Goal: Task Accomplishment & Management: Manage account settings

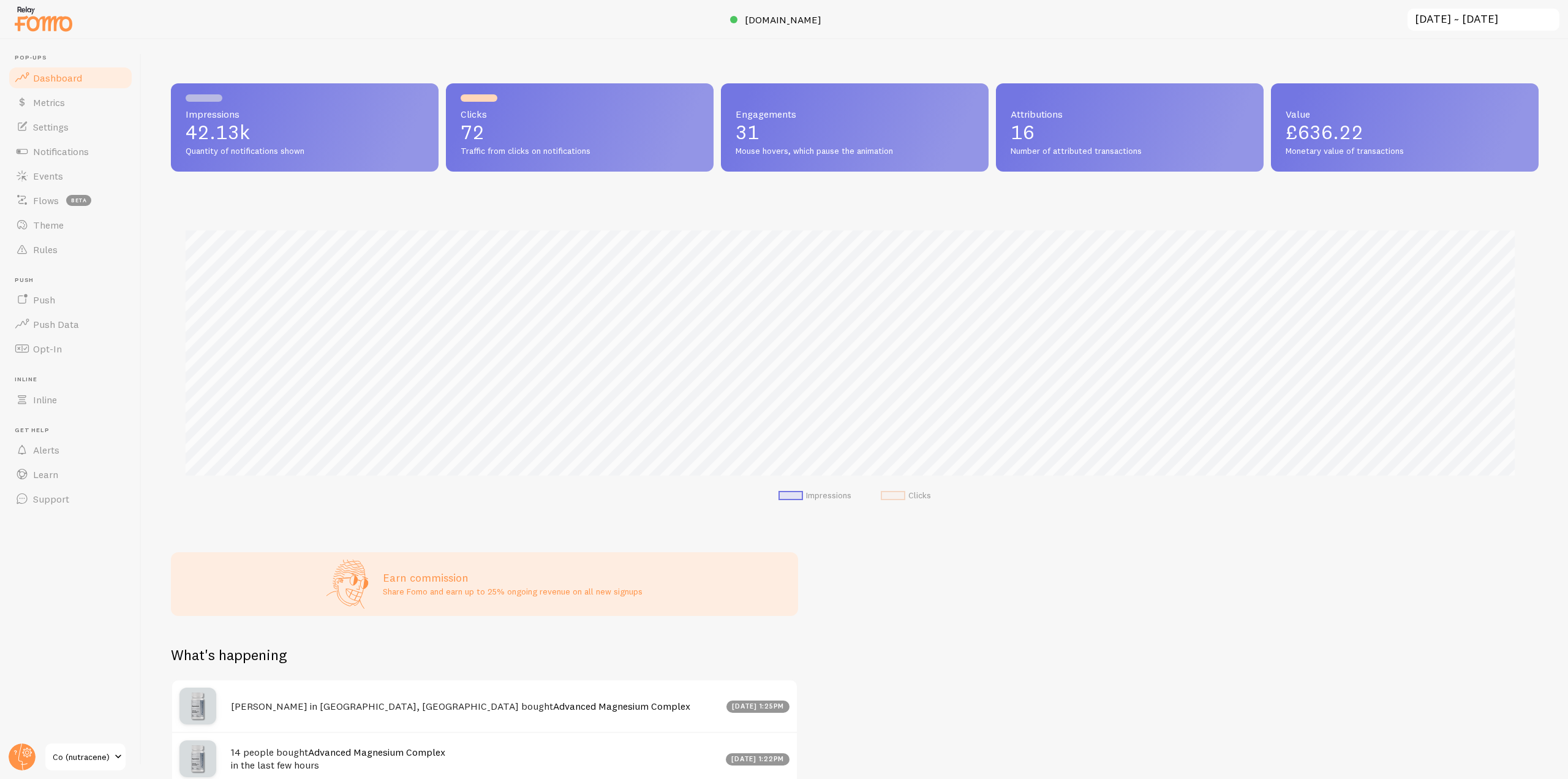
scroll to position [612235, 611134]
click at [59, 115] on link "Settings" at bounding box center [70, 127] width 127 height 25
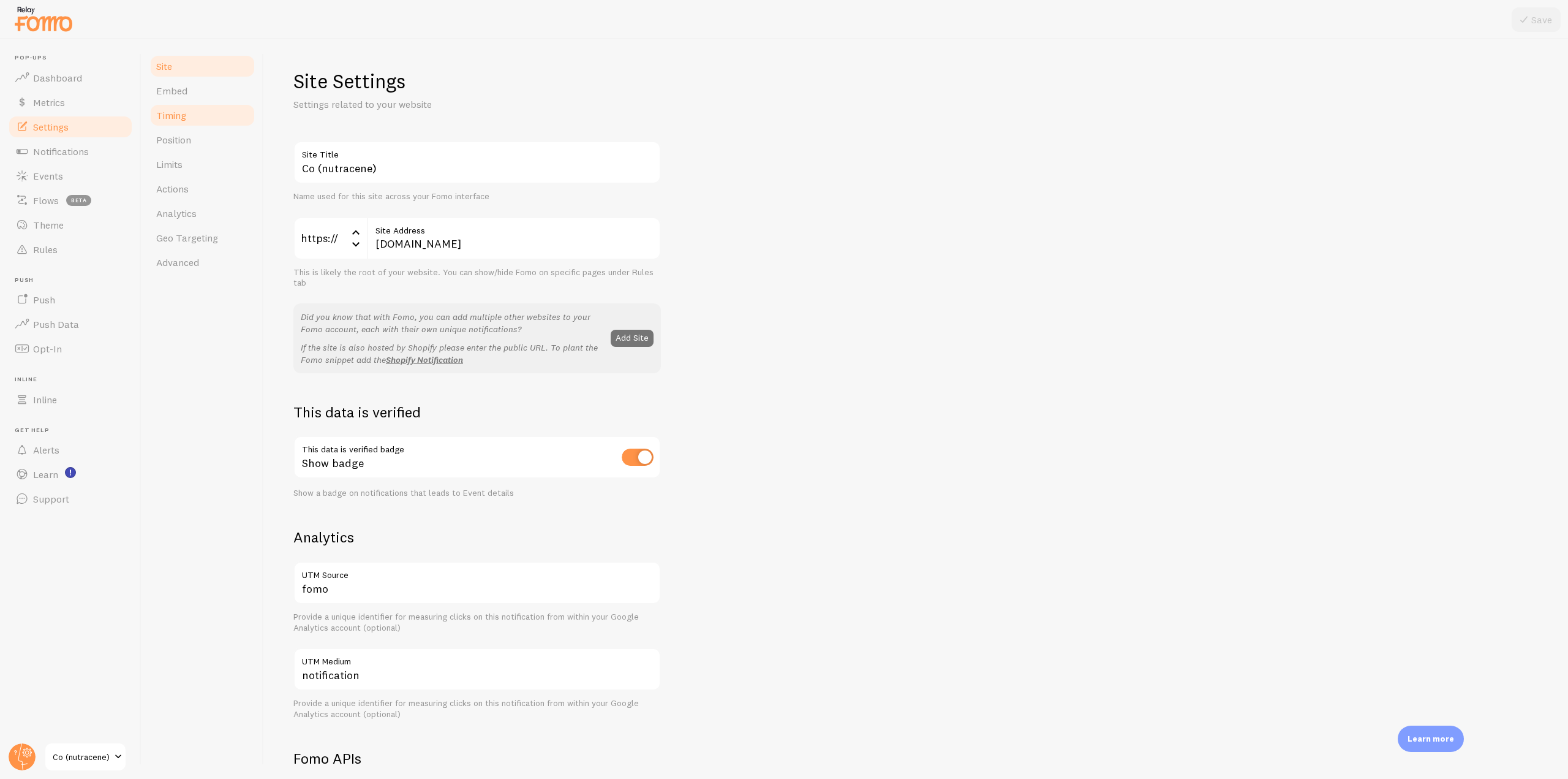
click at [185, 119] on span "Timing" at bounding box center [171, 115] width 30 height 12
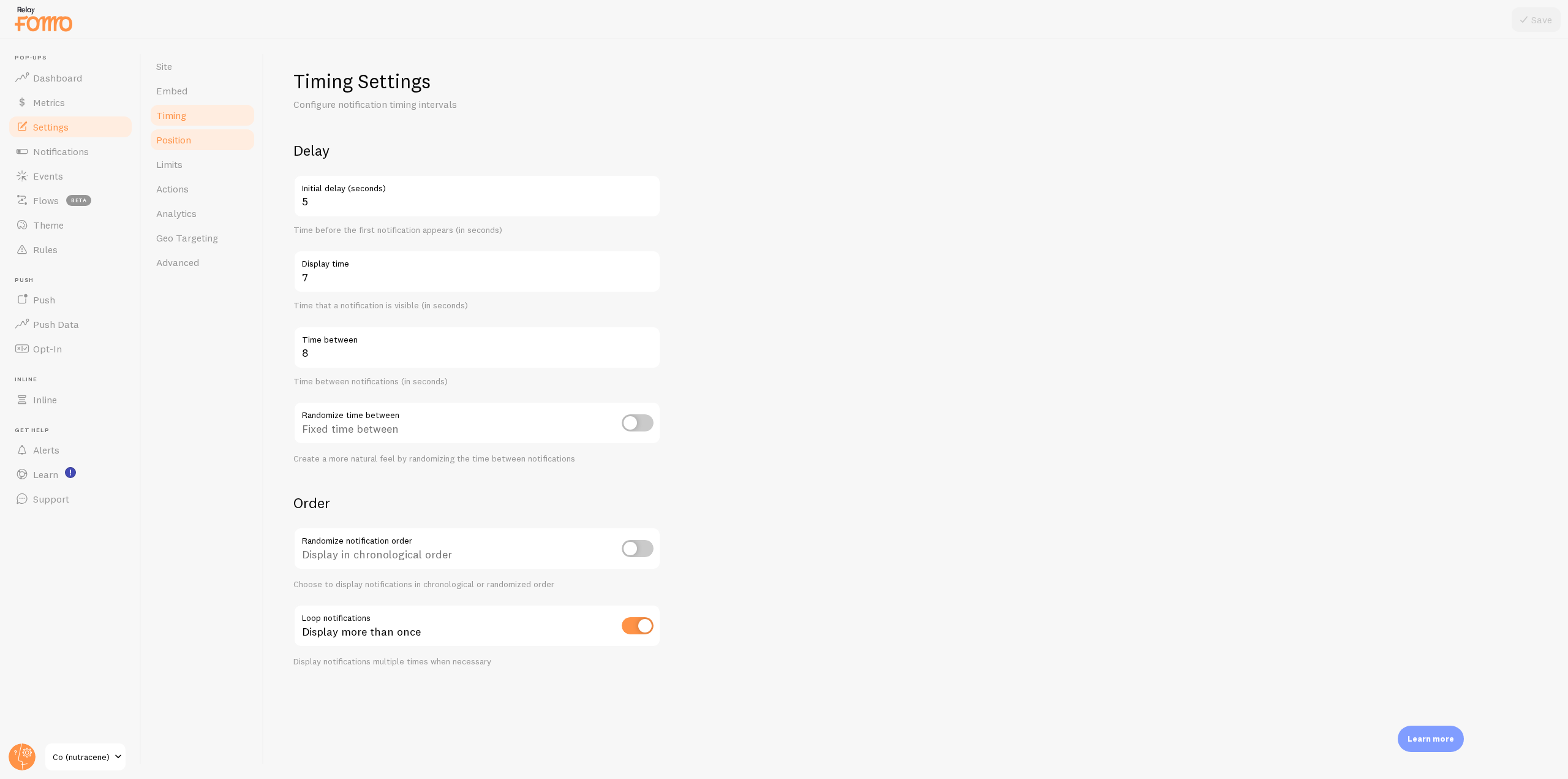
click at [185, 148] on link "Position" at bounding box center [202, 140] width 107 height 25
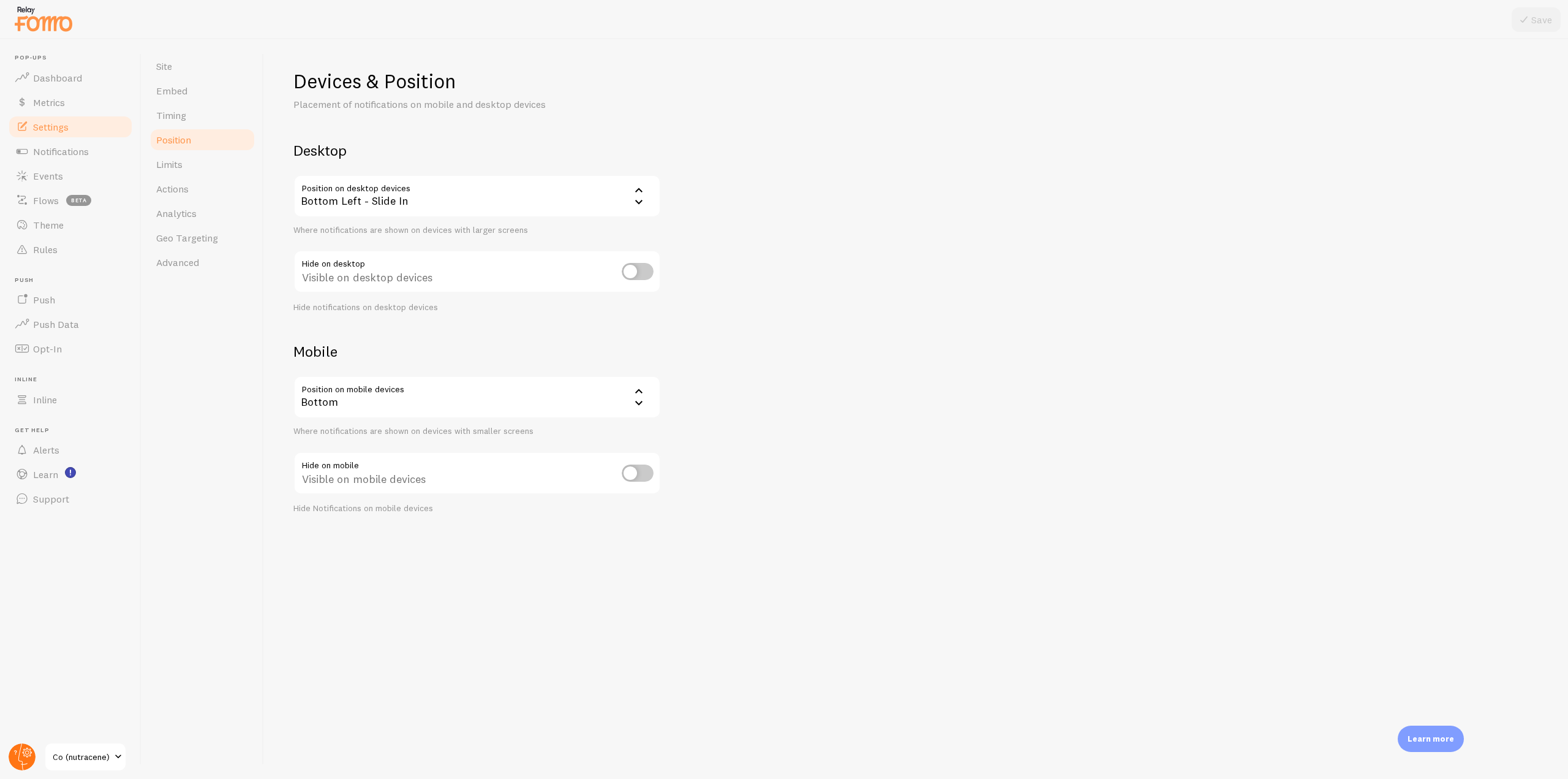
click at [21, 755] on circle at bounding box center [21, 756] width 27 height 27
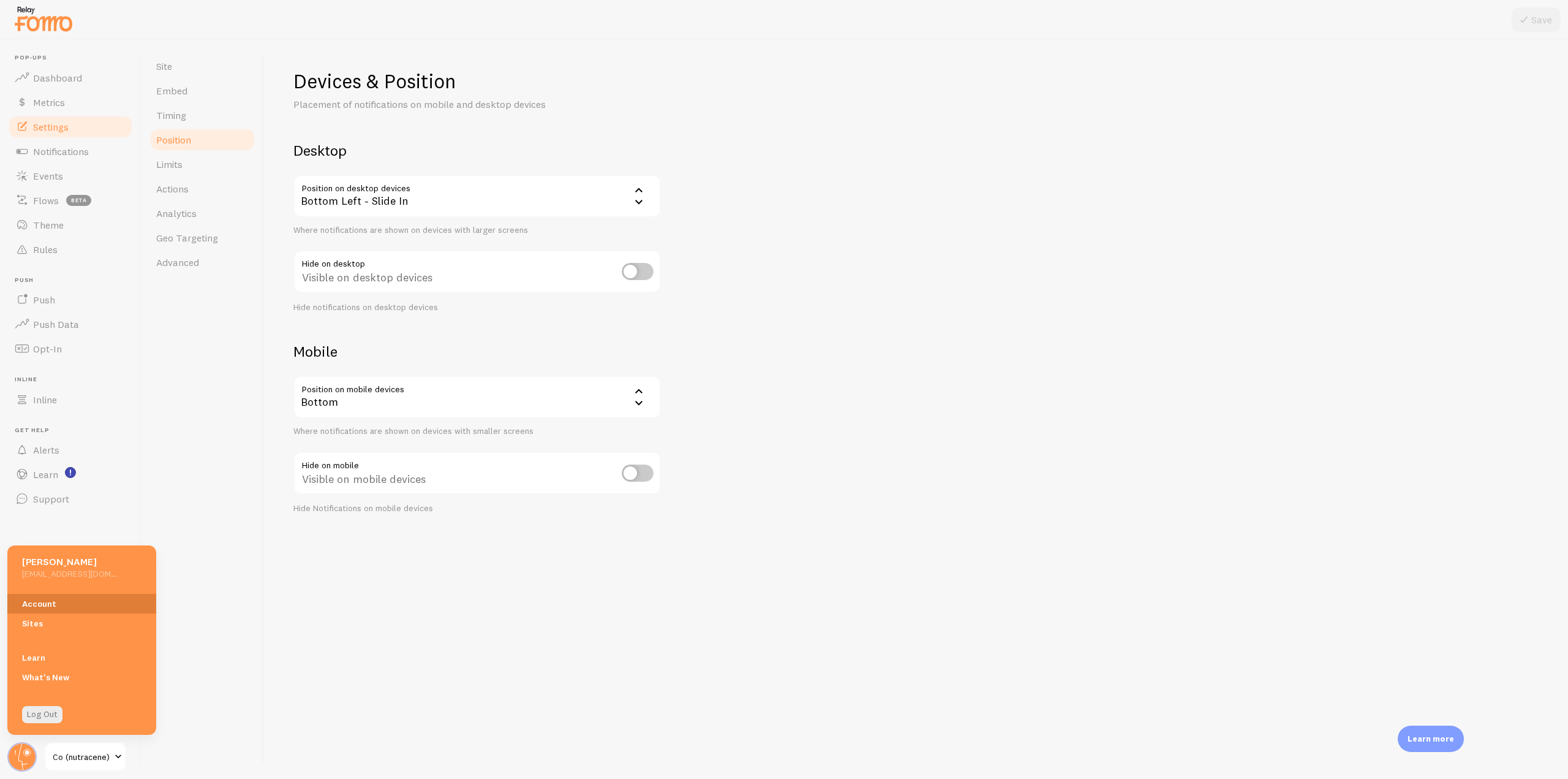
click at [37, 597] on link "Account" at bounding box center [81, 603] width 149 height 19
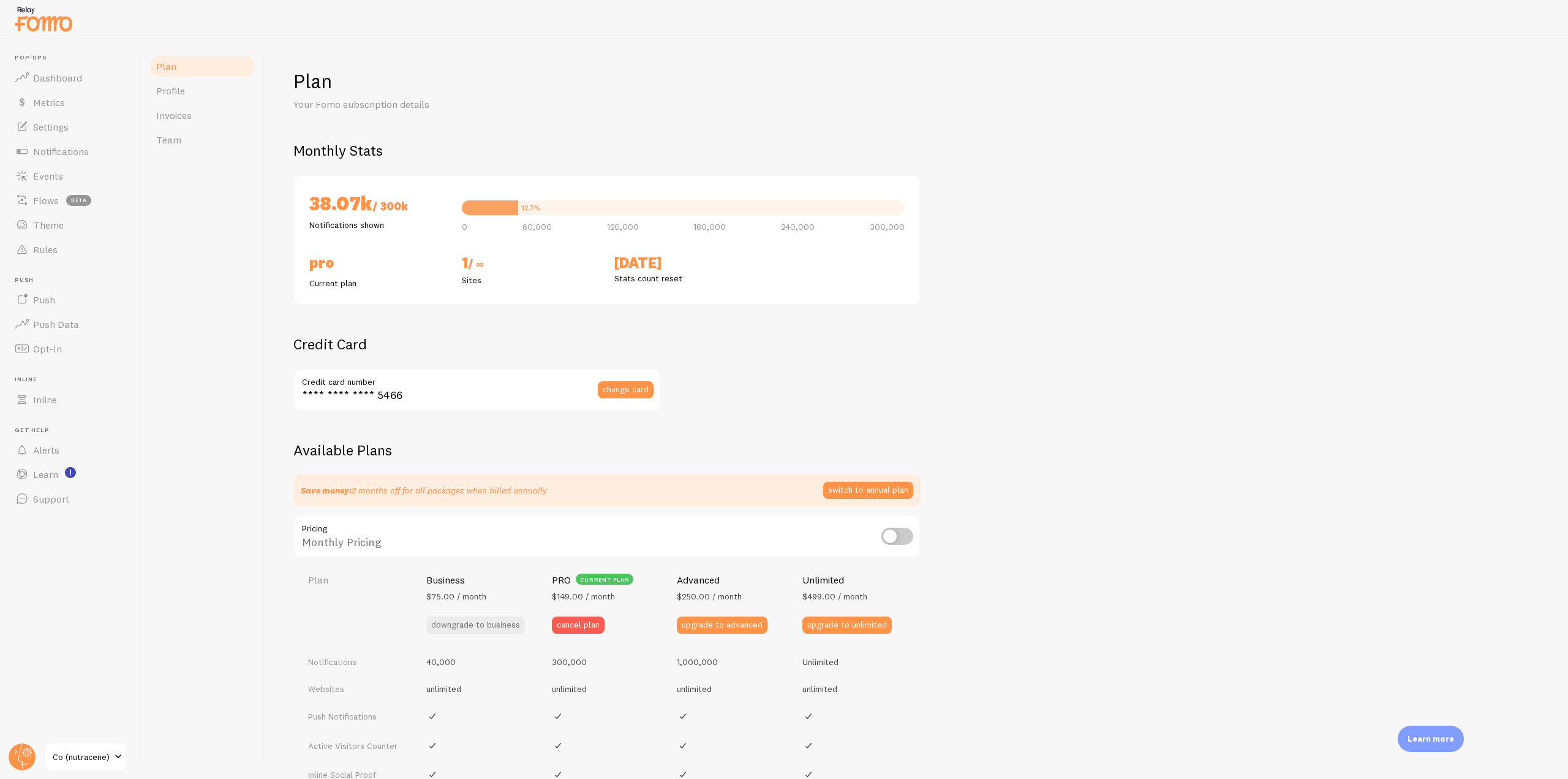
checkbox input "true"
click at [74, 105] on link "Metrics" at bounding box center [70, 102] width 127 height 25
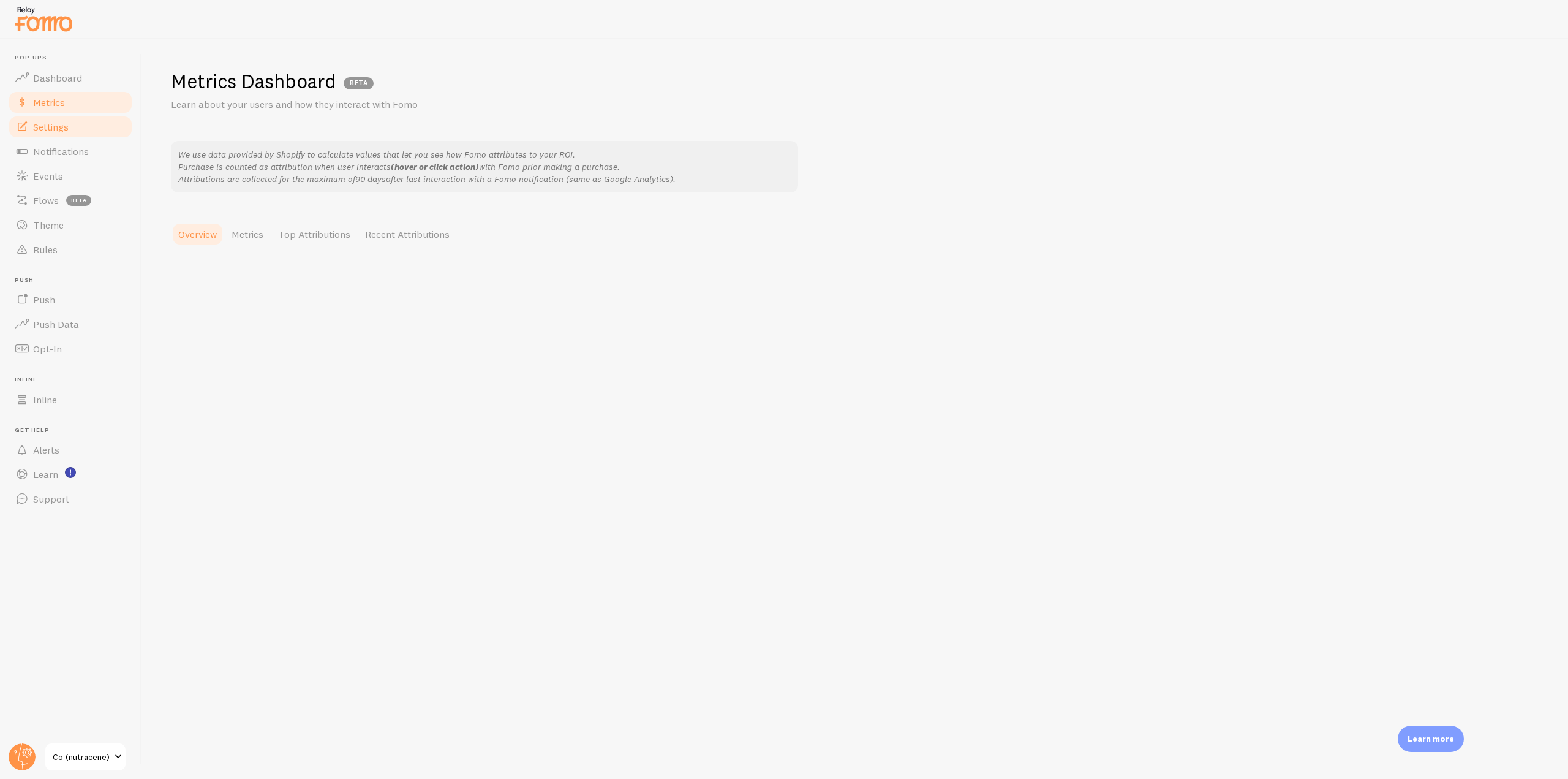
click at [74, 130] on link "Settings" at bounding box center [70, 127] width 127 height 25
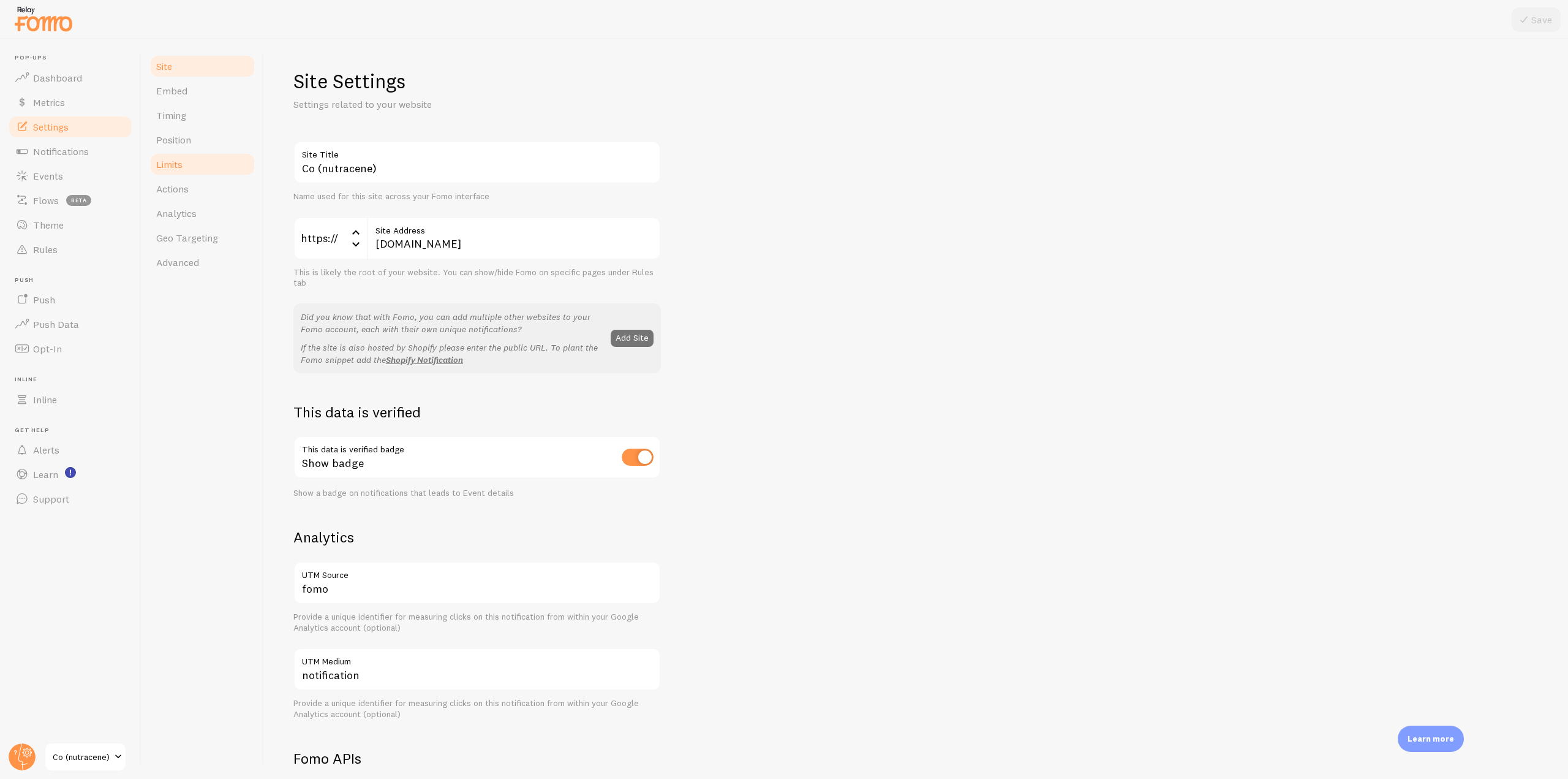
click at [190, 170] on link "Limits" at bounding box center [202, 164] width 107 height 25
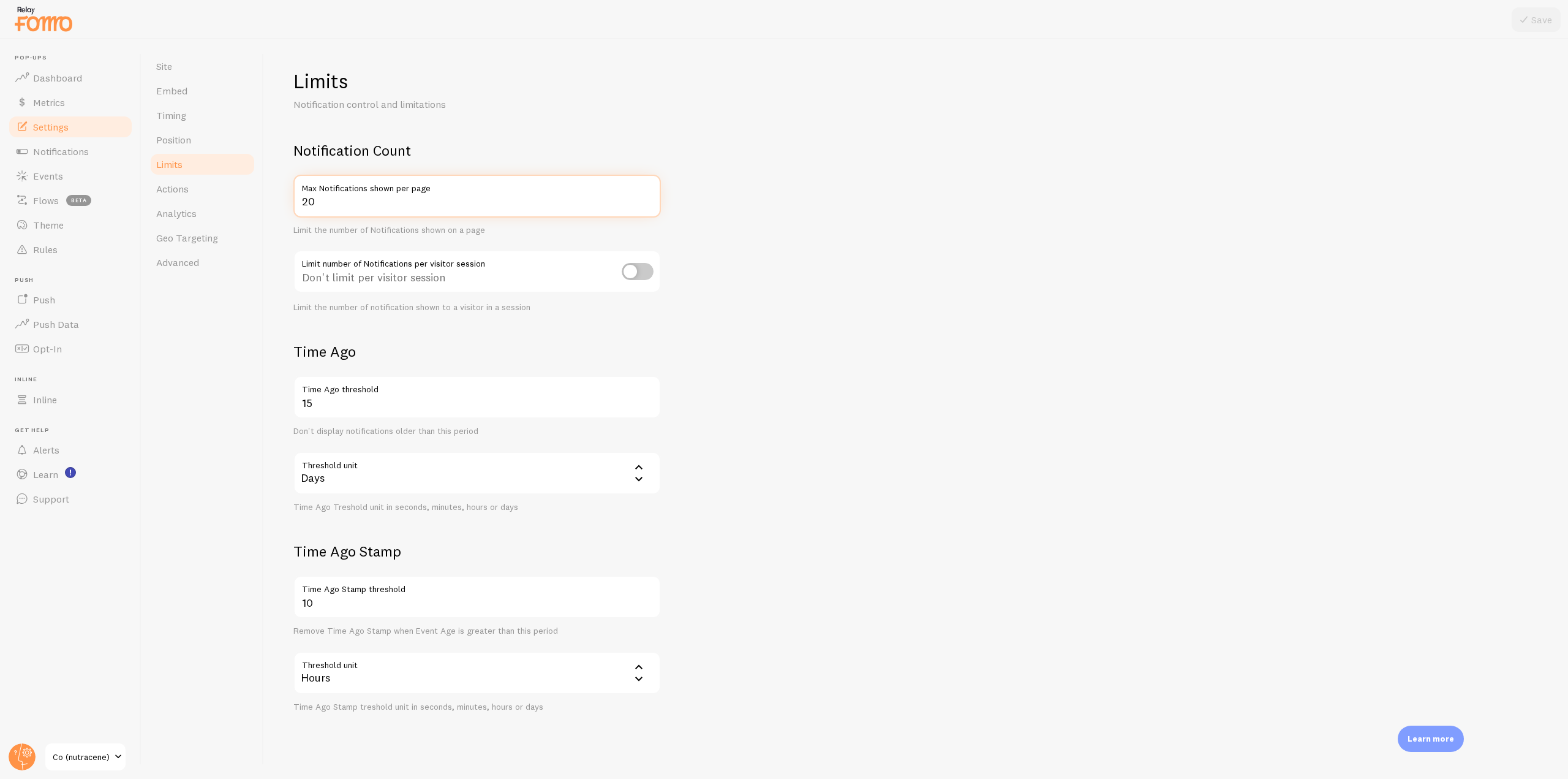
drag, startPoint x: 361, startPoint y: 201, endPoint x: 272, endPoint y: 199, distance: 89.0
click at [272, 199] on div "Limits Notification control and limitations Notification Count 20 Max Notificat…" at bounding box center [916, 408] width 1304 height 739
type input "35"
click at [1541, 6] on div at bounding box center [784, 19] width 1568 height 39
click at [1535, 15] on button "Save" at bounding box center [1536, 19] width 49 height 25
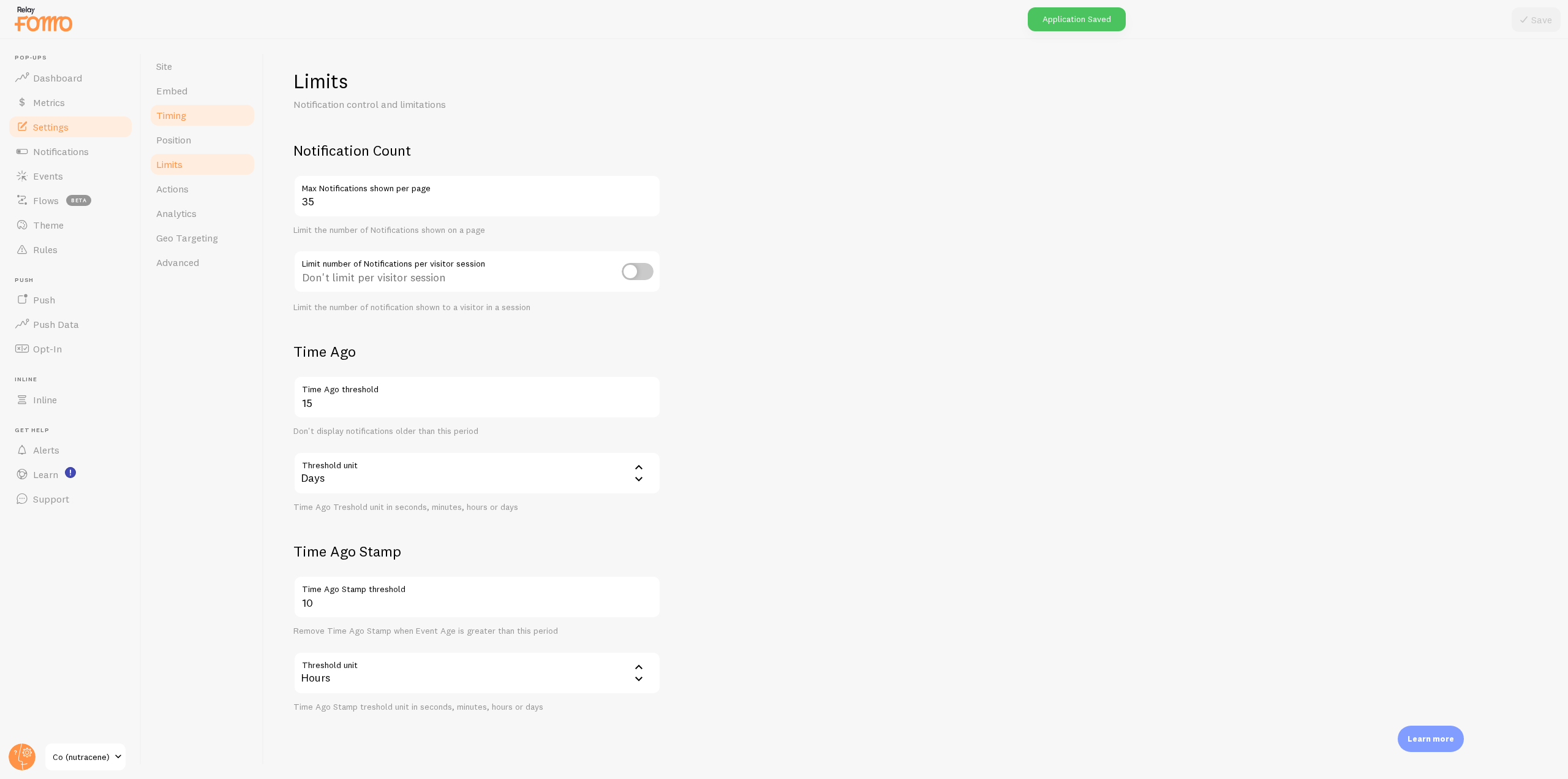
click at [188, 115] on link "Timing" at bounding box center [202, 115] width 107 height 25
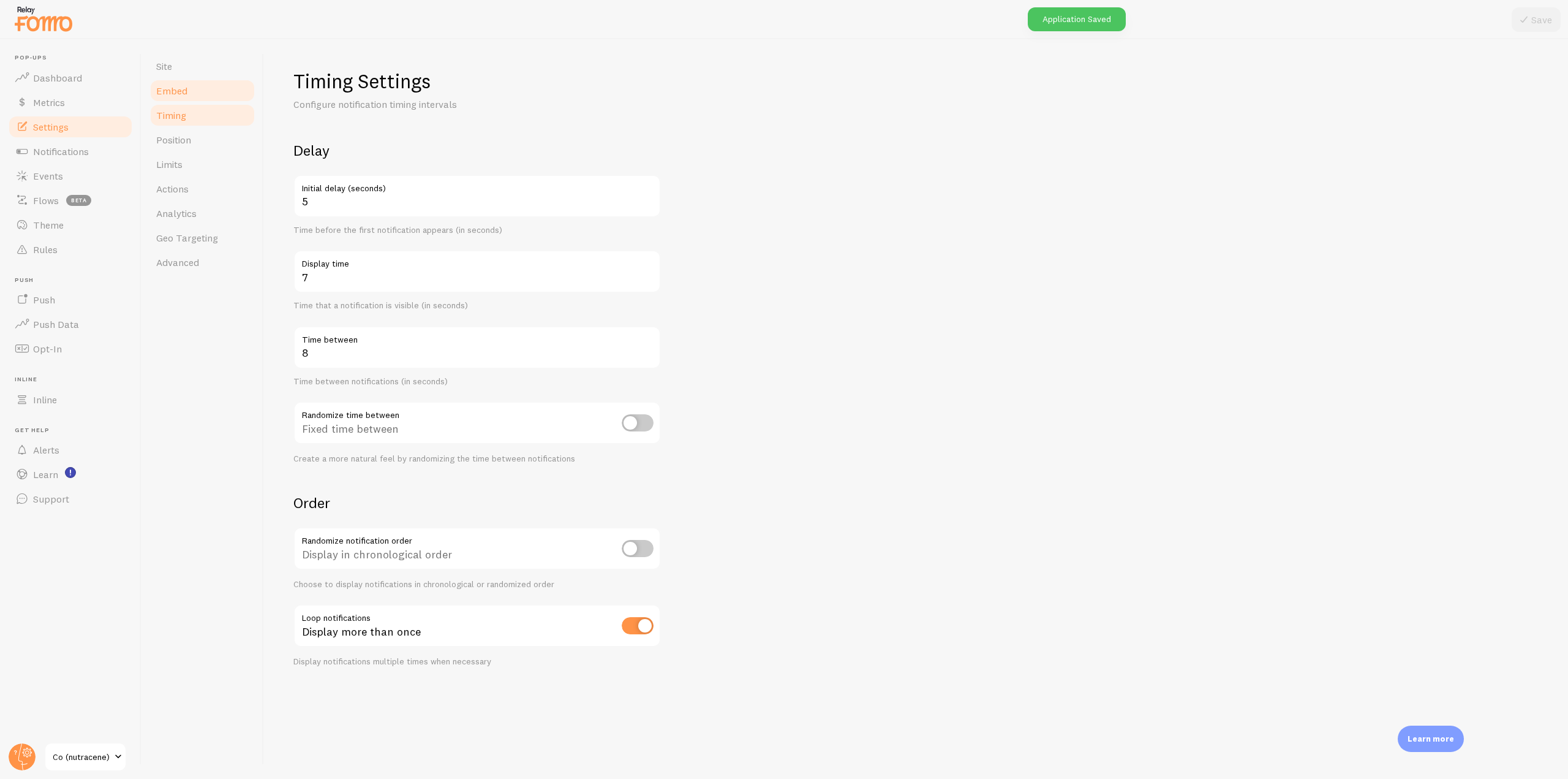
click at [199, 95] on link "Embed" at bounding box center [202, 91] width 107 height 25
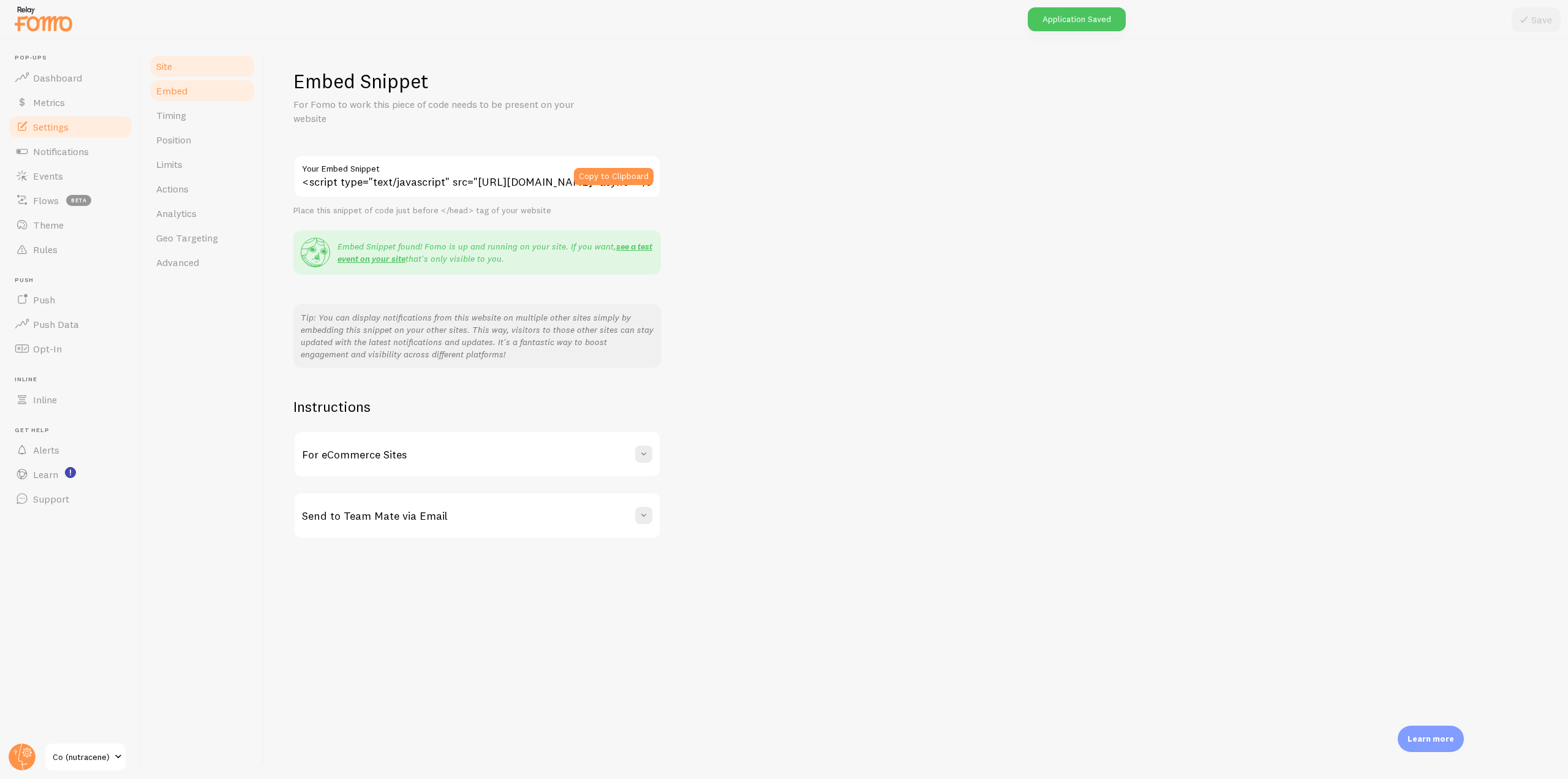
click at [201, 73] on link "Site" at bounding box center [202, 66] width 107 height 25
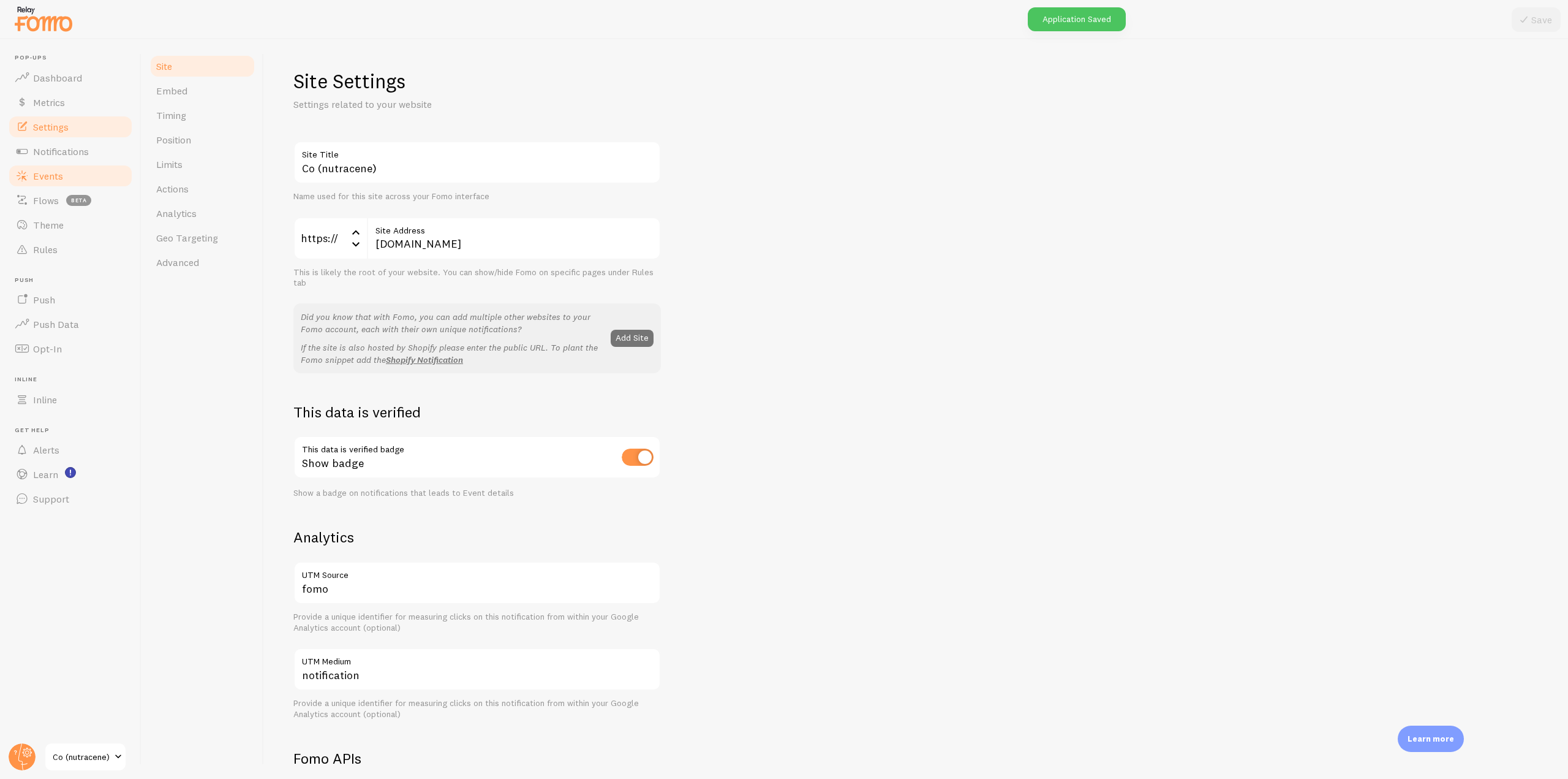
click at [60, 175] on span "Events" at bounding box center [48, 176] width 30 height 12
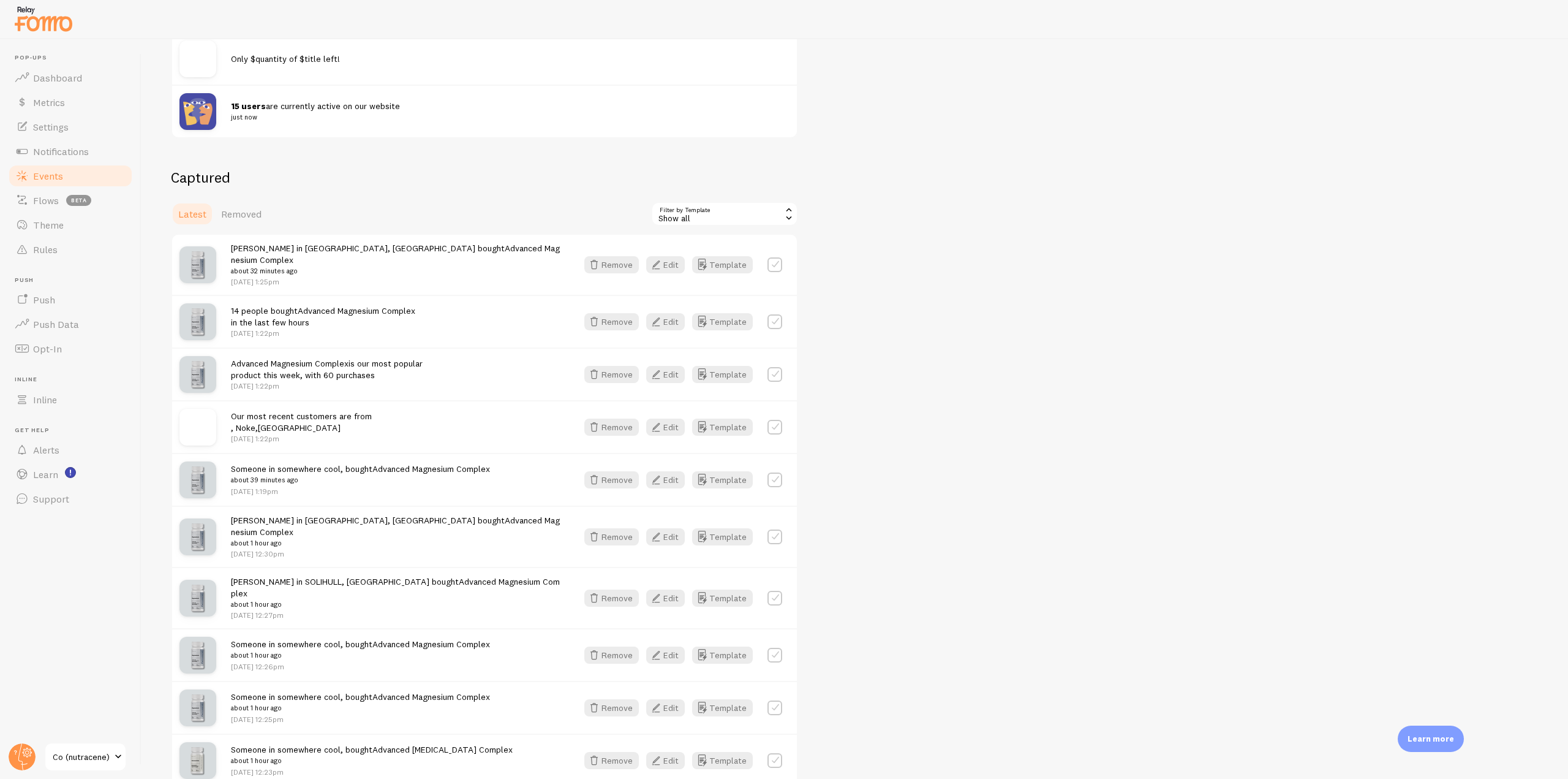
scroll to position [245, 0]
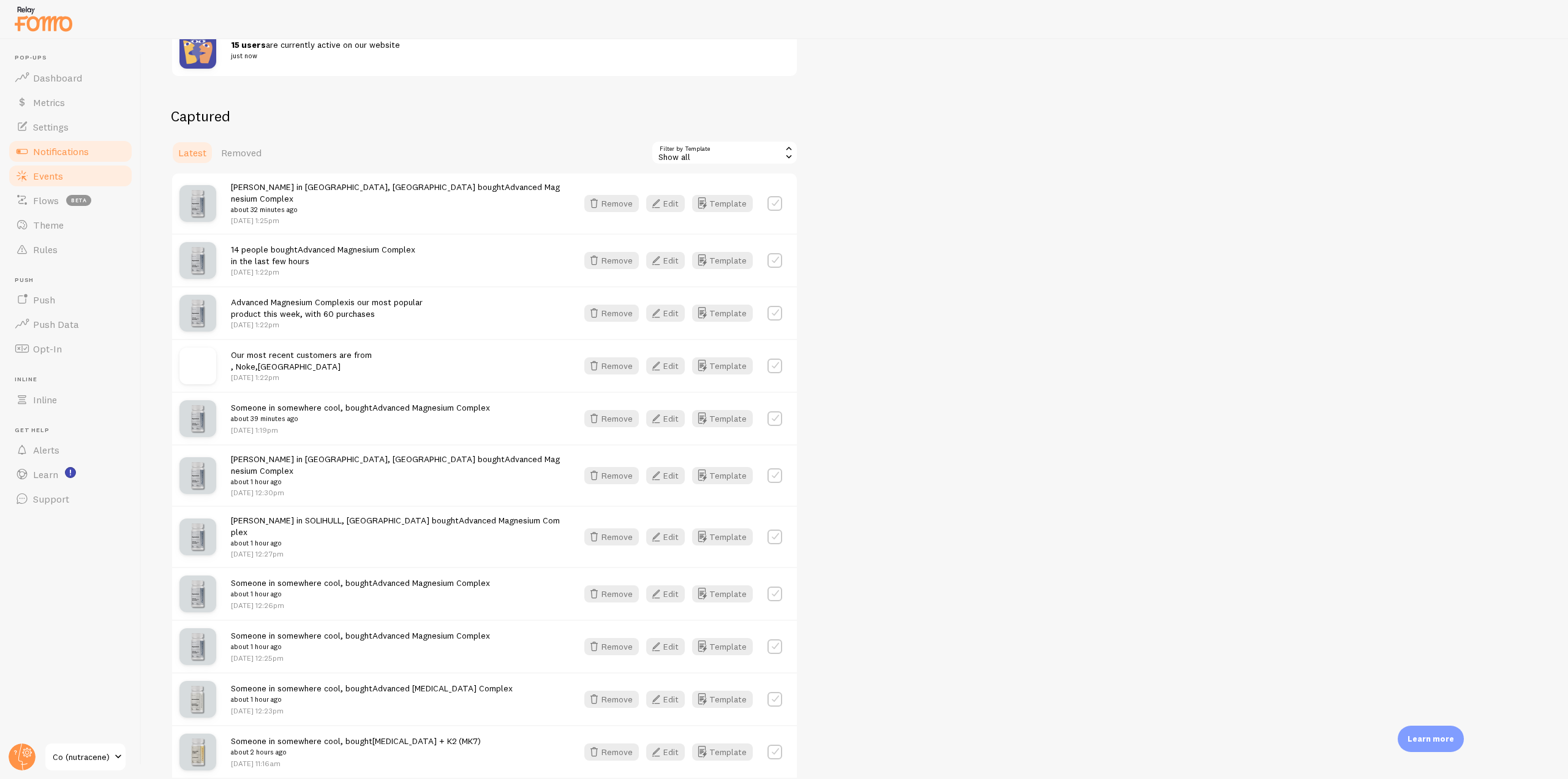
click at [95, 157] on link "Notifications" at bounding box center [70, 151] width 127 height 25
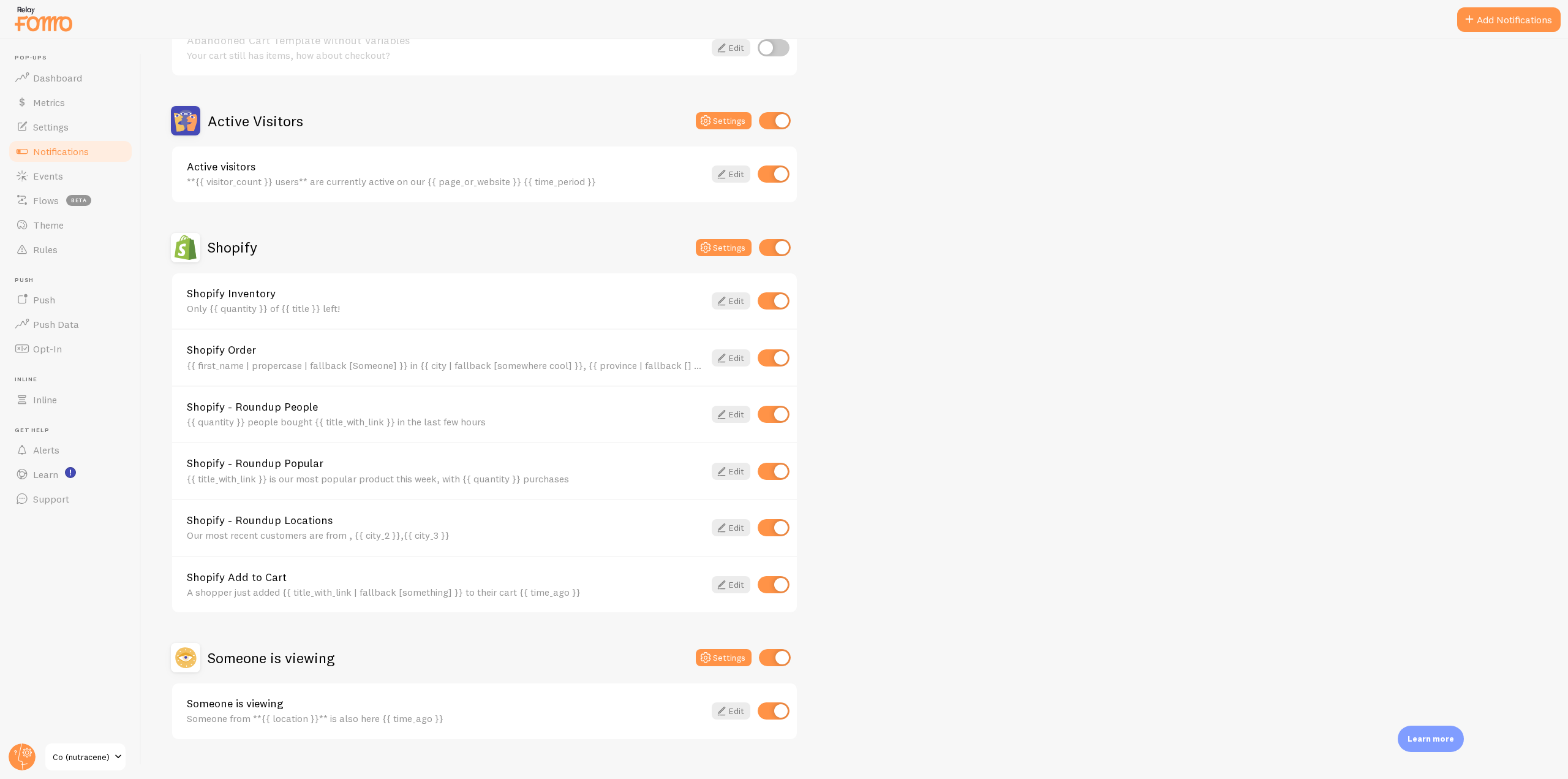
scroll to position [265, 0]
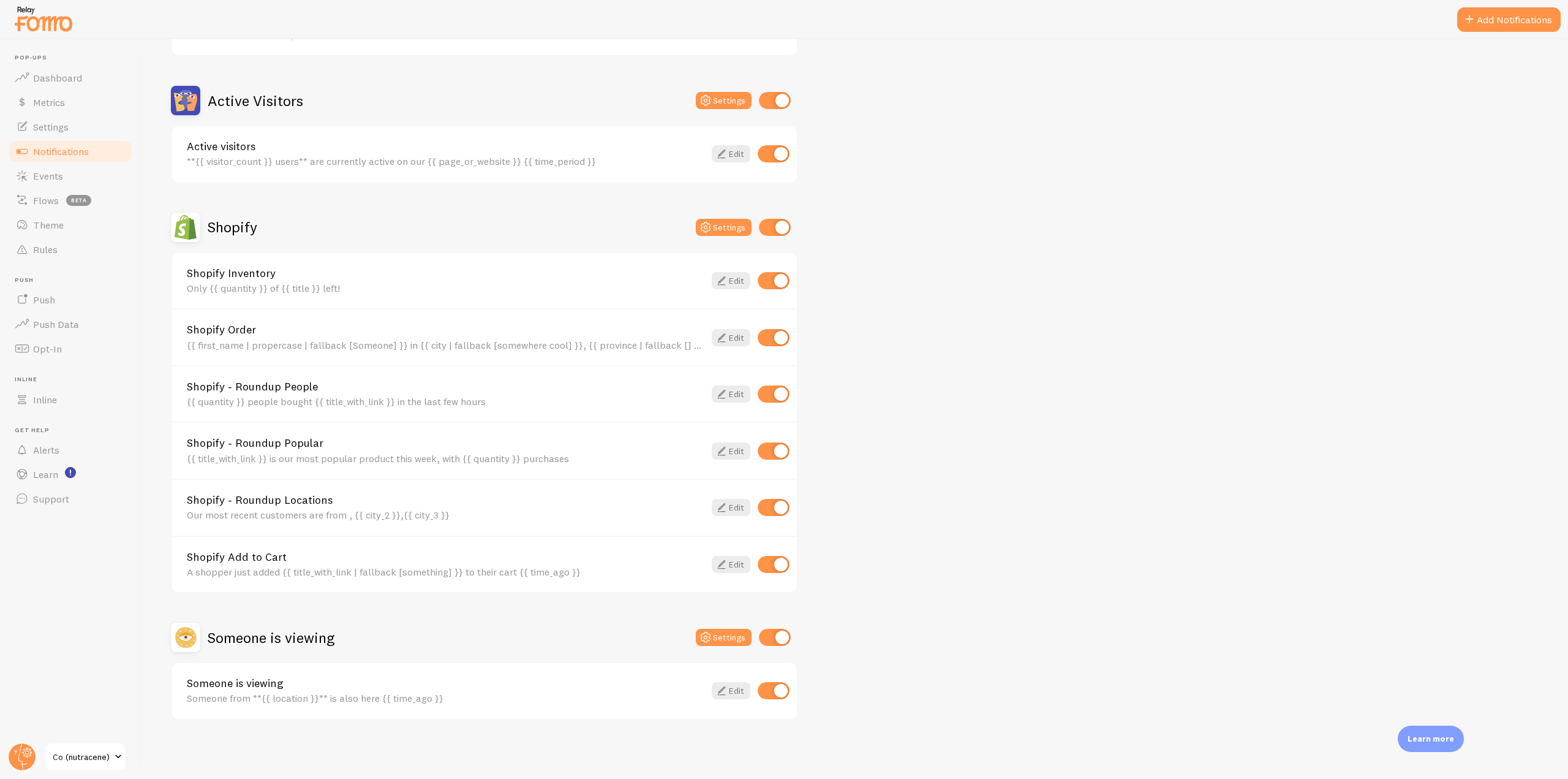
click at [74, 152] on span "Notifications" at bounding box center [61, 151] width 55 height 12
click at [84, 179] on link "Events" at bounding box center [70, 176] width 127 height 25
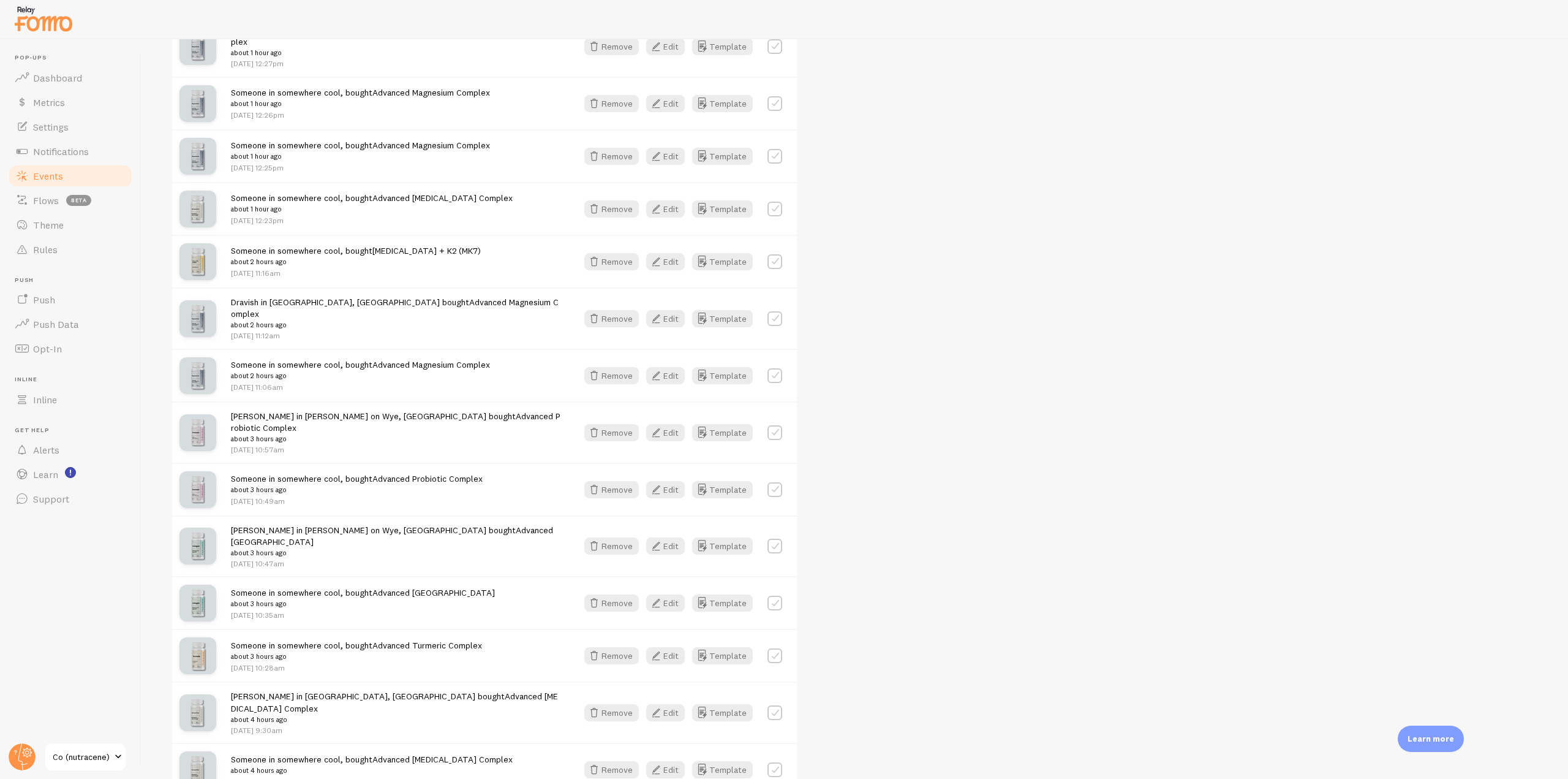
scroll to position [674, 0]
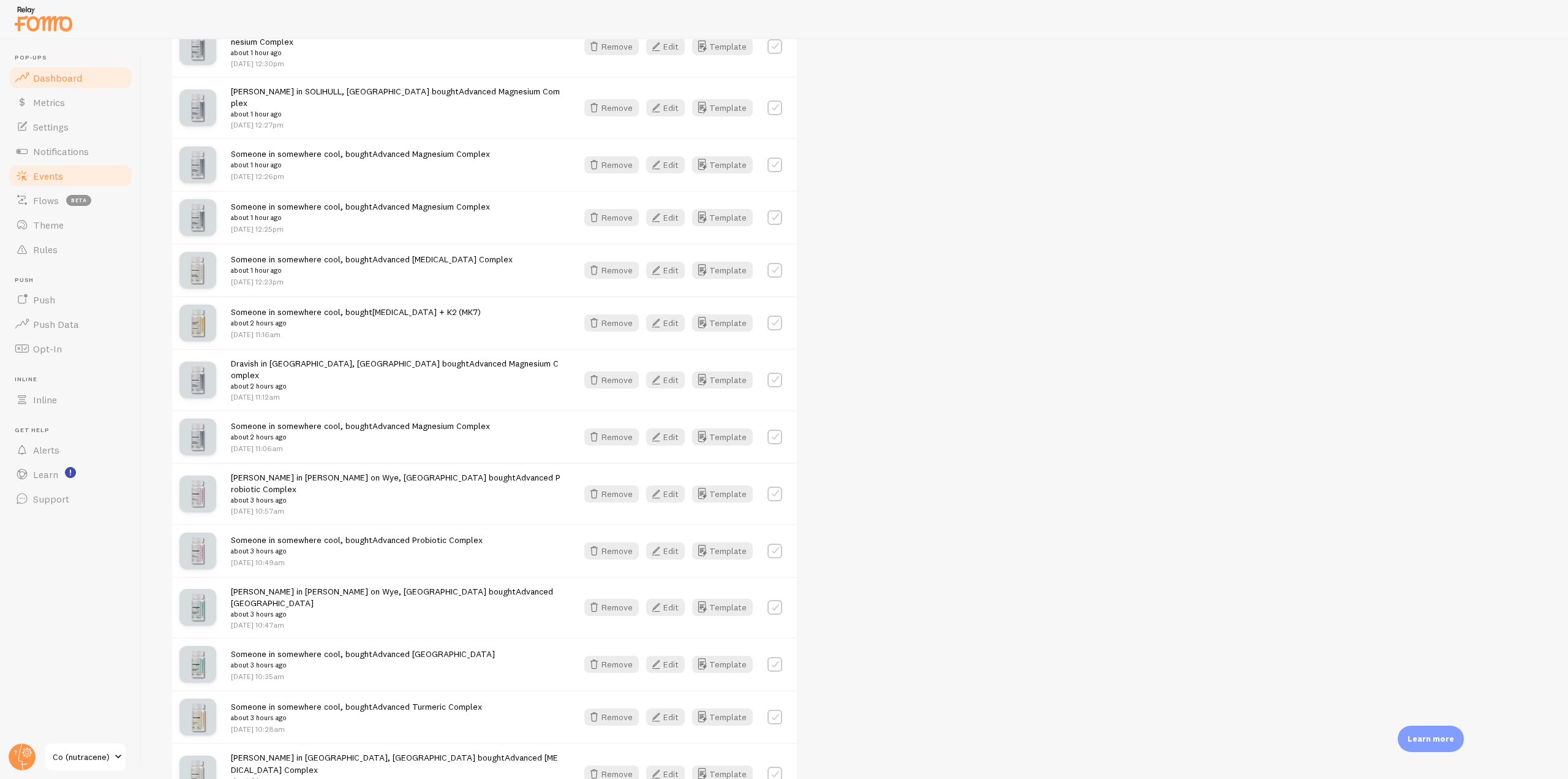
click at [67, 72] on span "Dashboard" at bounding box center [57, 78] width 49 height 12
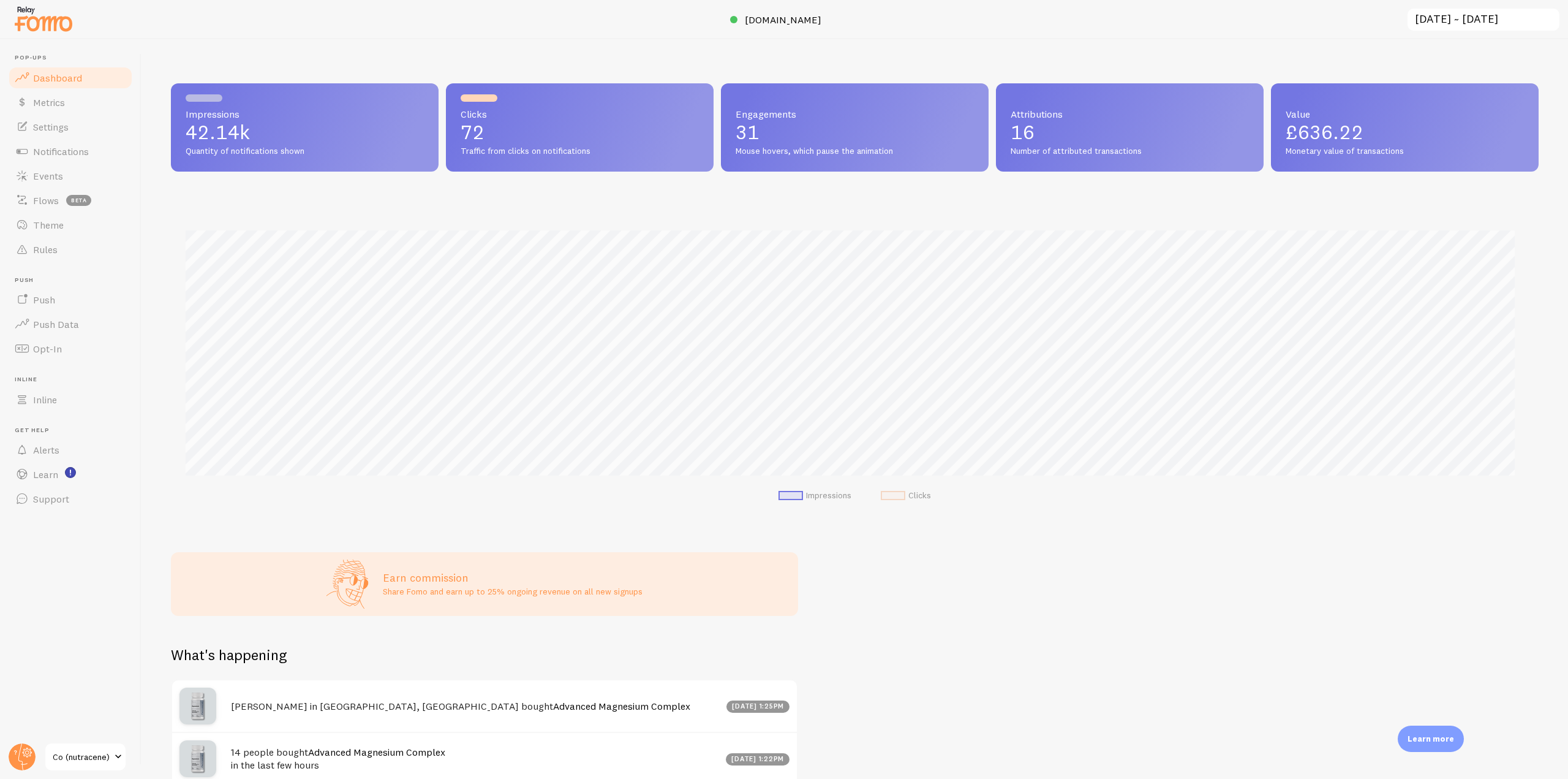
scroll to position [322, 1358]
click at [14, 762] on circle at bounding box center [21, 756] width 27 height 27
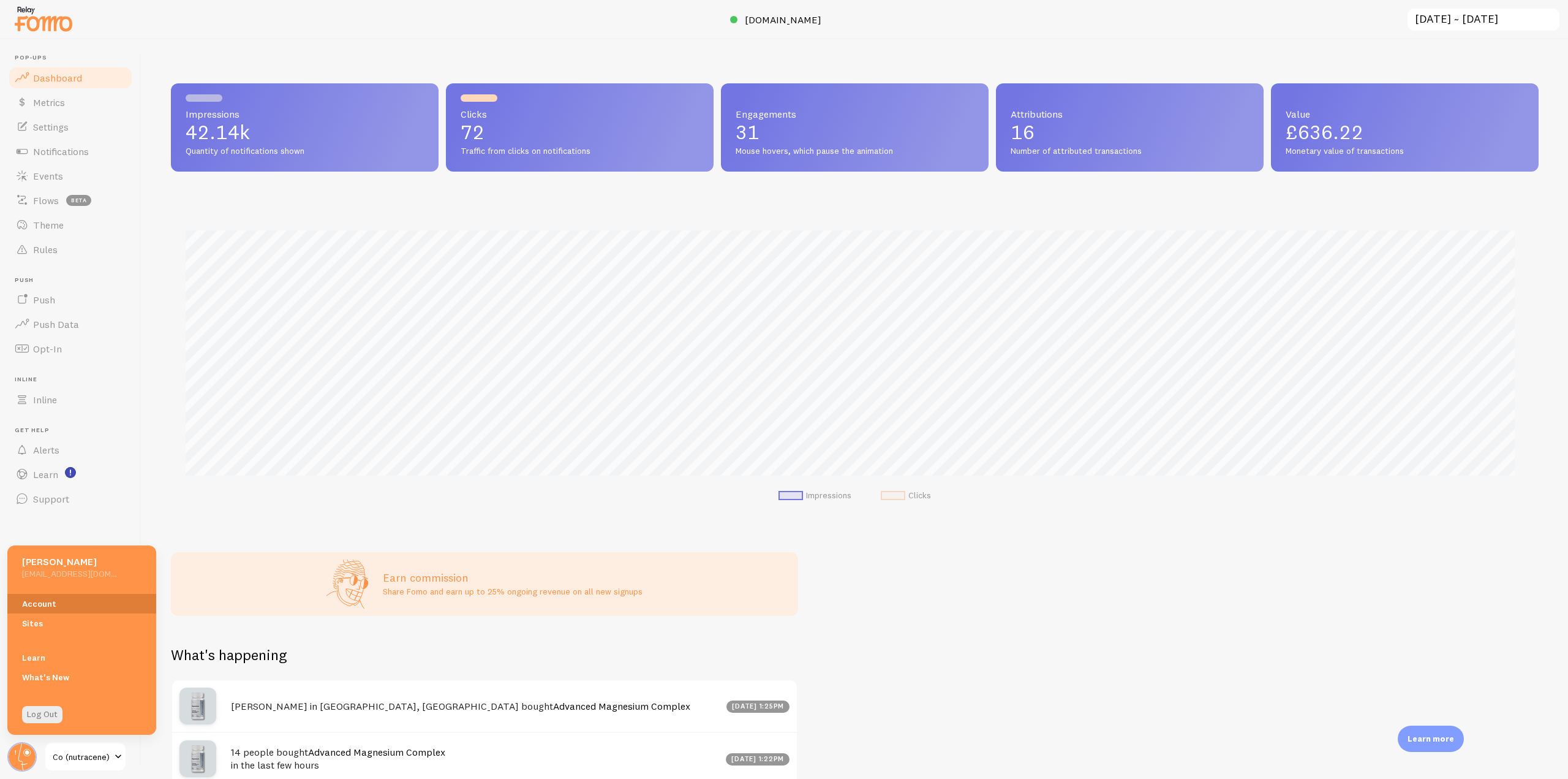
click at [38, 603] on link "Account" at bounding box center [81, 603] width 149 height 19
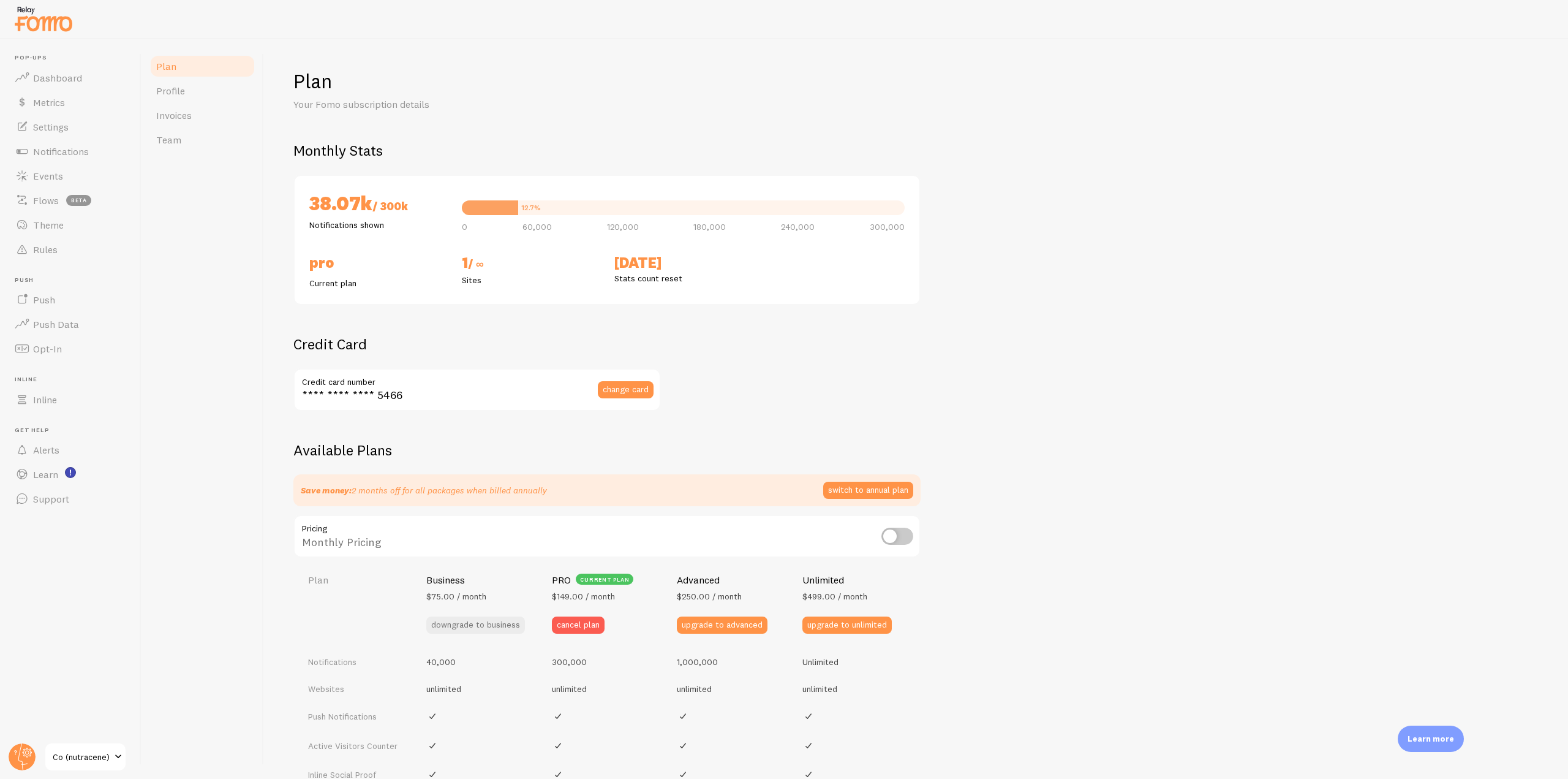
checkbox input "true"
click at [204, 91] on link "Profile" at bounding box center [202, 91] width 107 height 25
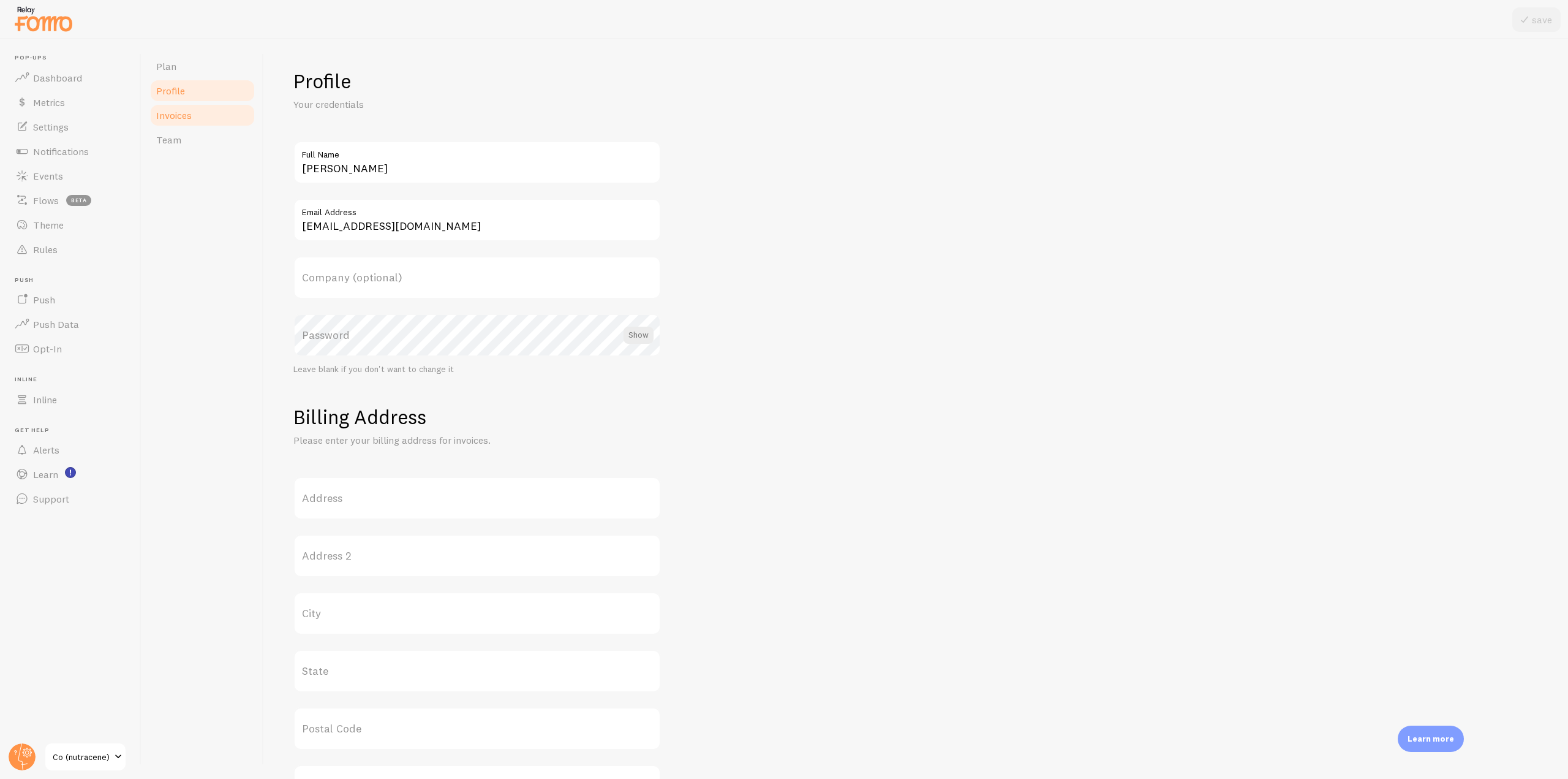
click at [195, 115] on link "Invoices" at bounding box center [202, 115] width 107 height 25
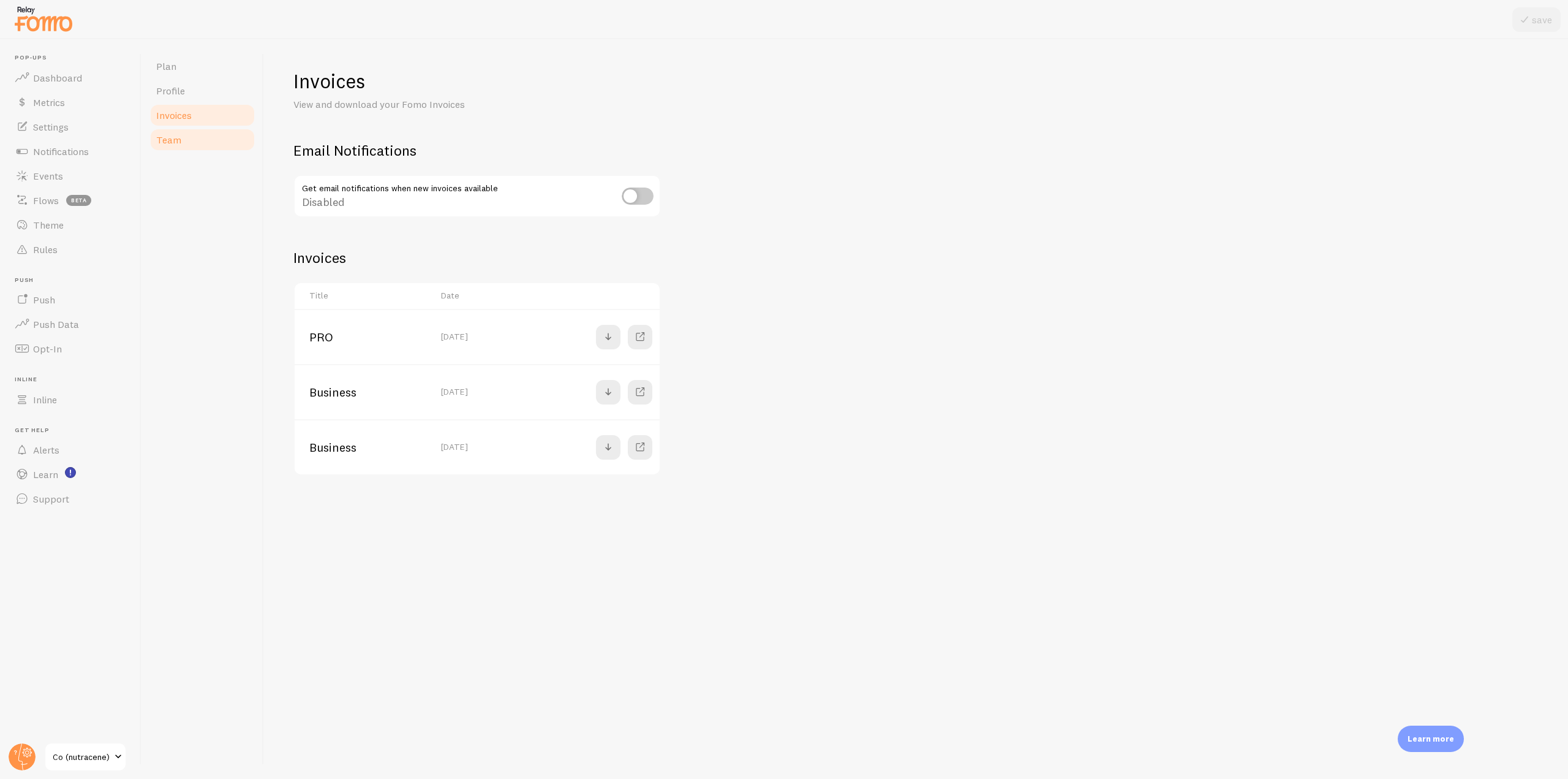
click at [180, 141] on link "Team" at bounding box center [202, 140] width 107 height 25
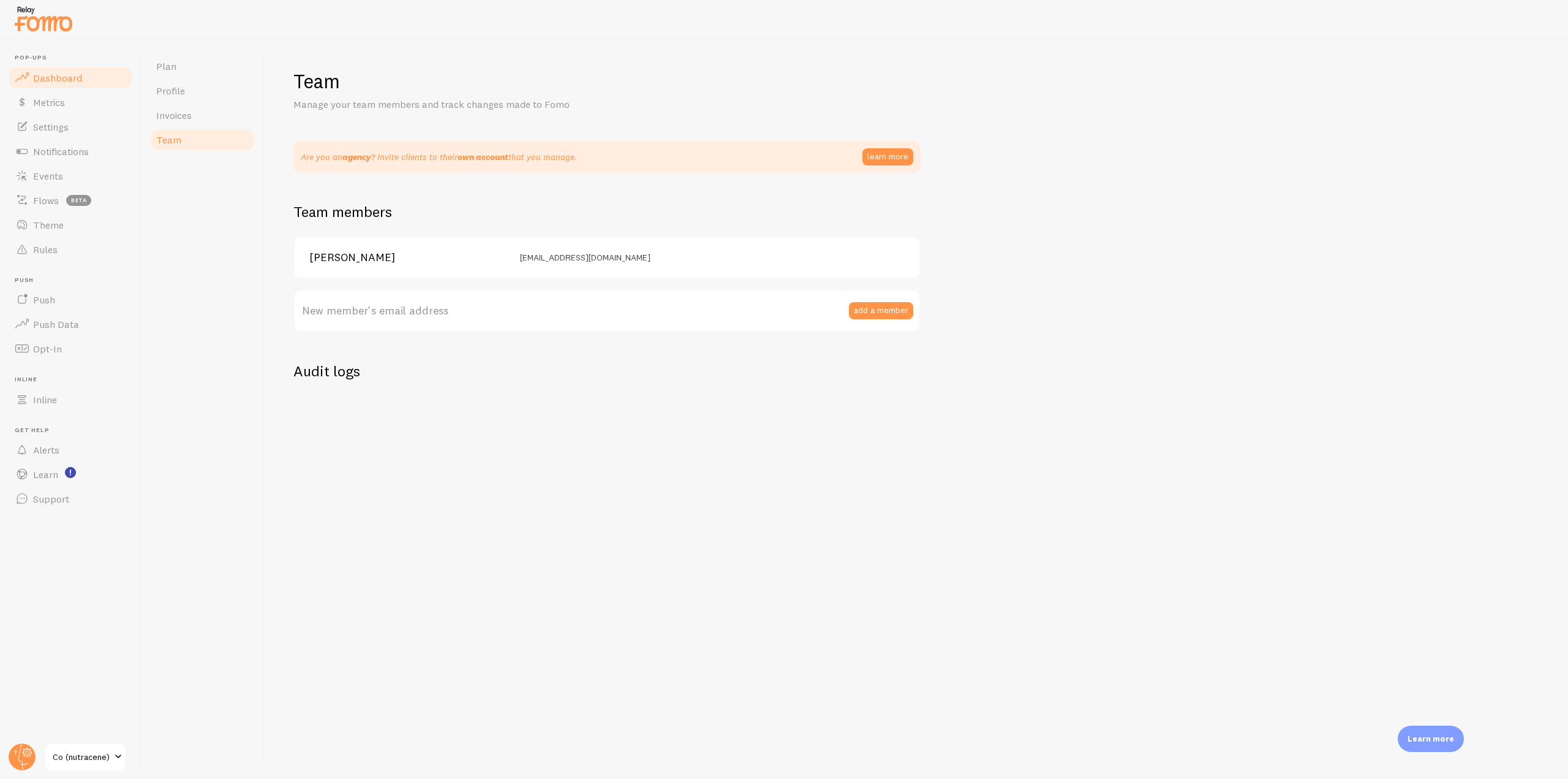
click at [95, 84] on link "Dashboard" at bounding box center [70, 78] width 127 height 25
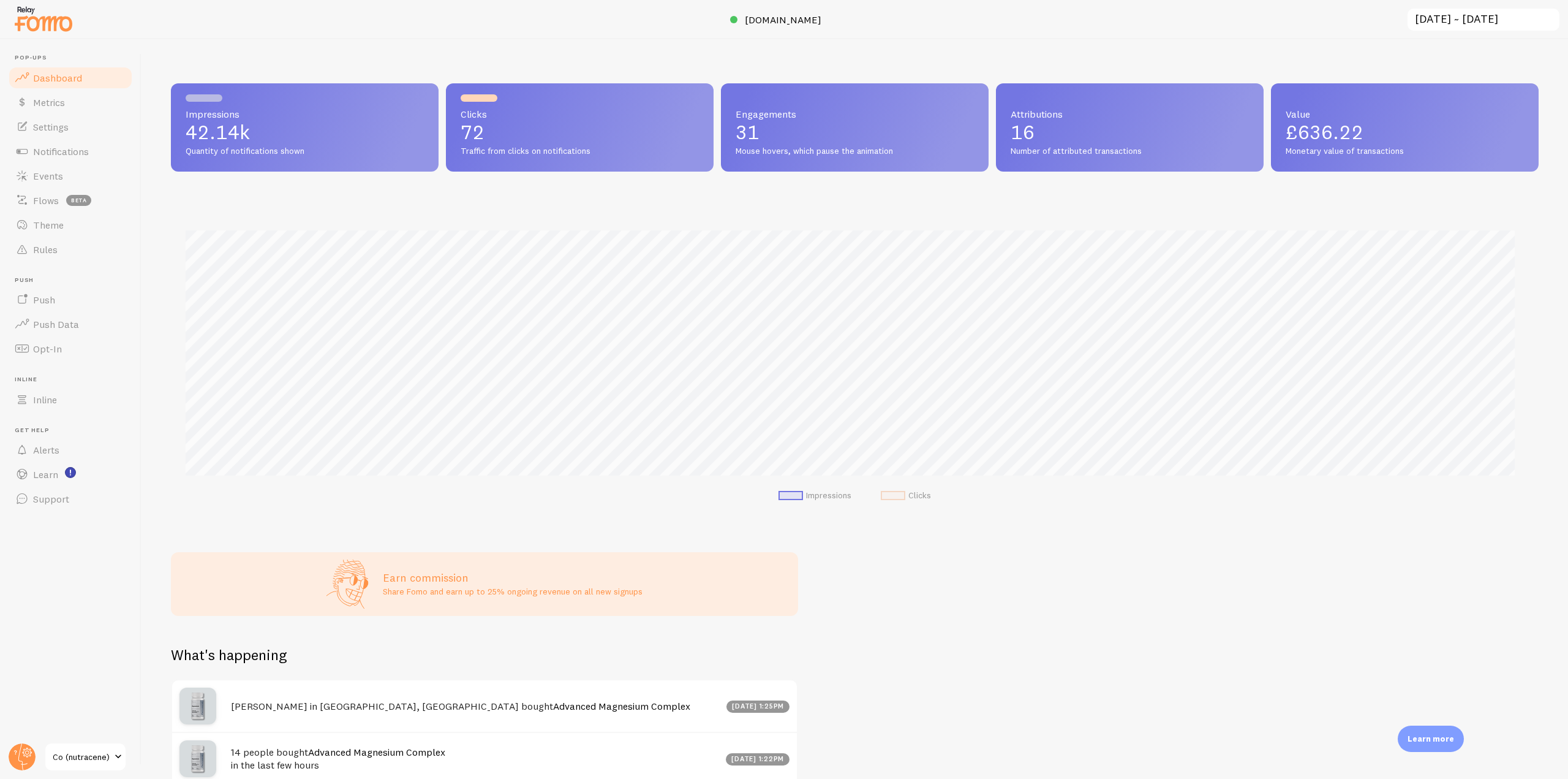
scroll to position [322, 1358]
click at [1447, 14] on input "[DATE] ~ [DATE]" at bounding box center [1483, 19] width 154 height 25
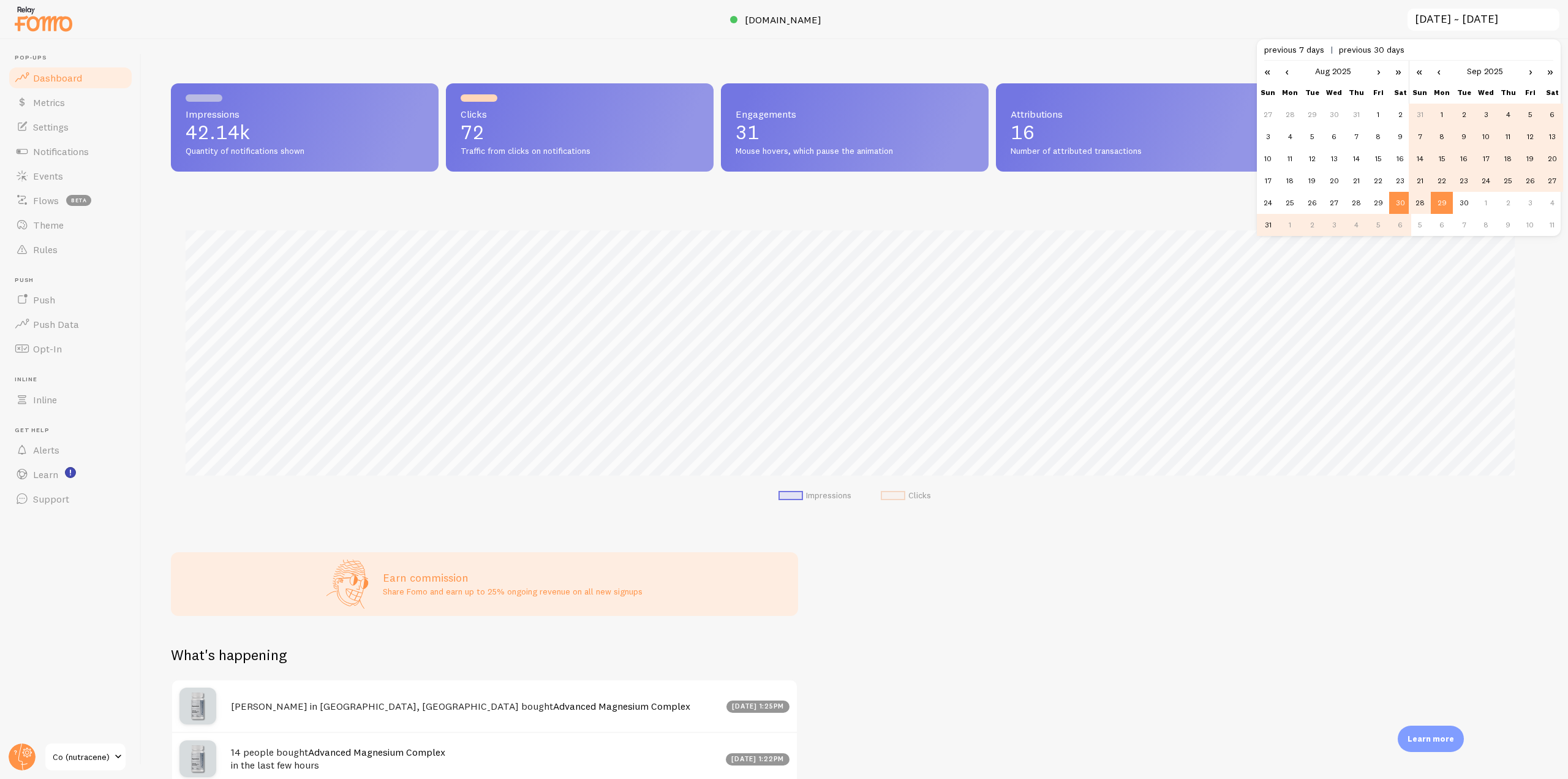
scroll to position [0, 0]
click at [1436, 114] on td "1" at bounding box center [1441, 115] width 22 height 22
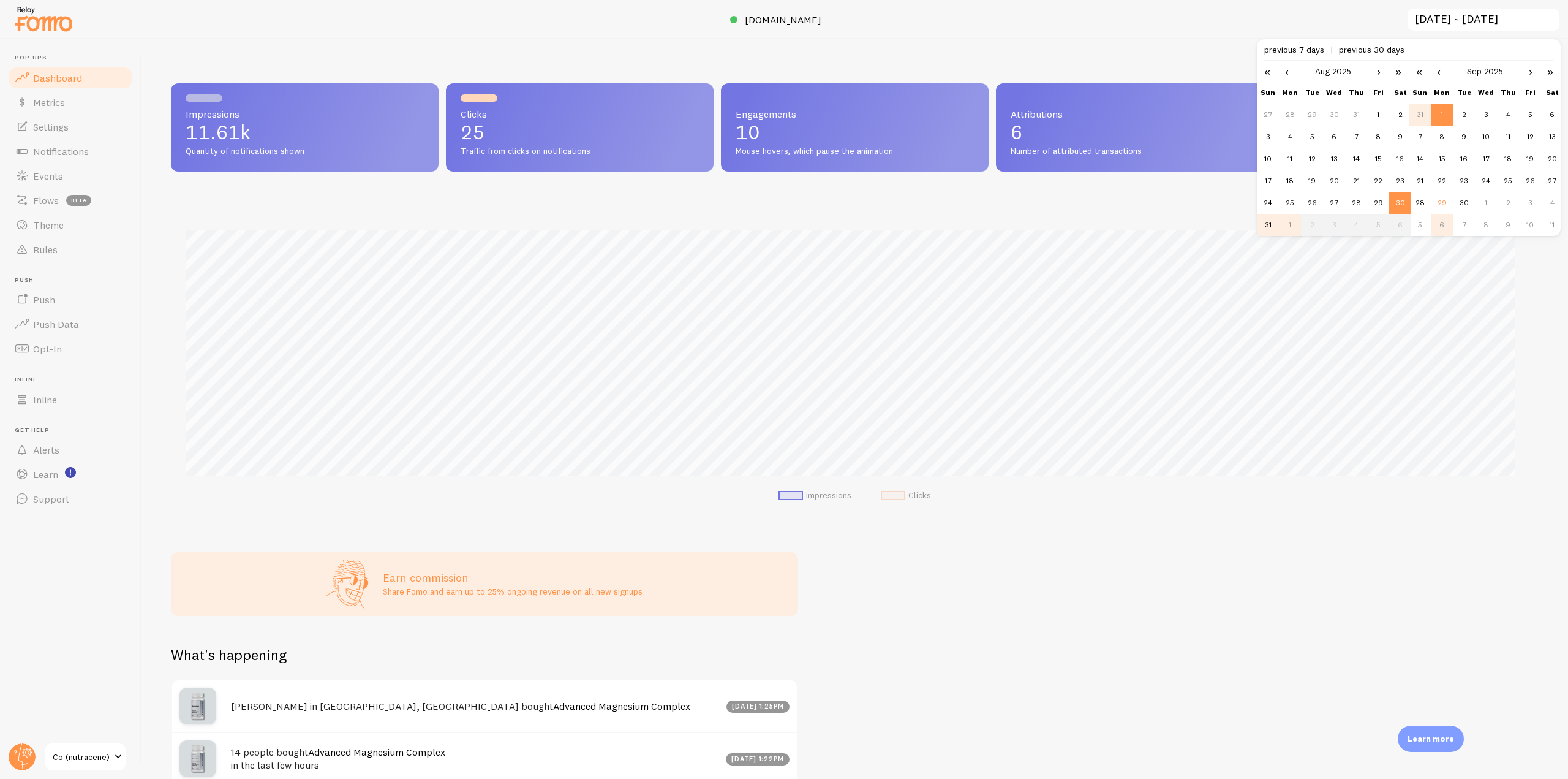
scroll to position [322, 1358]
click at [1438, 208] on td "29" at bounding box center [1441, 202] width 22 height 22
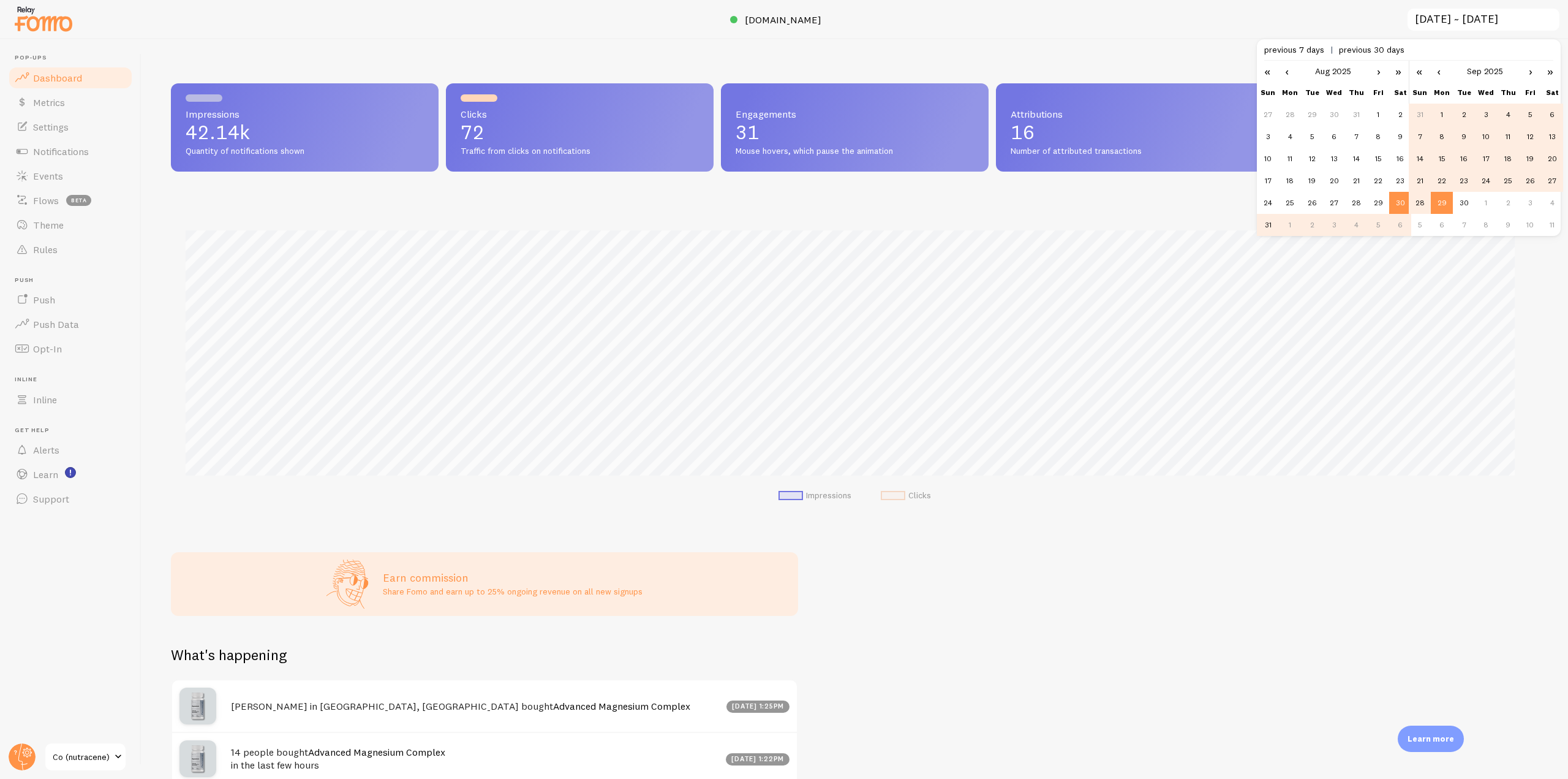
click at [1372, 74] on link "›" at bounding box center [1379, 71] width 18 height 21
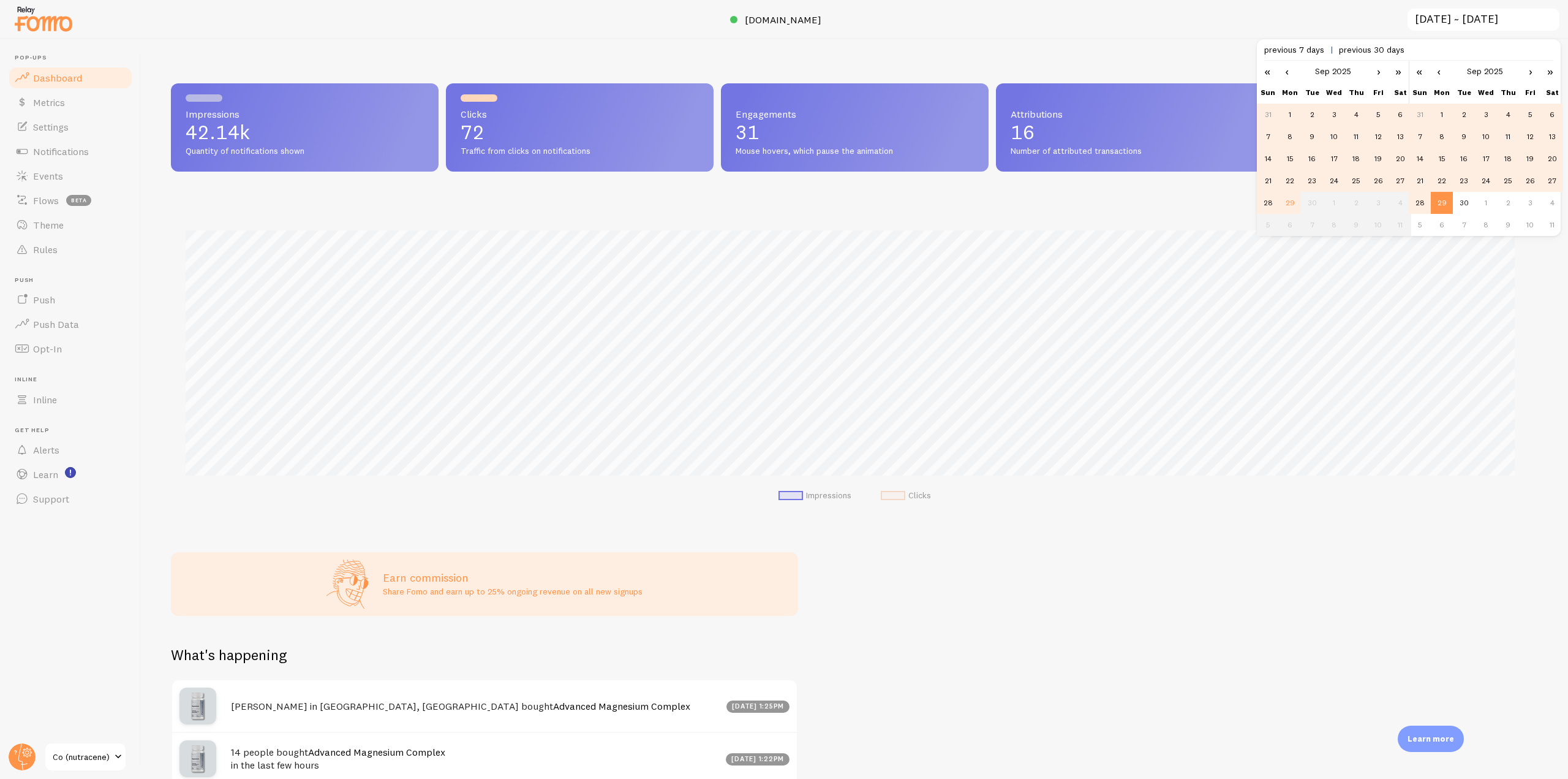
click at [1288, 114] on td "1" at bounding box center [1290, 115] width 22 height 22
type input "[DATE] ~ [DATE]"
click at [1438, 204] on td "29" at bounding box center [1441, 202] width 22 height 22
click at [953, 228] on div "Impressions Clicks" at bounding box center [855, 361] width 1367 height 323
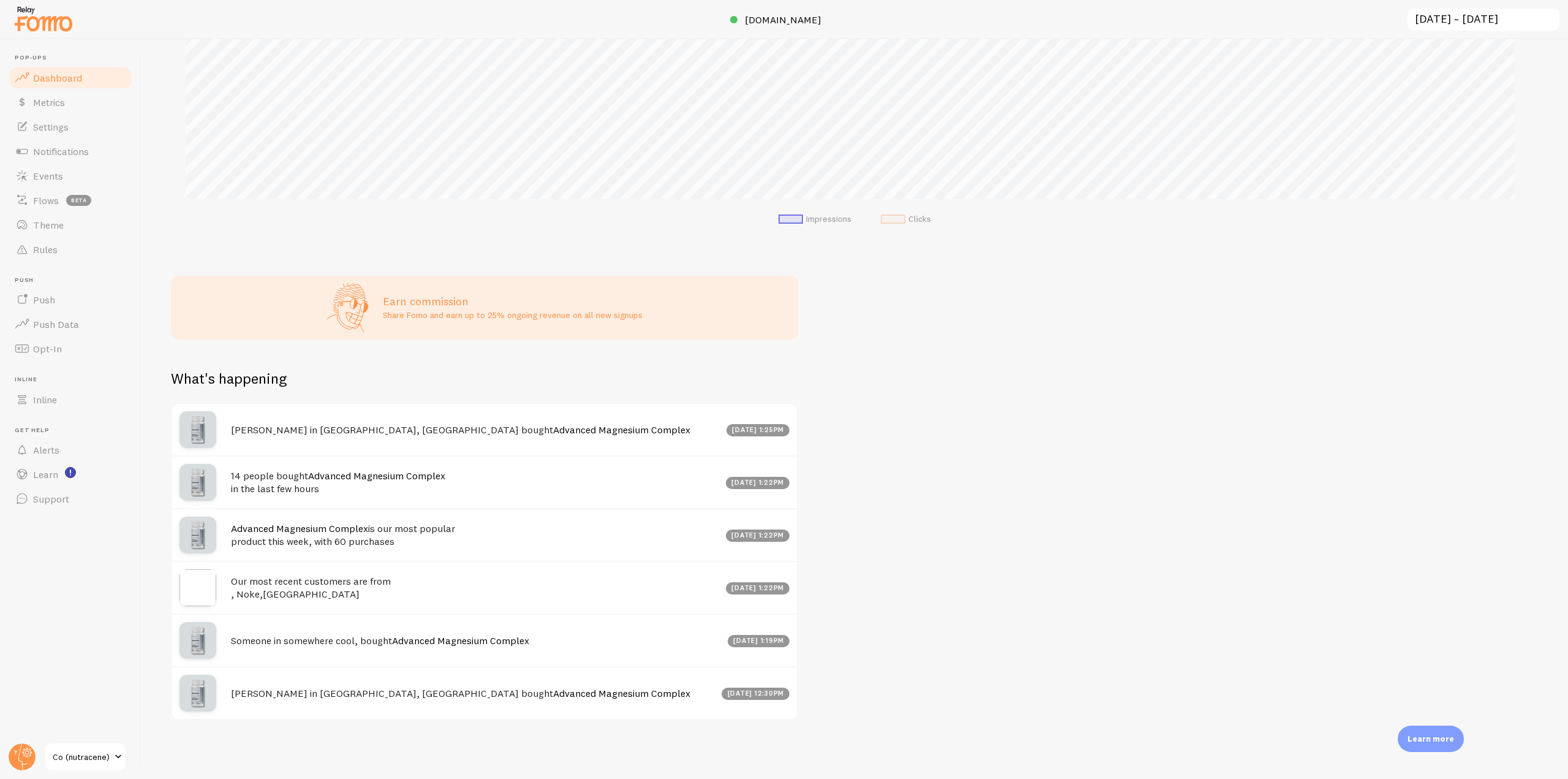
scroll to position [0, 0]
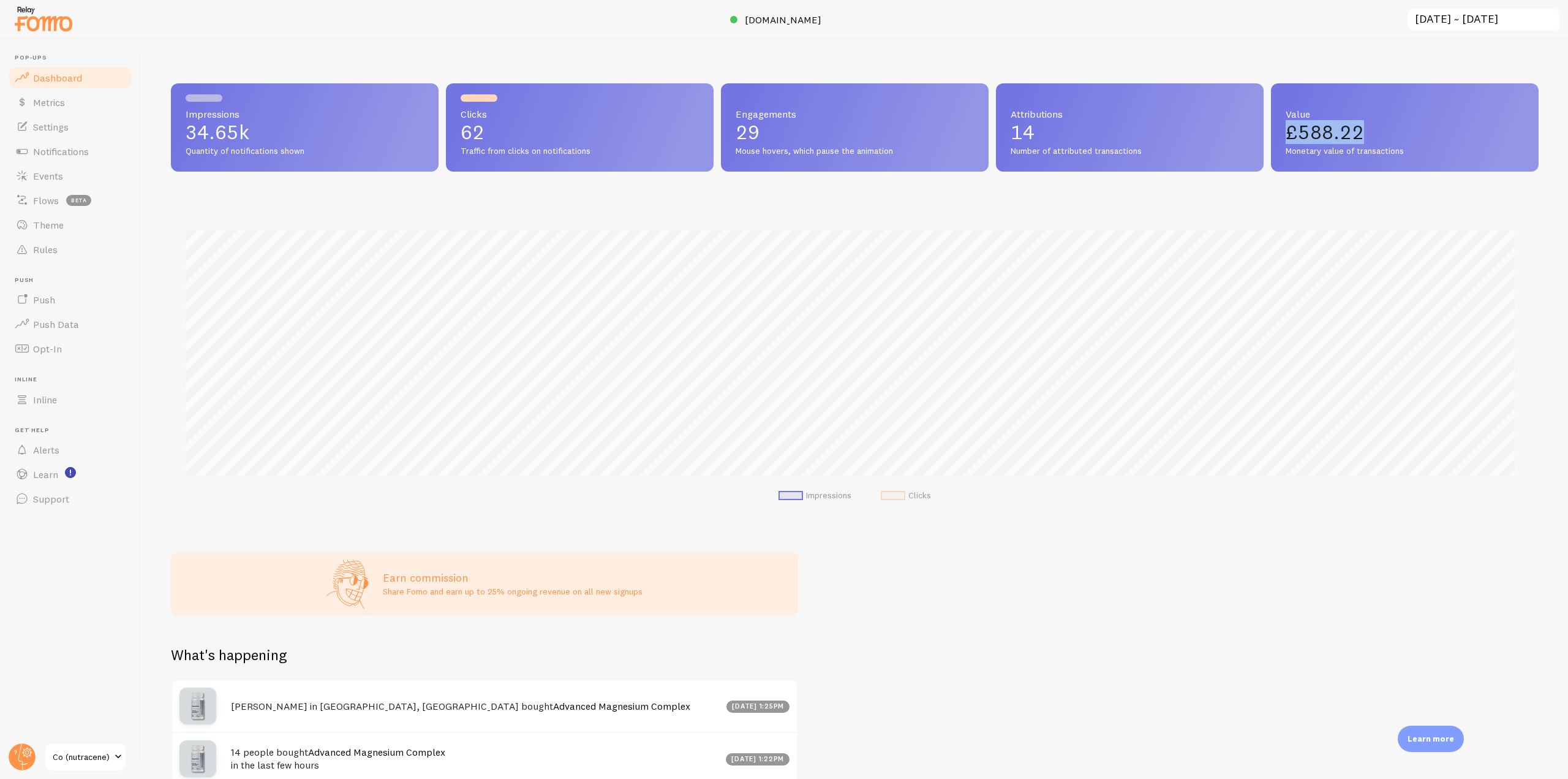
drag, startPoint x: 1371, startPoint y: 127, endPoint x: 1281, endPoint y: 127, distance: 90.0
click at [1285, 127] on p "£588.22" at bounding box center [1404, 132] width 238 height 19
click at [56, 23] on img at bounding box center [43, 18] width 61 height 31
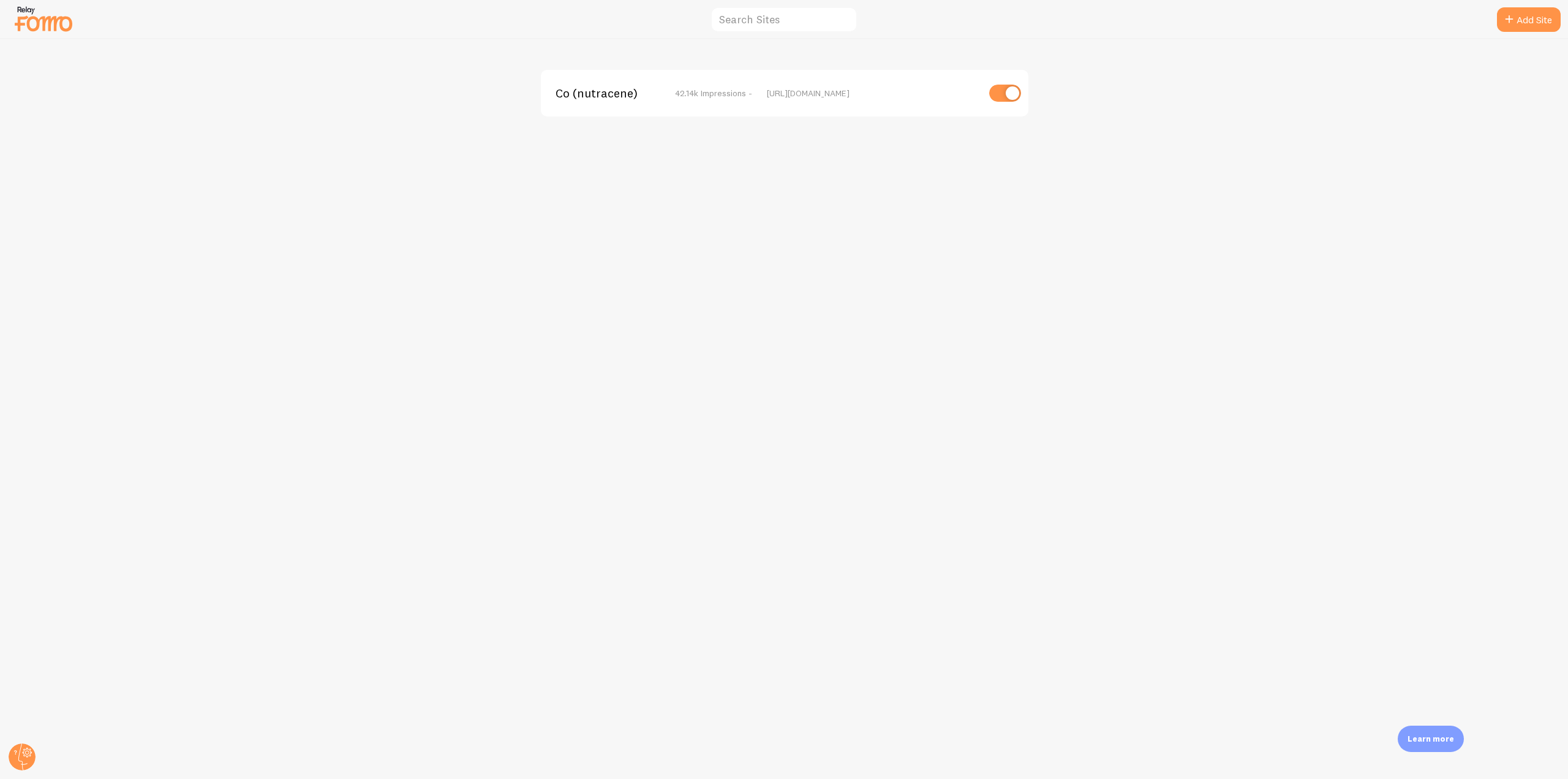
click at [588, 97] on span "Co (nutracene)" at bounding box center [604, 93] width 99 height 11
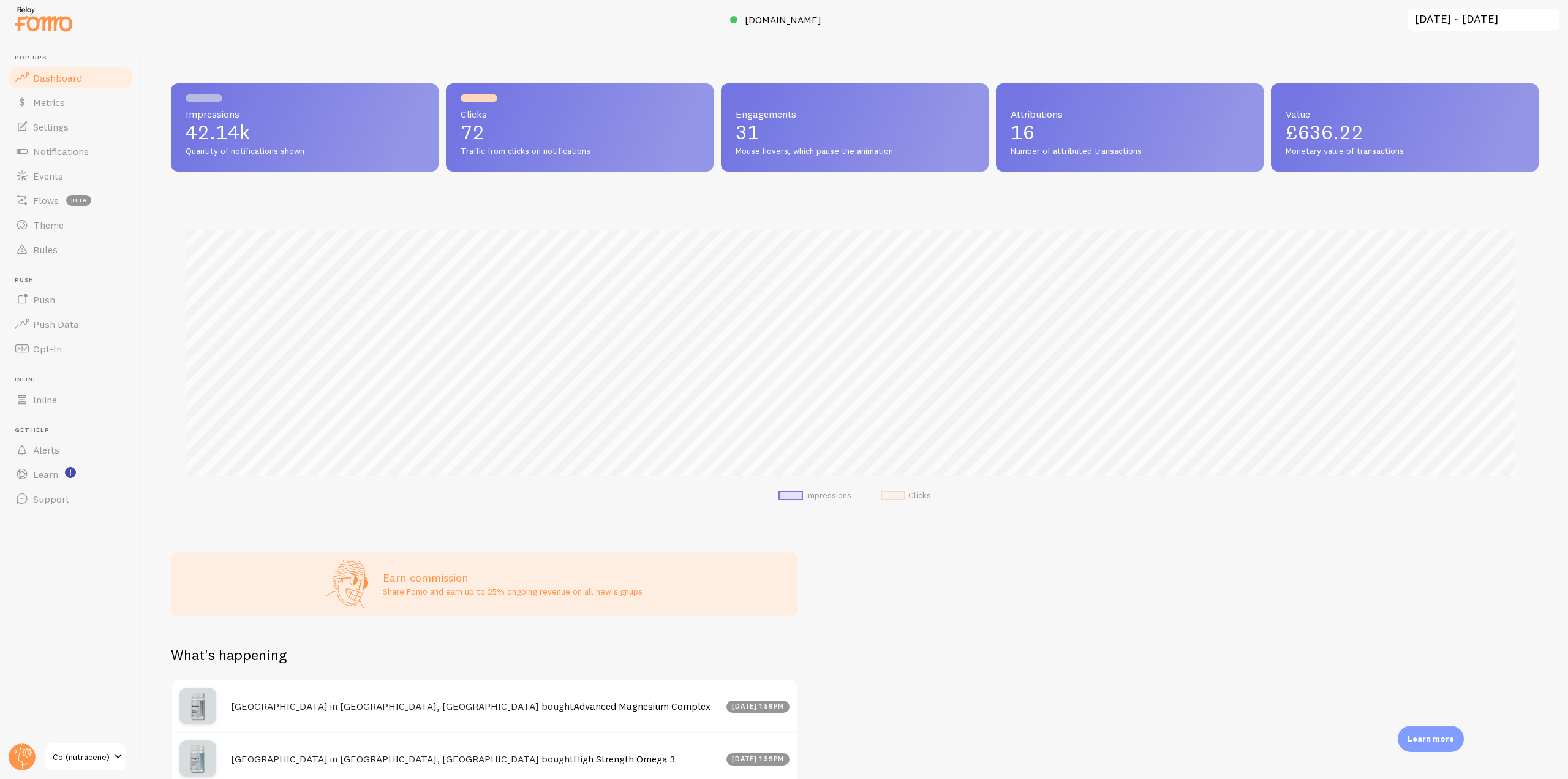
scroll to position [322, 1358]
click at [1437, 30] on input "[DATE] ~ [DATE]" at bounding box center [1483, 19] width 154 height 25
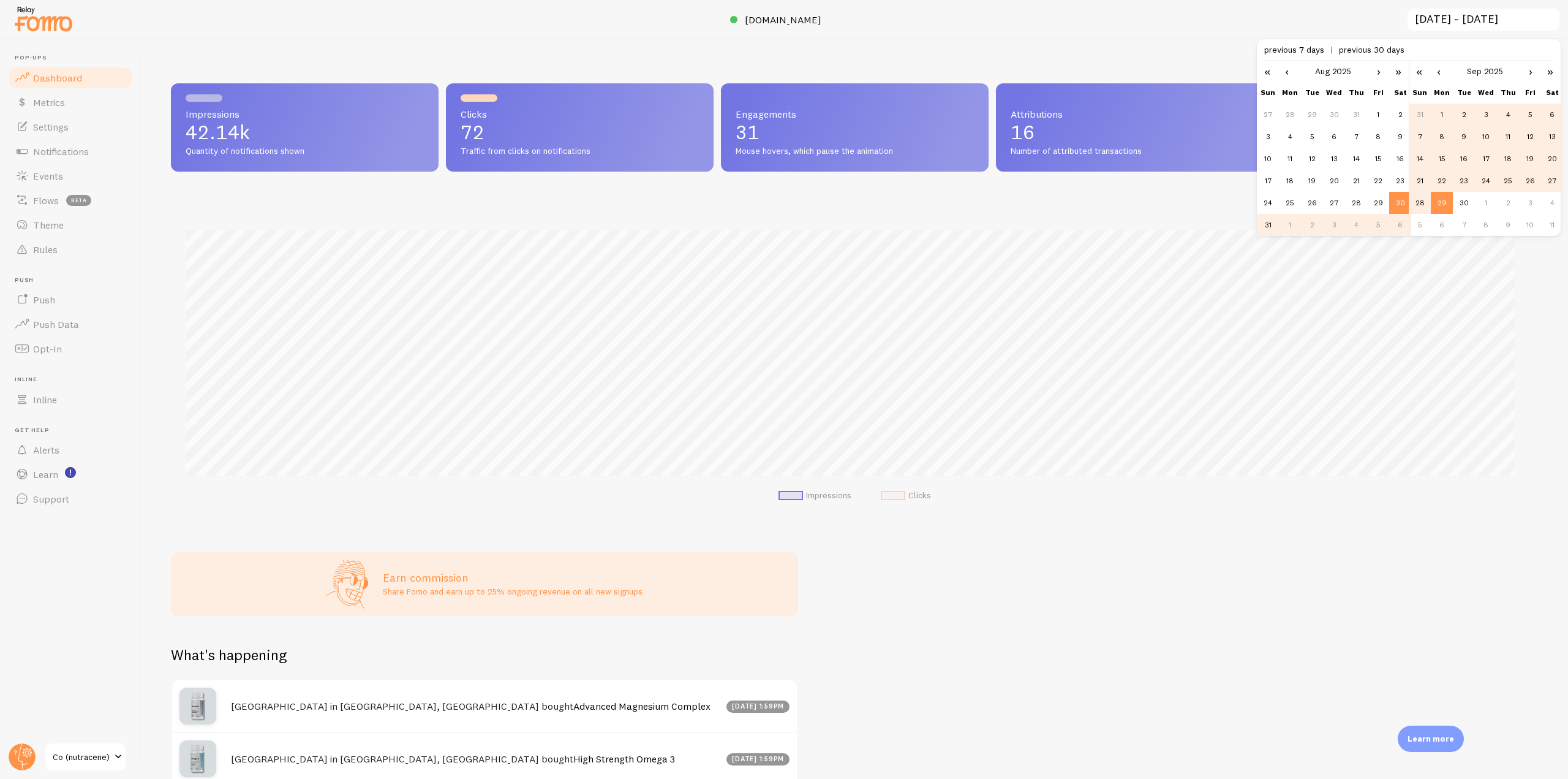
click at [1287, 74] on link "‹" at bounding box center [1287, 71] width 18 height 21
click at [1311, 115] on td "1" at bounding box center [1312, 115] width 22 height 22
click at [1444, 67] on link "‹" at bounding box center [1439, 71] width 18 height 21
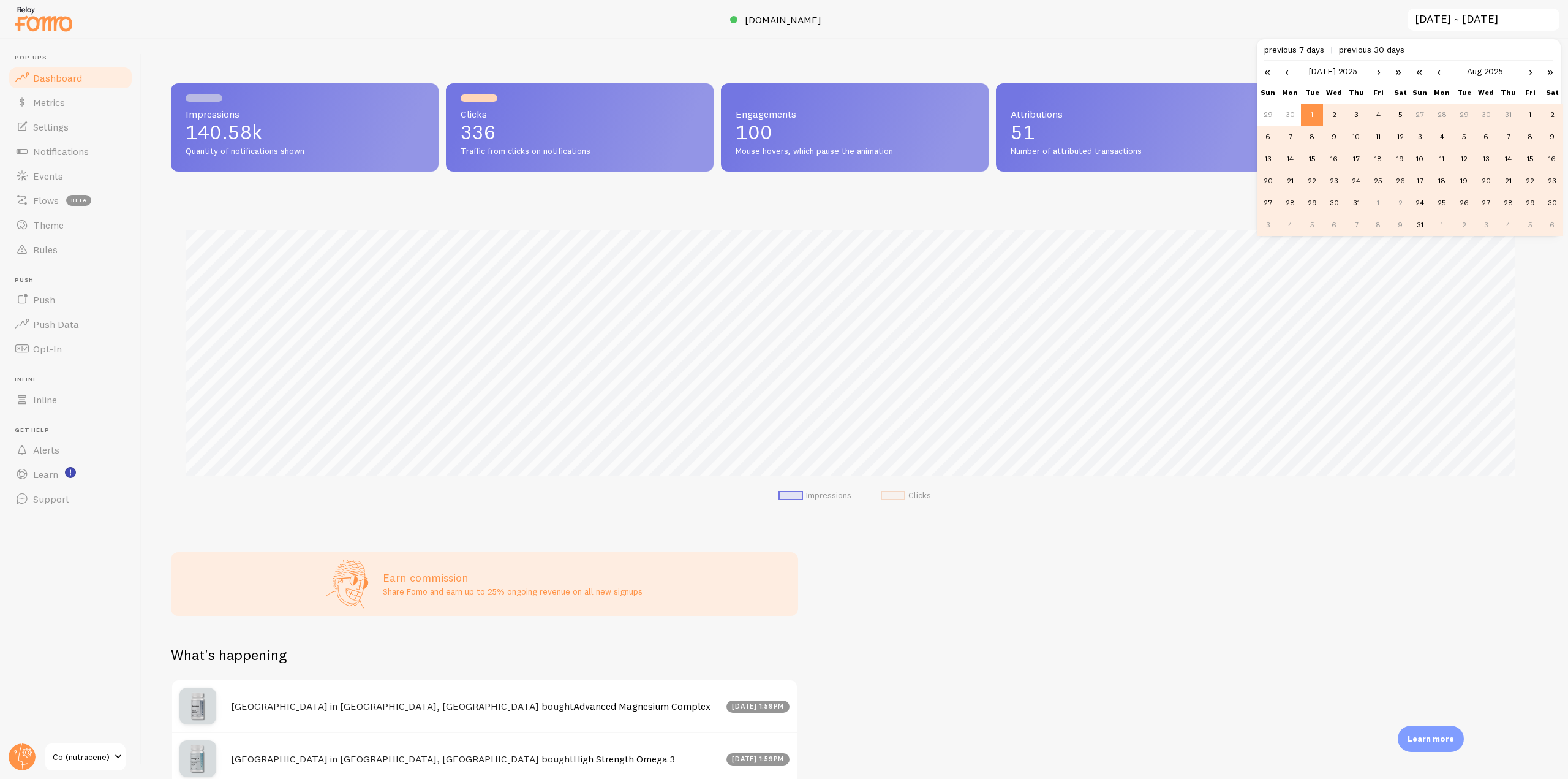
click at [1444, 67] on link "‹" at bounding box center [1439, 71] width 18 height 21
click at [1511, 201] on td "31" at bounding box center [1508, 202] width 22 height 22
click at [1376, 72] on link "›" at bounding box center [1379, 71] width 18 height 21
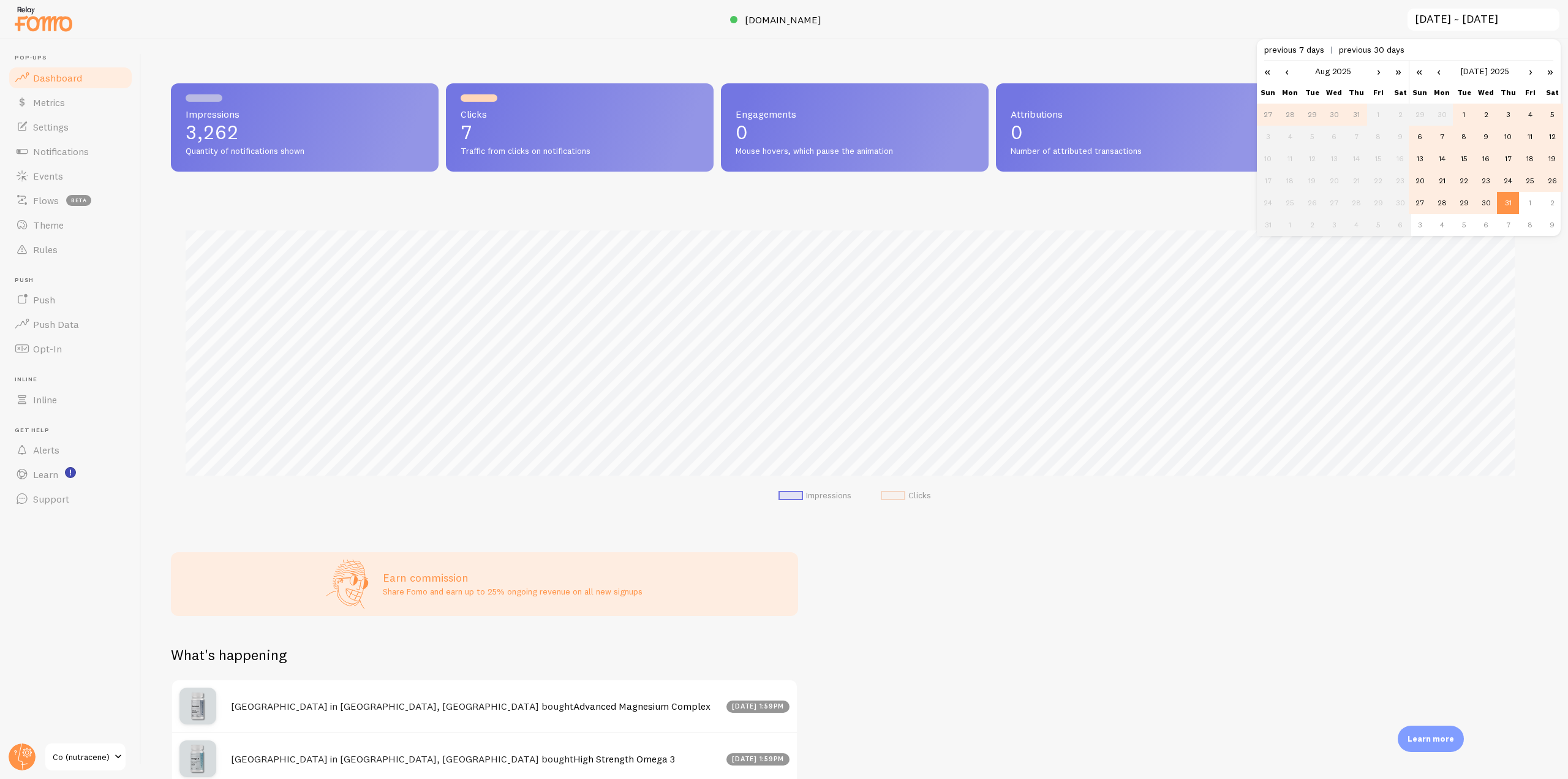
click at [1529, 70] on link "›" at bounding box center [1531, 71] width 18 height 21
click at [1381, 115] on td "1" at bounding box center [1379, 115] width 22 height 22
click at [1422, 221] on td "31" at bounding box center [1420, 225] width 22 height 22
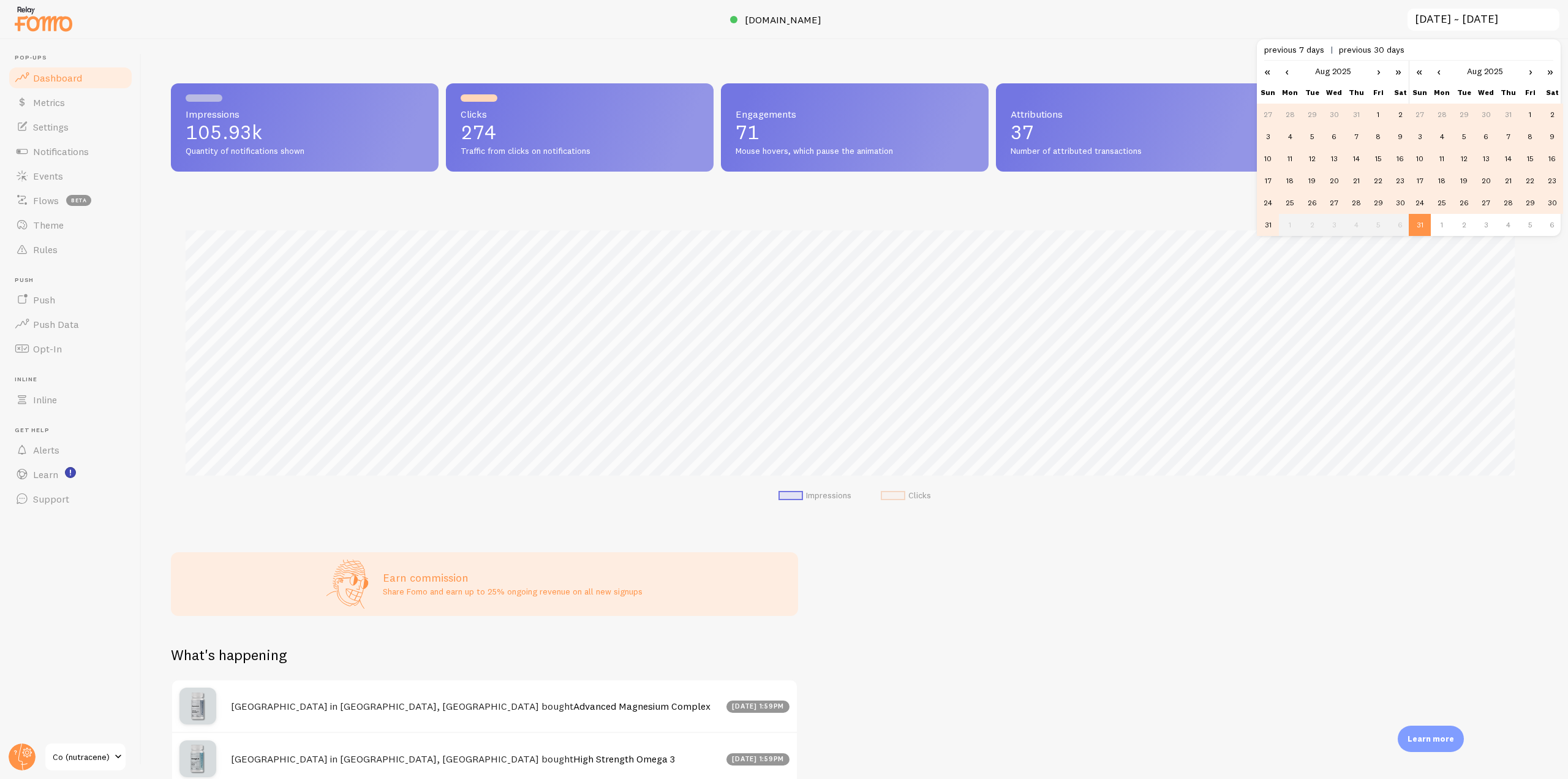
click at [1378, 110] on td "1" at bounding box center [1379, 115] width 22 height 22
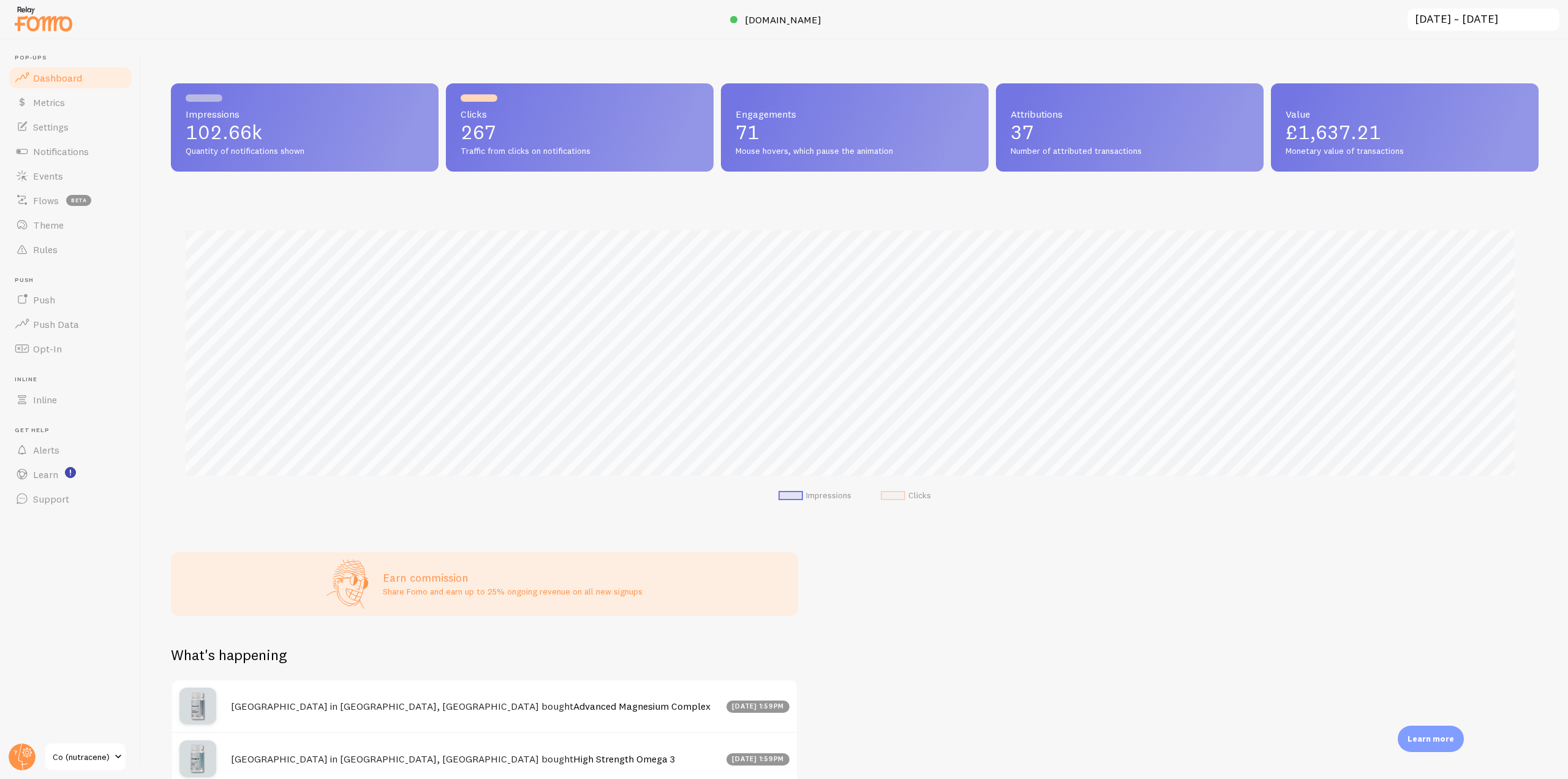
click at [1501, 12] on input "[DATE] ~ [DATE]" at bounding box center [1483, 19] width 154 height 25
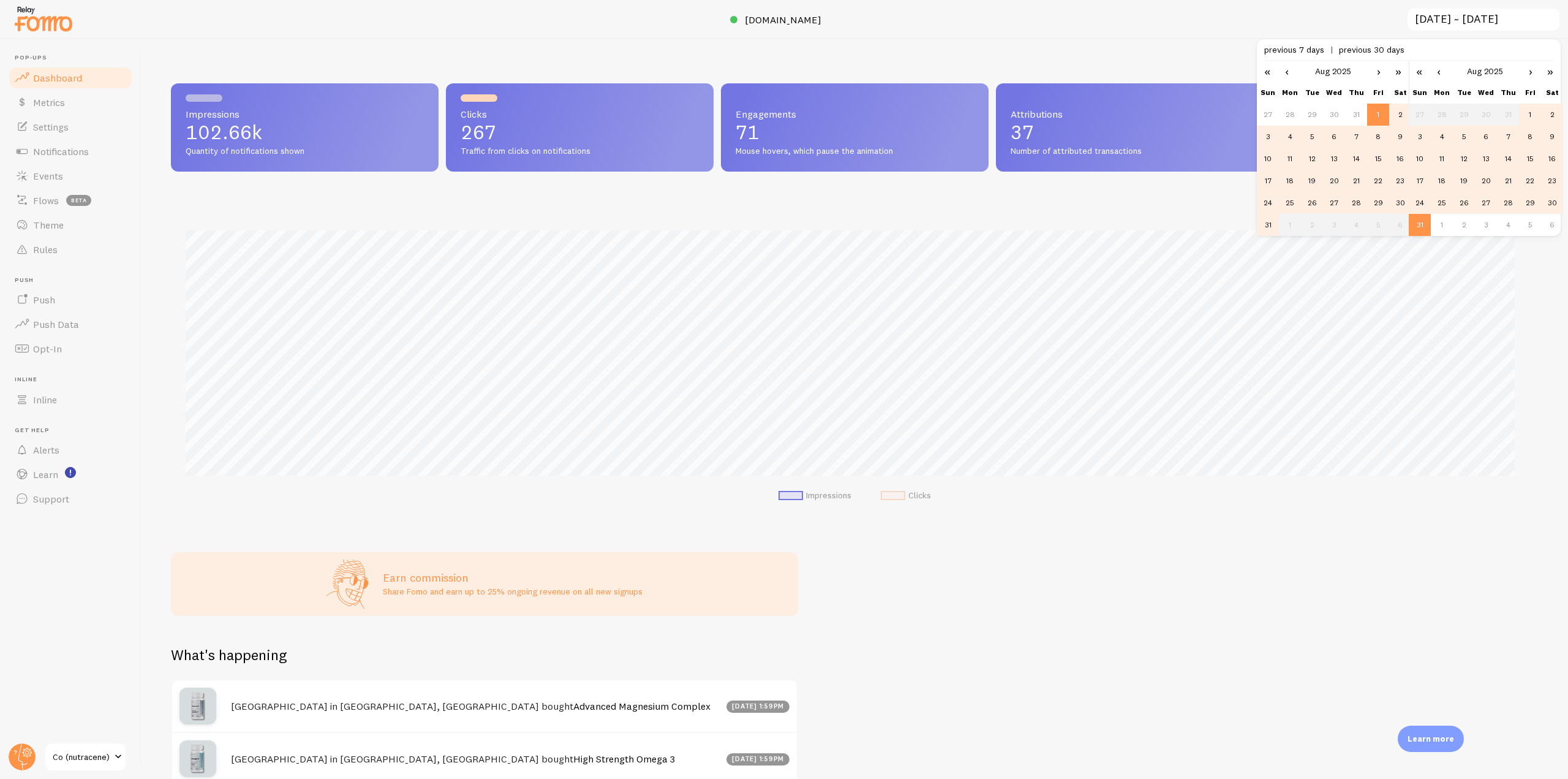
click at [1383, 70] on link "›" at bounding box center [1379, 71] width 18 height 21
click at [1535, 74] on link "›" at bounding box center [1531, 71] width 18 height 21
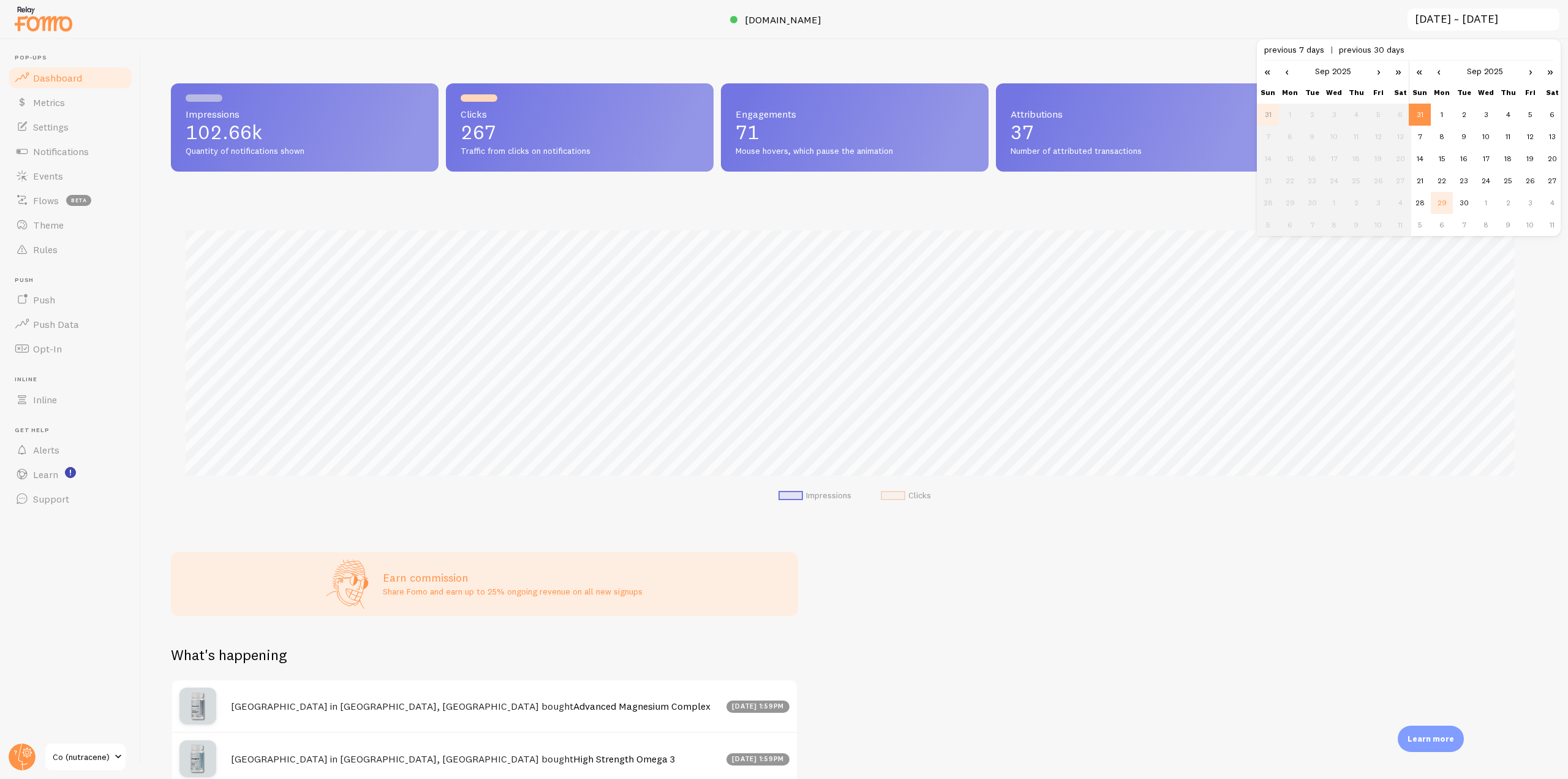
click at [1449, 204] on td "29" at bounding box center [1441, 202] width 22 height 22
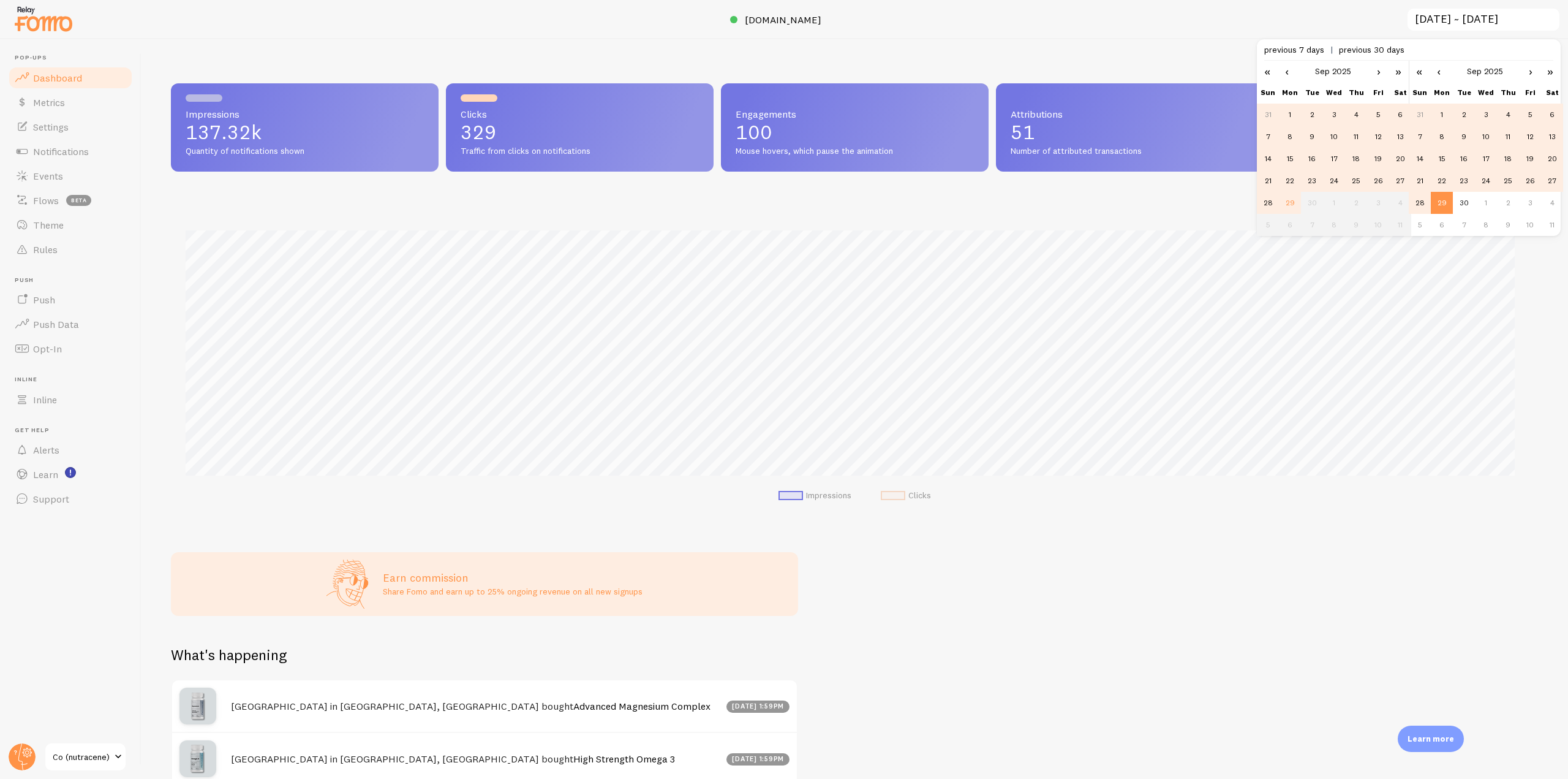
click at [1294, 114] on td "1" at bounding box center [1290, 115] width 22 height 22
type input "[DATE] ~ [DATE]"
click at [1189, 210] on div "Impressions Clicks" at bounding box center [855, 361] width 1367 height 323
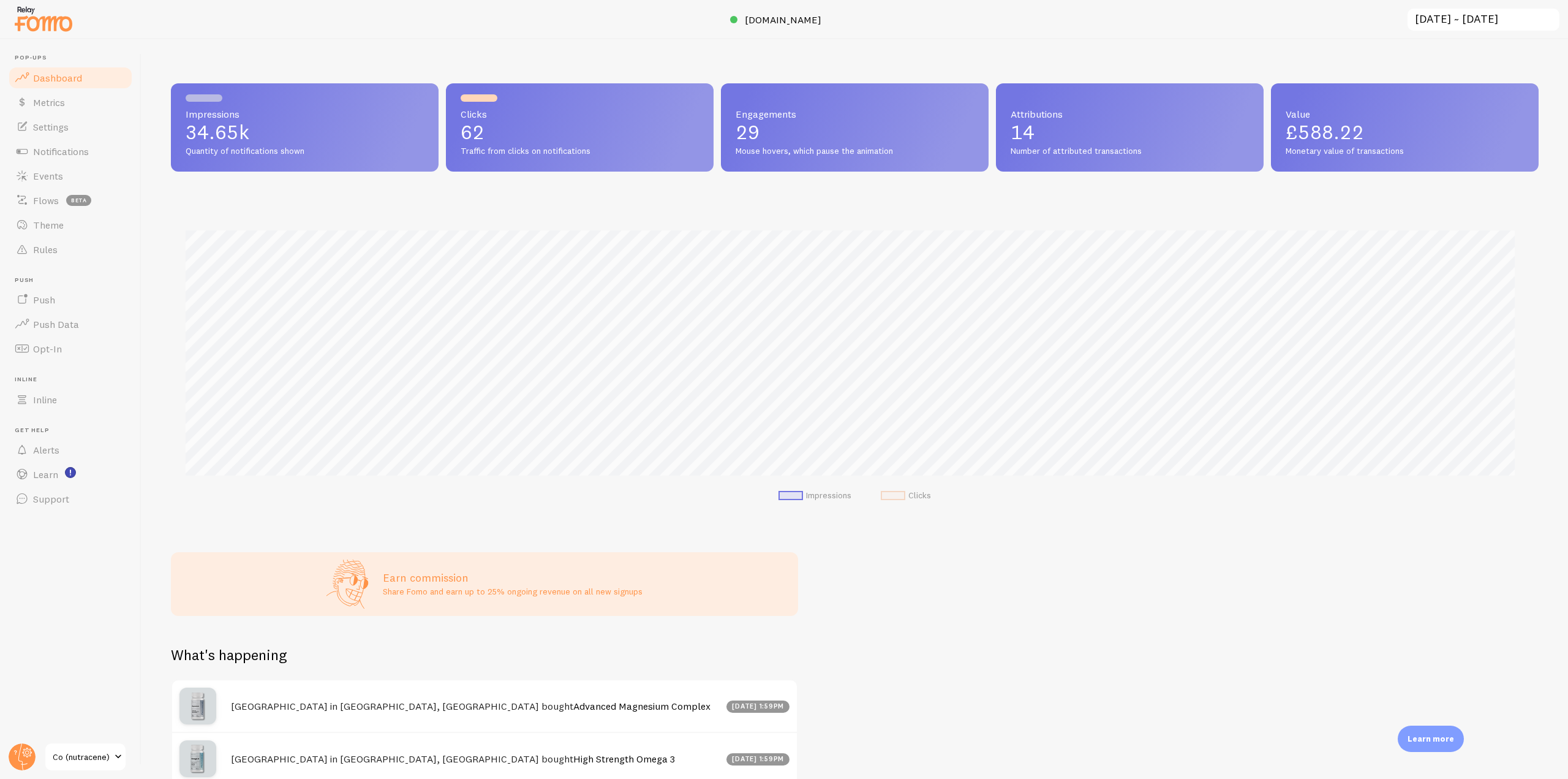
drag, startPoint x: 185, startPoint y: 129, endPoint x: 304, endPoint y: 135, distance: 119.2
click at [304, 135] on div "Impressions 34.65k Quantity of notifications shown" at bounding box center [305, 127] width 268 height 88
drag, startPoint x: 486, startPoint y: 133, endPoint x: 457, endPoint y: 130, distance: 29.2
click at [457, 130] on div "Clicks 62 Traffic from clicks on notifications" at bounding box center [580, 127] width 268 height 88
drag, startPoint x: 1073, startPoint y: 134, endPoint x: 990, endPoint y: 130, distance: 83.1
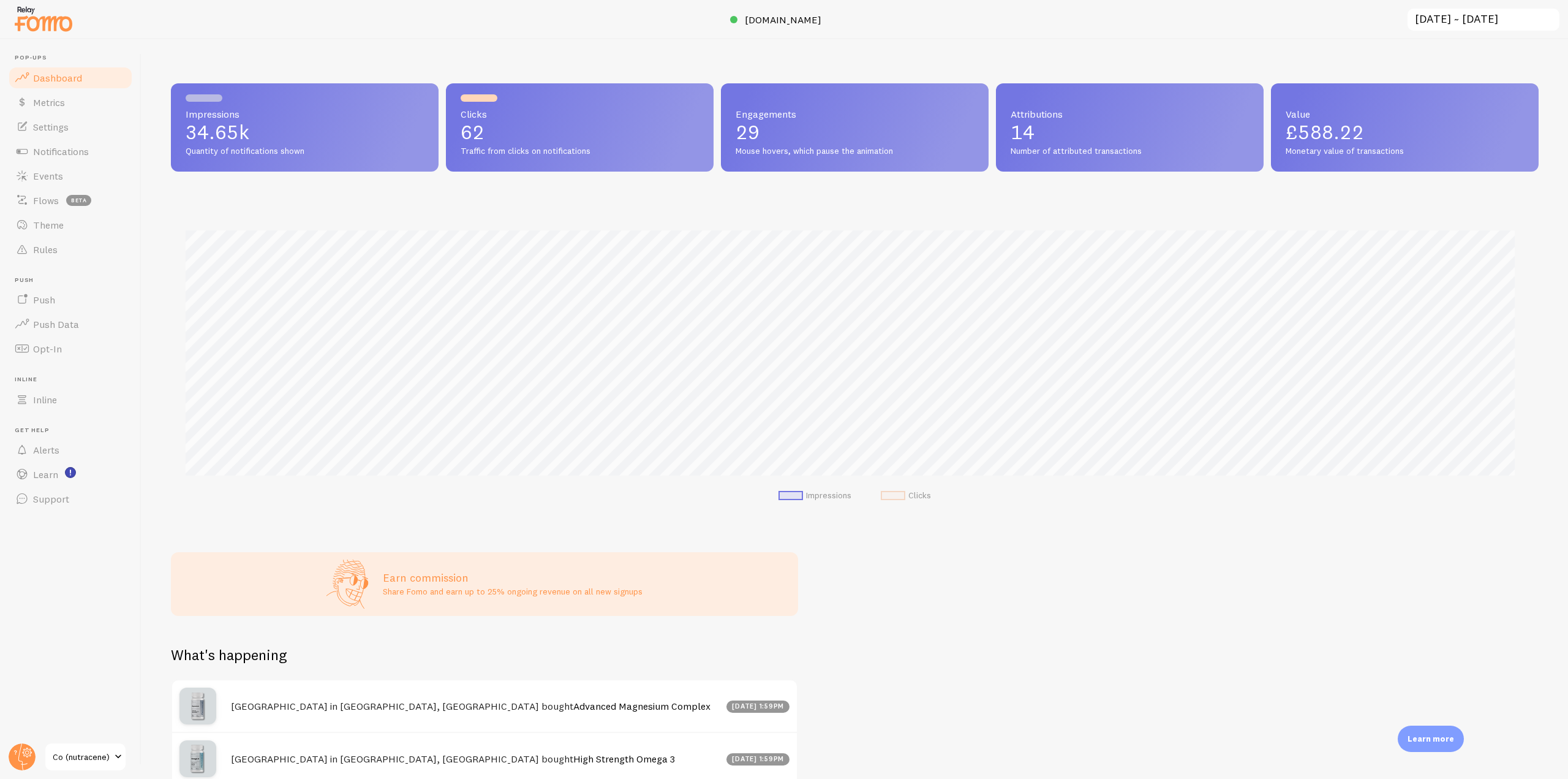
click at [990, 130] on div "Impressions 34.65k Quantity of notifications shown Clicks 62 Traffic from click…" at bounding box center [855, 127] width 1367 height 88
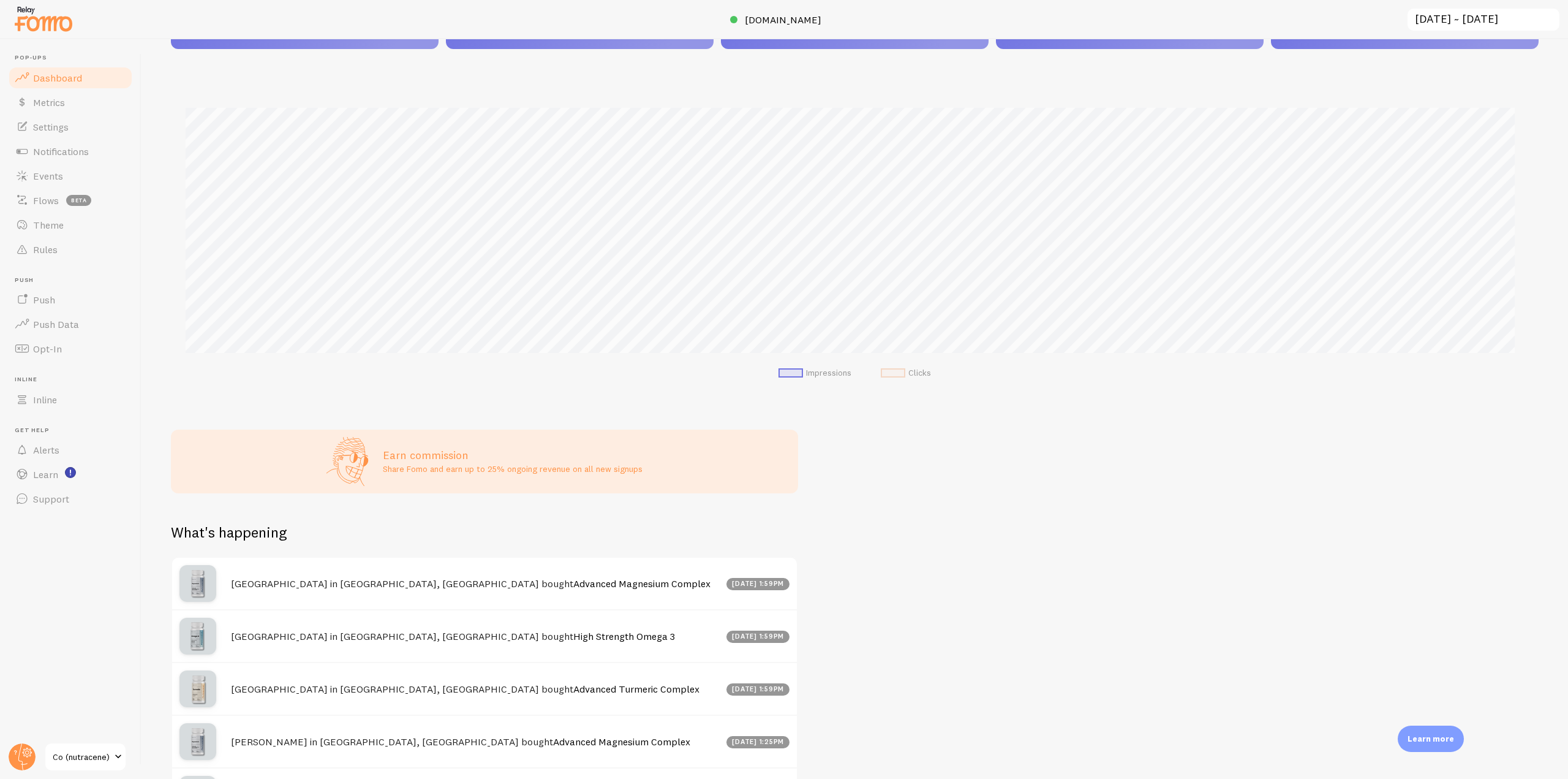
scroll to position [0, 0]
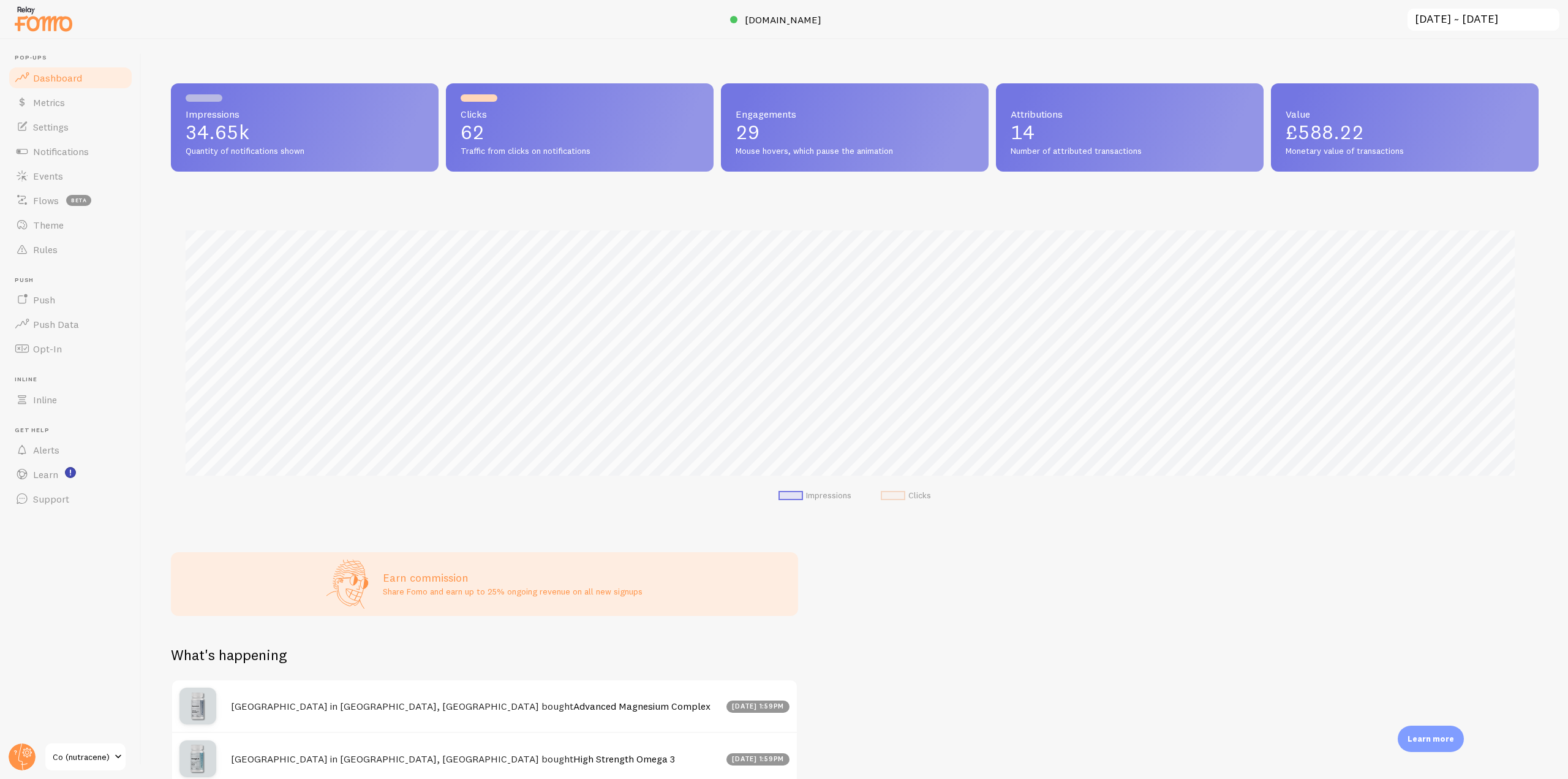
drag, startPoint x: 273, startPoint y: 126, endPoint x: 185, endPoint y: 129, distance: 88.1
click at [185, 129] on div "Impressions 34.65k Quantity of notifications shown" at bounding box center [305, 127] width 268 height 88
click at [18, 752] on circle at bounding box center [21, 756] width 27 height 27
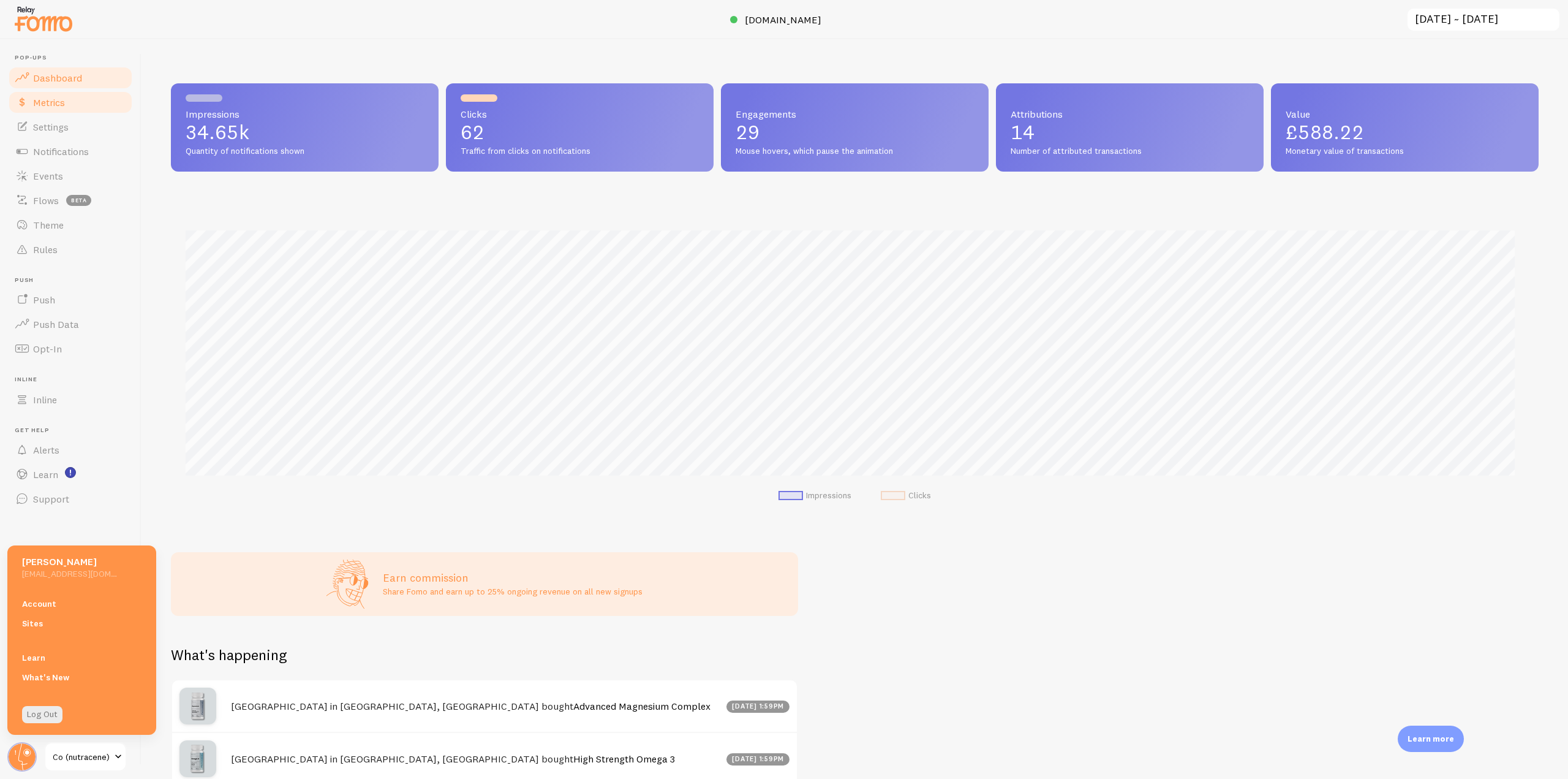
click at [81, 93] on link "Metrics" at bounding box center [70, 102] width 127 height 25
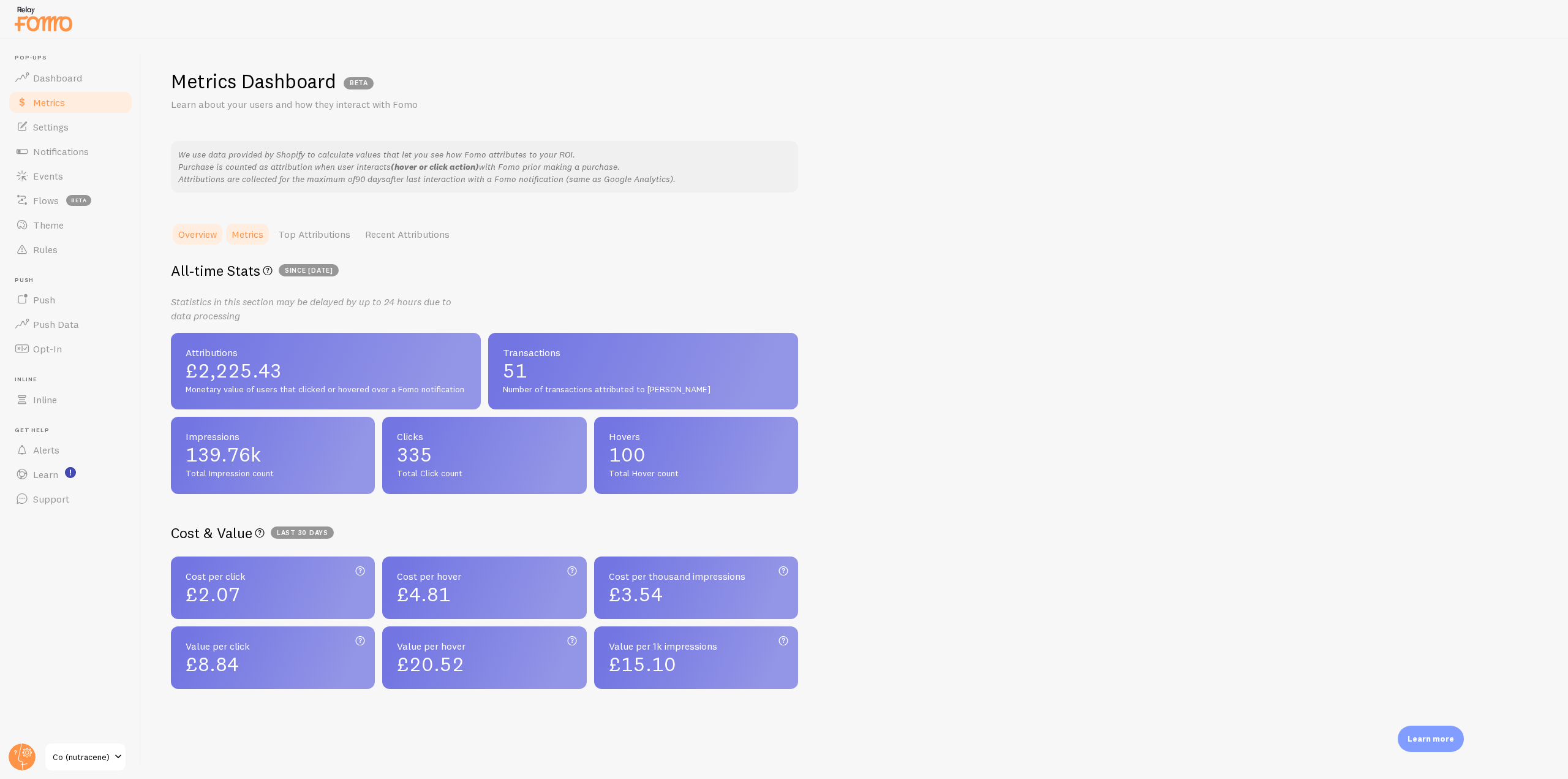
click at [248, 231] on link "Metrics" at bounding box center [248, 234] width 46 height 25
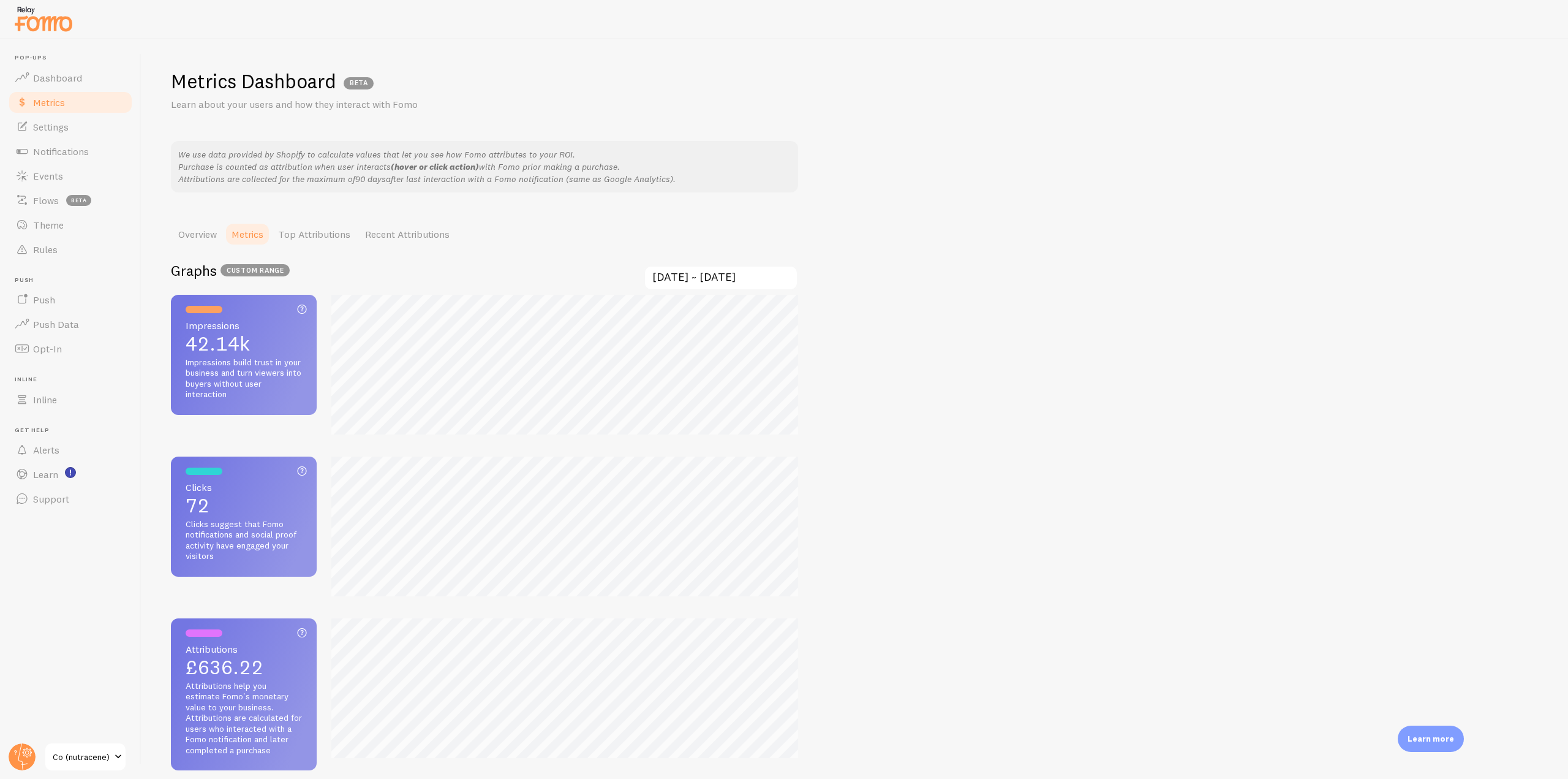
scroll to position [94, 0]
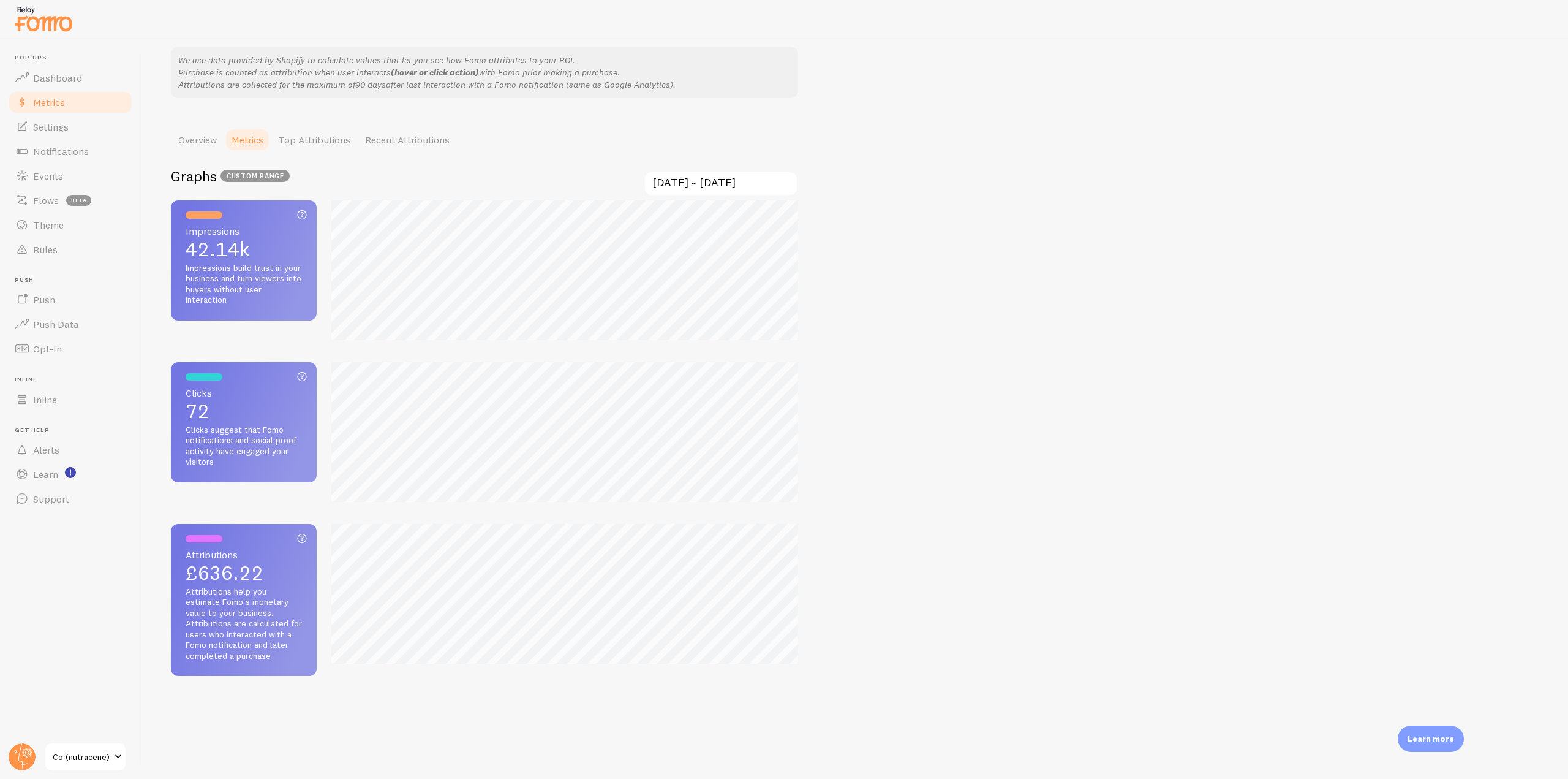
click at [702, 188] on input "[DATE] ~ [DATE]" at bounding box center [721, 183] width 154 height 25
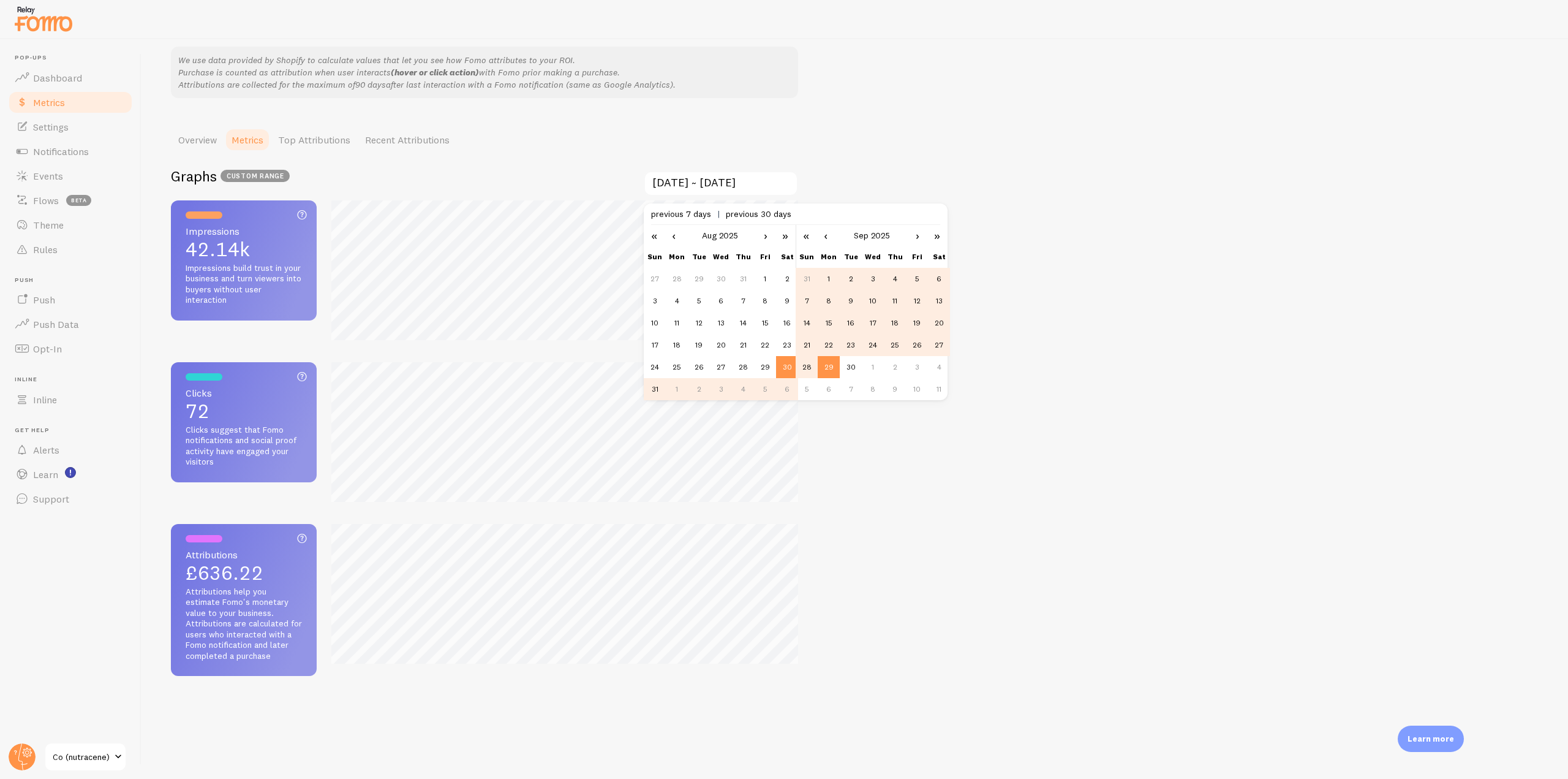
scroll to position [0, 0]
click at [1111, 408] on div "Metrics Dashboard BETA Learn about your users and how they interact with Fomo W…" at bounding box center [855, 408] width 1427 height 739
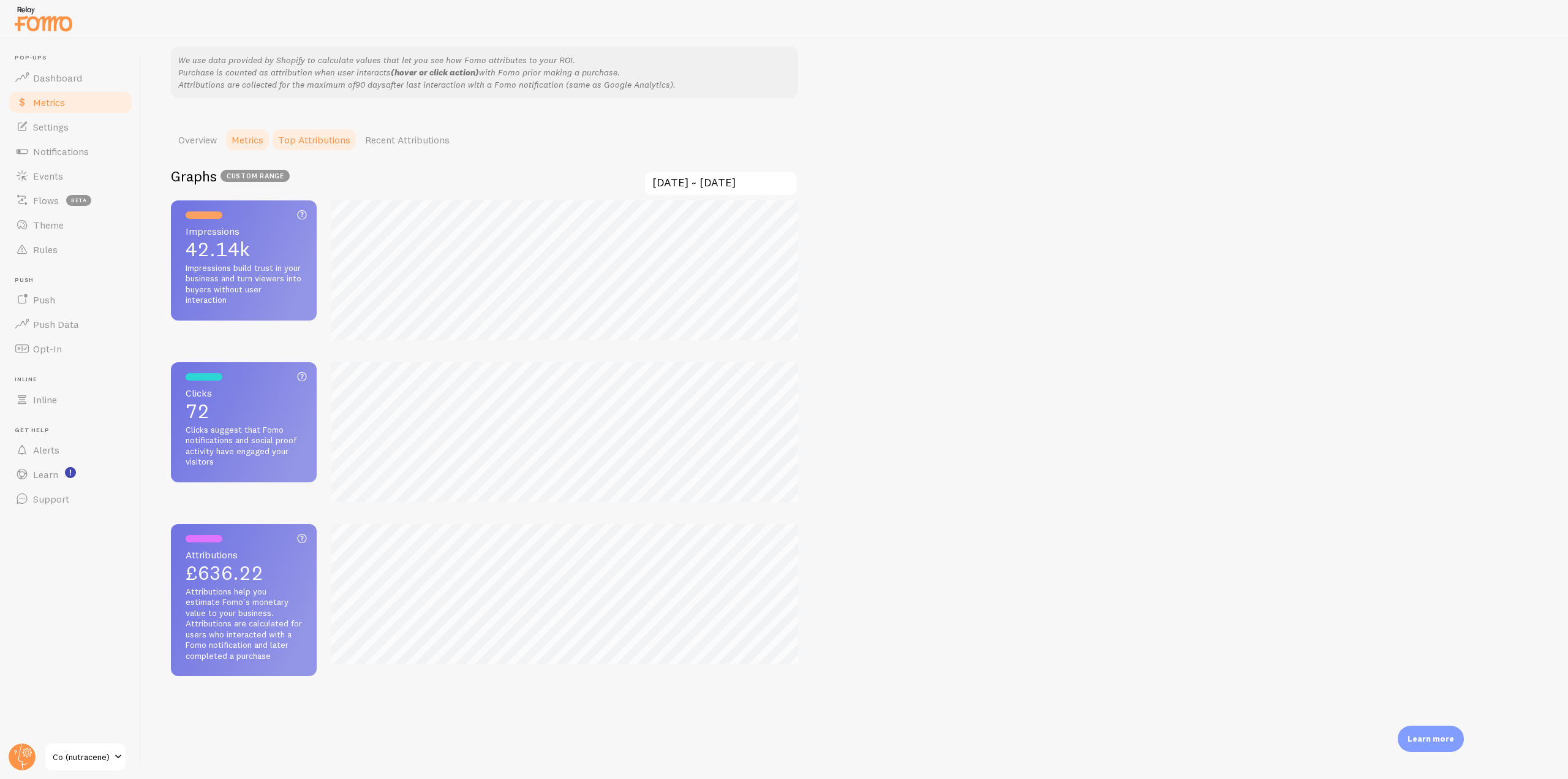
click at [319, 142] on link "Top Attributions" at bounding box center [314, 140] width 87 height 25
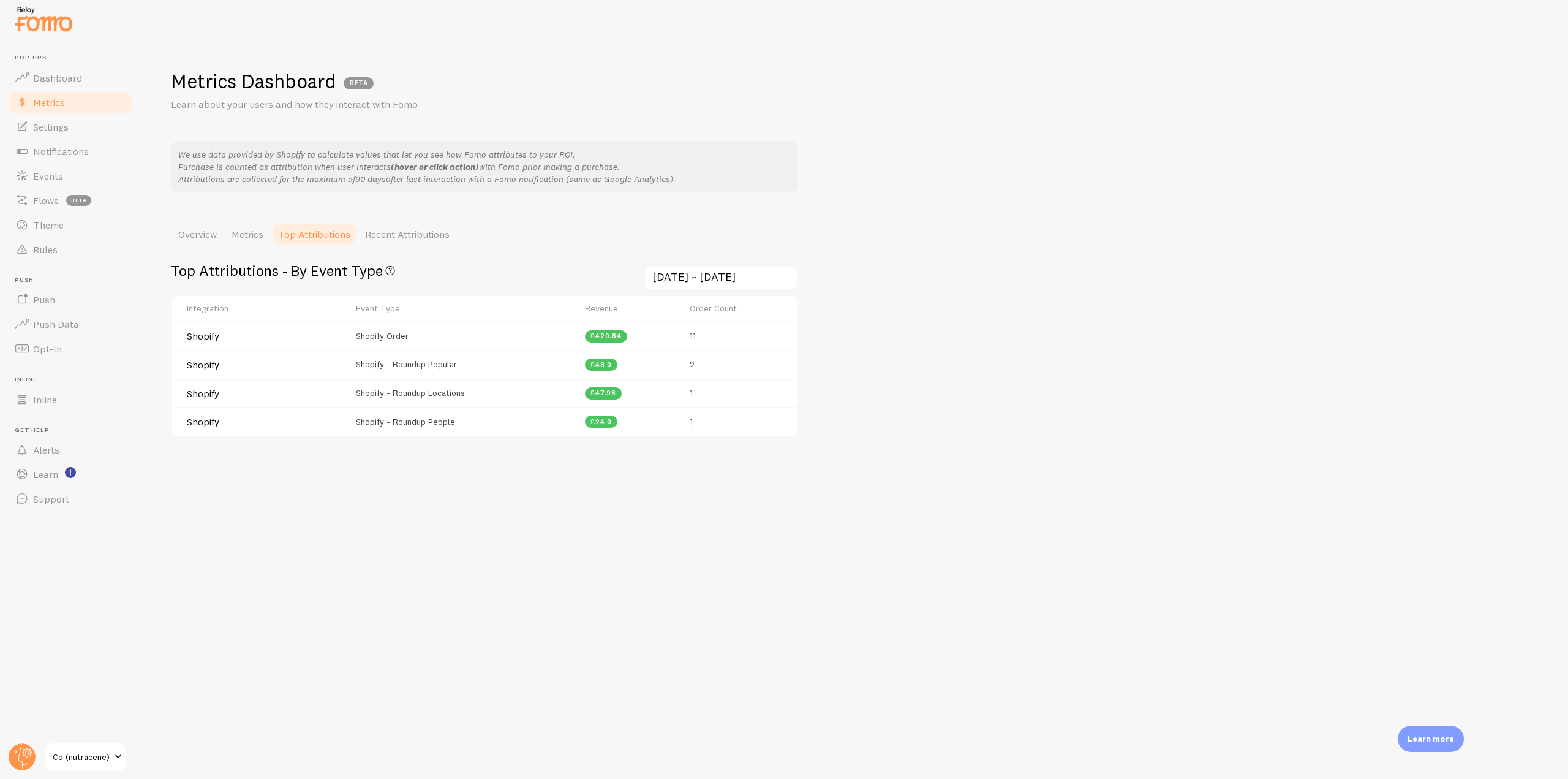
drag, startPoint x: 345, startPoint y: 338, endPoint x: 417, endPoint y: 341, distance: 72.1
click at [417, 341] on tr "Shopify Shopify Order £420.84 11" at bounding box center [484, 335] width 625 height 29
click at [417, 341] on td "Shopify Order" at bounding box center [462, 335] width 228 height 29
drag, startPoint x: 430, startPoint y: 339, endPoint x: 347, endPoint y: 339, distance: 83.0
click at [347, 339] on tr "Shopify Shopify Order £420.84 11" at bounding box center [484, 335] width 625 height 29
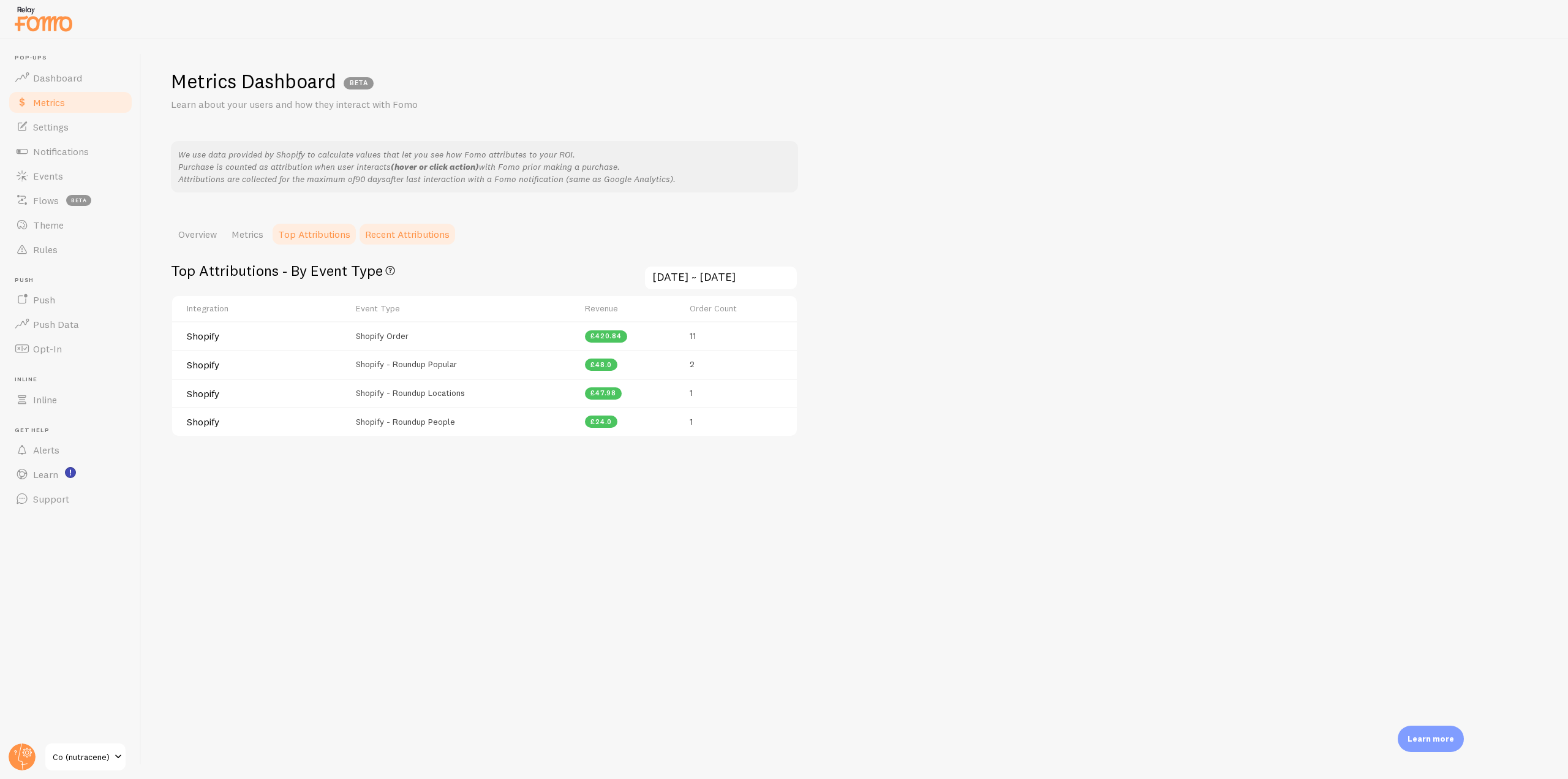
click at [419, 236] on link "Recent Attributions" at bounding box center [407, 234] width 99 height 25
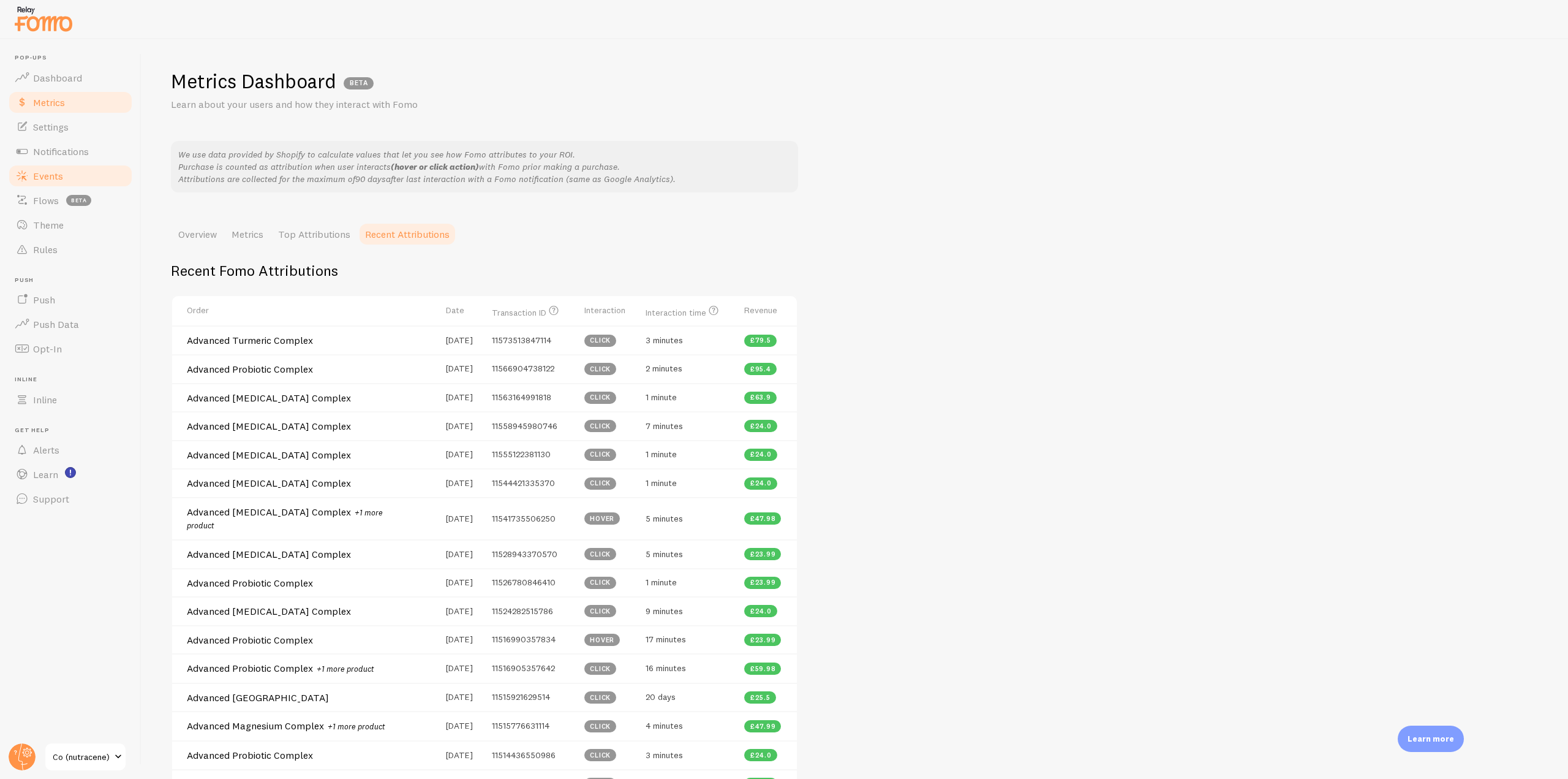
click at [52, 171] on span "Events" at bounding box center [48, 176] width 30 height 12
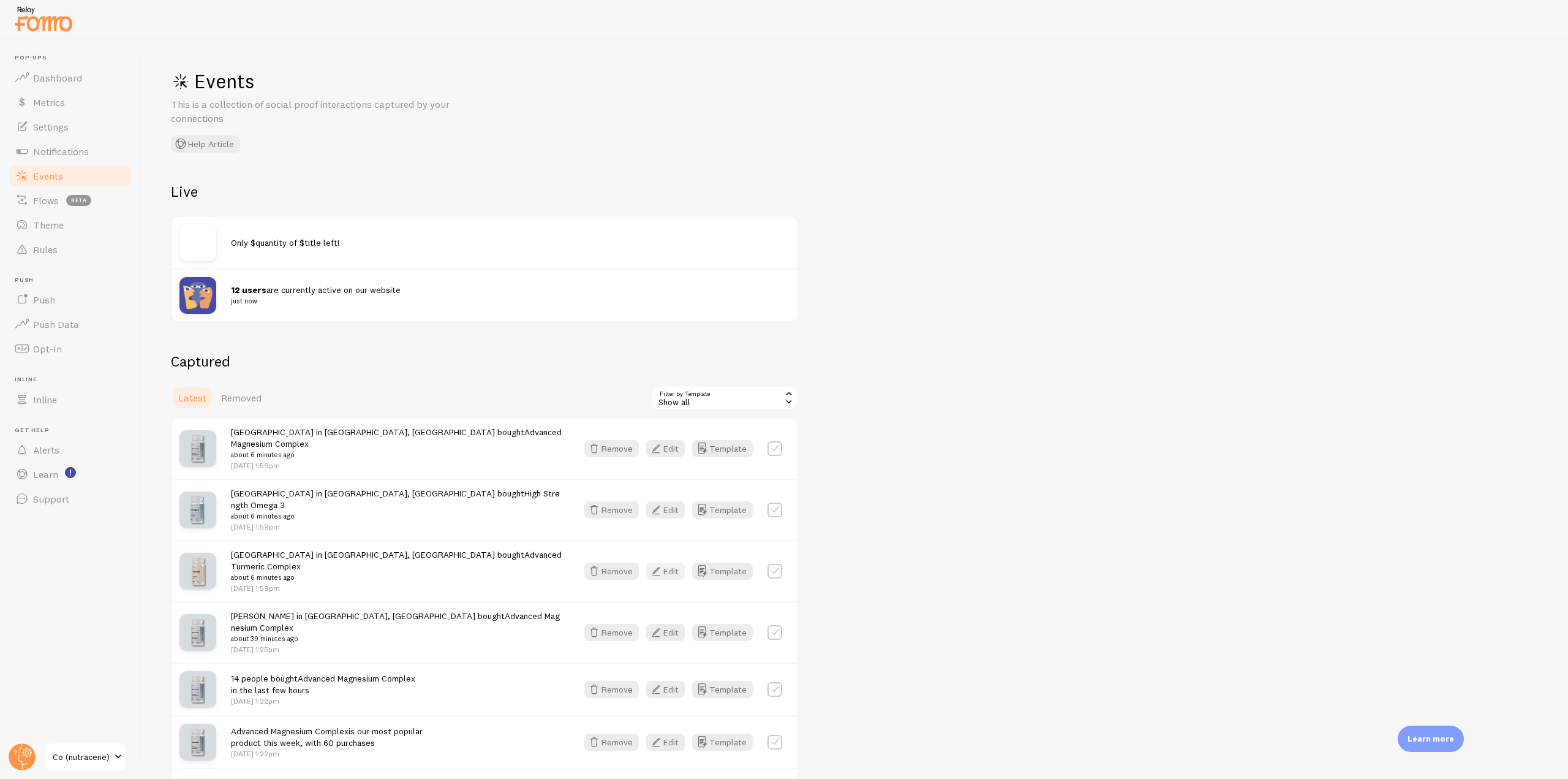
click at [666, 563] on button "Edit" at bounding box center [665, 571] width 39 height 18
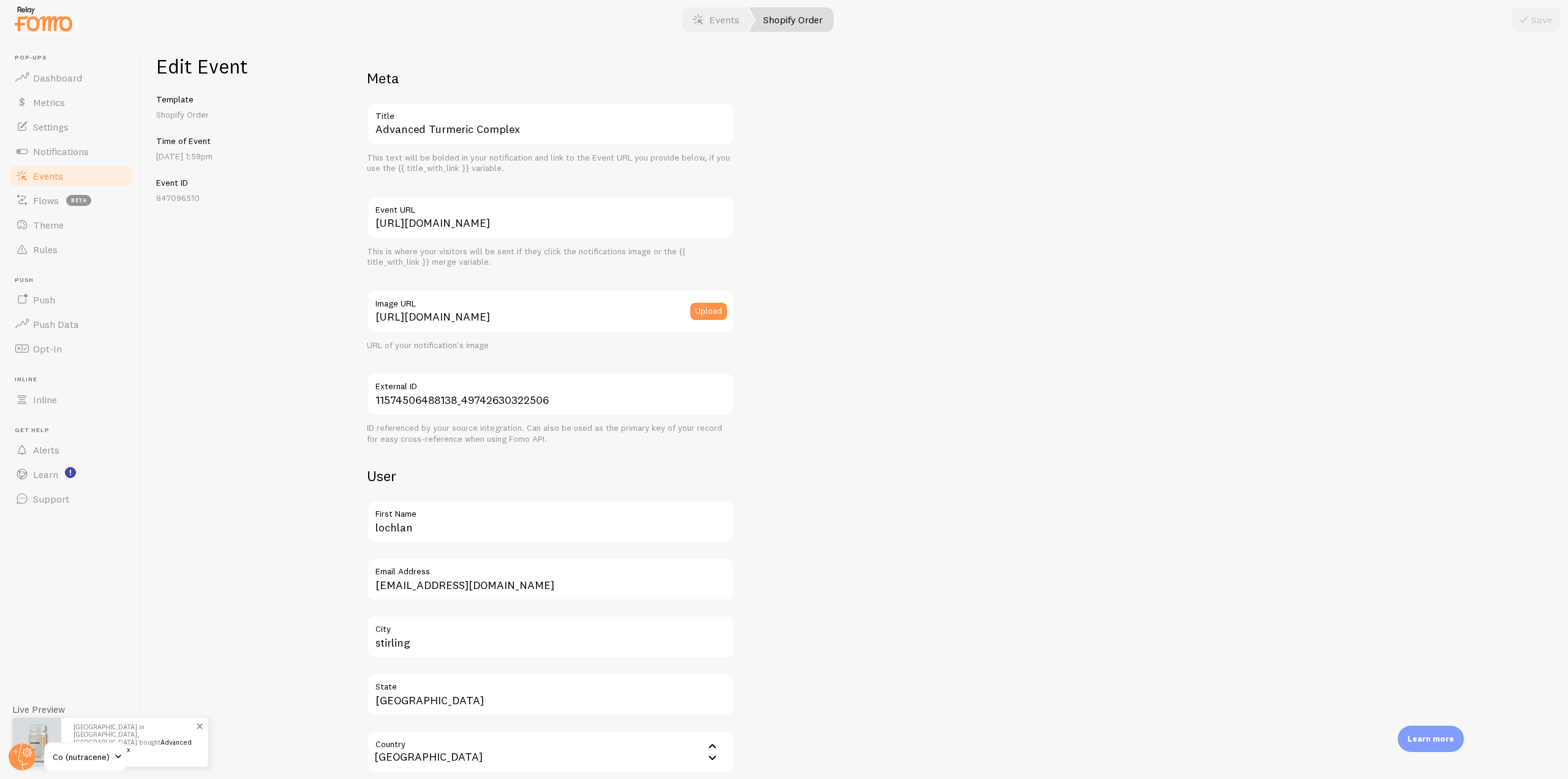
click at [143, 743] on link "Advanced Turmeric Complex" at bounding box center [133, 745] width 118 height 16
click at [74, 106] on link "Metrics" at bounding box center [70, 102] width 127 height 25
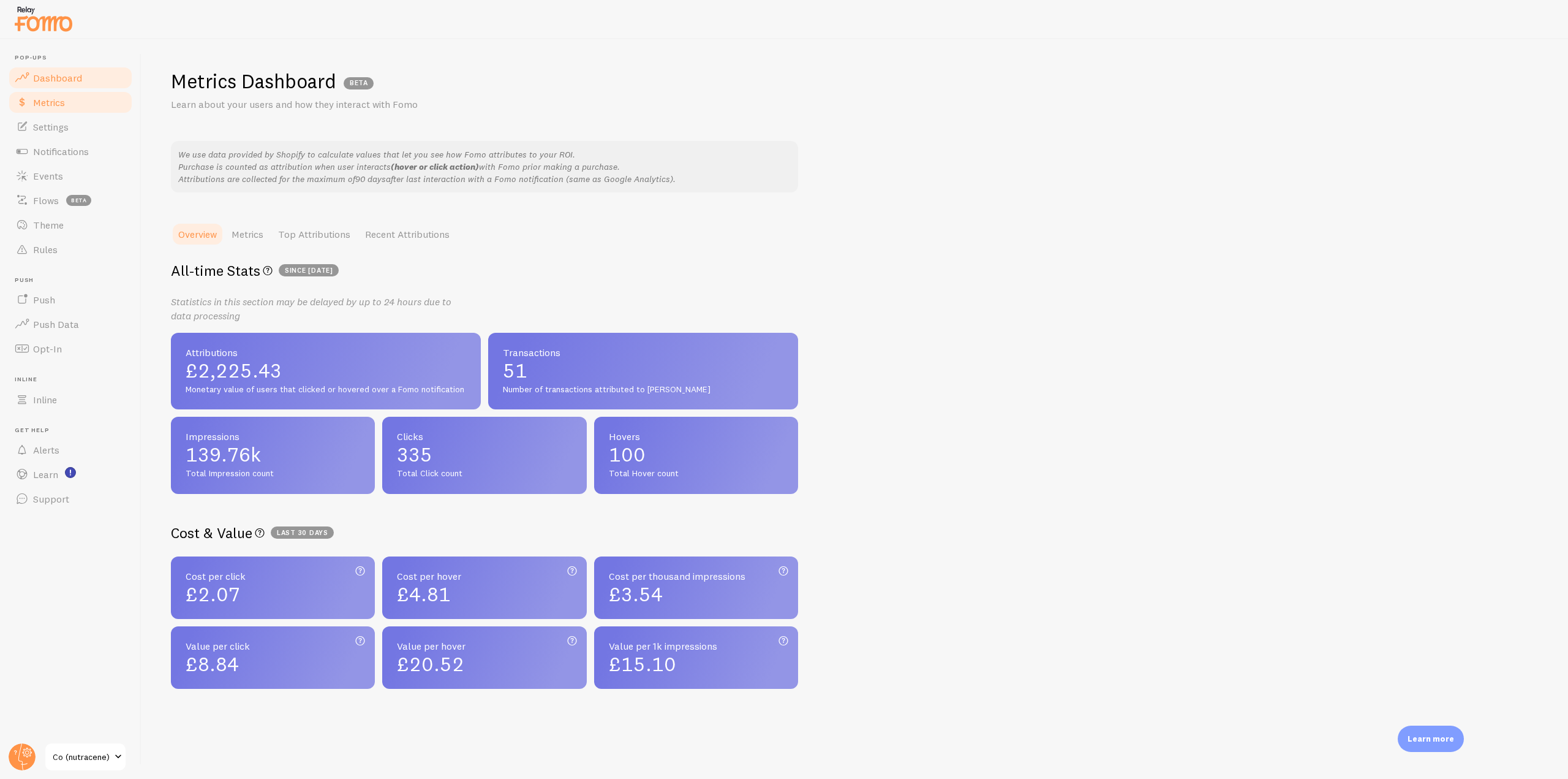
click at [79, 80] on span "Dashboard" at bounding box center [57, 78] width 49 height 12
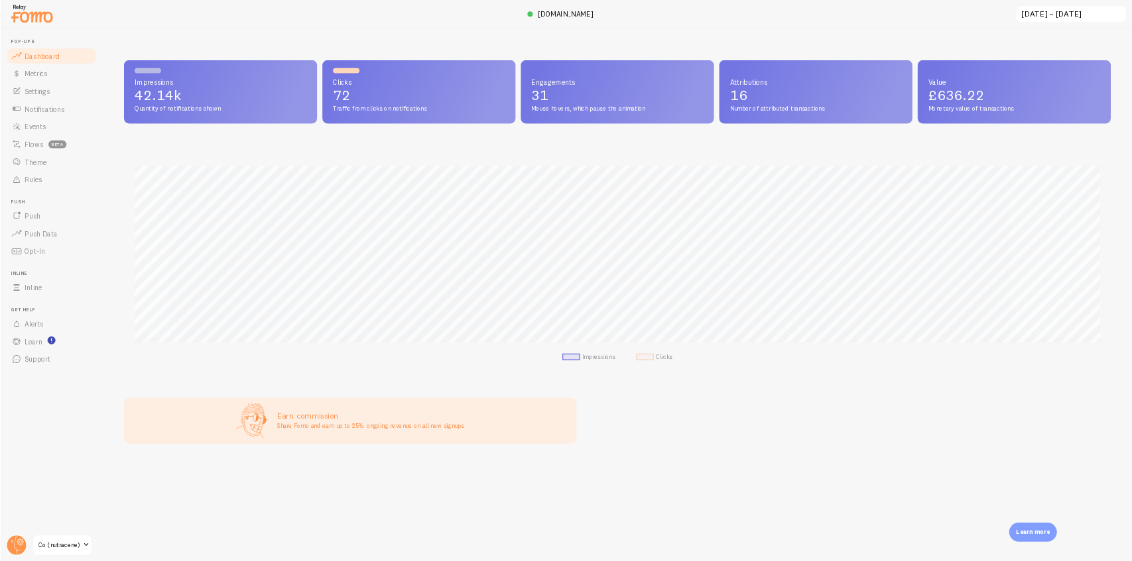
scroll to position [348, 1470]
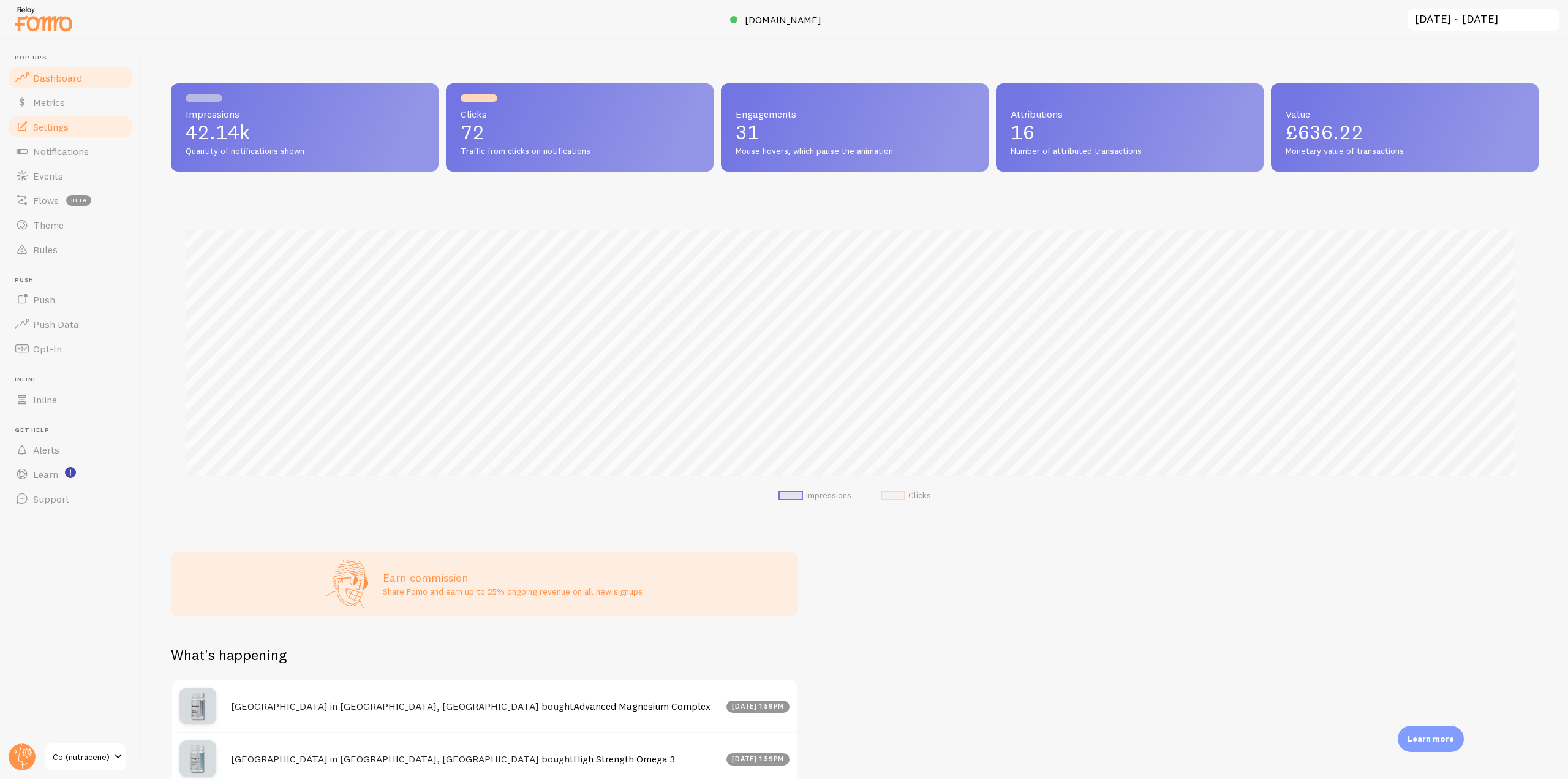
click at [84, 130] on link "Settings" at bounding box center [70, 127] width 127 height 25
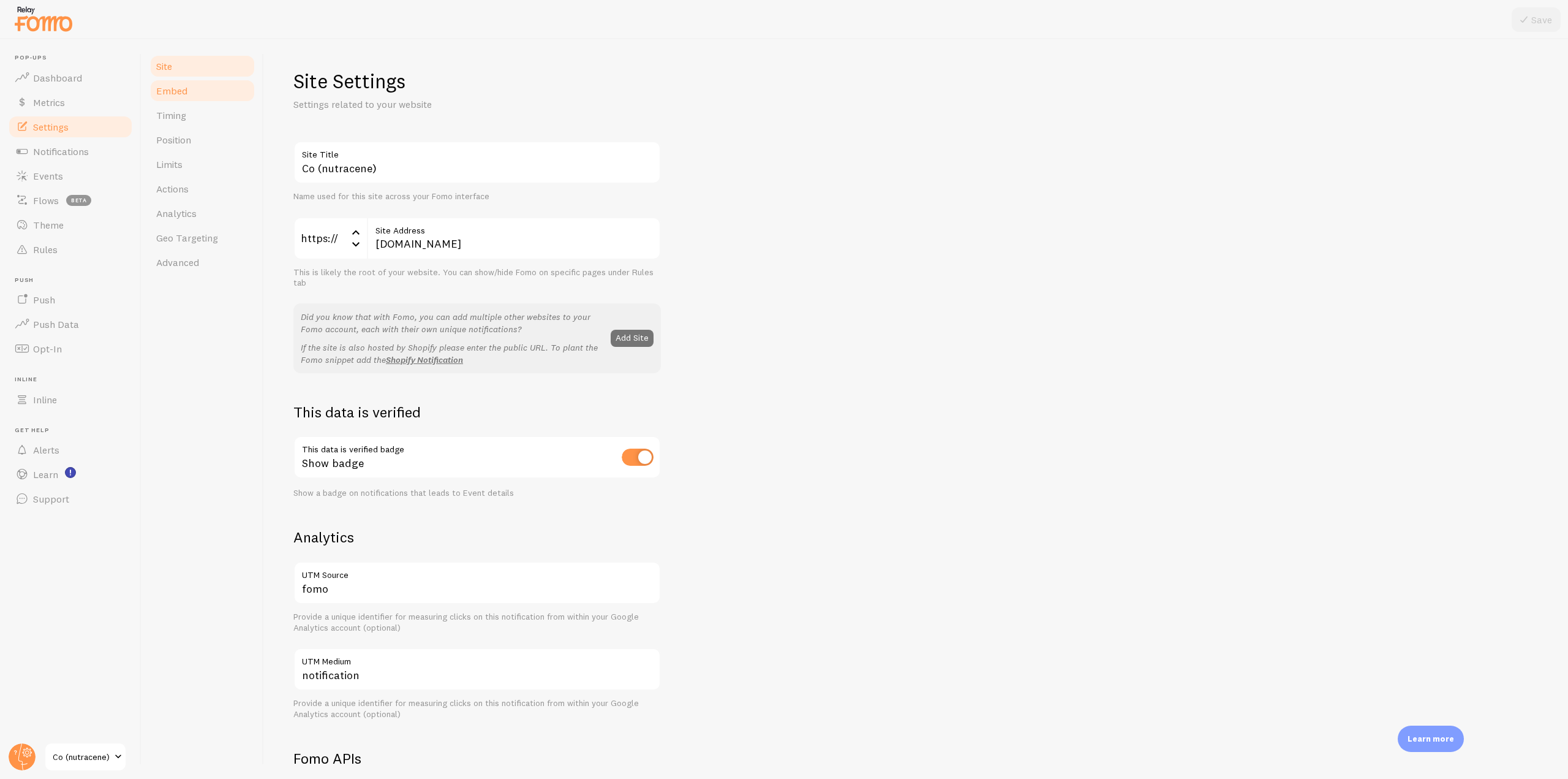
click at [193, 89] on link "Embed" at bounding box center [202, 91] width 107 height 25
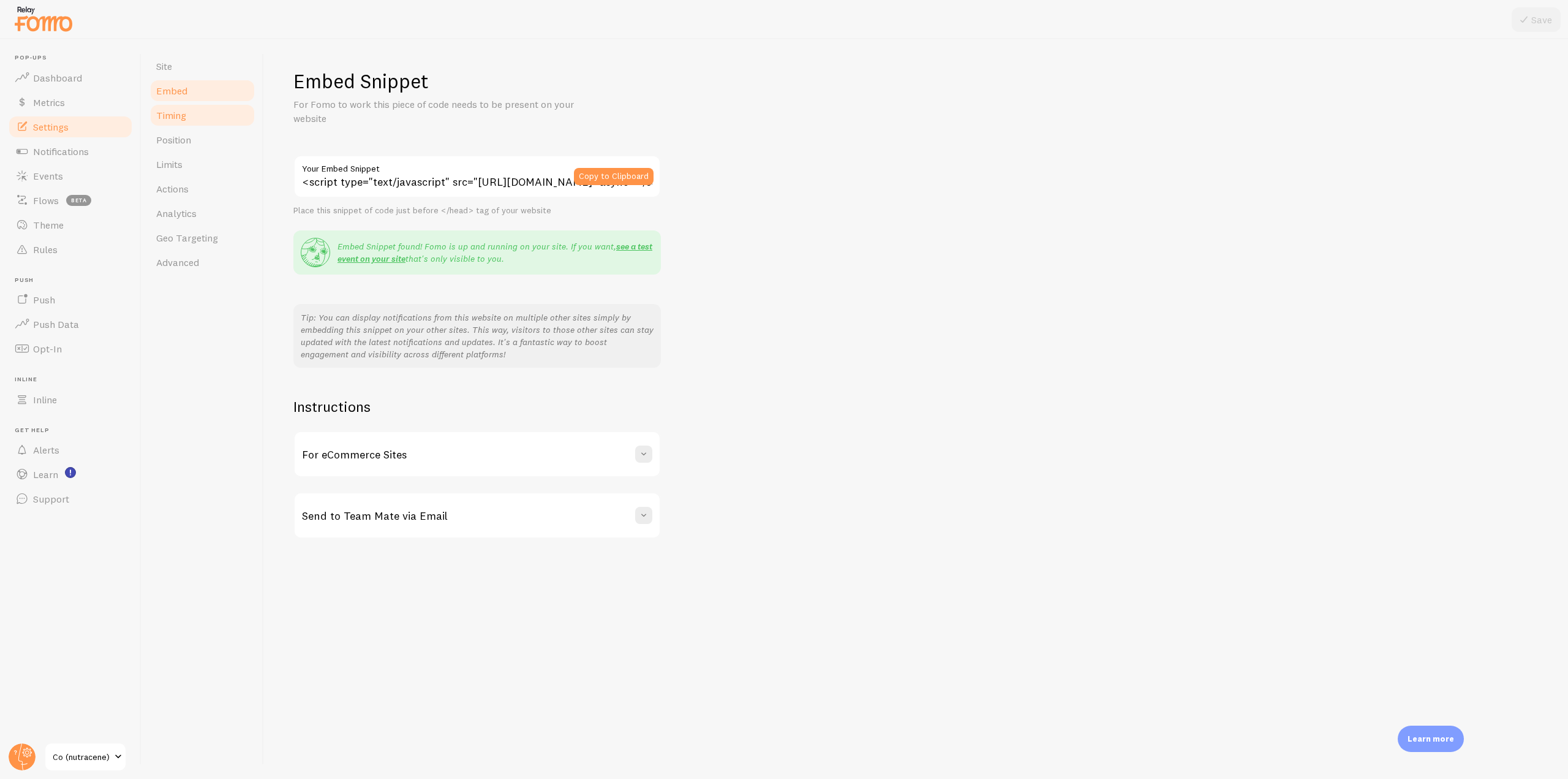
click at [177, 121] on link "Timing" at bounding box center [202, 115] width 107 height 25
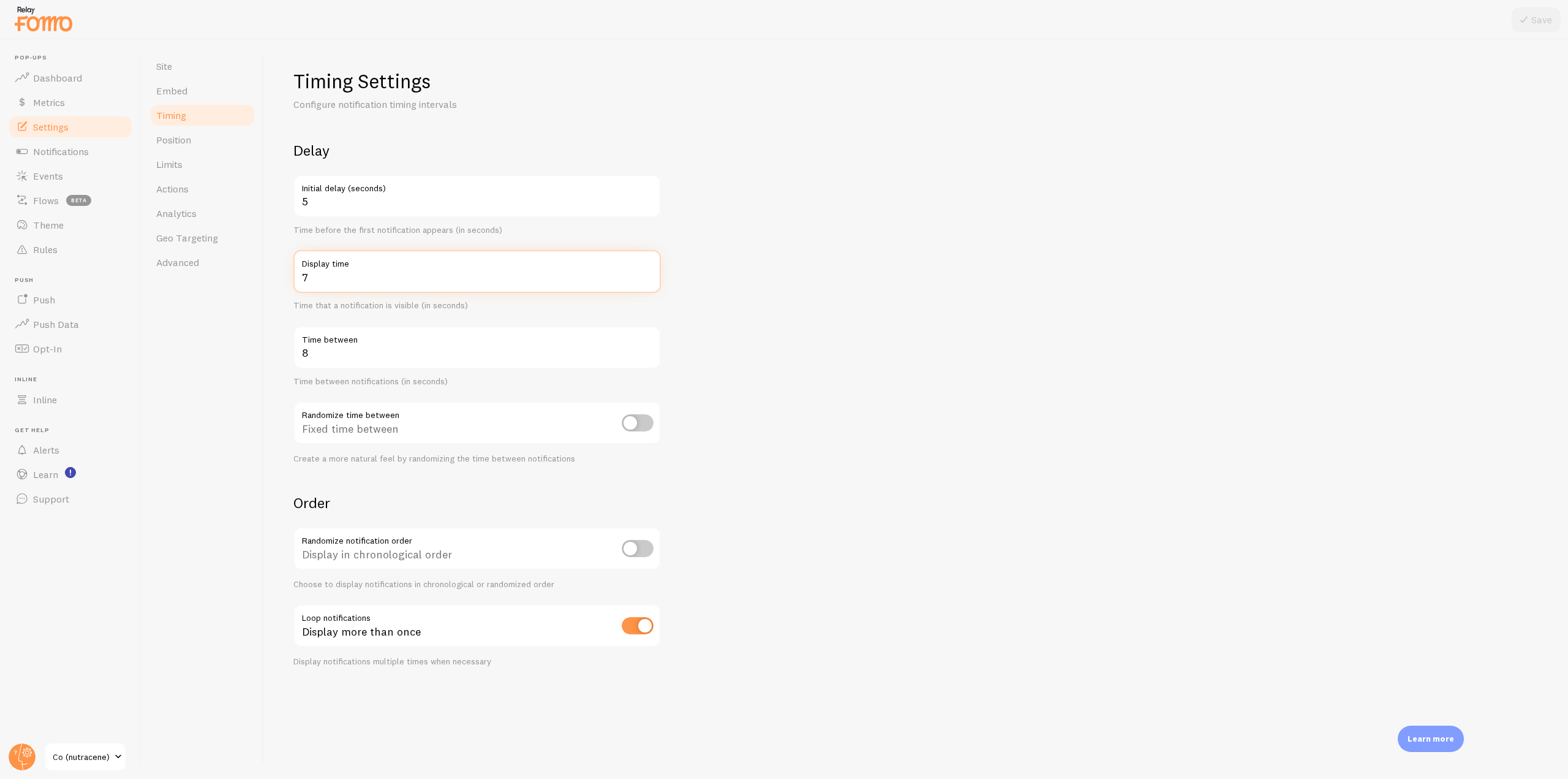
drag, startPoint x: 326, startPoint y: 282, endPoint x: 292, endPoint y: 277, distance: 34.4
click at [292, 277] on div "Timing Settings Configure notification timing intervals Delay 5 Initial delay (…" at bounding box center [916, 408] width 1304 height 739
click at [413, 281] on input "7" at bounding box center [478, 271] width 368 height 43
drag, startPoint x: 316, startPoint y: 277, endPoint x: 298, endPoint y: 277, distance: 18.0
click at [298, 277] on input "7" at bounding box center [478, 271] width 368 height 43
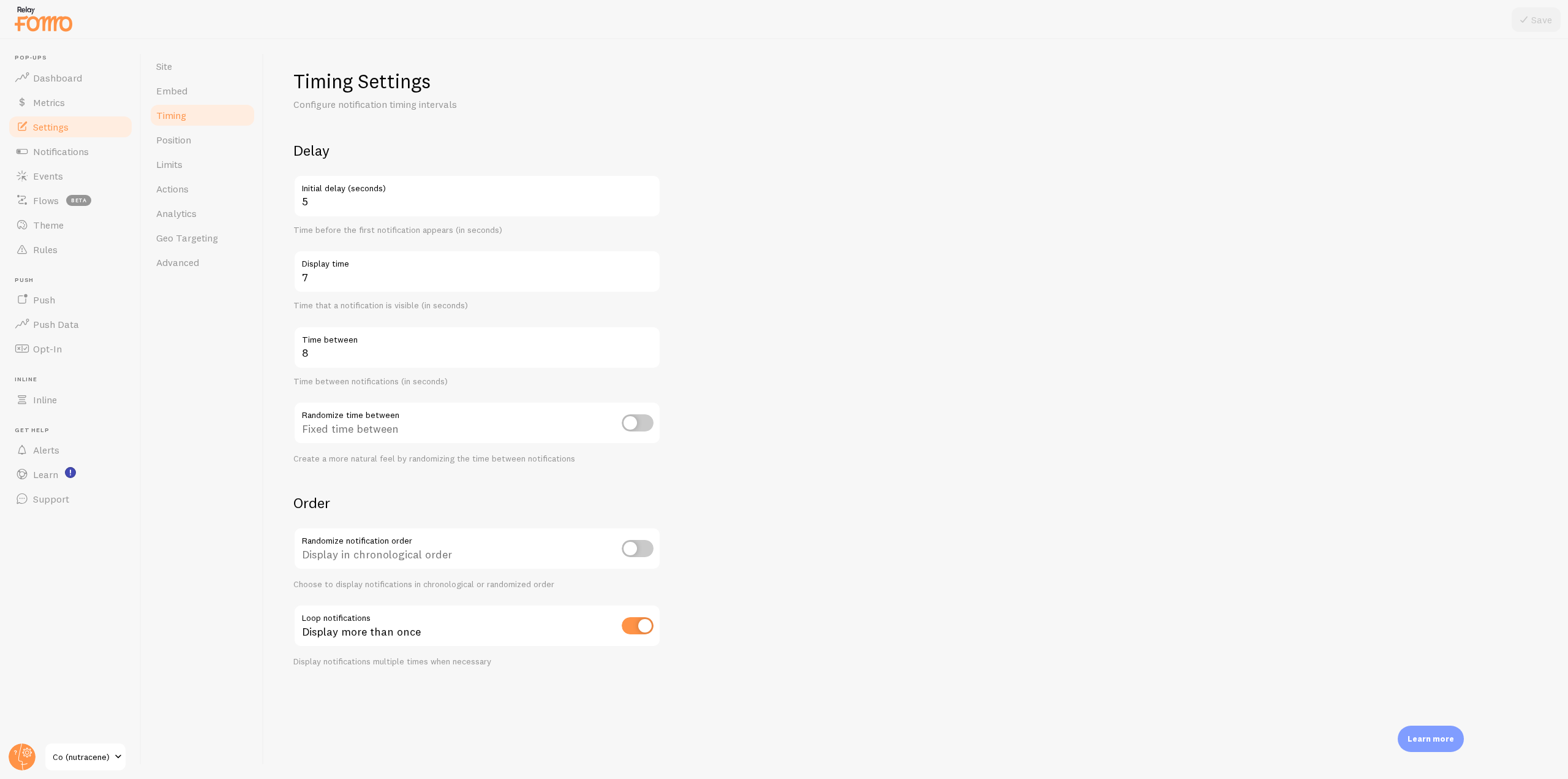
click at [271, 320] on div "Timing Settings Configure notification timing intervals Delay 5 Initial delay (…" at bounding box center [916, 408] width 1304 height 739
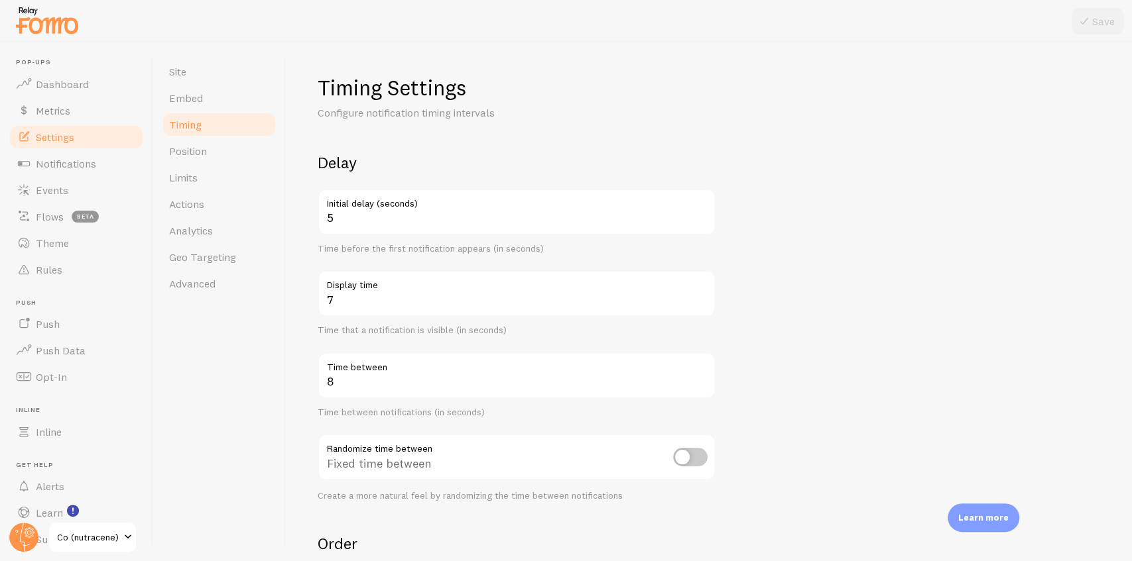
scroll to position [44, 0]
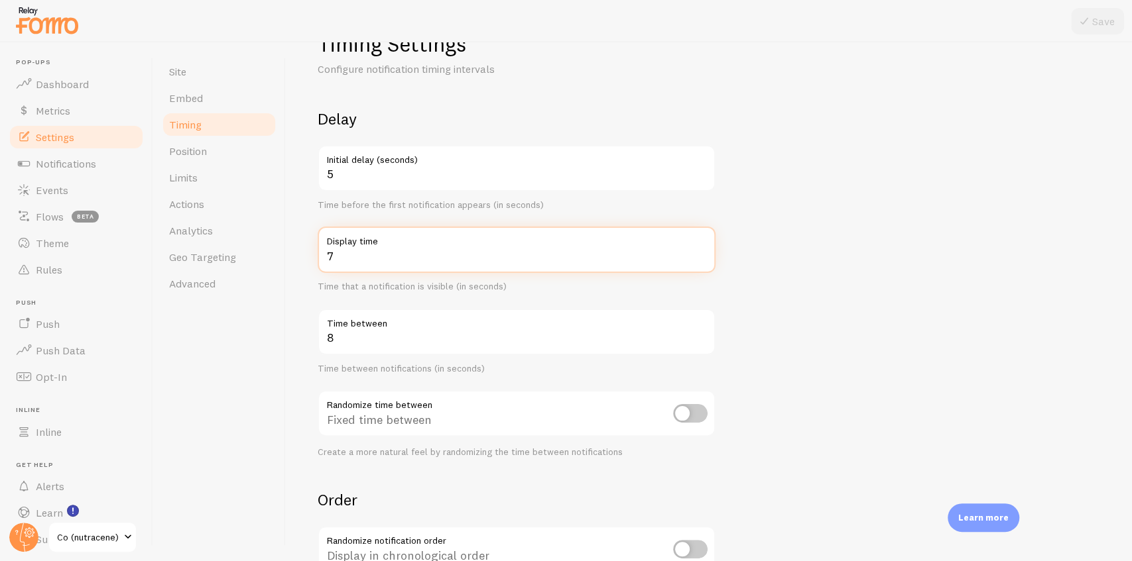
drag, startPoint x: 342, startPoint y: 255, endPoint x: 320, endPoint y: 256, distance: 22.6
click at [320, 256] on input "7" at bounding box center [517, 250] width 398 height 46
click at [352, 261] on input "7" at bounding box center [517, 250] width 398 height 46
drag, startPoint x: 351, startPoint y: 257, endPoint x: 320, endPoint y: 257, distance: 30.5
click at [320, 257] on input "7" at bounding box center [517, 250] width 398 height 46
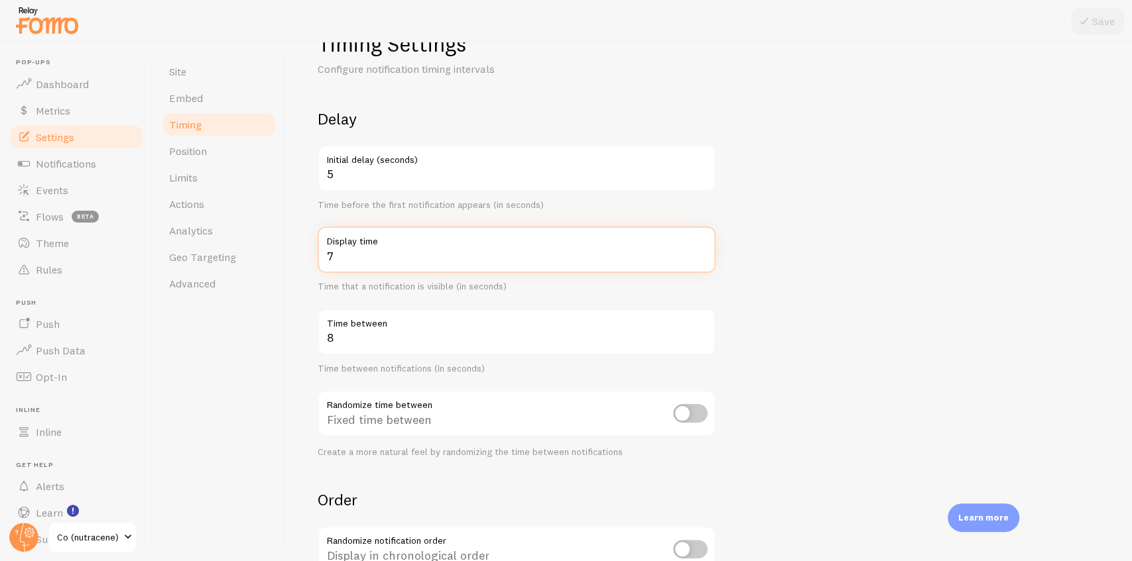
click at [346, 258] on input "7" at bounding box center [517, 250] width 398 height 46
drag, startPoint x: 346, startPoint y: 258, endPoint x: 323, endPoint y: 253, distance: 23.7
click at [323, 253] on input "7" at bounding box center [517, 250] width 398 height 46
click at [438, 236] on label "Display time" at bounding box center [517, 238] width 398 height 23
click at [438, 236] on input "7" at bounding box center [517, 250] width 398 height 46
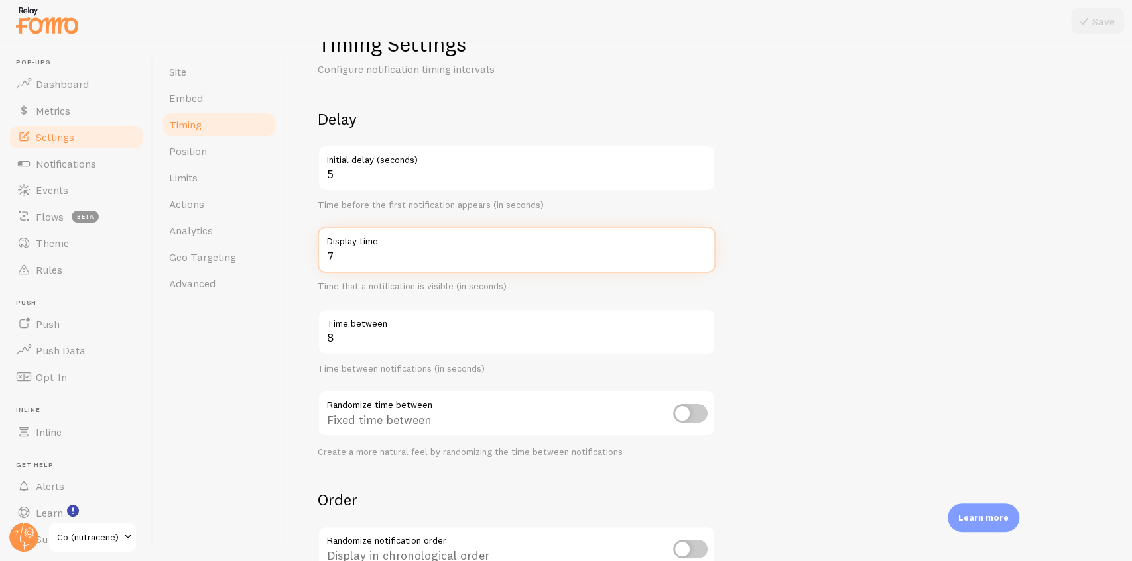
click at [410, 253] on input "7" at bounding box center [517, 250] width 398 height 46
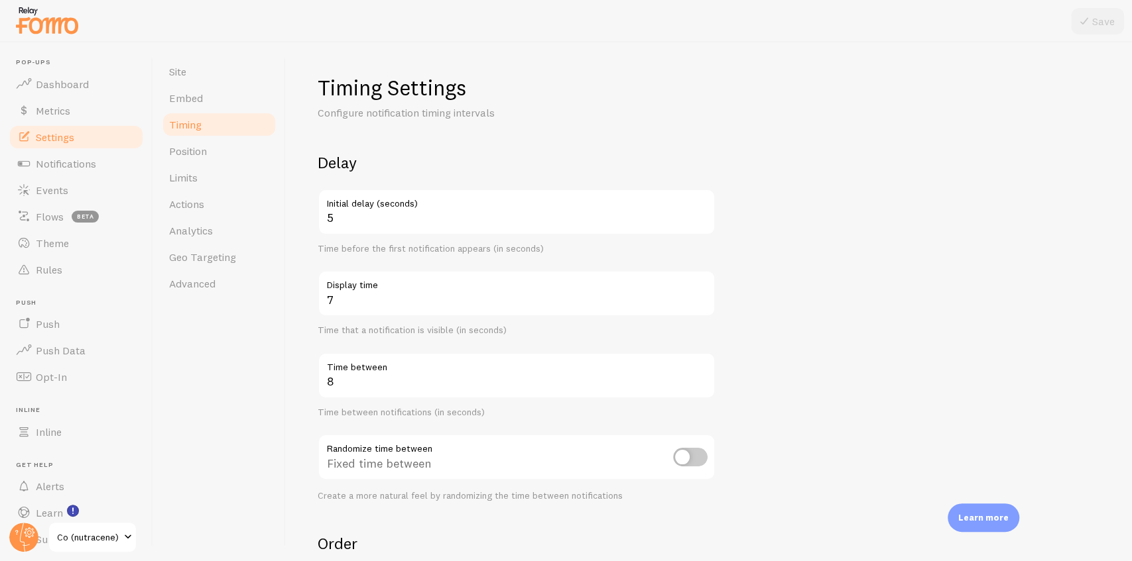
click at [427, 138] on div "Timing Settings Configure notification timing intervals Delay 5 Initial delay (…" at bounding box center [709, 397] width 782 height 647
click at [182, 286] on span "Advanced" at bounding box center [192, 283] width 46 height 13
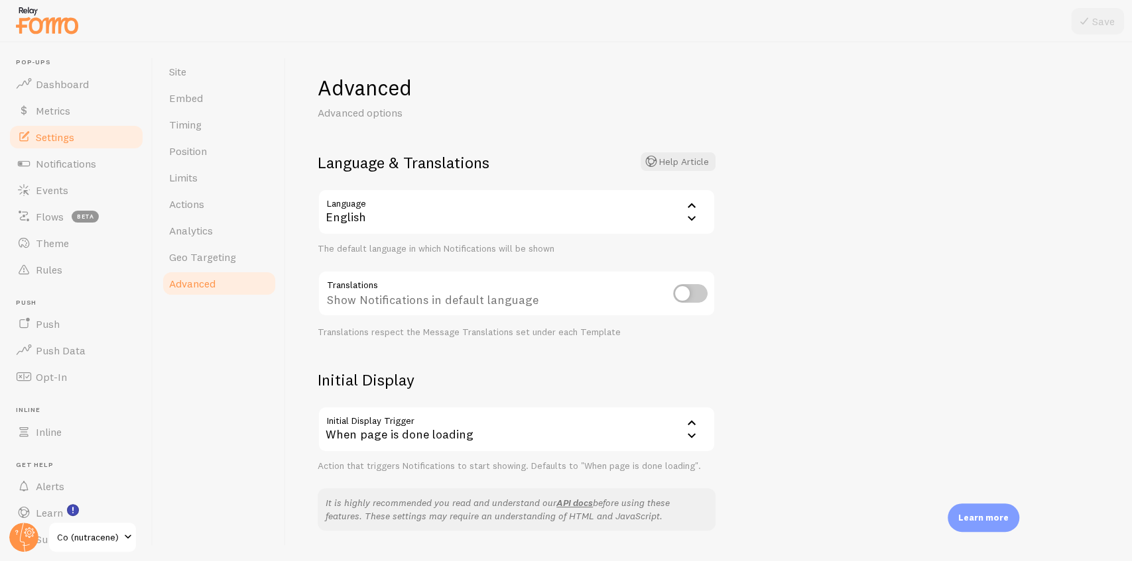
scroll to position [88, 0]
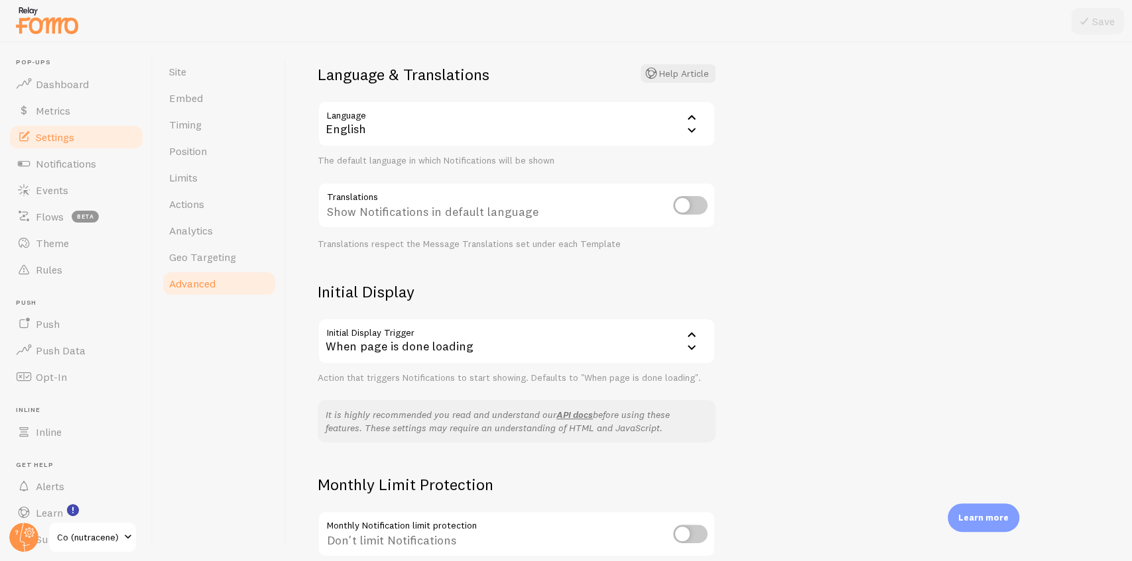
click at [532, 342] on div "When page is done loading" at bounding box center [517, 341] width 398 height 46
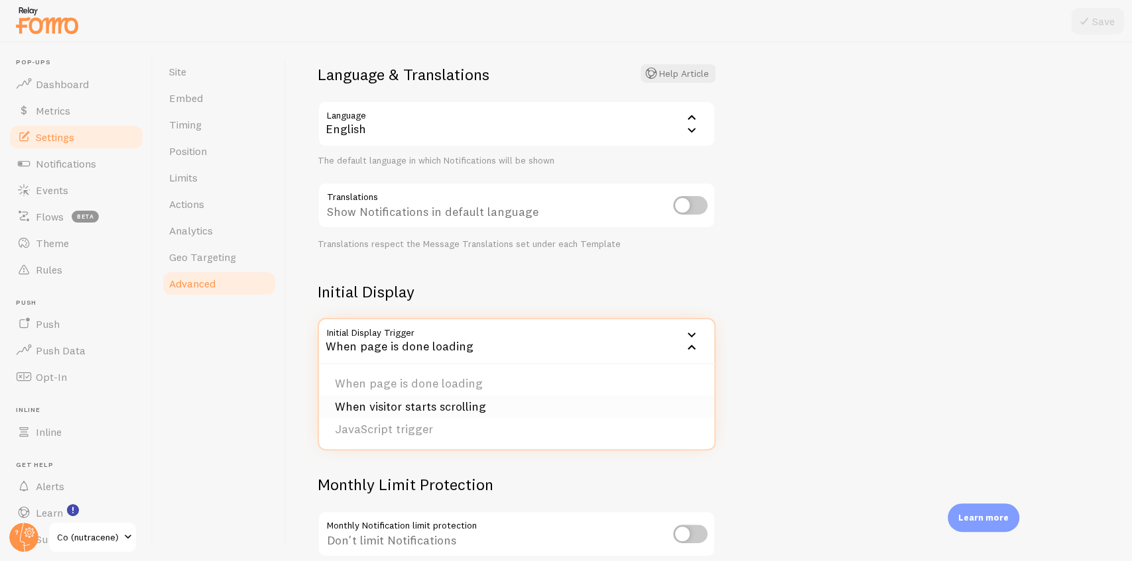
click at [406, 407] on li "When visitor starts scrolling" at bounding box center [516, 407] width 395 height 23
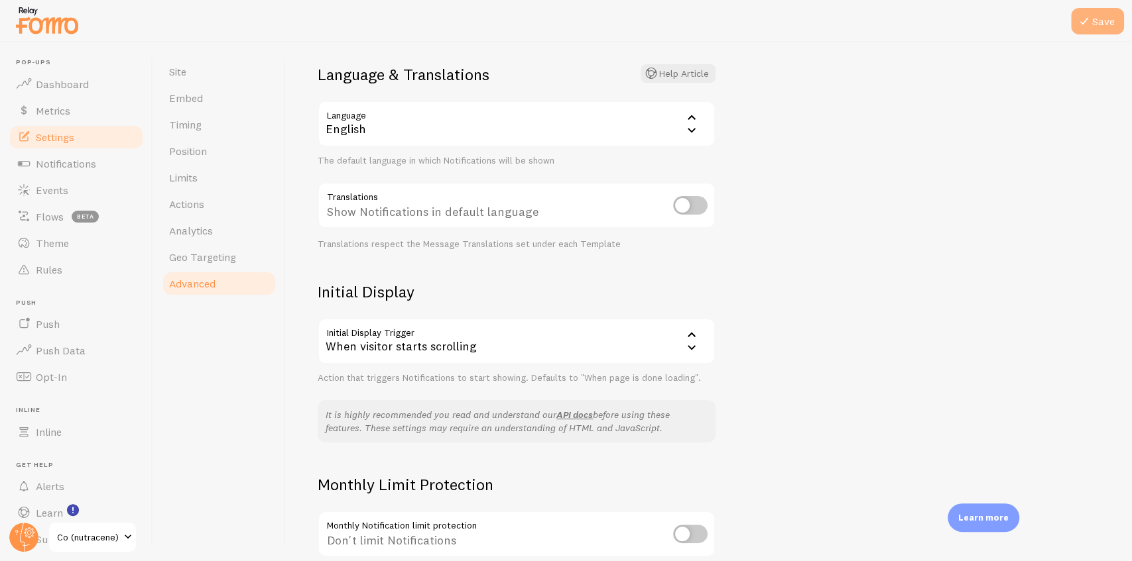
click at [1094, 30] on button "Save" at bounding box center [1097, 21] width 53 height 27
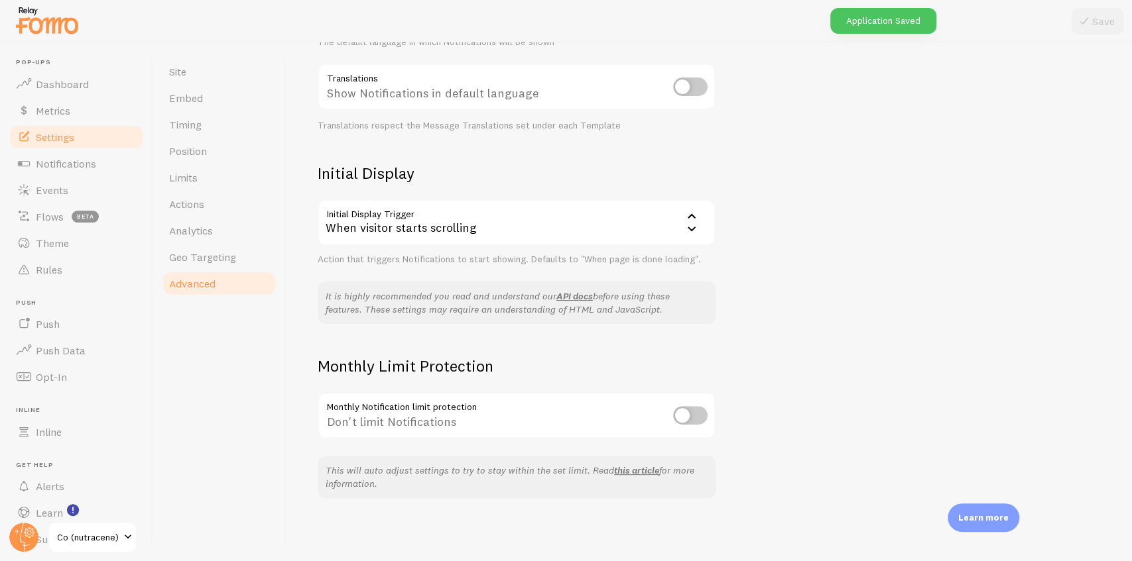
scroll to position [30, 0]
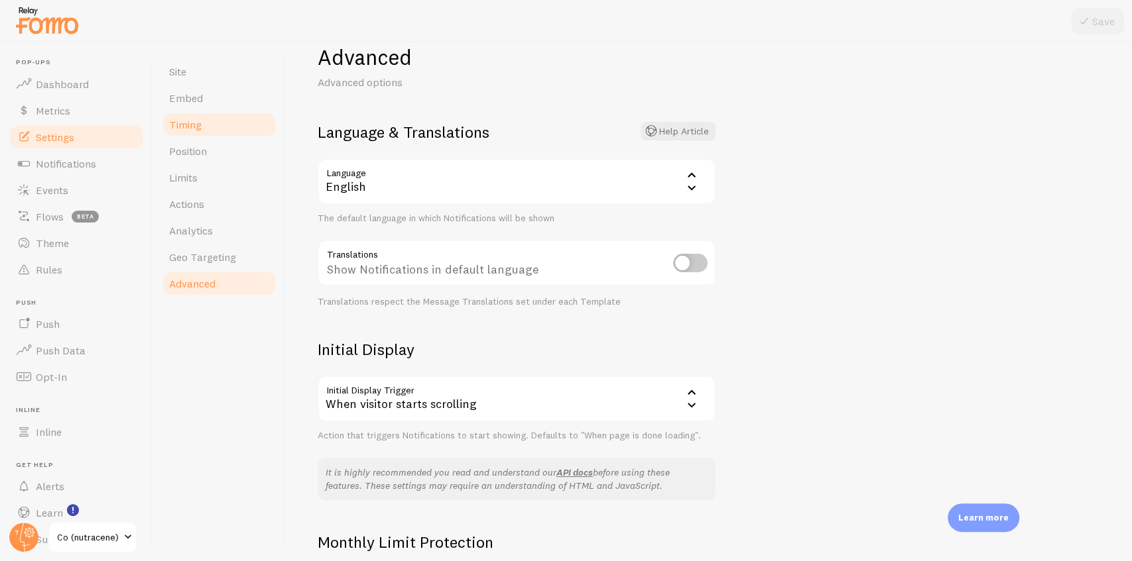
click at [225, 127] on link "Timing" at bounding box center [219, 124] width 116 height 27
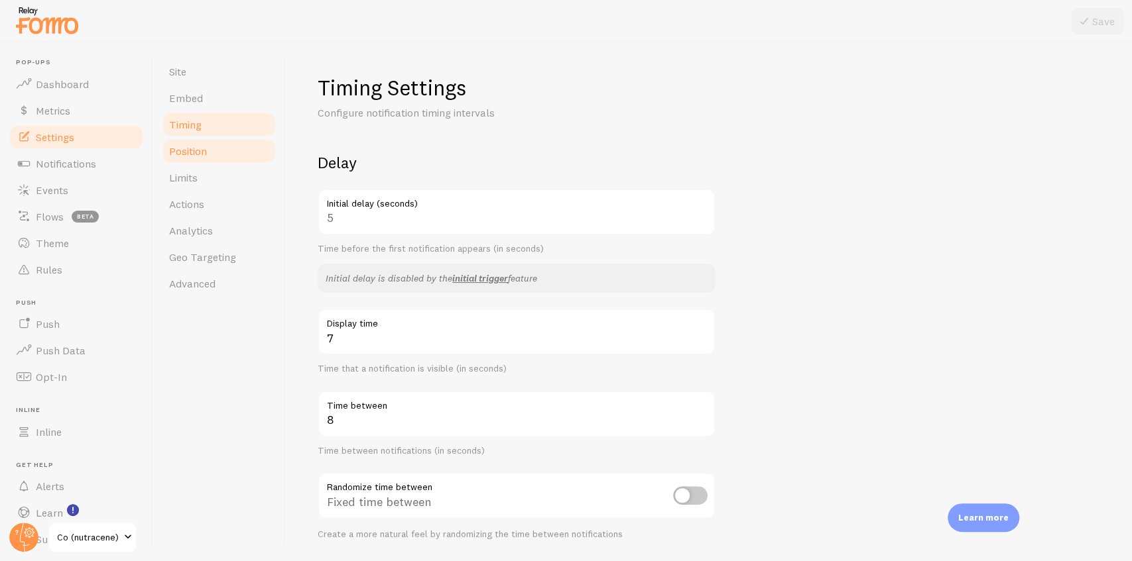
click at [183, 151] on span "Position" at bounding box center [188, 151] width 38 height 13
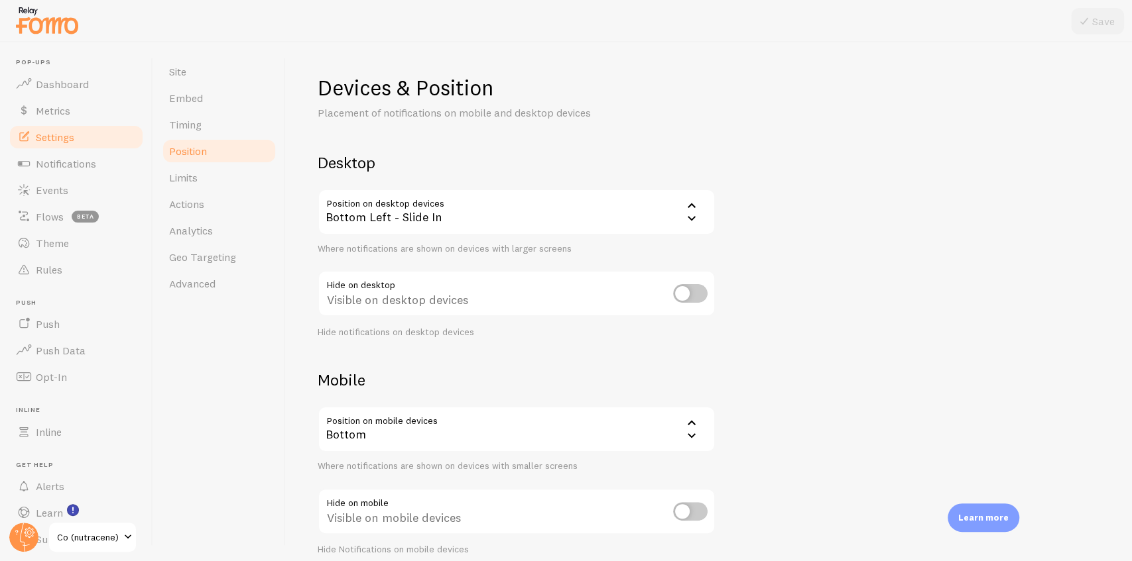
scroll to position [44, 0]
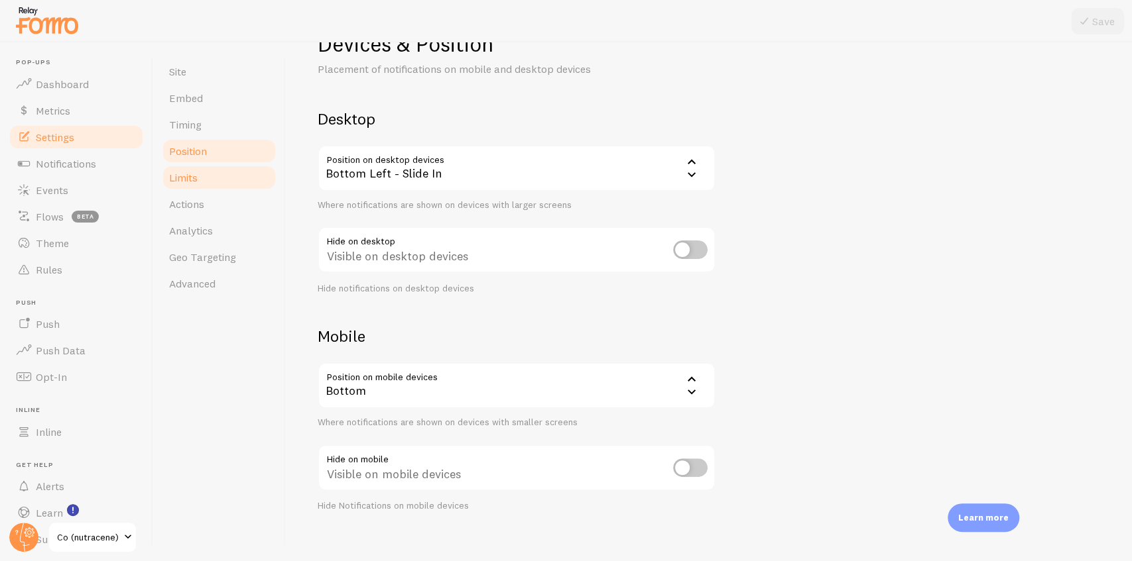
click at [243, 180] on link "Limits" at bounding box center [219, 177] width 116 height 27
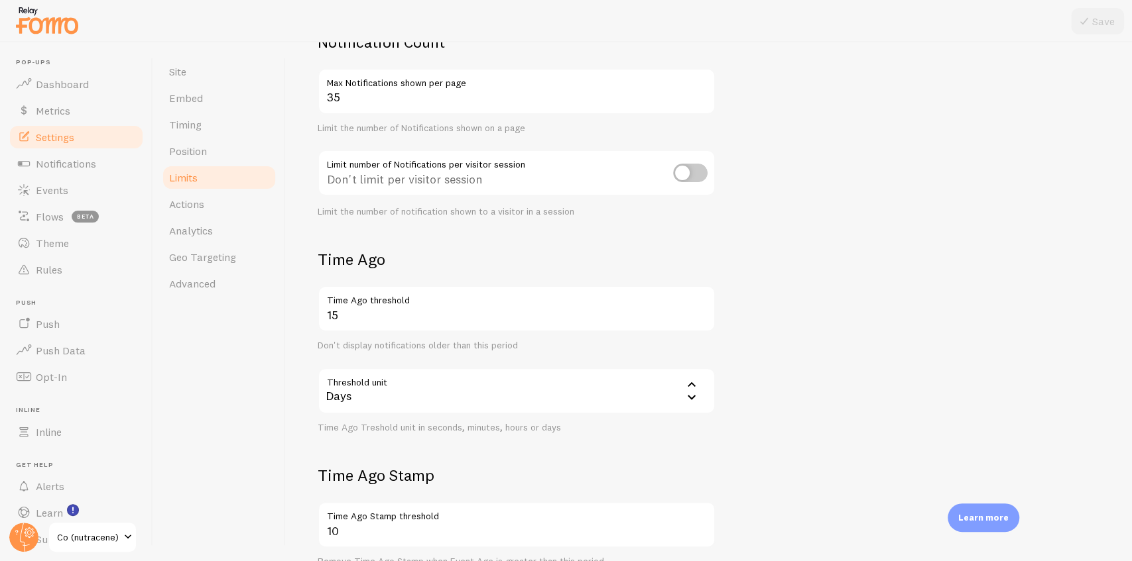
scroll to position [77, 0]
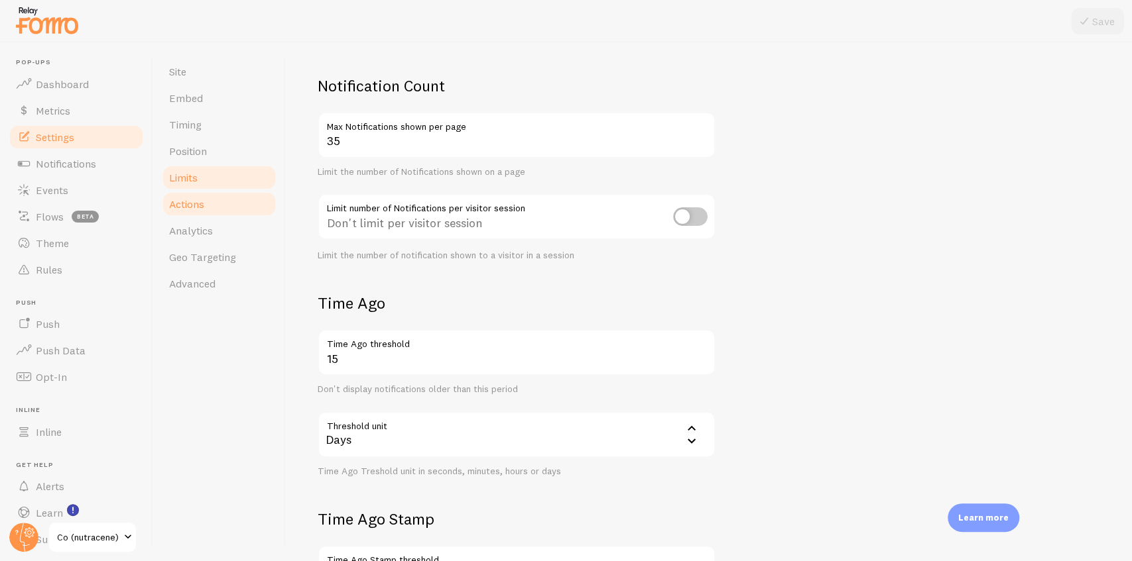
click at [210, 205] on link "Actions" at bounding box center [219, 204] width 116 height 27
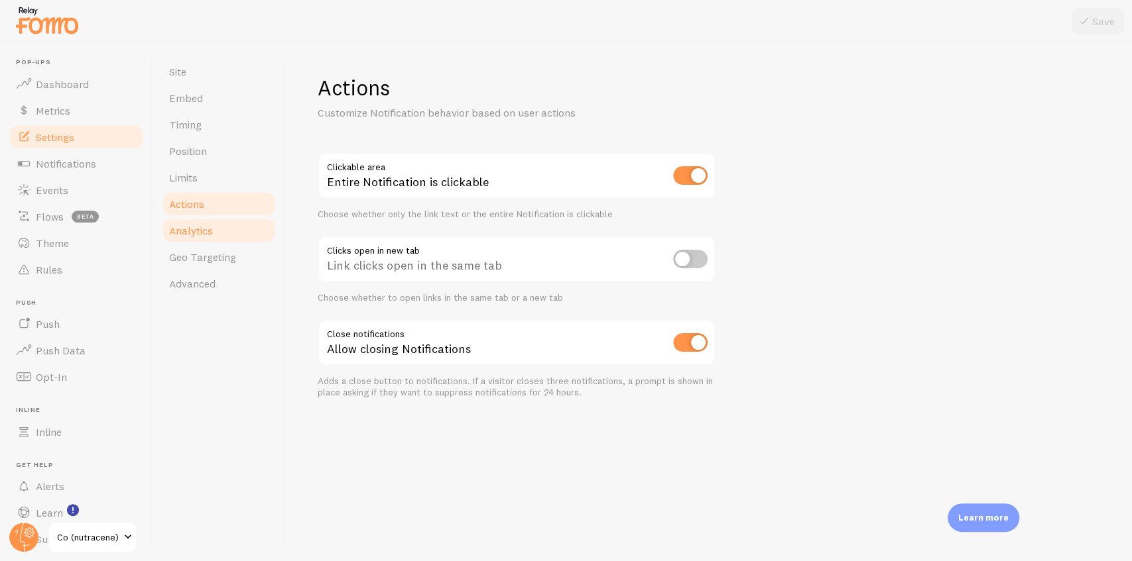
click at [197, 230] on span "Analytics" at bounding box center [191, 230] width 44 height 13
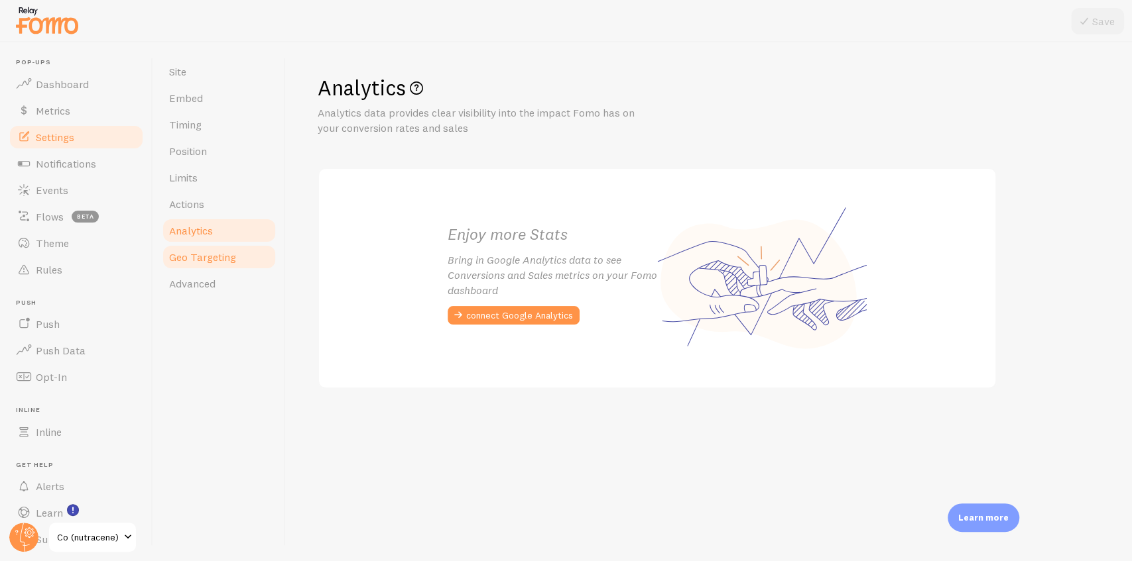
click at [225, 265] on link "Geo Targeting" at bounding box center [219, 257] width 116 height 27
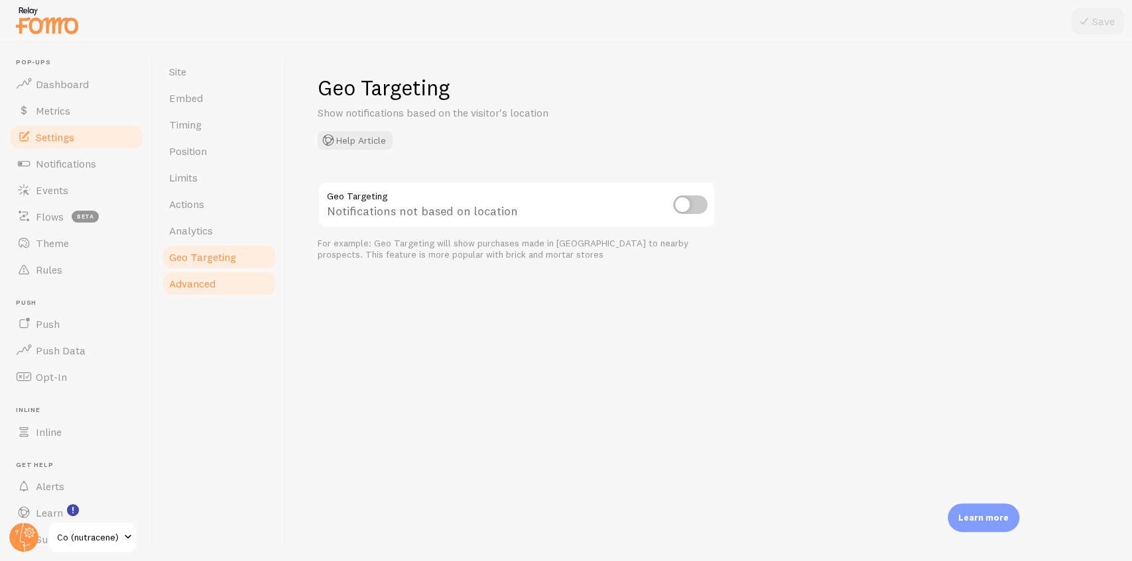
click at [195, 286] on span "Advanced" at bounding box center [192, 283] width 46 height 13
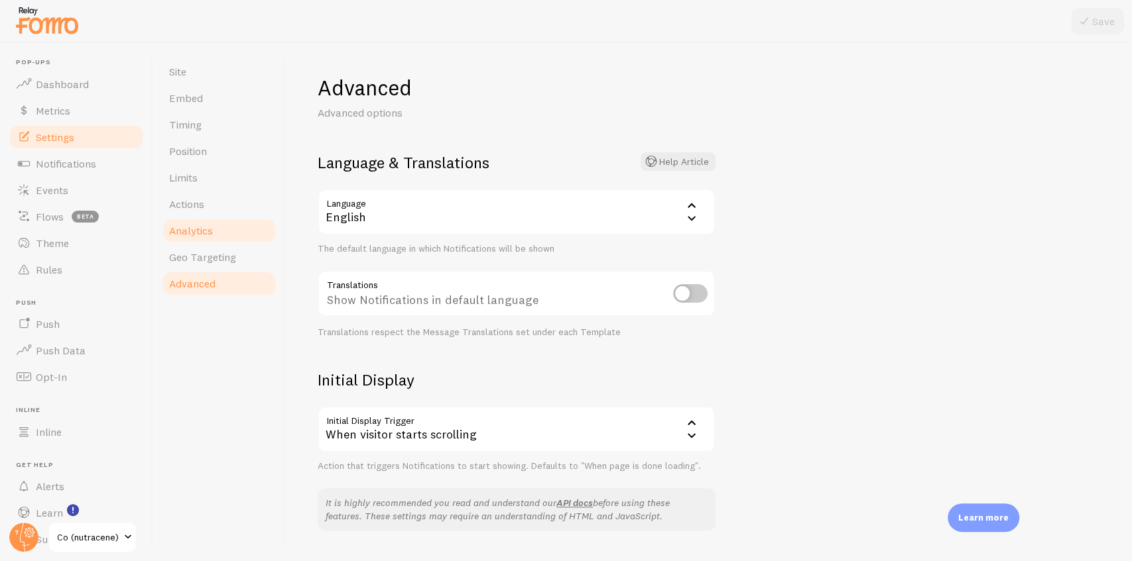
click at [180, 230] on span "Analytics" at bounding box center [191, 230] width 44 height 13
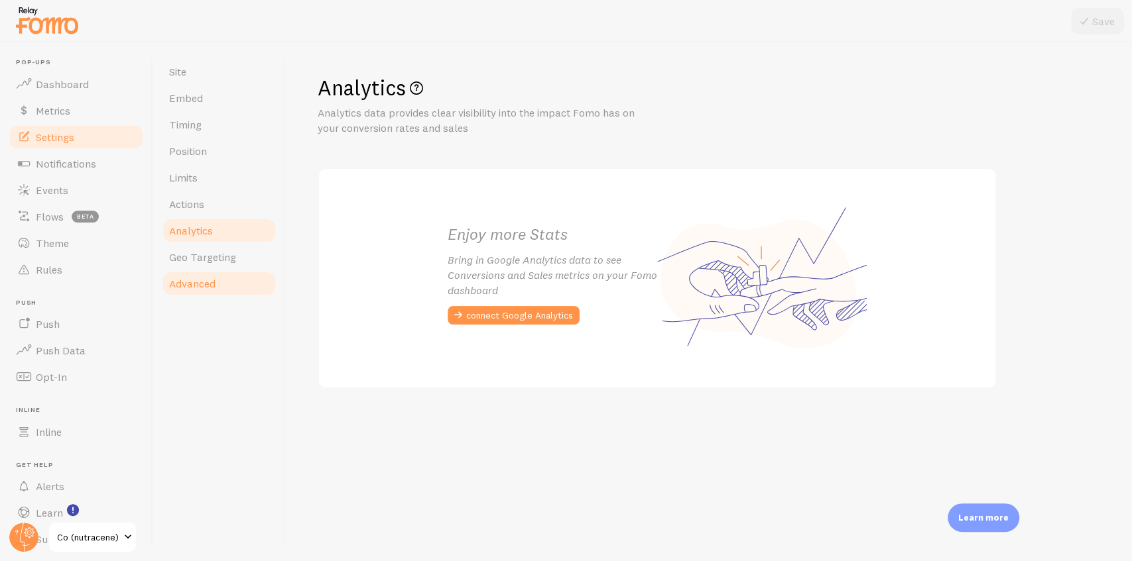
click at [234, 289] on link "Advanced" at bounding box center [219, 283] width 116 height 27
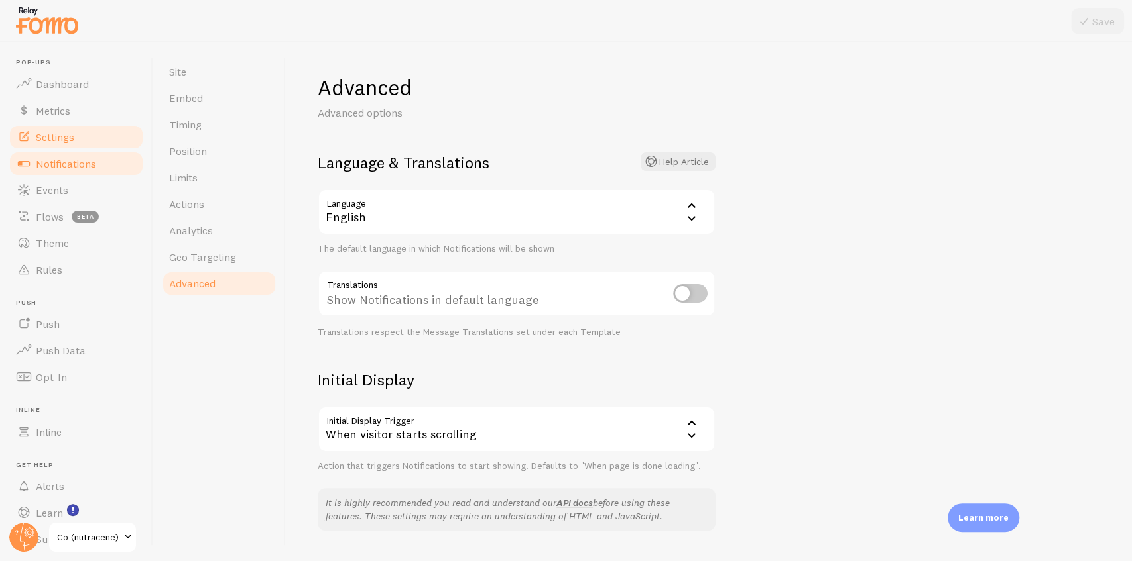
click at [99, 154] on link "Notifications" at bounding box center [76, 163] width 137 height 27
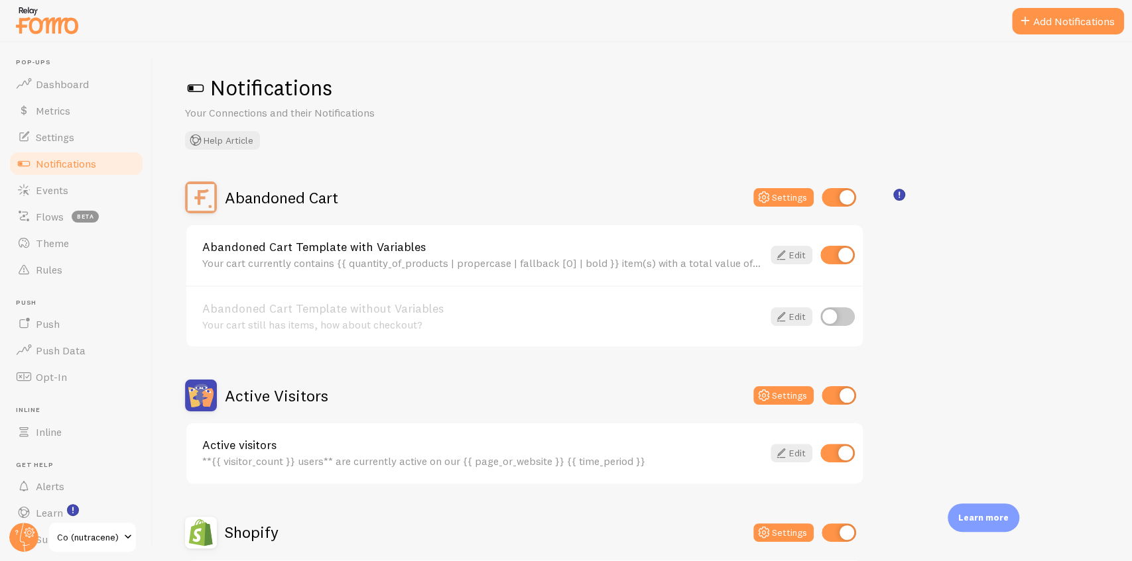
scroll to position [44, 0]
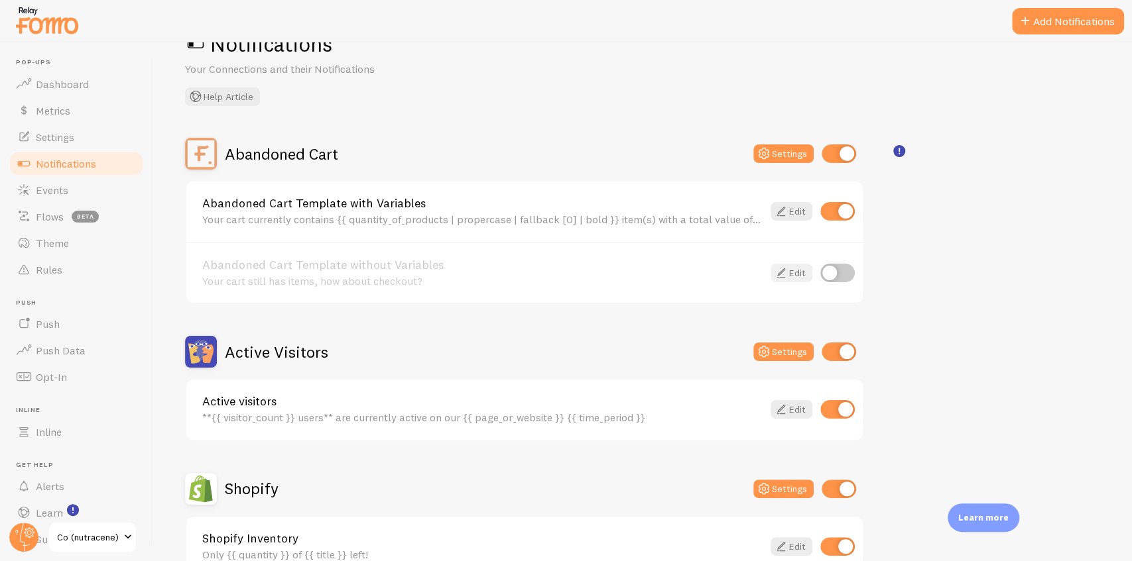
click at [784, 270] on icon at bounding box center [781, 273] width 16 height 16
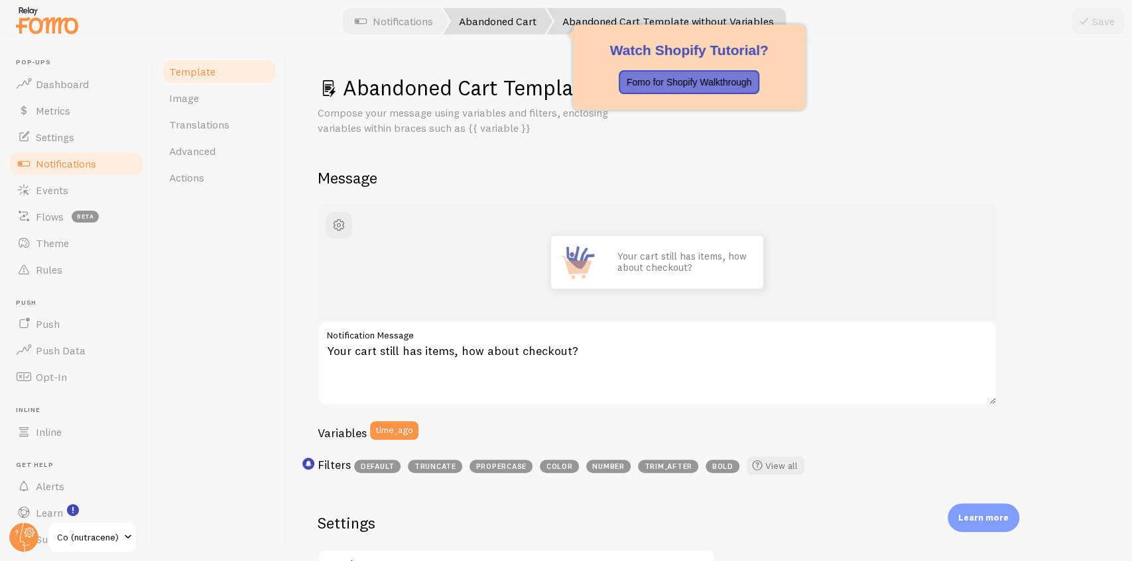
click at [510, 22] on link "Abandoned Cart" at bounding box center [497, 21] width 109 height 27
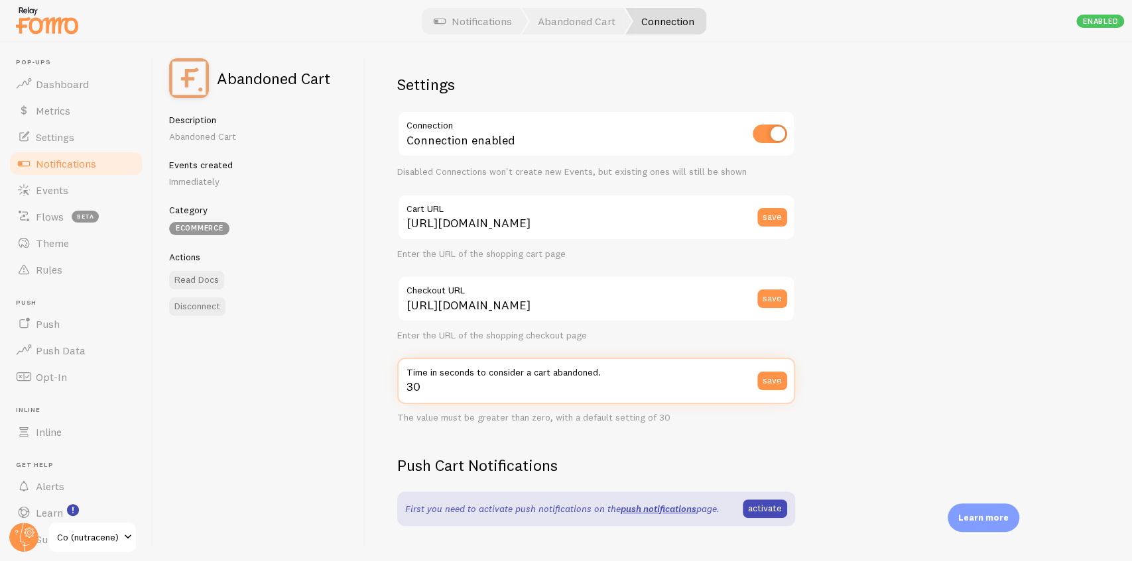
drag, startPoint x: 470, startPoint y: 392, endPoint x: 402, endPoint y: 392, distance: 67.6
click at [402, 392] on input "30" at bounding box center [596, 381] width 398 height 46
click at [430, 391] on input "30" at bounding box center [596, 381] width 398 height 46
drag, startPoint x: 432, startPoint y: 390, endPoint x: 406, endPoint y: 390, distance: 26.5
click at [406, 390] on input "30" at bounding box center [596, 381] width 398 height 46
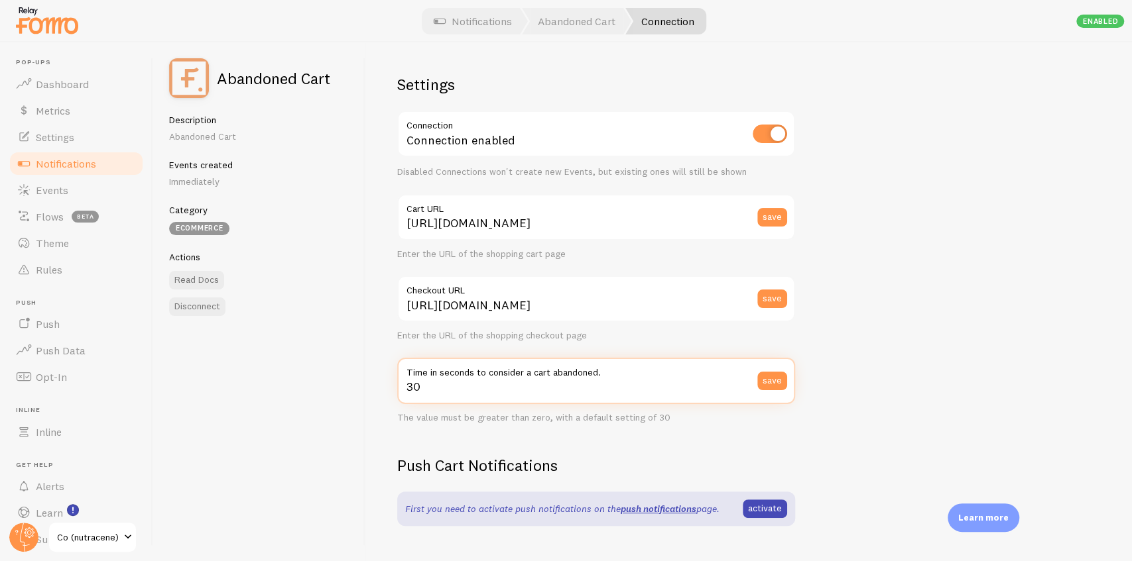
click at [426, 390] on input "30" at bounding box center [596, 381] width 398 height 46
drag, startPoint x: 426, startPoint y: 390, endPoint x: 346, endPoint y: 390, distance: 80.2
click at [346, 390] on div "Abandoned Cart Description Abandoned Cart Events created Immediately Category e…" at bounding box center [642, 301] width 978 height 519
type input "15"
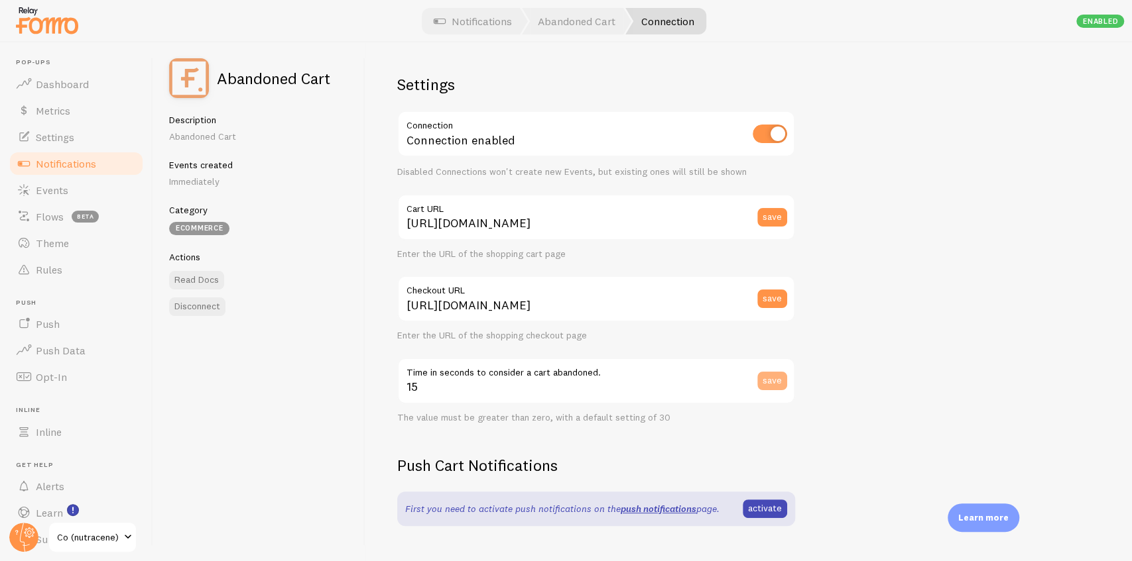
click at [778, 382] on button "save" at bounding box center [772, 381] width 30 height 19
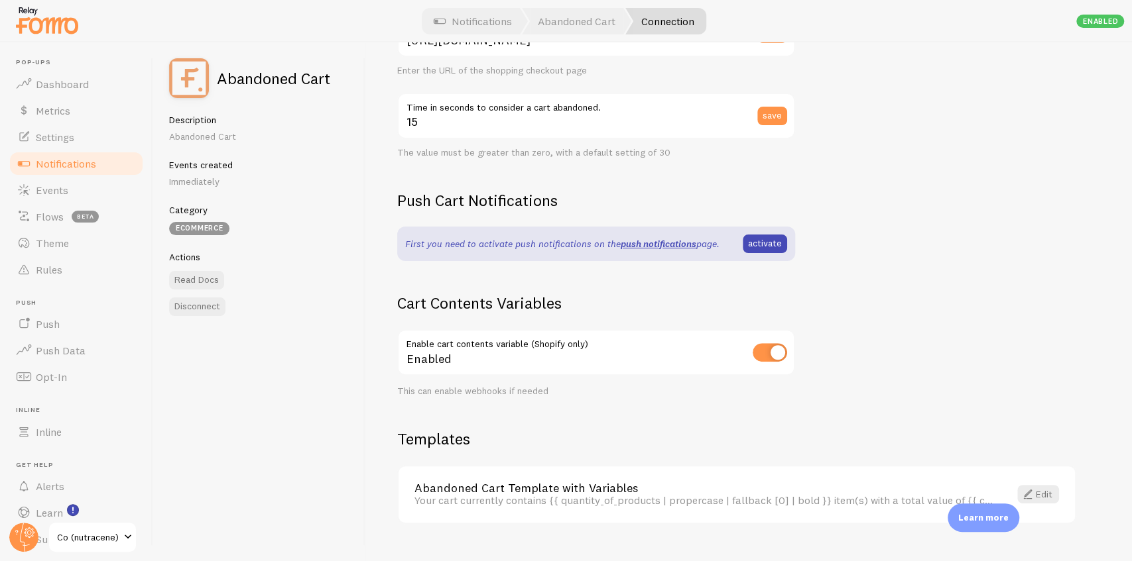
scroll to position [291, 0]
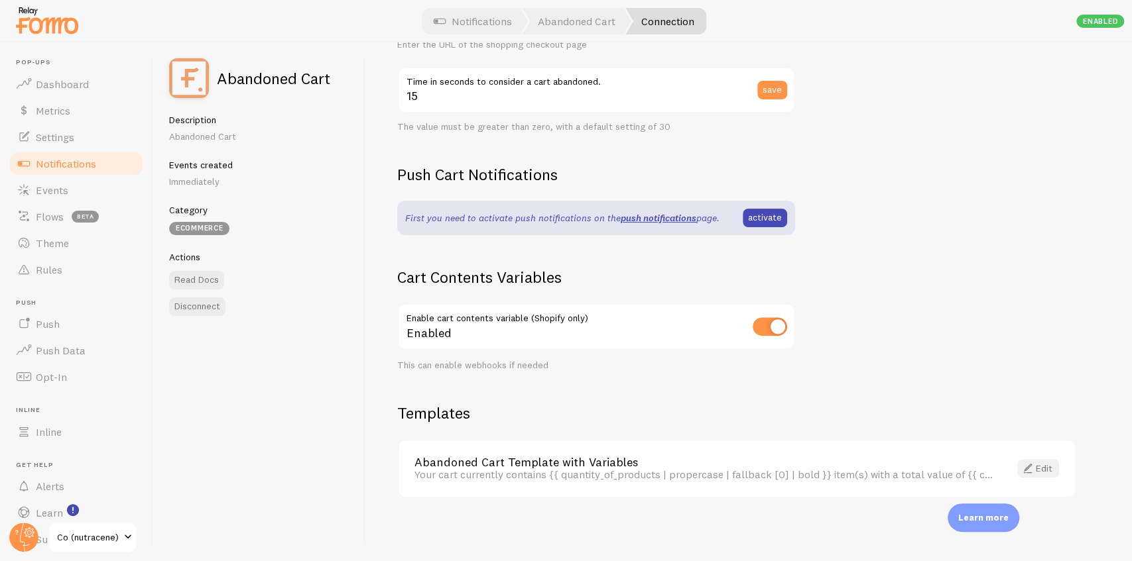
click at [1029, 469] on span at bounding box center [1028, 469] width 16 height 16
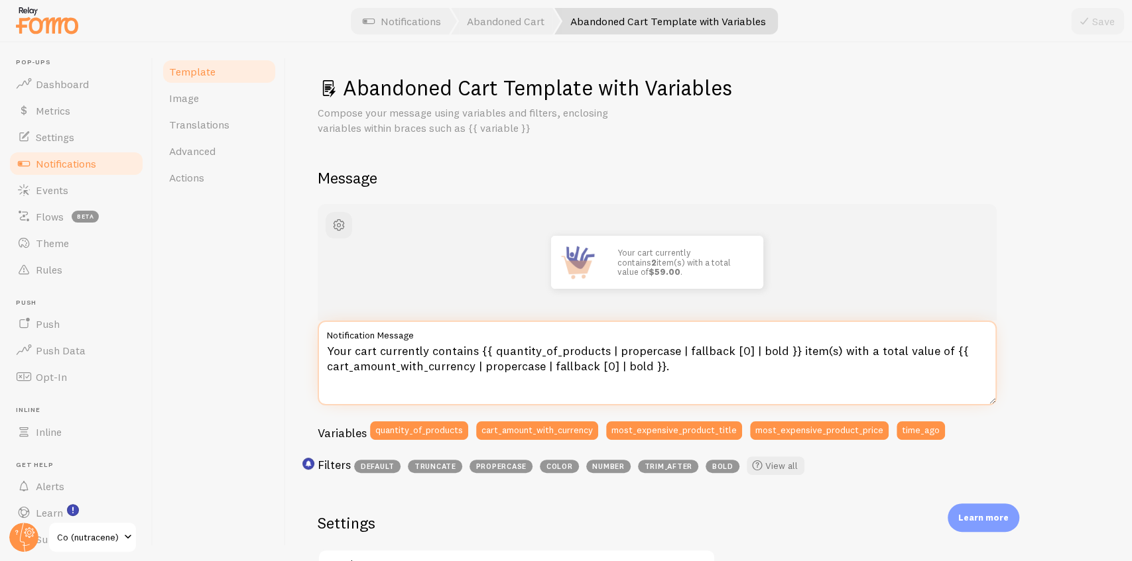
drag, startPoint x: 677, startPoint y: 367, endPoint x: 320, endPoint y: 349, distance: 358.4
click at [320, 349] on textarea "Your cart currently contains {{ quantity_of_products | propercase | fallback [0…" at bounding box center [657, 363] width 679 height 85
drag, startPoint x: 479, startPoint y: 349, endPoint x: 789, endPoint y: 355, distance: 310.3
click at [789, 355] on textarea "Your cart currently contains {{ quantity_of_products | propercase | fallback [0…" at bounding box center [657, 363] width 679 height 85
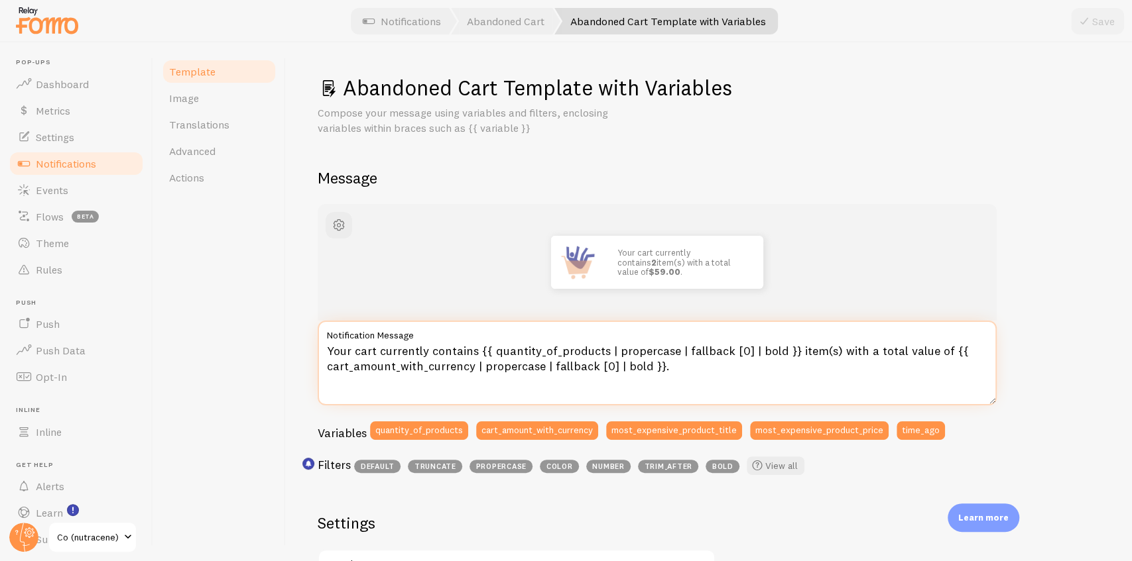
drag, startPoint x: 476, startPoint y: 351, endPoint x: 327, endPoint y: 352, distance: 148.5
click at [327, 352] on textarea "Your cart currently contains {{ quantity_of_products | propercase | fallback [0…" at bounding box center [657, 363] width 679 height 85
click at [695, 361] on textarea "Your cart currently contains {{ quantity_of_products | propercase | fallback [0…" at bounding box center [657, 363] width 679 height 85
drag, startPoint x: 477, startPoint y: 353, endPoint x: 329, endPoint y: 353, distance: 147.8
click at [329, 353] on textarea "Your cart currently contains {{ quantity_of_products | propercase | fallback [0…" at bounding box center [657, 363] width 679 height 85
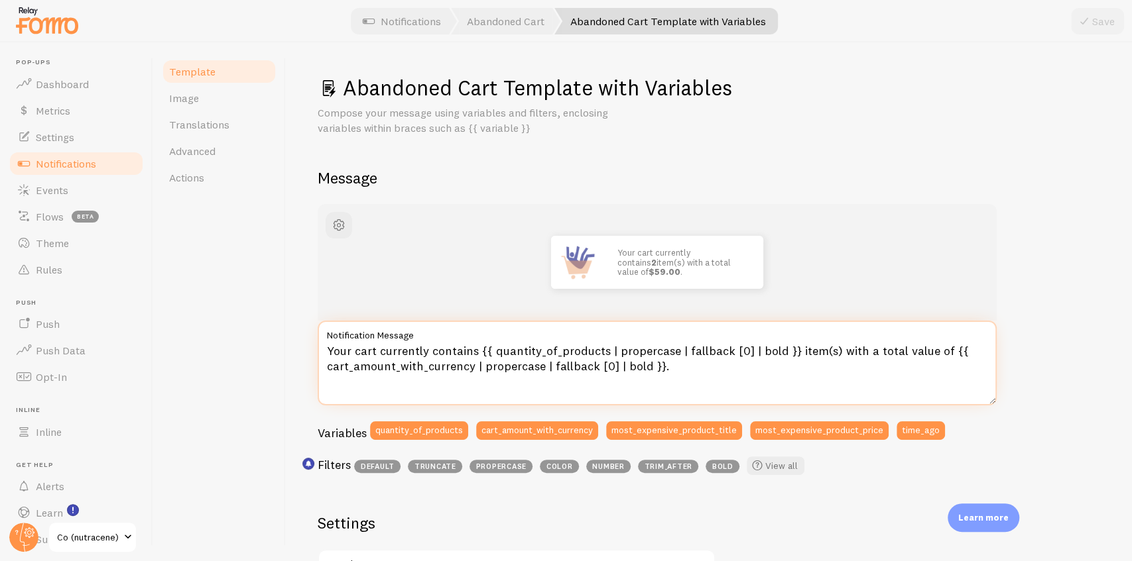
click at [329, 353] on textarea "Your cart currently contains {{ quantity_of_products | propercase | fallback [0…" at bounding box center [657, 363] width 679 height 85
drag, startPoint x: 475, startPoint y: 351, endPoint x: 328, endPoint y: 355, distance: 146.6
click at [328, 355] on textarea "Your cart currently contains {{ quantity_of_products | propercase | fallback [0…" at bounding box center [657, 363] width 679 height 85
click at [689, 373] on textarea "Your cart currently contains {{ quantity_of_products | propercase | fallback [0…" at bounding box center [657, 363] width 679 height 85
drag, startPoint x: 475, startPoint y: 356, endPoint x: 326, endPoint y: 355, distance: 148.5
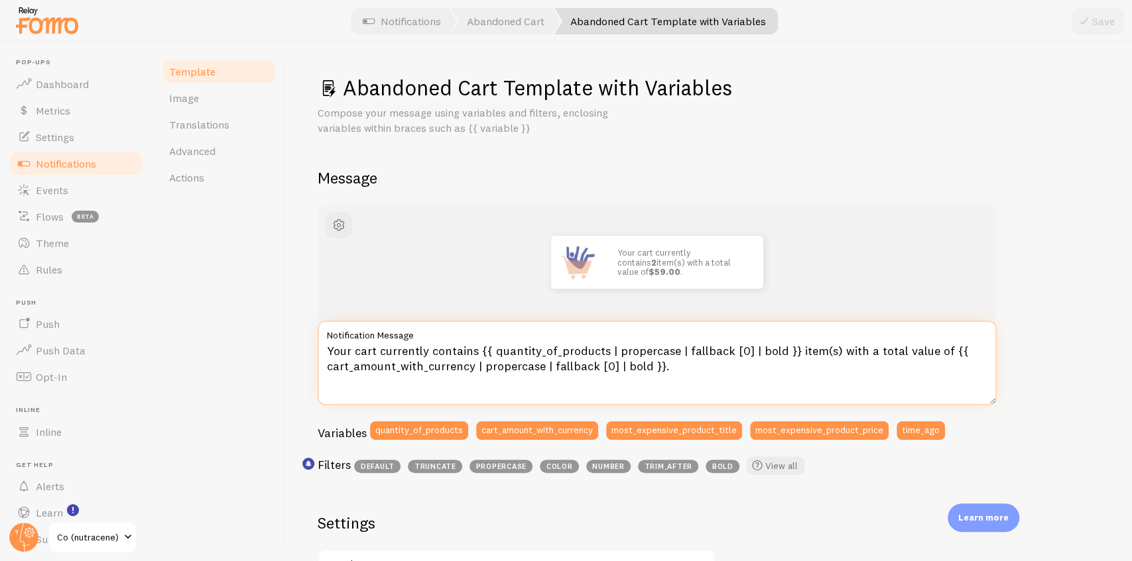
click at [326, 355] on textarea "Your cart currently contains {{ quantity_of_products | propercase | fallback [0…" at bounding box center [657, 363] width 679 height 85
drag, startPoint x: 788, startPoint y: 356, endPoint x: 935, endPoint y: 355, distance: 147.2
click at [935, 355] on textarea "Your cart currently contains {{ quantity_of_products | propercase | fallback [0…" at bounding box center [657, 363] width 679 height 85
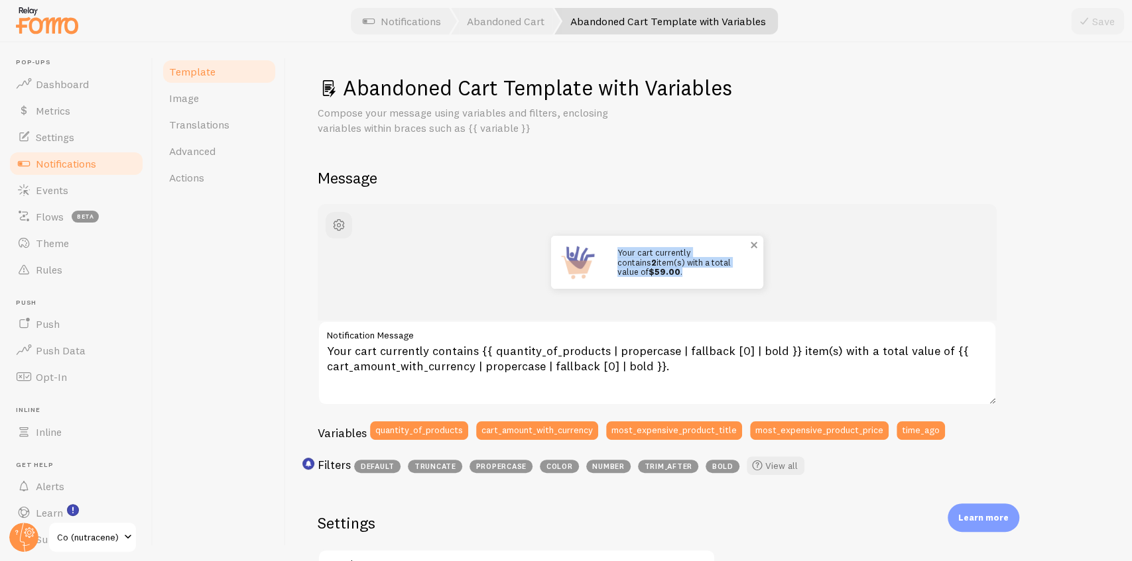
drag, startPoint x: 667, startPoint y: 275, endPoint x: 615, endPoint y: 252, distance: 56.7
click at [615, 252] on div "Your cart currently contains 2 item(s) with a total value of $59.00 ." at bounding box center [683, 262] width 159 height 53
click at [81, 168] on span "Notifications" at bounding box center [66, 163] width 60 height 13
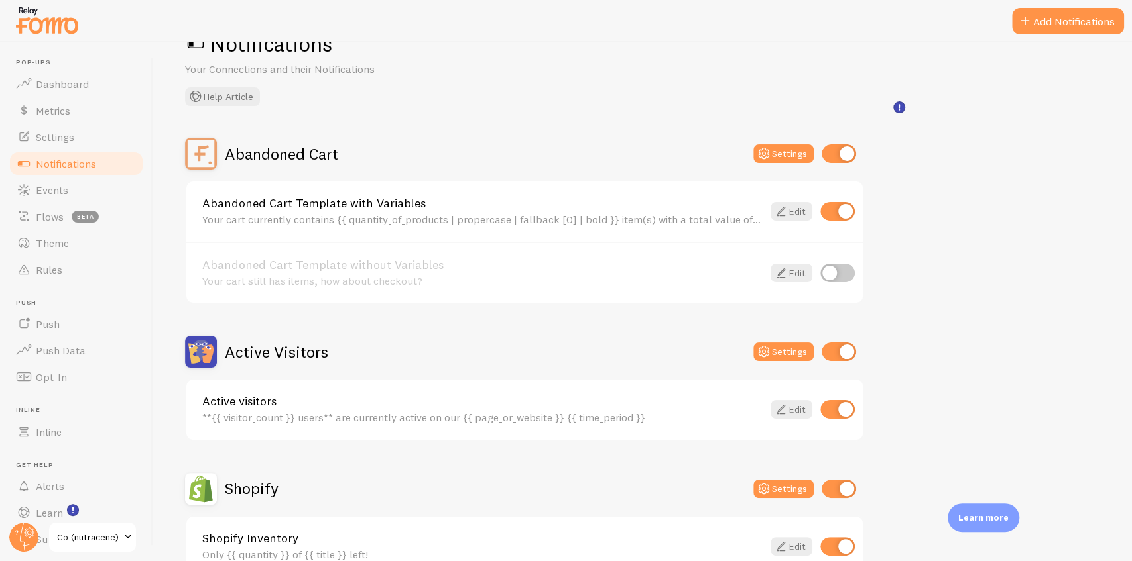
scroll to position [88, 0]
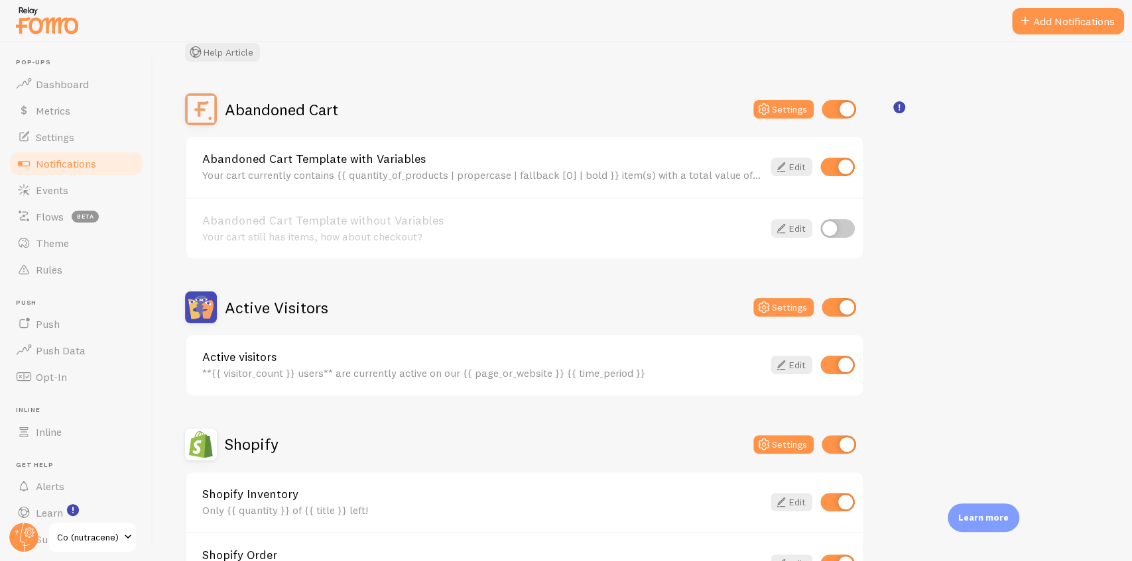
drag, startPoint x: 196, startPoint y: 157, endPoint x: 439, endPoint y: 161, distance: 244.0
click at [439, 161] on div "Abandoned Cart Template with Variables Your cart currently contains {{ quantity…" at bounding box center [524, 167] width 676 height 60
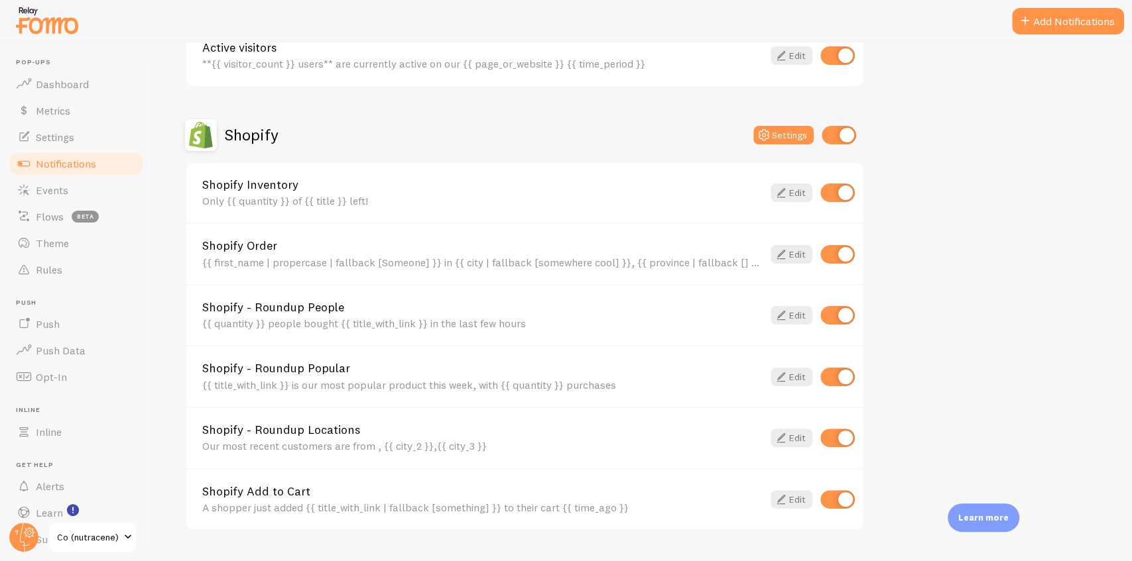
scroll to position [486, 0]
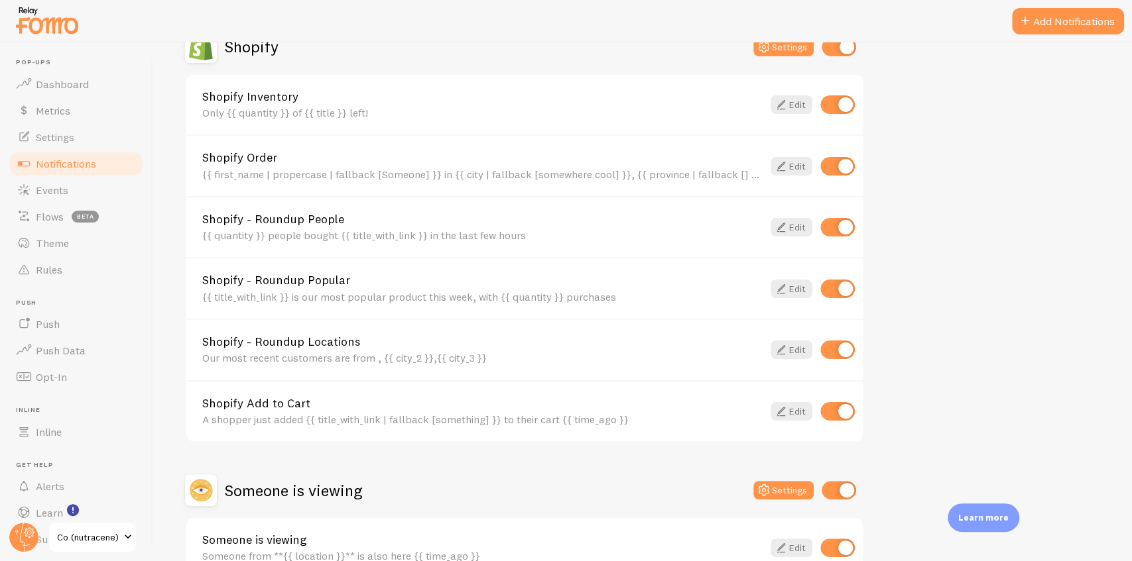
drag, startPoint x: 192, startPoint y: 399, endPoint x: 317, endPoint y: 400, distance: 125.3
click at [317, 400] on div "Shopify Add to Cart A shopper just added {{ title_with_link | fallback [somethi…" at bounding box center [524, 411] width 676 height 62
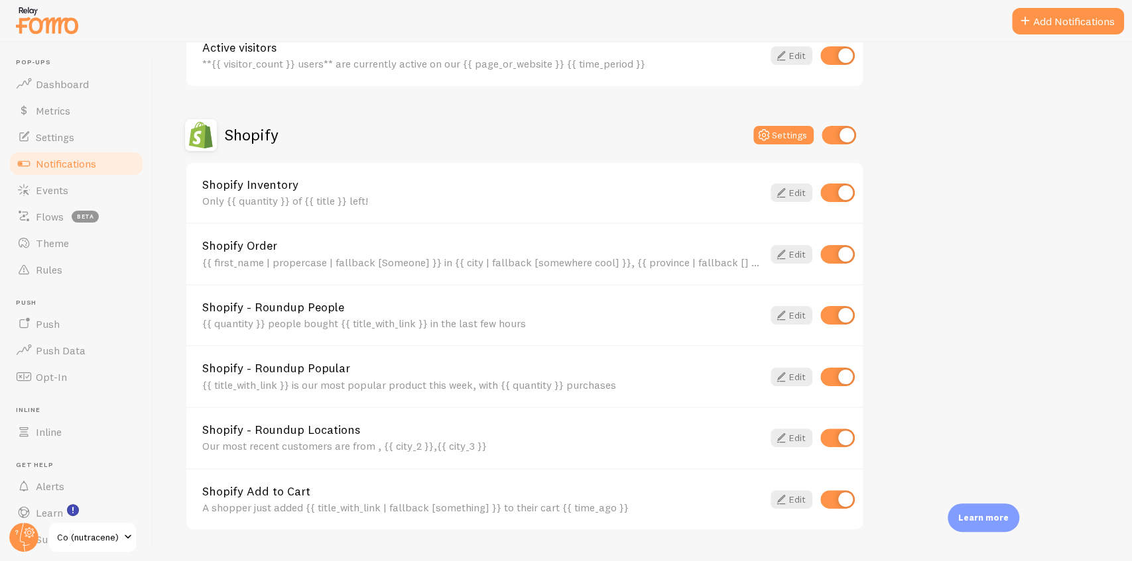
scroll to position [567, 0]
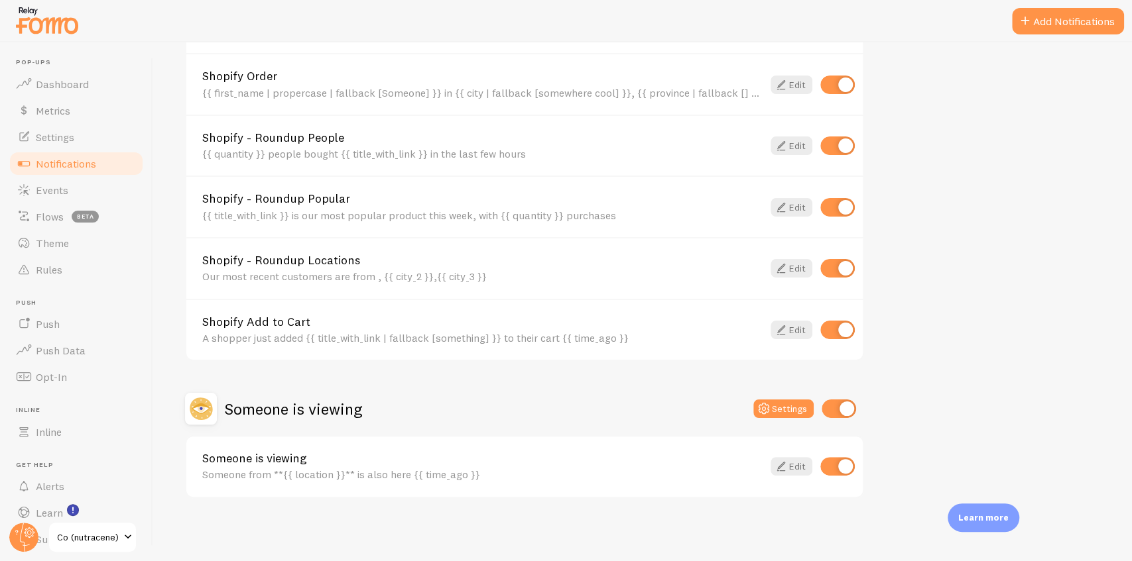
click at [408, 327] on link "Shopify Add to Cart" at bounding box center [482, 322] width 560 height 12
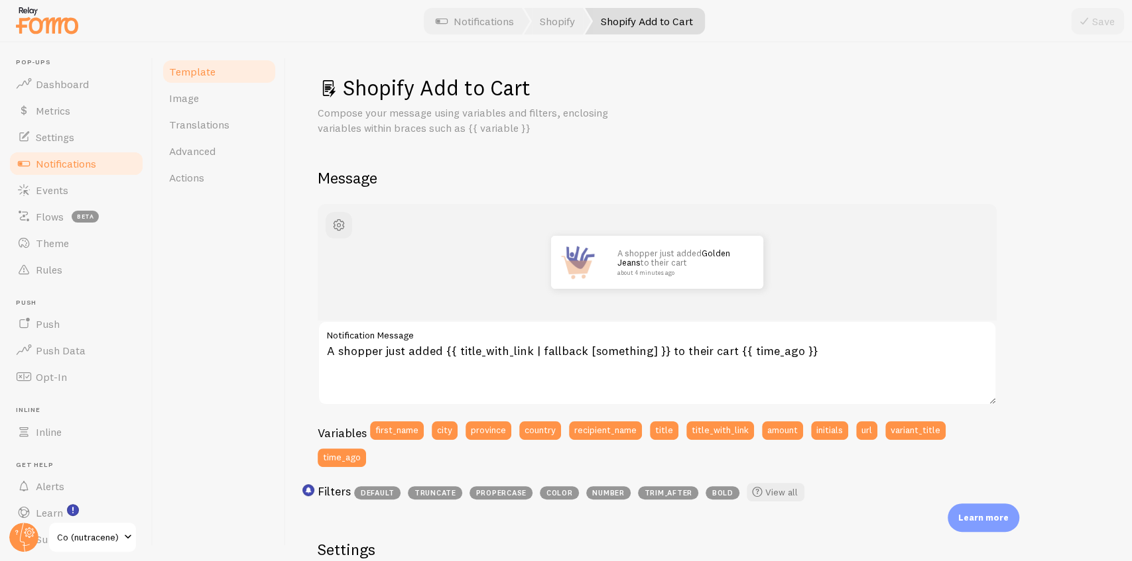
click at [82, 168] on span "Notifications" at bounding box center [66, 163] width 60 height 13
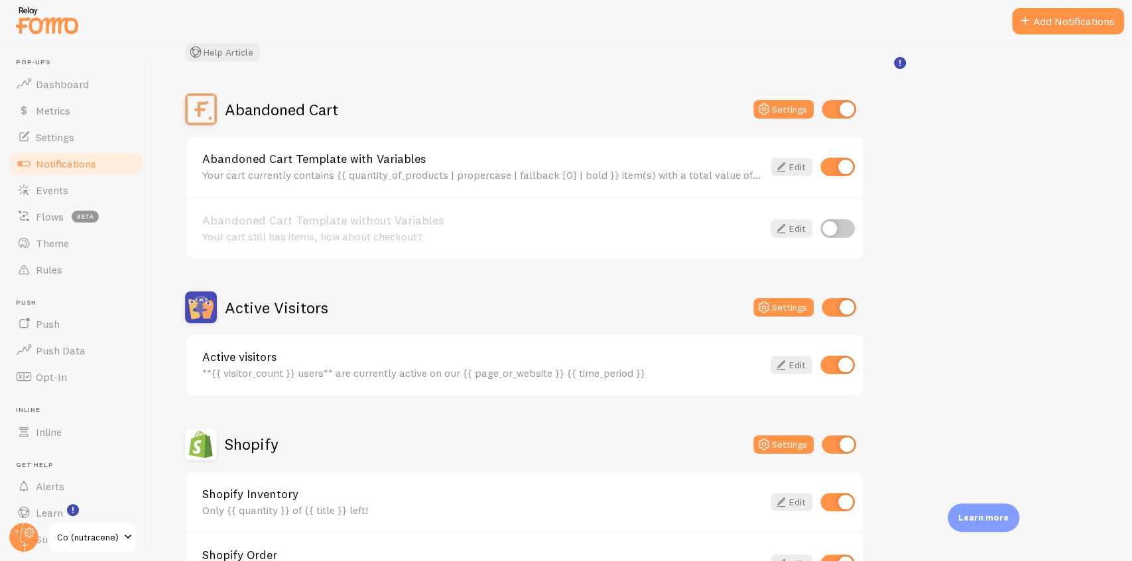
scroll to position [133, 0]
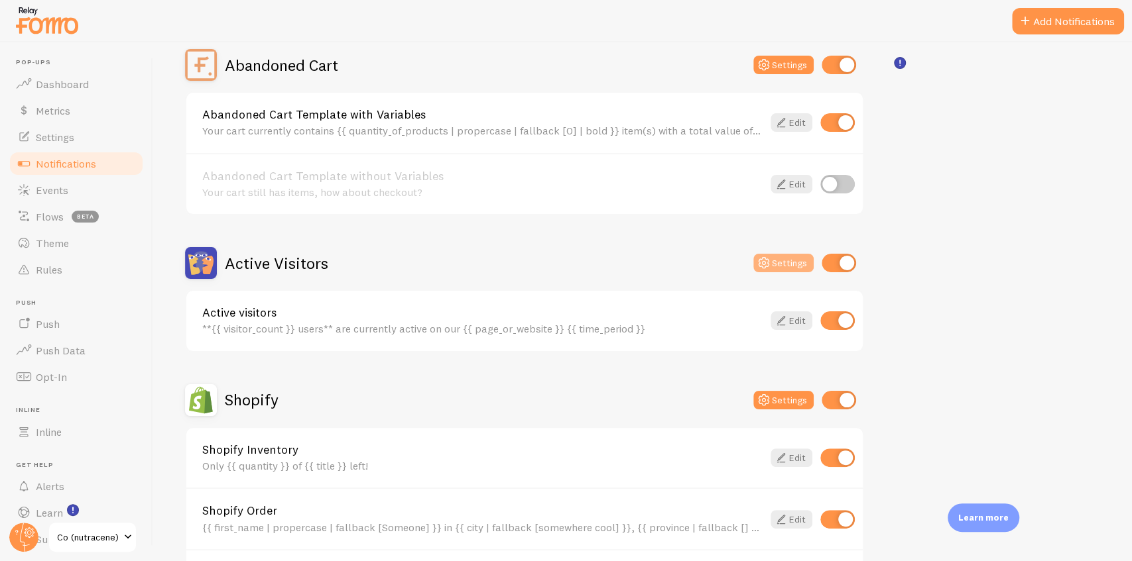
click at [762, 261] on icon at bounding box center [764, 263] width 16 height 16
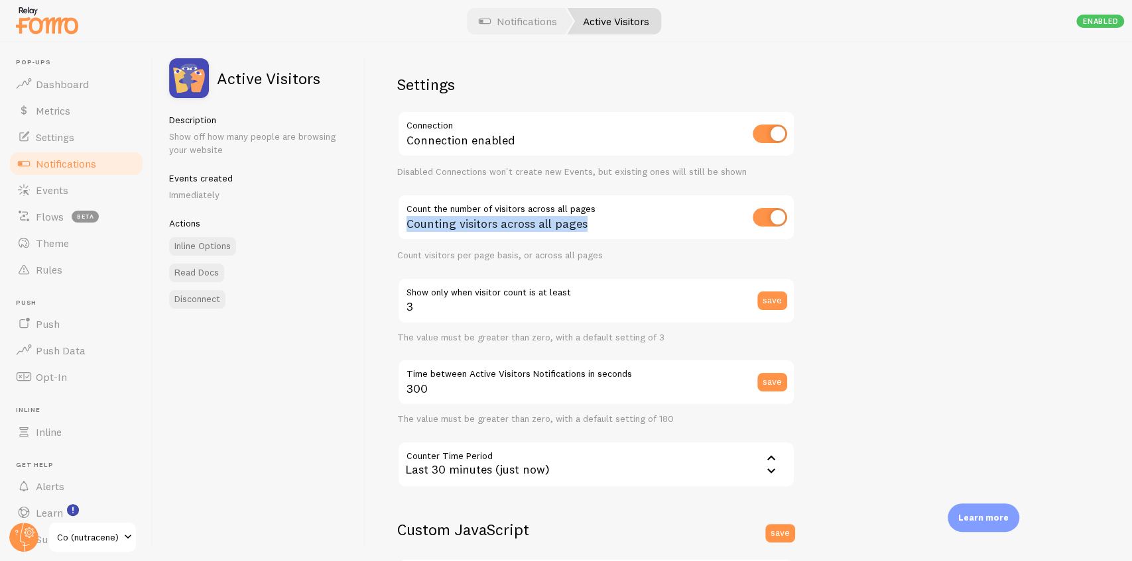
drag, startPoint x: 590, startPoint y: 228, endPoint x: 406, endPoint y: 230, distance: 184.3
click at [406, 230] on div "Counting visitors across all pages" at bounding box center [596, 218] width 398 height 48
click at [766, 212] on input "checkbox" at bounding box center [769, 217] width 34 height 19
click at [782, 216] on input "checkbox" at bounding box center [769, 217] width 34 height 19
checkbox input "true"
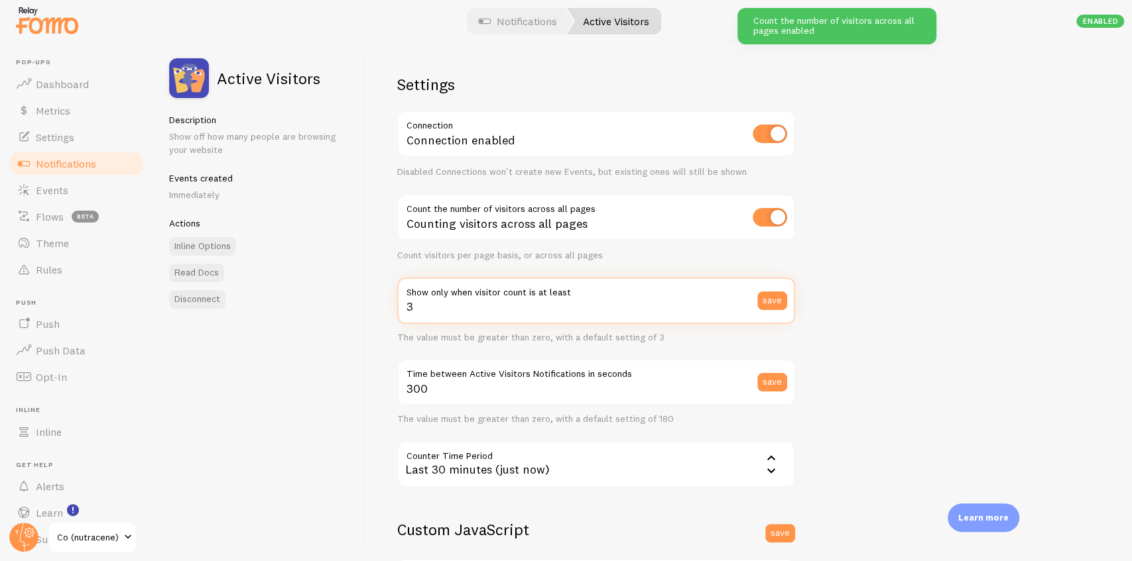
drag, startPoint x: 456, startPoint y: 309, endPoint x: 402, endPoint y: 285, distance: 59.4
click at [402, 285] on div "3 Show only when visitor count is at least save" at bounding box center [596, 301] width 398 height 46
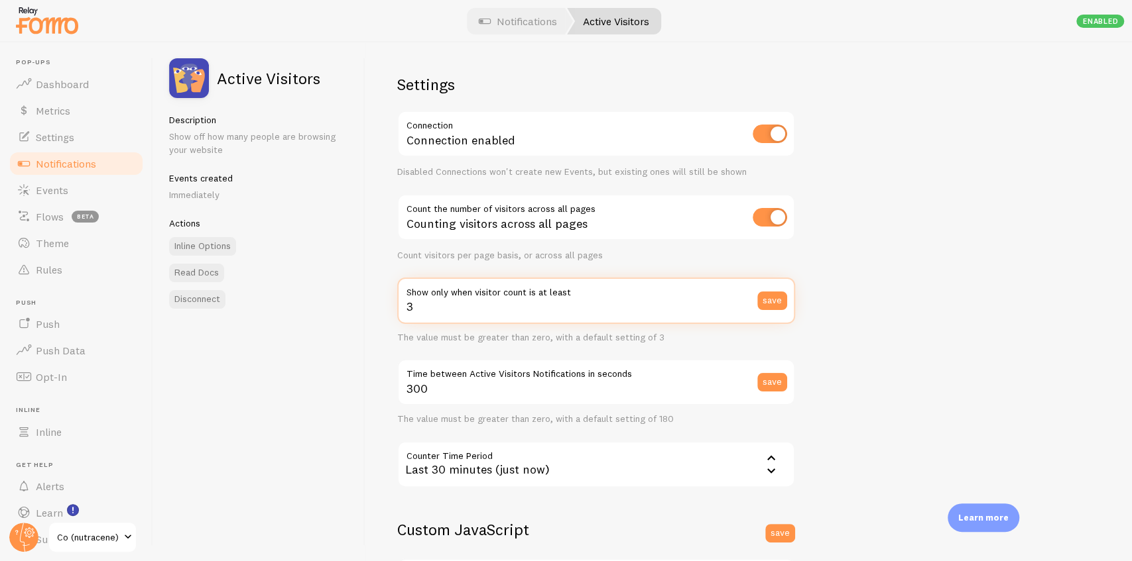
scroll to position [88, 0]
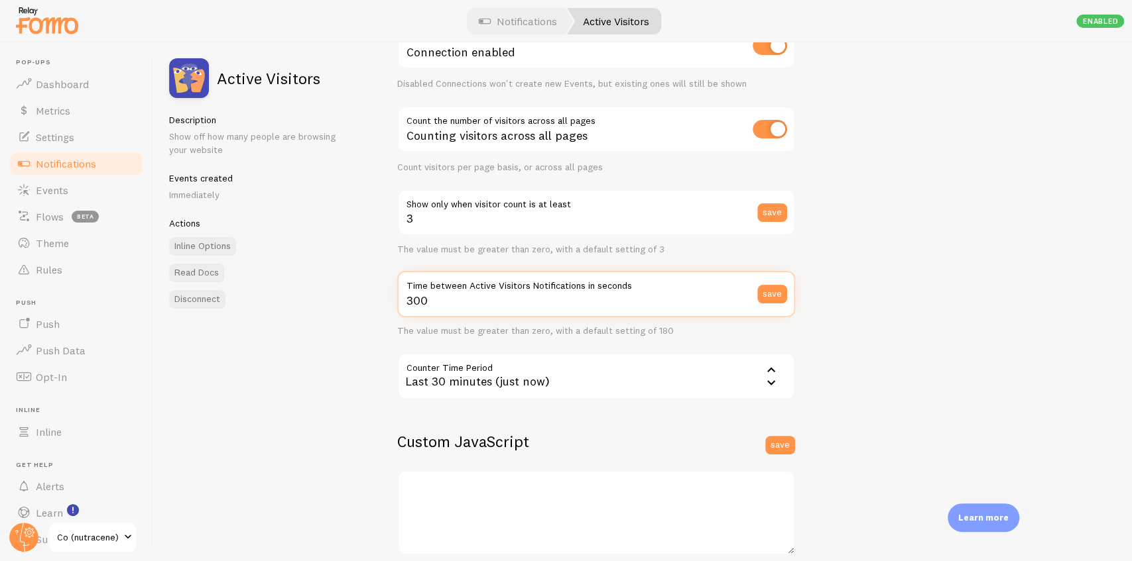
drag, startPoint x: 448, startPoint y: 298, endPoint x: 396, endPoint y: 299, distance: 52.4
click at [396, 299] on div "Settings Connection Connection enabled Disabled Connections won't create new Ev…" at bounding box center [748, 301] width 766 height 519
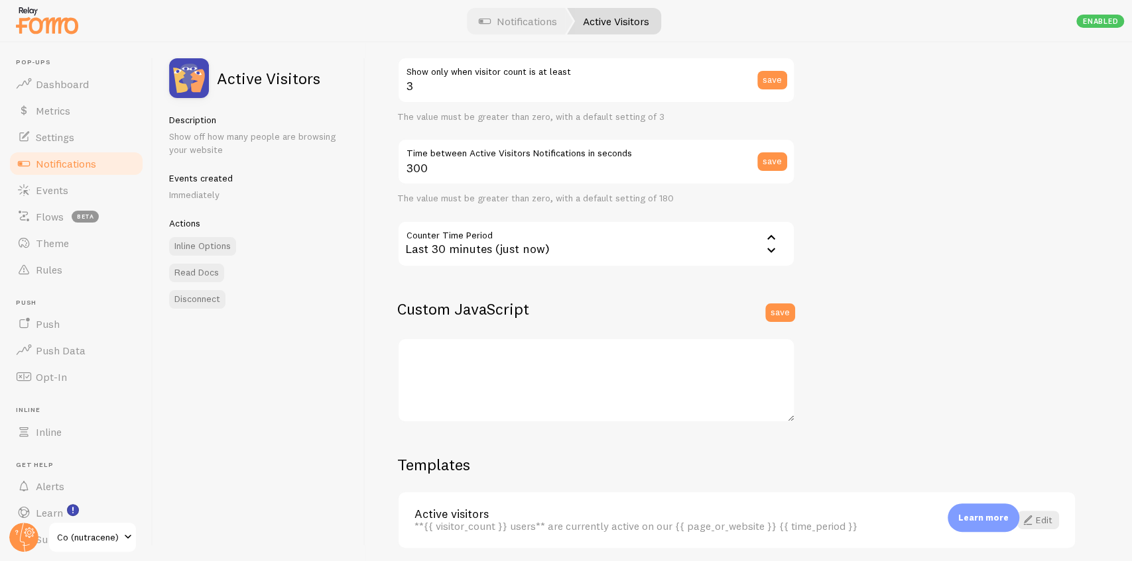
click at [467, 250] on div "Last 30 minutes (just now)" at bounding box center [596, 244] width 398 height 46
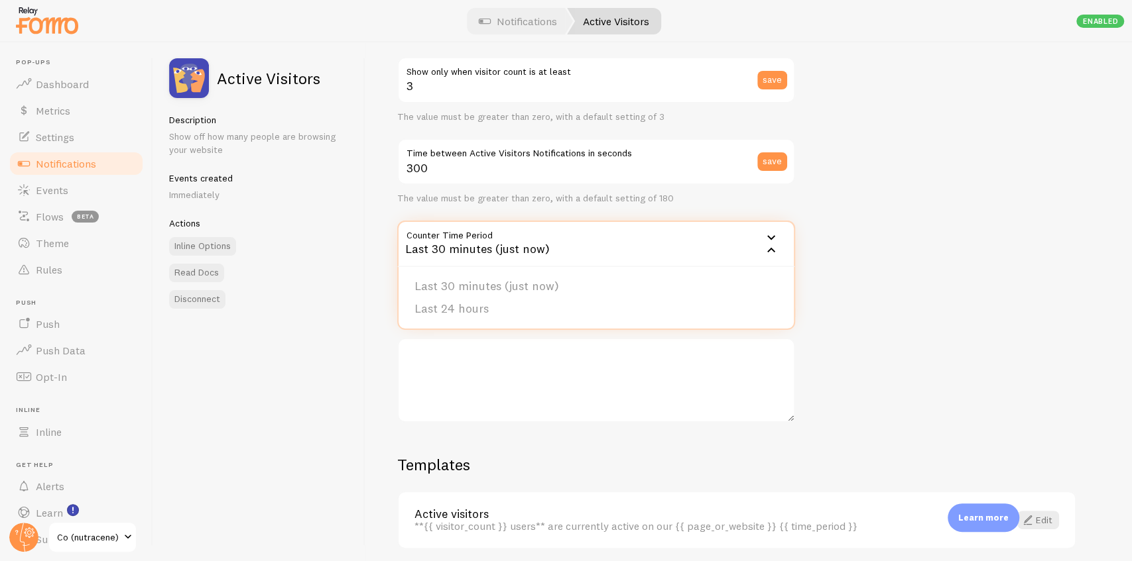
click at [842, 277] on div "Settings Connection Connection enabled Disabled Connections won't create new Ev…" at bounding box center [748, 301] width 766 height 519
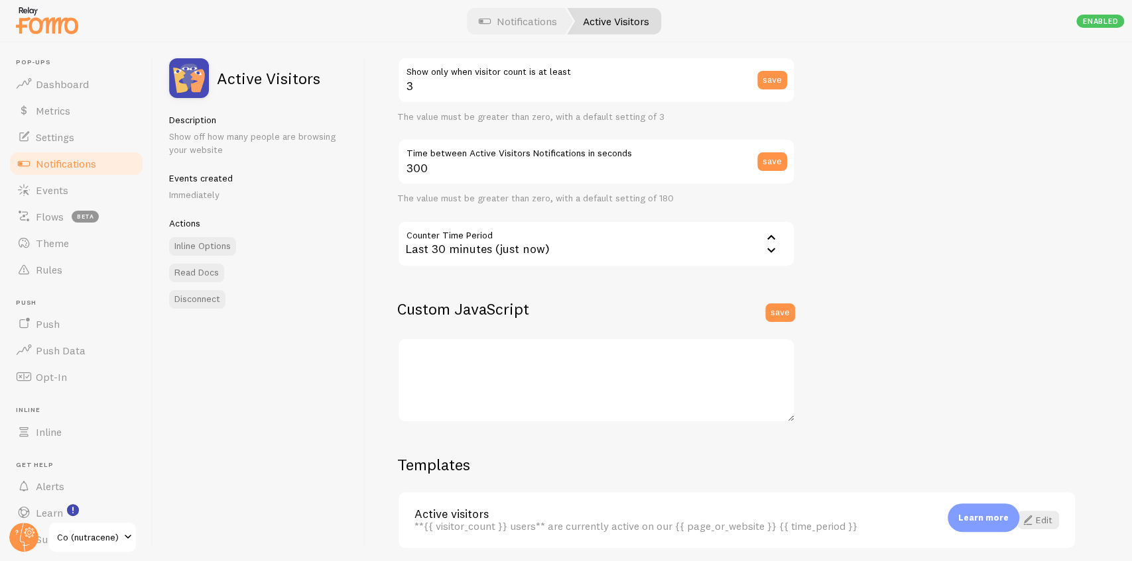
scroll to position [272, 0]
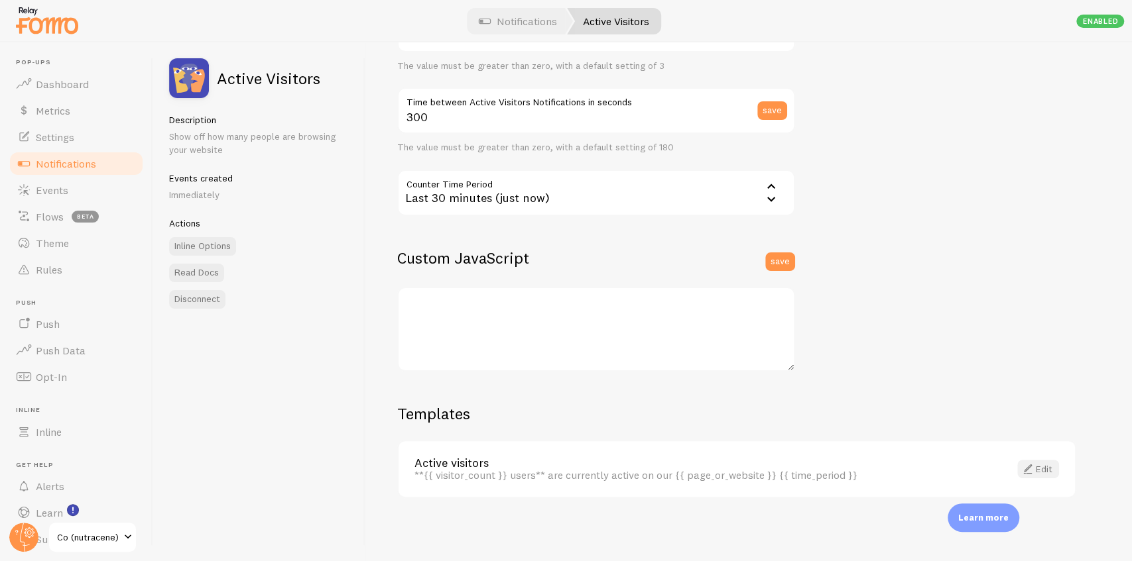
click at [1035, 467] on link "Edit" at bounding box center [1038, 469] width 42 height 19
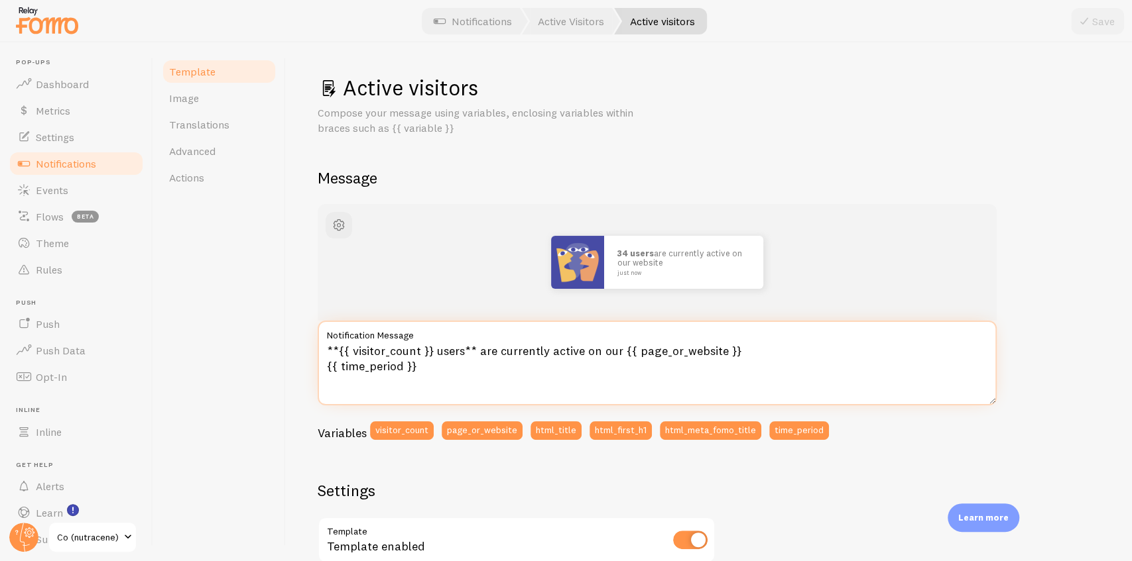
drag, startPoint x: 435, startPoint y: 350, endPoint x: 498, endPoint y: 357, distance: 64.0
click at [498, 357] on textarea "**{{ visitor_count }} users** are currently active on our {{ page_or_website }}…" at bounding box center [657, 363] width 679 height 85
drag, startPoint x: 436, startPoint y: 350, endPoint x: 514, endPoint y: 345, distance: 78.4
click at [514, 345] on textarea "**{{ visitor_count }} users** are currently active on our {{ page_or_website }}…" at bounding box center [657, 363] width 679 height 85
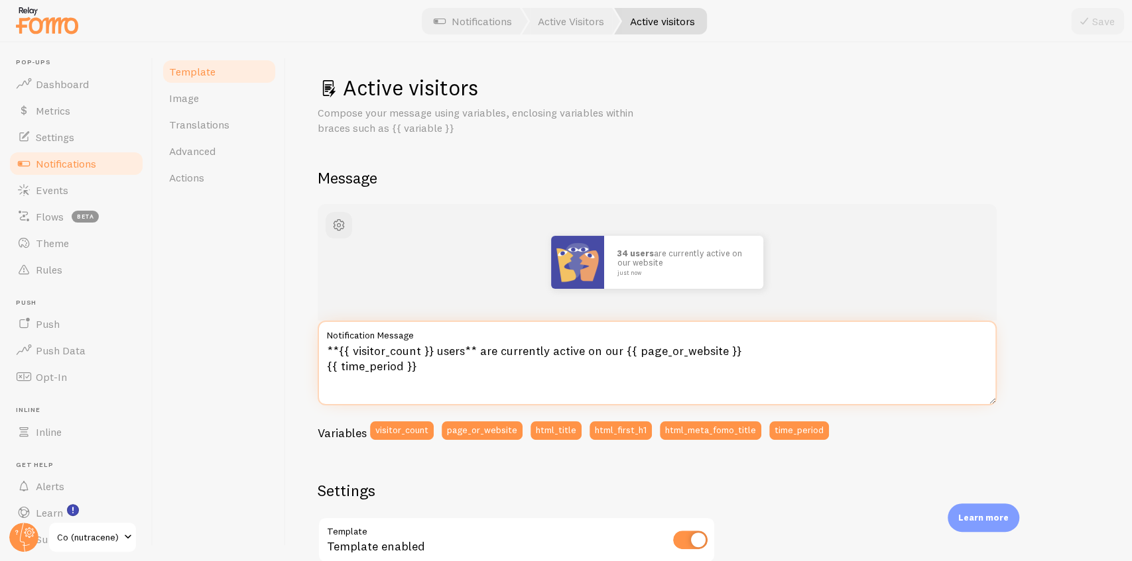
click at [506, 357] on textarea "**{{ visitor_count }} users** are currently active on our {{ page_or_website }}…" at bounding box center [657, 363] width 679 height 85
drag, startPoint x: 430, startPoint y: 355, endPoint x: 614, endPoint y: 352, distance: 185.0
click at [614, 352] on textarea "**{{ visitor_count }} users** are currently active on our {{ page_or_website }}…" at bounding box center [657, 363] width 679 height 85
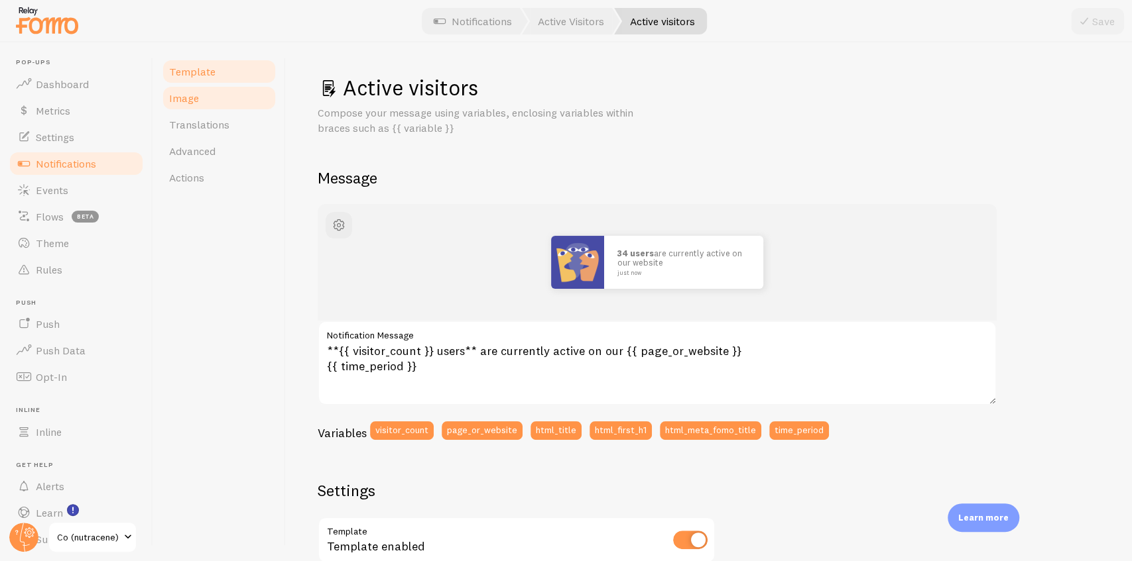
click at [205, 97] on link "Image" at bounding box center [219, 98] width 116 height 27
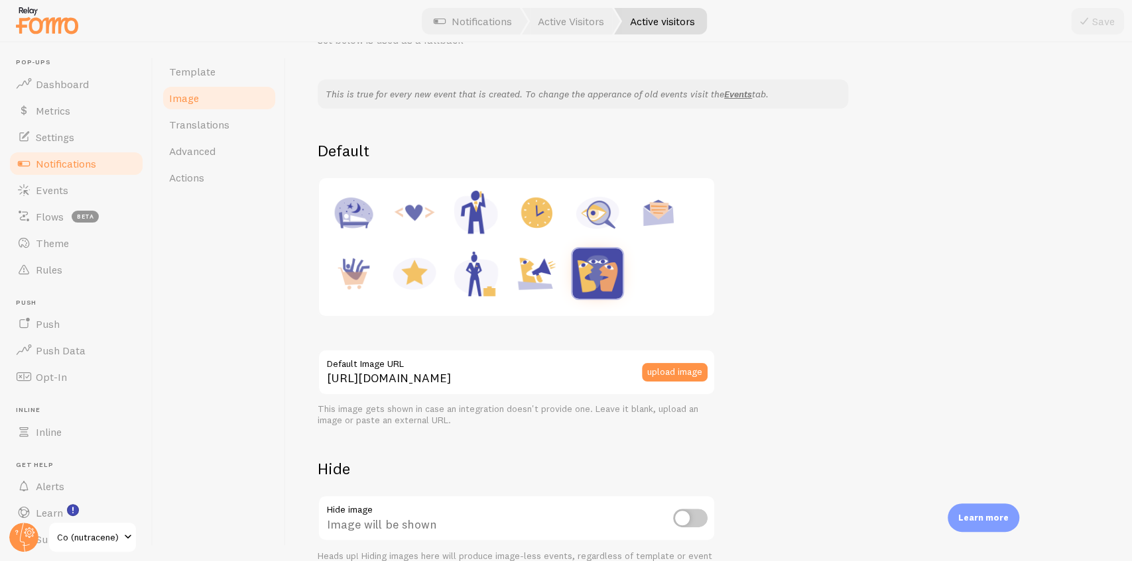
scroll to position [164, 0]
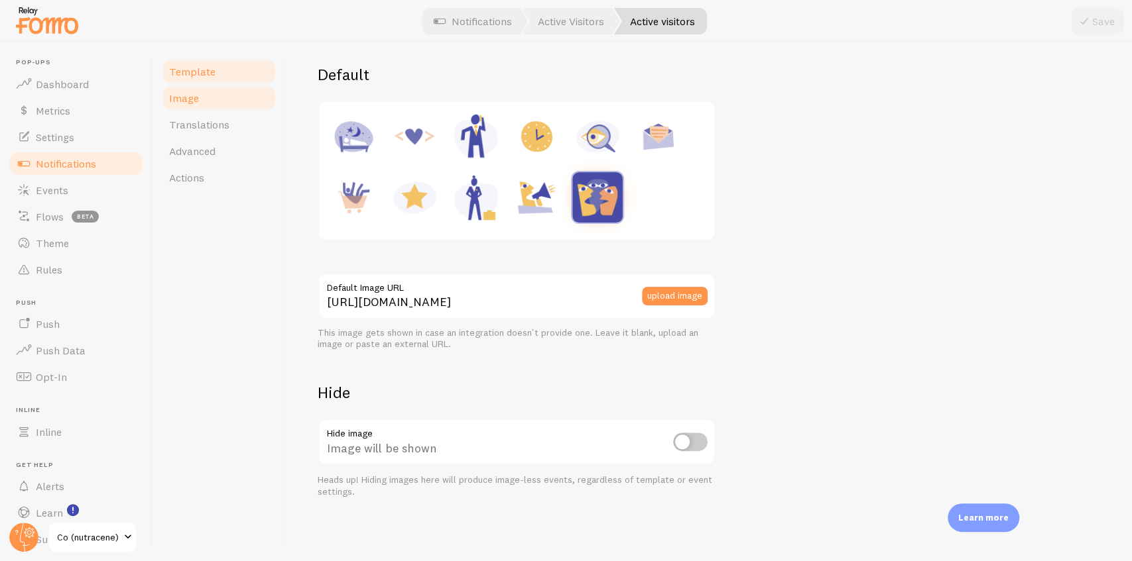
click at [181, 65] on span "Template" at bounding box center [192, 71] width 46 height 13
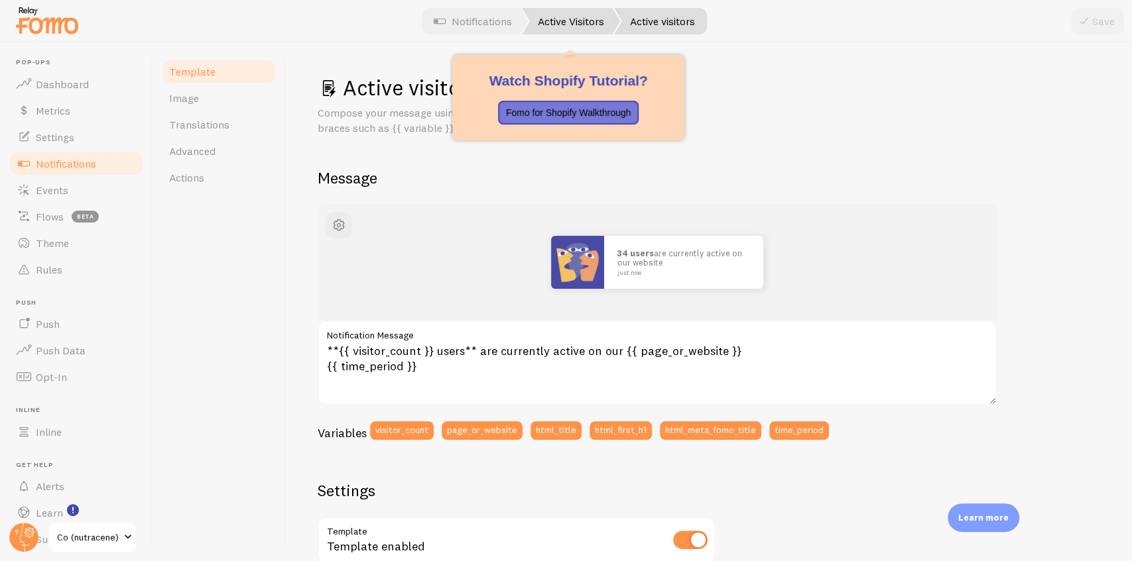
click at [565, 27] on link "Active Visitors" at bounding box center [571, 21] width 98 height 27
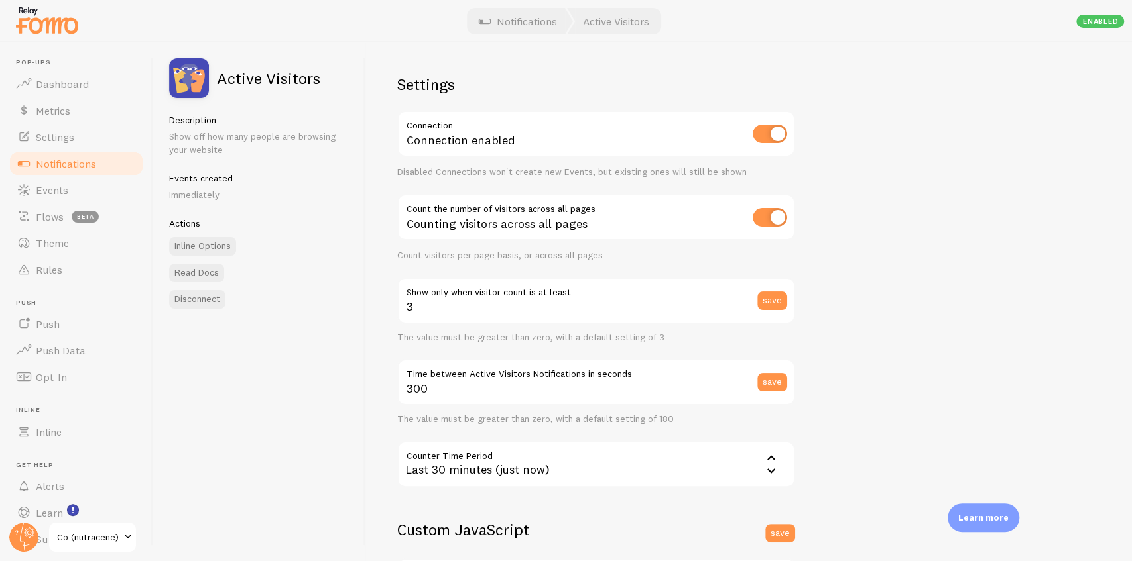
click at [89, 158] on span "Notifications" at bounding box center [66, 163] width 60 height 13
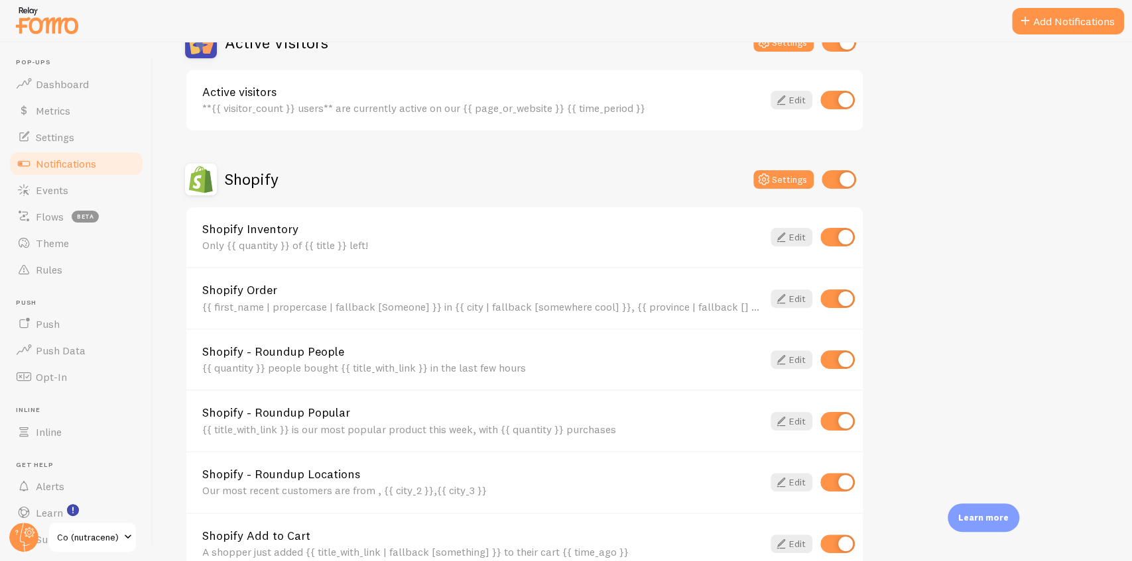
scroll to position [441, 0]
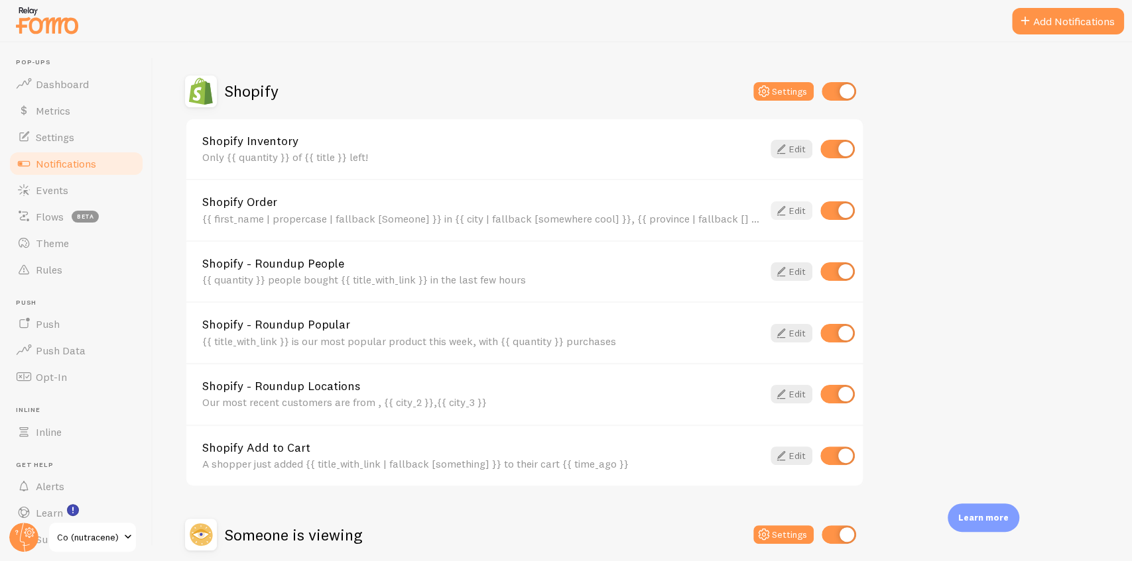
click at [780, 211] on icon at bounding box center [781, 211] width 16 height 16
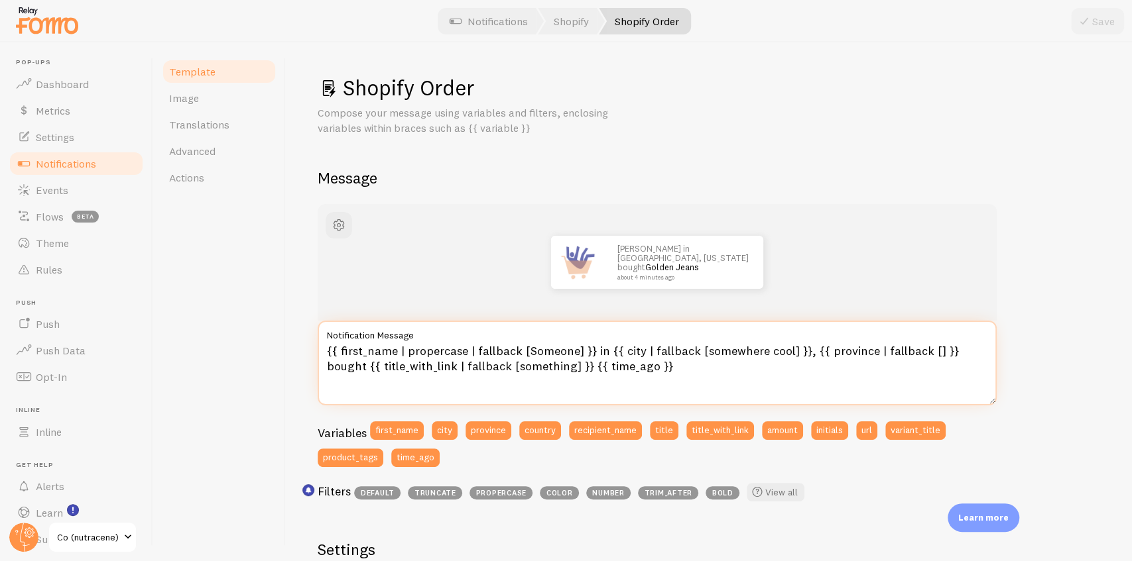
click at [440, 351] on textarea "{{ first_name | propercase | fallback [Someone] }} in {{ city | fallback [somew…" at bounding box center [657, 363] width 679 height 85
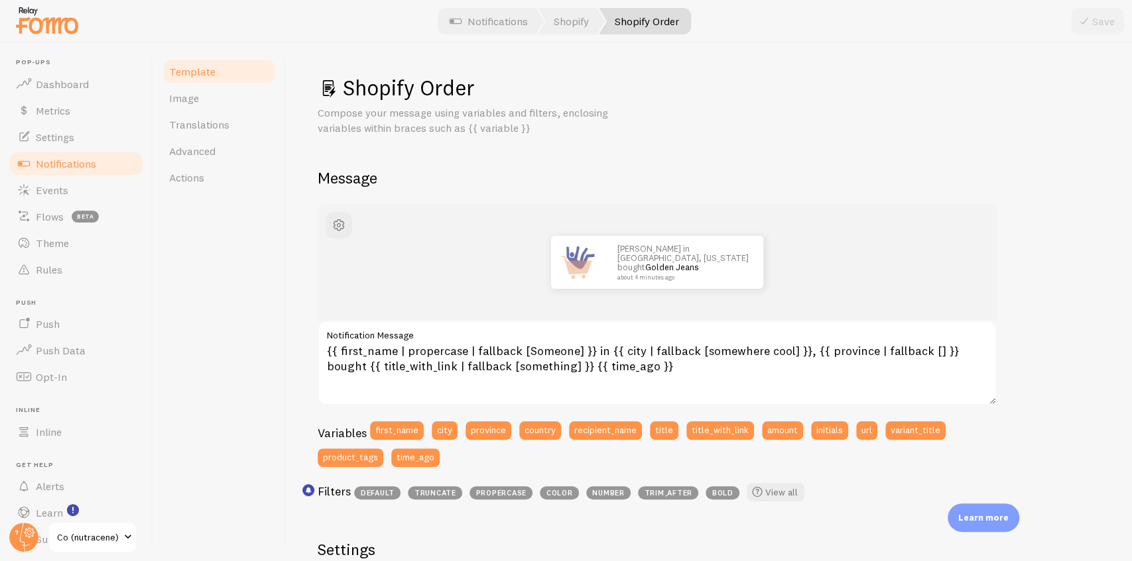
click at [436, 91] on h1 "Shopify Order" at bounding box center [709, 87] width 782 height 27
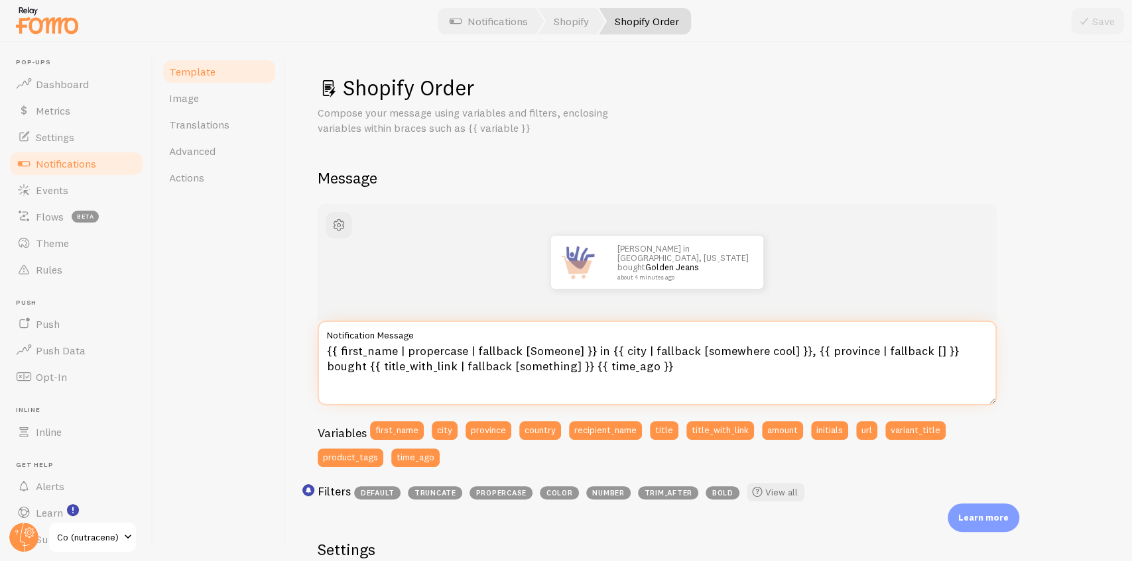
click at [630, 374] on textarea "{{ first_name | propercase | fallback [Someone] }} in {{ city | fallback [somew…" at bounding box center [657, 363] width 679 height 85
click at [418, 349] on textarea "{{ first_name | propercase | fallback [Someone] }} in {{ city | fallback [somew…" at bounding box center [657, 363] width 679 height 85
click at [496, 349] on textarea "{{ first_name | propercase | fallback [Someone] }} in {{ city | fallback [somew…" at bounding box center [657, 363] width 679 height 85
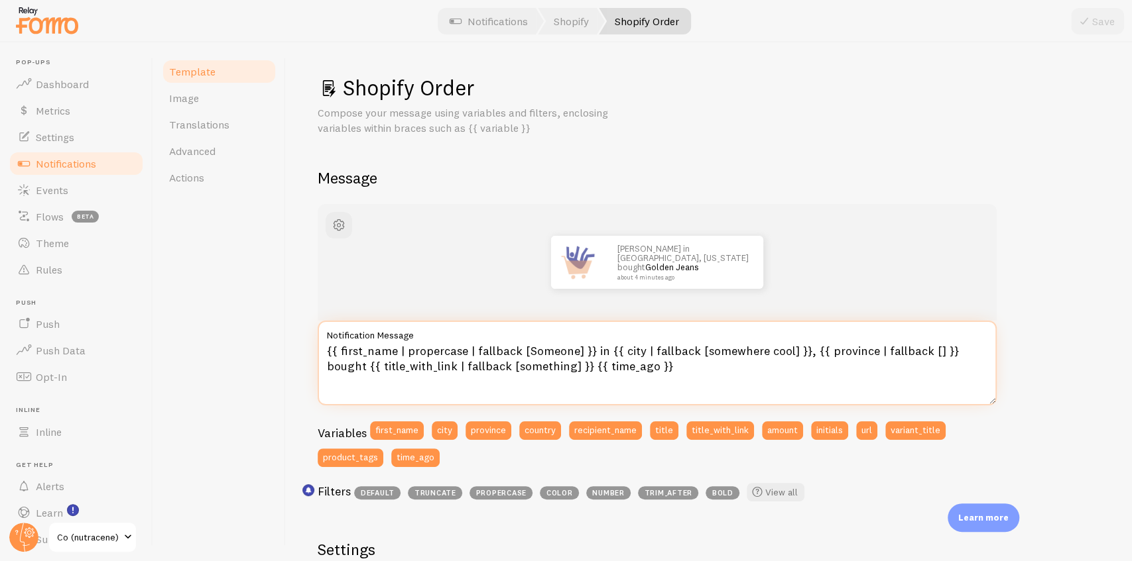
click at [624, 369] on textarea "{{ first_name | propercase | fallback [Someone] }} in {{ city | fallback [somew…" at bounding box center [657, 363] width 679 height 85
click at [485, 351] on textarea "{{ first_name | propercase | fallback [Someone] }} in {{ city | fallback [somew…" at bounding box center [657, 363] width 679 height 85
click at [618, 369] on textarea "{{ first_name | propercase | fallback [Someone] }} in {{ city | fallback [somew…" at bounding box center [657, 363] width 679 height 85
click at [485, 353] on textarea "{{ first_name | propercase | fallback [Someone] }} in {{ city | fallback [somew…" at bounding box center [657, 363] width 679 height 85
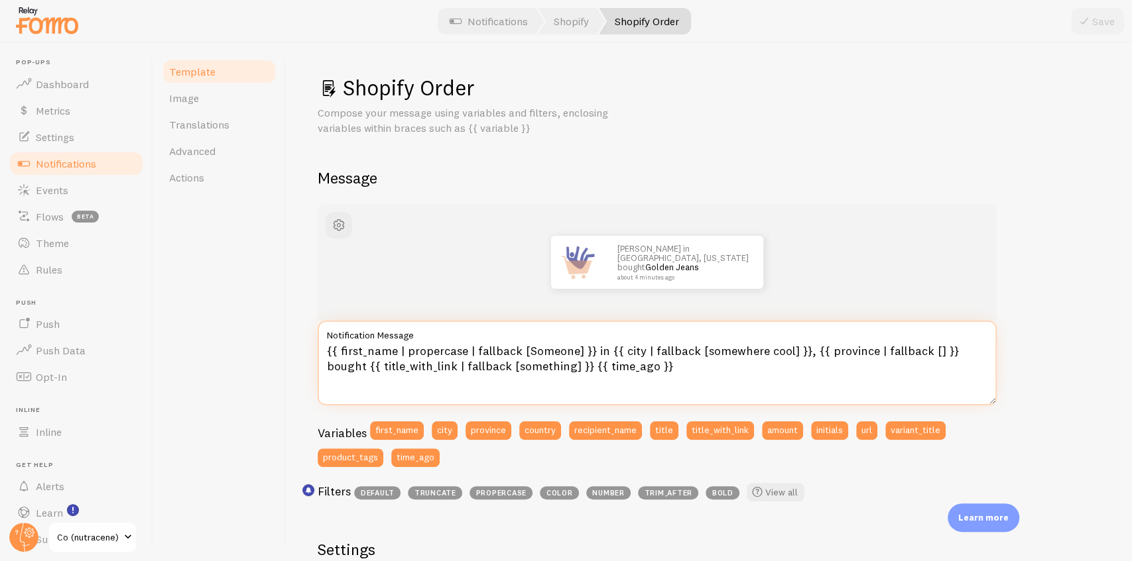
click at [485, 353] on textarea "{{ first_name | propercase | fallback [Someone] }} in {{ city | fallback [somew…" at bounding box center [657, 363] width 679 height 85
click at [631, 367] on textarea "{{ first_name | propercase | fallback [Someone] }} in {{ city | fallback [somew…" at bounding box center [657, 363] width 679 height 85
click at [667, 371] on textarea "{{ first_name | propercase | fallback [Someone] }} in {{ city | fallback [somew…" at bounding box center [657, 363] width 679 height 85
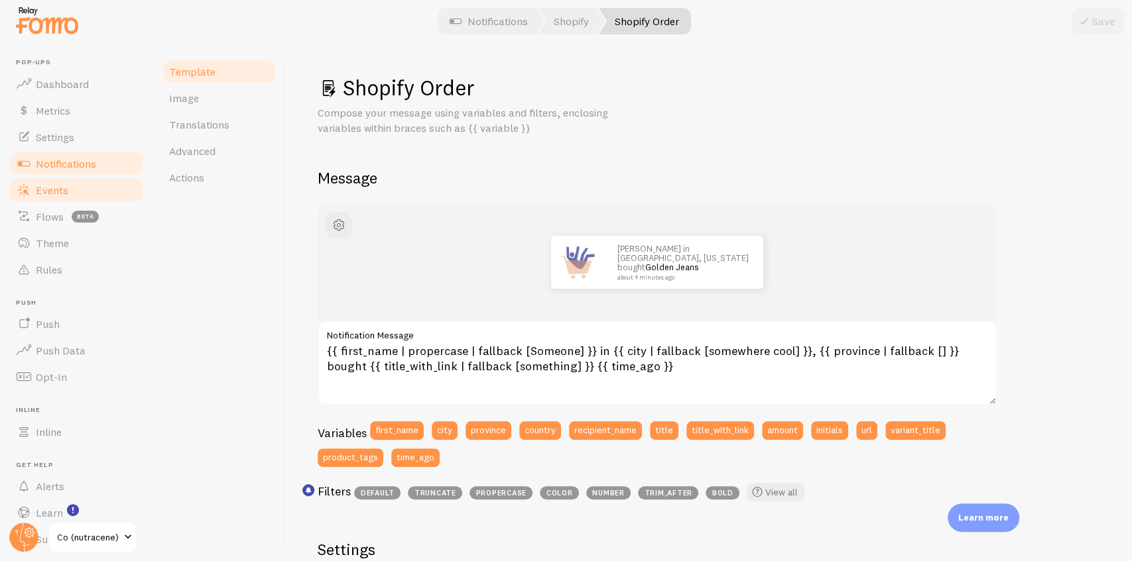
click at [37, 191] on span "Events" at bounding box center [52, 190] width 32 height 13
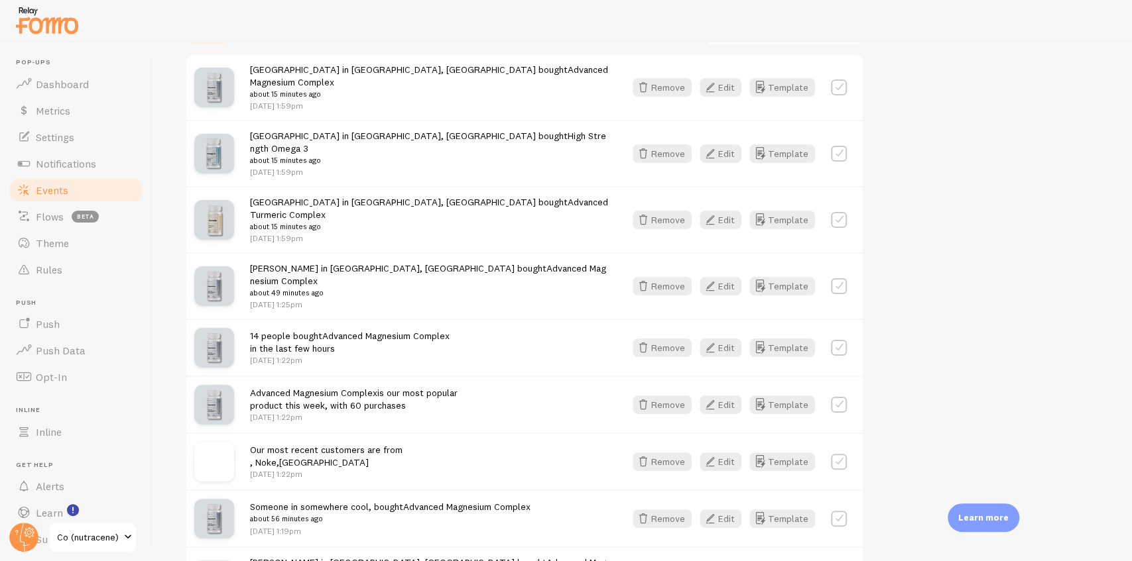
scroll to position [486, 0]
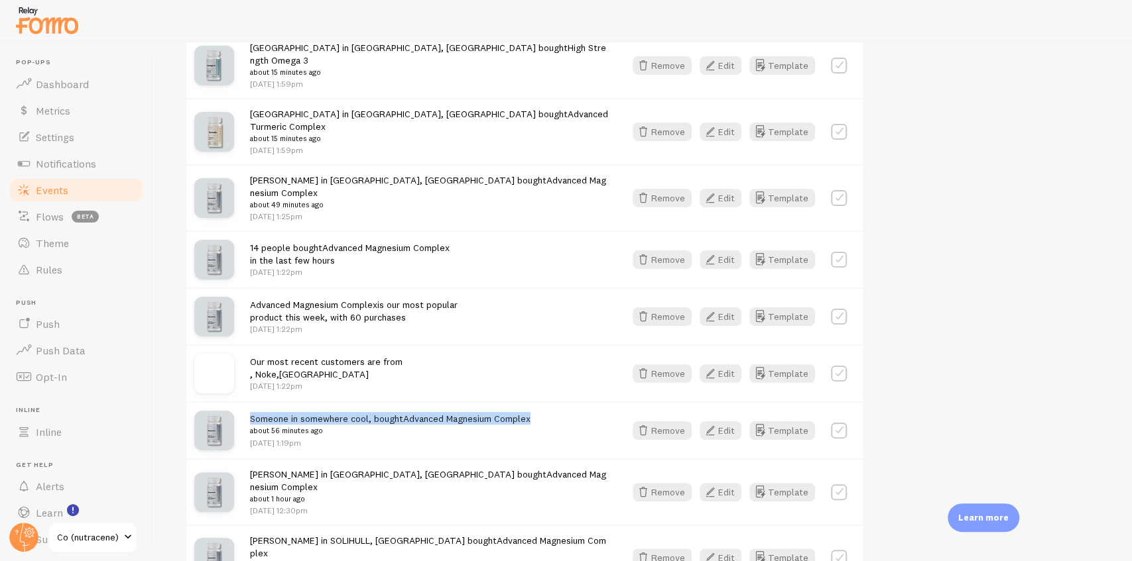
drag, startPoint x: 251, startPoint y: 385, endPoint x: 539, endPoint y: 386, distance: 287.7
click at [539, 402] on div "Someone in somewhere cool, bought Advanced Magnesium Complex about 56 minutes a…" at bounding box center [524, 430] width 676 height 57
click at [541, 412] on div "Someone in somewhere cool, bought Advanced Magnesium Complex about 56 minutes a…" at bounding box center [429, 430] width 359 height 36
drag, startPoint x: 541, startPoint y: 383, endPoint x: 241, endPoint y: 383, distance: 299.6
click at [241, 402] on div "Someone in somewhere cool, bought Advanced Magnesium Complex about 56 minutes a…" at bounding box center [524, 430] width 676 height 57
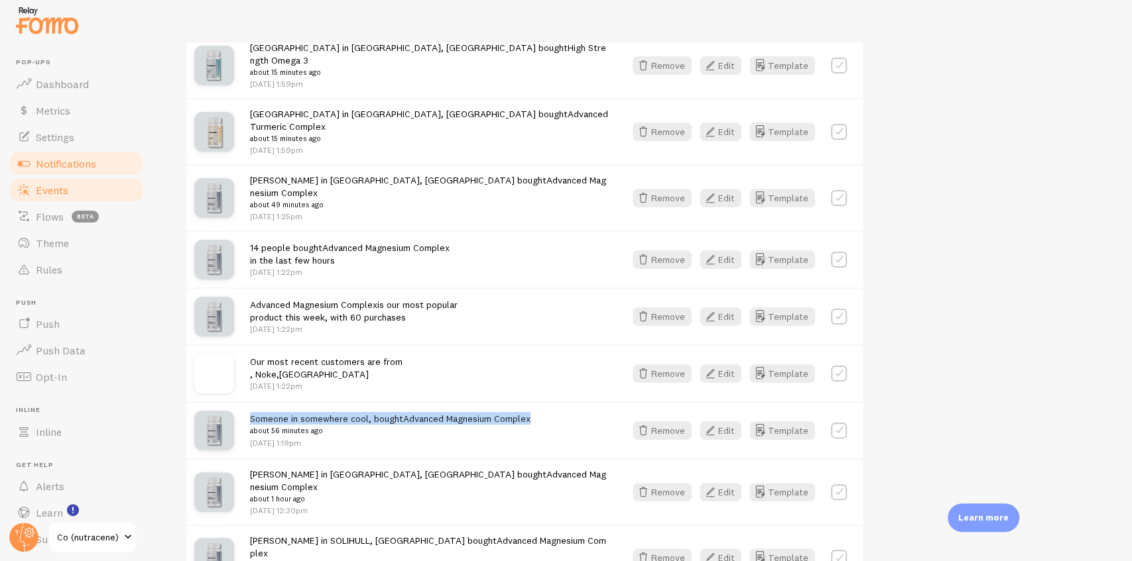
click at [54, 166] on span "Notifications" at bounding box center [66, 163] width 60 height 13
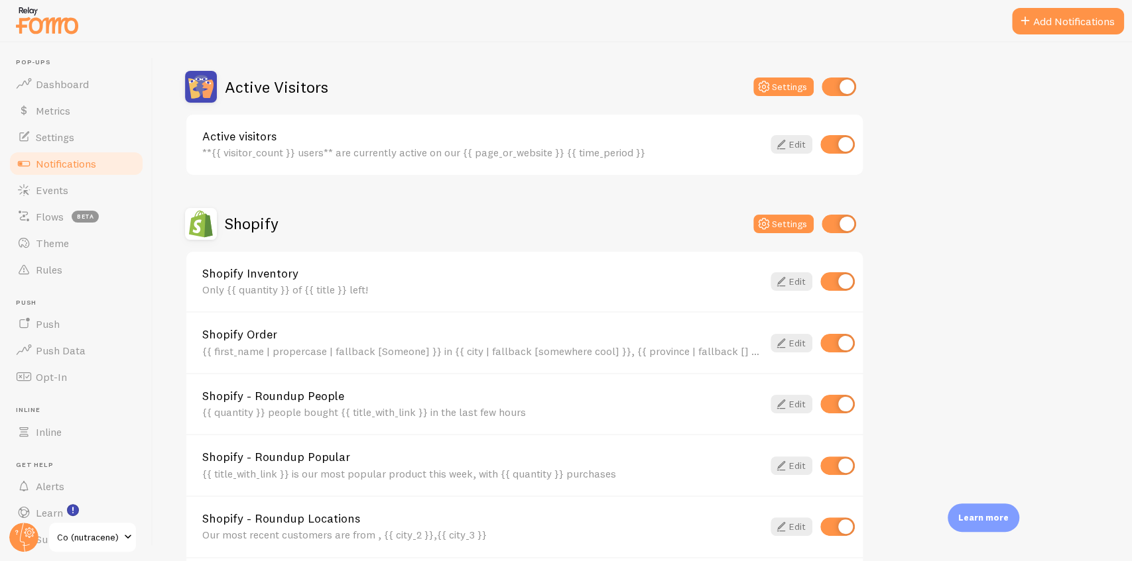
scroll to position [353, 0]
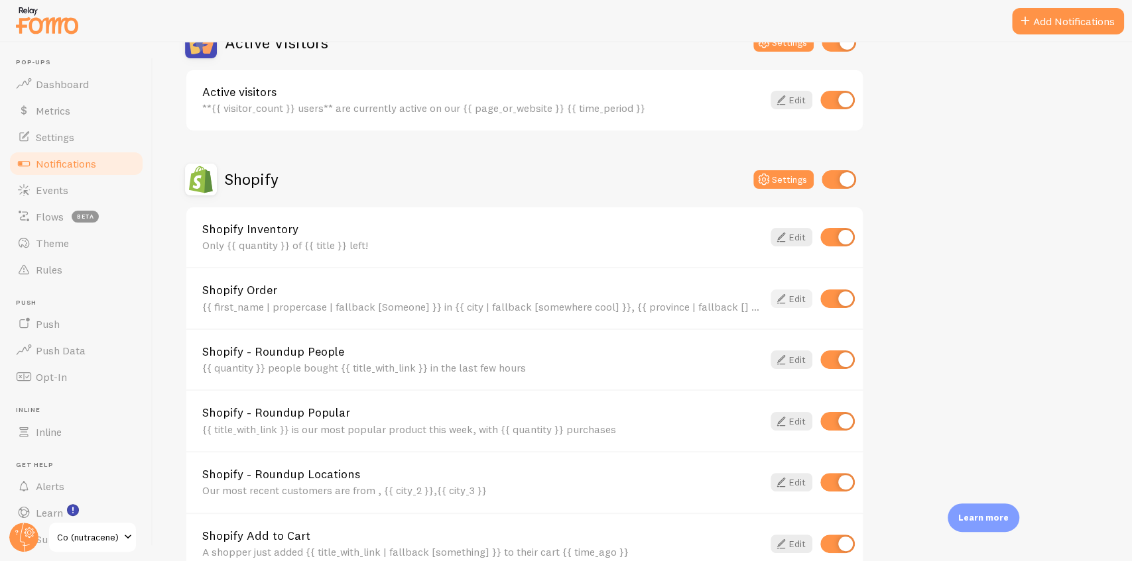
click at [779, 297] on icon at bounding box center [781, 299] width 16 height 16
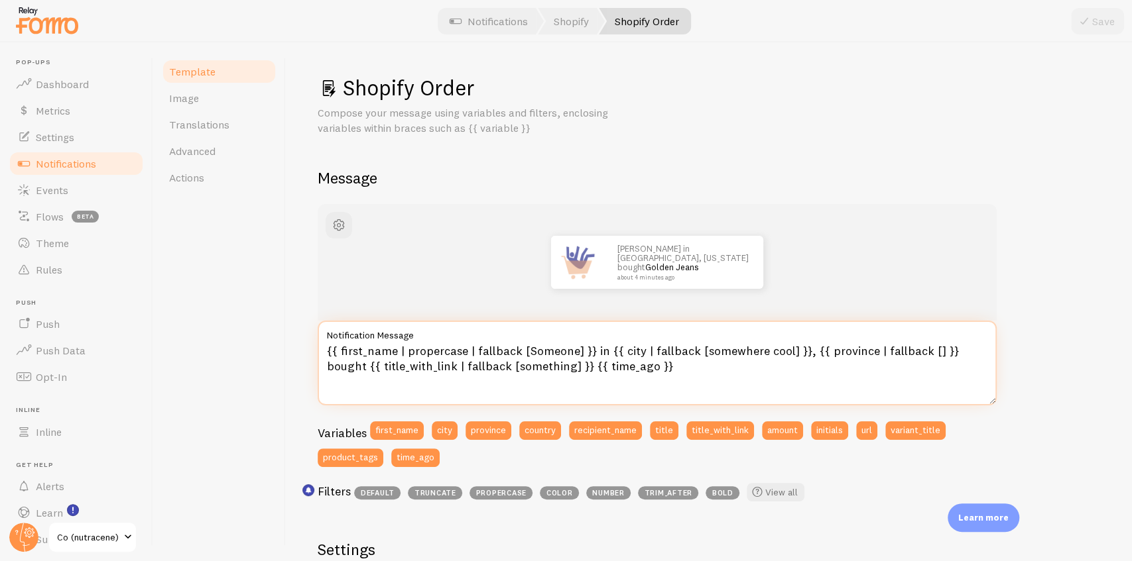
click at [554, 354] on textarea "{{ first_name | propercase | fallback [Someone] }} in {{ city | fallback [somew…" at bounding box center [657, 363] width 679 height 85
click at [712, 360] on textarea "{{ first_name | propercase | fallback [Someone] }} in {{ city | fallback [somew…" at bounding box center [657, 363] width 679 height 85
click at [714, 354] on textarea "{{ first_name | propercase | fallback [Someone] }} in {{ city | fallback [somew…" at bounding box center [657, 363] width 679 height 85
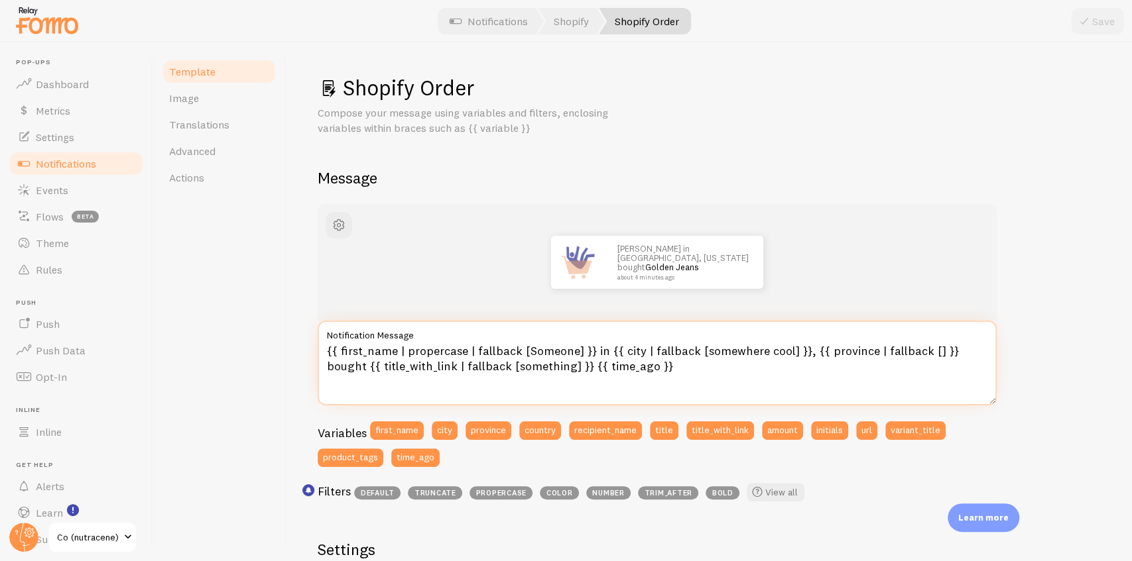
click at [714, 354] on textarea "{{ first_name | propercase | fallback [Someone] }} in {{ city | fallback [somew…" at bounding box center [657, 363] width 679 height 85
click at [770, 347] on textarea "{{ first_name | propercase | fallback [Someone] }} in {{ city | fallback [somew…" at bounding box center [657, 363] width 679 height 85
click at [732, 348] on textarea "{{ first_name | propercase | fallback [Someone] }} in {{ city | fallback [somew…" at bounding box center [657, 363] width 679 height 85
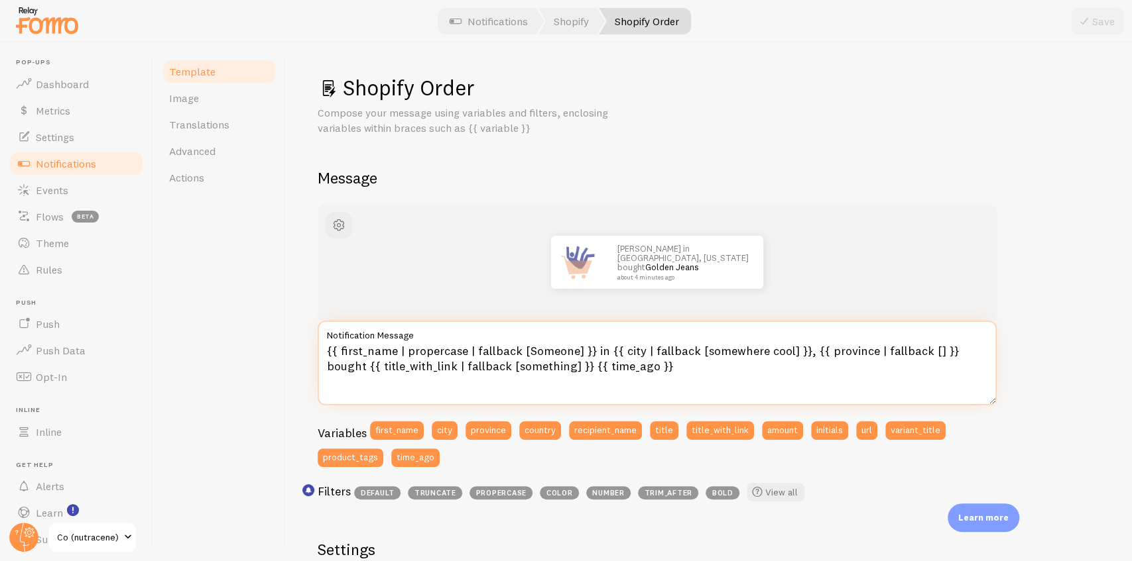
click at [725, 372] on textarea "{{ first_name | propercase | fallback [Someone] }} in {{ city | fallback [somew…" at bounding box center [657, 363] width 679 height 85
click at [769, 356] on textarea "{{ first_name | propercase | fallback [Someone] }} in {{ city | fallback [somew…" at bounding box center [657, 363] width 679 height 85
click at [725, 351] on textarea "{{ first_name | propercase | fallback [Someone] }} in {{ city | fallback [somew…" at bounding box center [657, 363] width 679 height 85
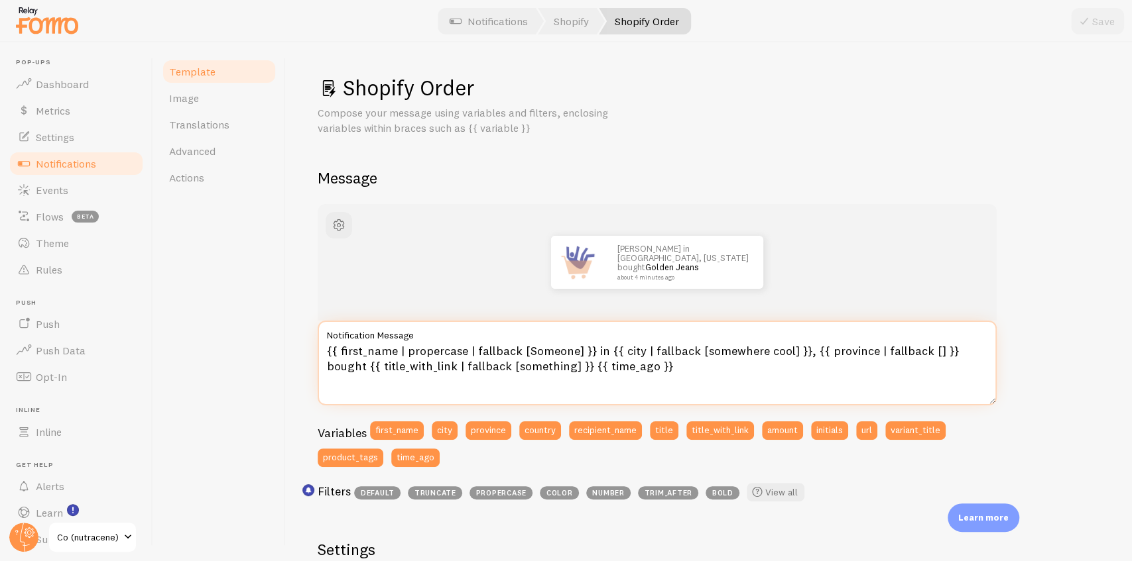
click at [776, 350] on textarea "{{ first_name | propercase | fallback [Someone] }} in {{ city | fallback [somew…" at bounding box center [657, 363] width 679 height 85
click at [726, 361] on textarea "{{ first_name | propercase | fallback [Someone] }} in {{ city | fallback [somew…" at bounding box center [657, 363] width 679 height 85
click at [716, 354] on textarea "{{ first_name | propercase | fallback [Someone] }} in {{ city | fallback [somew…" at bounding box center [657, 363] width 679 height 85
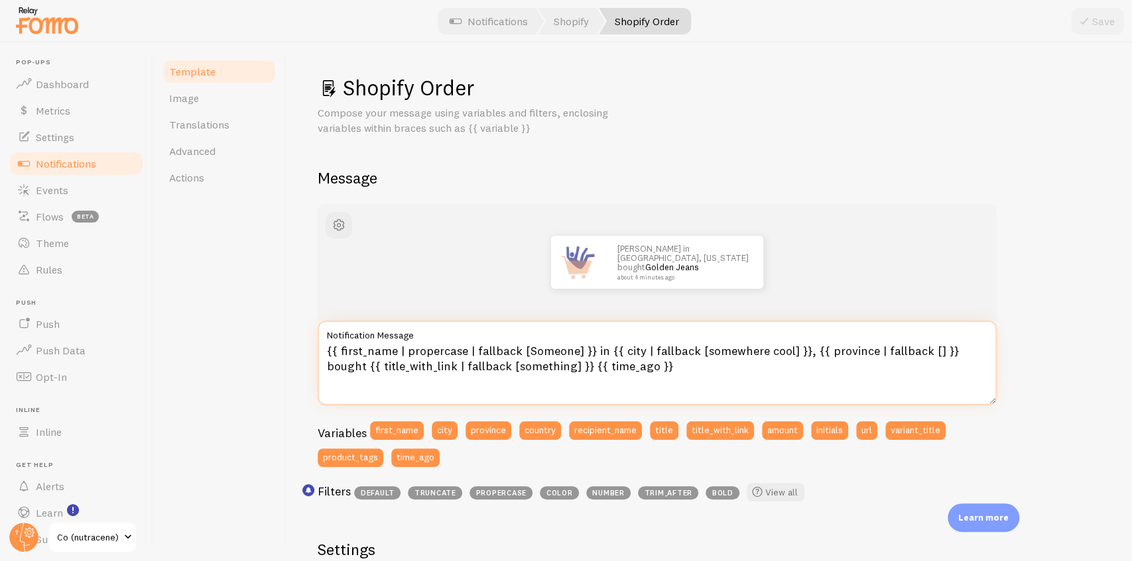
click at [768, 349] on textarea "{{ first_name | propercase | fallback [Someone] }} in {{ city | fallback [somew…" at bounding box center [657, 363] width 679 height 85
click at [715, 353] on textarea "{{ first_name | propercase | fallback [Someone] }} in {{ city | fallback [somew…" at bounding box center [657, 363] width 679 height 85
click at [552, 350] on textarea "{{ first_name | propercase | fallback [Someone] }} in {{ city | fallback [somew…" at bounding box center [657, 363] width 679 height 85
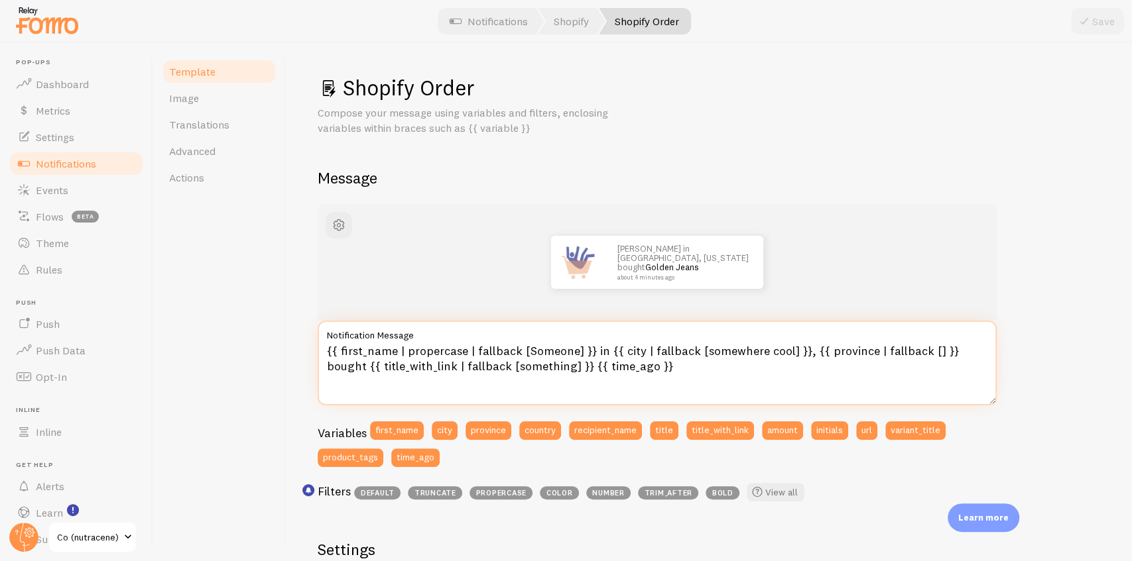
click at [552, 350] on textarea "{{ first_name | propercase | fallback [Someone] }} in {{ city | fallback [somew…" at bounding box center [657, 363] width 679 height 85
drag, startPoint x: 696, startPoint y: 351, endPoint x: 785, endPoint y: 353, distance: 88.8
click at [785, 353] on textarea "{{ first_name | propercase | fallback [Someone] }} in {{ city | fallback [somew…" at bounding box center [657, 363] width 679 height 85
click at [921, 352] on textarea "{{ first_name | propercase | fallback [Someone] }} in {{ city | fallback [somew…" at bounding box center [657, 363] width 679 height 85
click at [846, 351] on textarea "{{ first_name | propercase | fallback [Someone] }} in {{ city | fallback [somew…" at bounding box center [657, 363] width 679 height 85
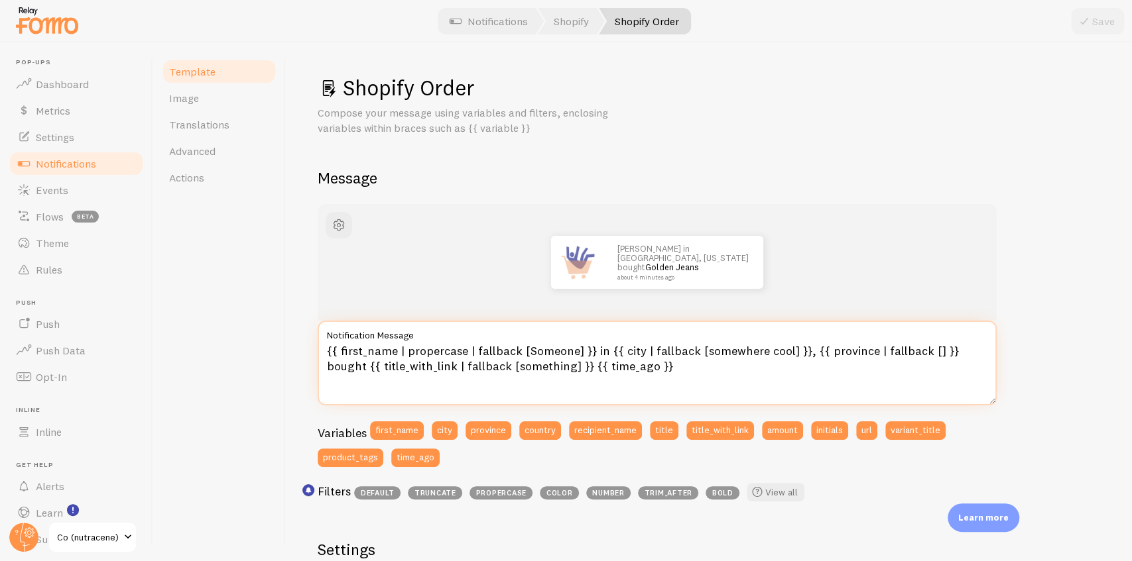
click at [846, 351] on textarea "{{ first_name | propercase | fallback [Someone] }} in {{ city | fallback [somew…" at bounding box center [657, 363] width 679 height 85
click at [919, 351] on textarea "{{ first_name | propercase | fallback [Someone] }} in {{ city | fallback [somew…" at bounding box center [657, 363] width 679 height 85
click at [921, 351] on textarea "{{ first_name | propercase | fallback [Someone] }} in {{ city | fallback [somew…" at bounding box center [657, 363] width 679 height 85
click at [835, 351] on textarea "{{ first_name | propercase | fallback [Someone] }} in {{ city | fallback [somew…" at bounding box center [657, 363] width 679 height 85
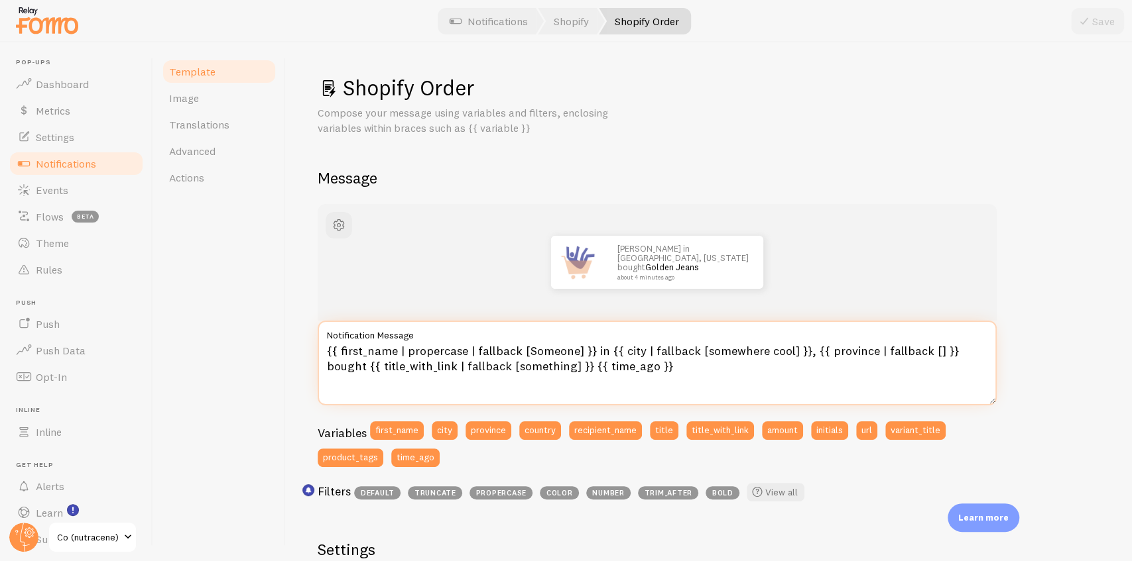
click at [835, 351] on textarea "{{ first_name | propercase | fallback [Someone] }} in {{ city | fallback [somew…" at bounding box center [657, 363] width 679 height 85
click at [922, 354] on textarea "{{ first_name | propercase | fallback [Someone] }} in {{ city | fallback [somew…" at bounding box center [657, 363] width 679 height 85
click at [435, 346] on textarea "{{ first_name | propercase | fallback [Someone] }} in {{ city | fallback [somew…" at bounding box center [657, 363] width 679 height 85
click at [636, 374] on textarea "{{ first_name | propercase | fallback [Someone] }} in {{ city | fallback [somew…" at bounding box center [657, 363] width 679 height 85
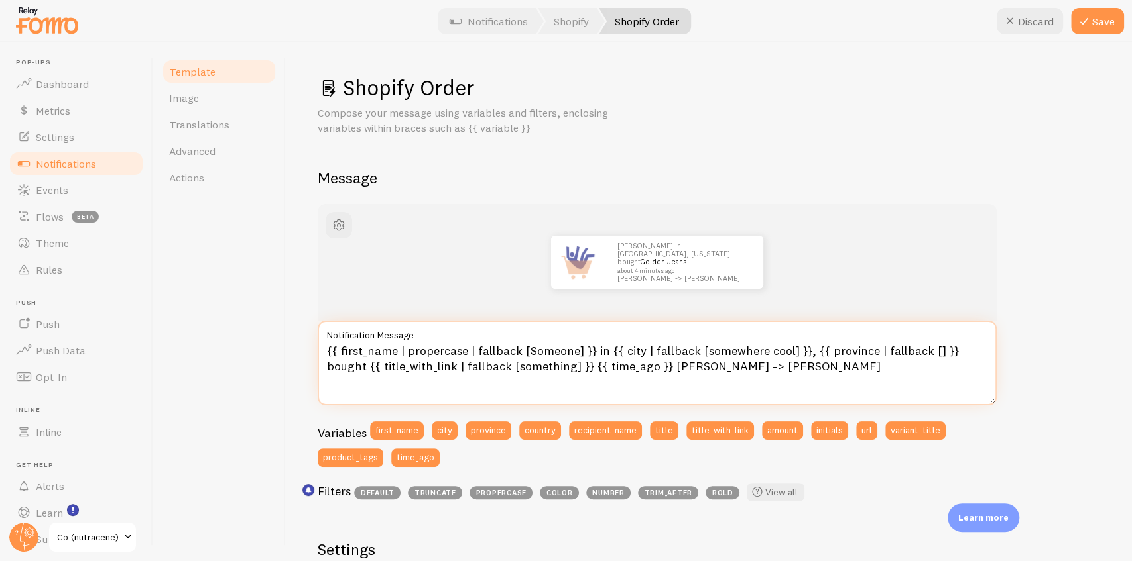
click at [668, 367] on textarea "{{ first_name | propercase | fallback [Someone] }} in {{ city | fallback [somew…" at bounding box center [657, 363] width 679 height 85
click at [668, 371] on textarea "{{ first_name | propercase | fallback [Someone] }} in {{ city | fallback [somew…" at bounding box center [657, 363] width 679 height 85
click at [699, 371] on textarea "{{ first_name | propercase | fallback [Someone] }} in {{ city | fallback [somew…" at bounding box center [657, 363] width 679 height 85
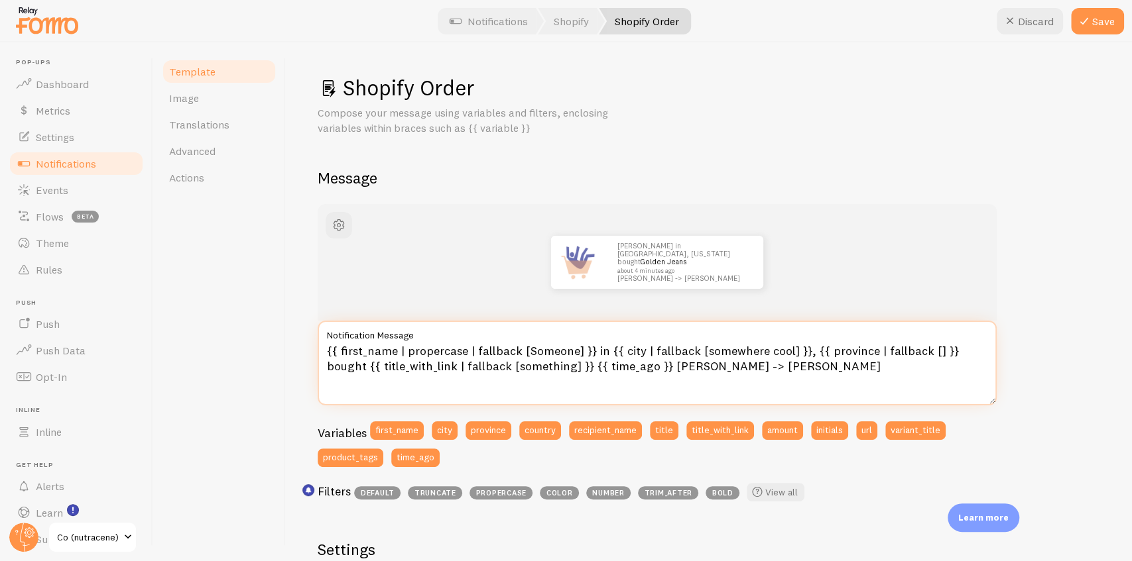
drag, startPoint x: 710, startPoint y: 367, endPoint x: 625, endPoint y: 365, distance: 84.9
click at [625, 365] on textarea "{{ first_name | propercase | fallback [Someone] }} in {{ city | fallback [somew…" at bounding box center [657, 363] width 679 height 85
type textarea "{{ first_name | propercase | fallback [Someone] }} in {{ city | fallback [somew…"
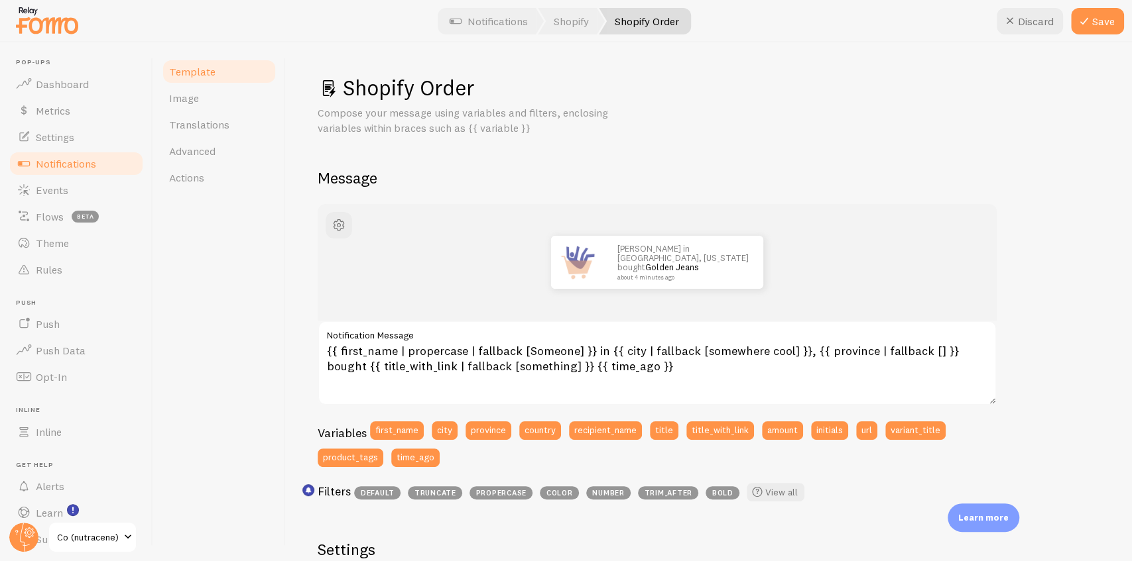
drag, startPoint x: 99, startPoint y: 167, endPoint x: 603, endPoint y: 32, distance: 521.6
click at [99, 167] on link "Notifications" at bounding box center [76, 163] width 137 height 27
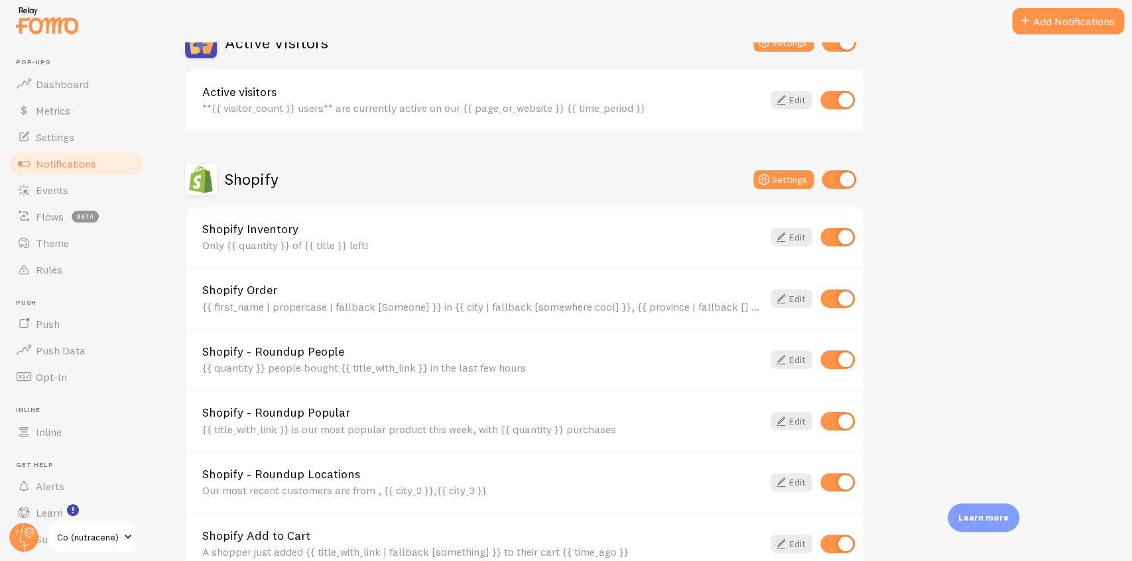
scroll to position [398, 0]
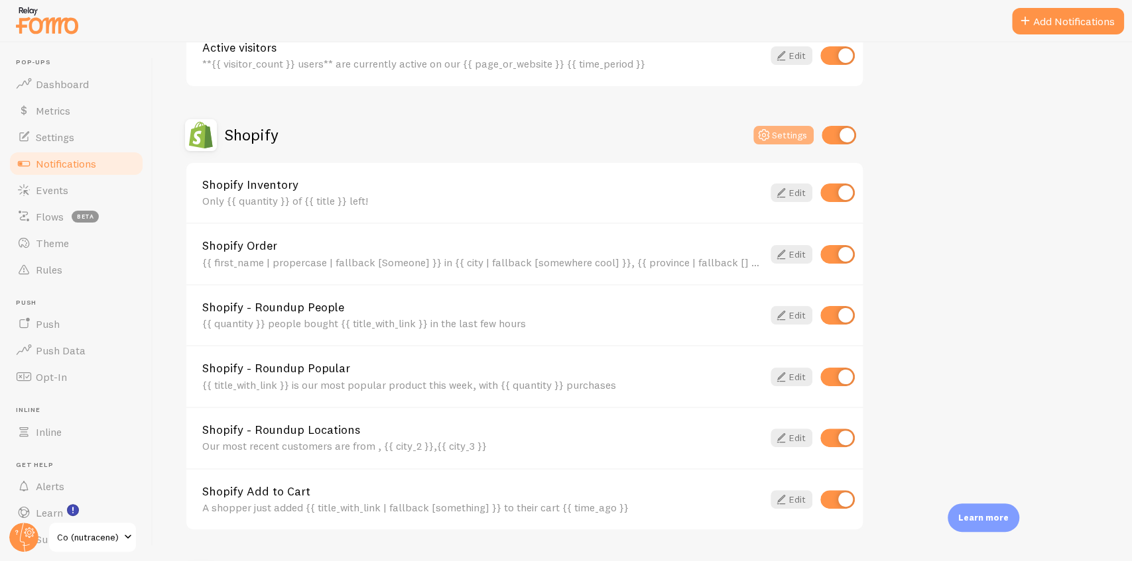
click at [782, 137] on button "Settings" at bounding box center [783, 135] width 60 height 19
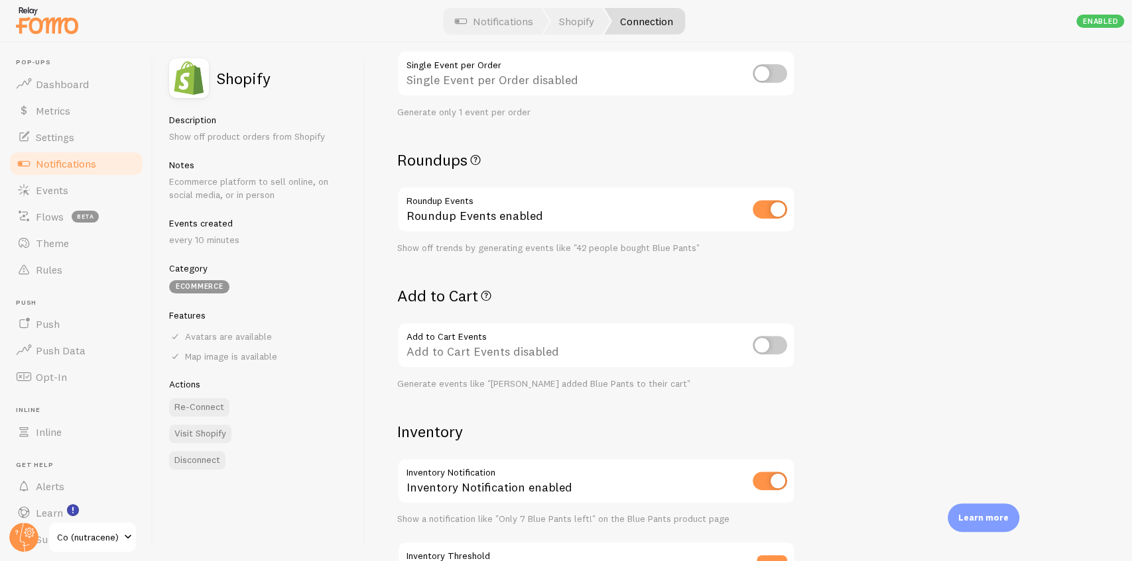
scroll to position [353, 0]
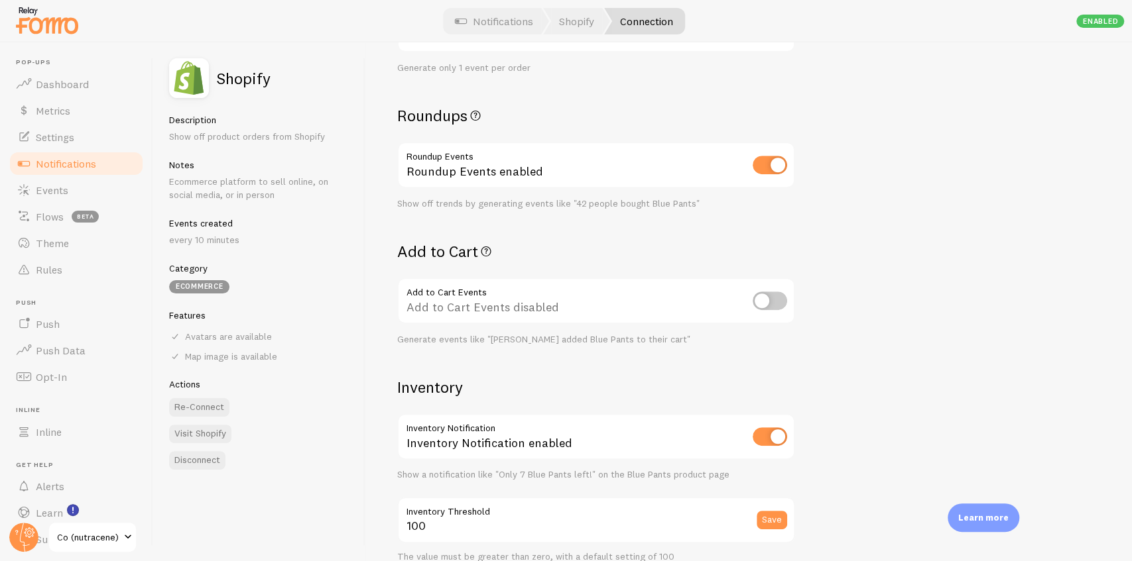
click at [766, 302] on input "checkbox" at bounding box center [769, 301] width 34 height 19
checkbox input "true"
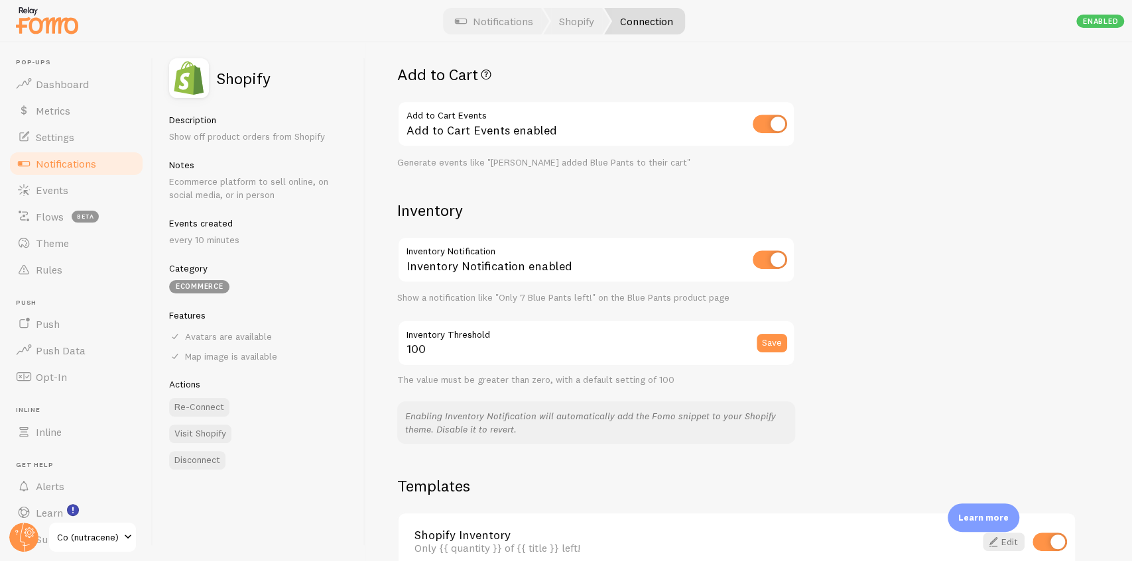
scroll to position [618, 0]
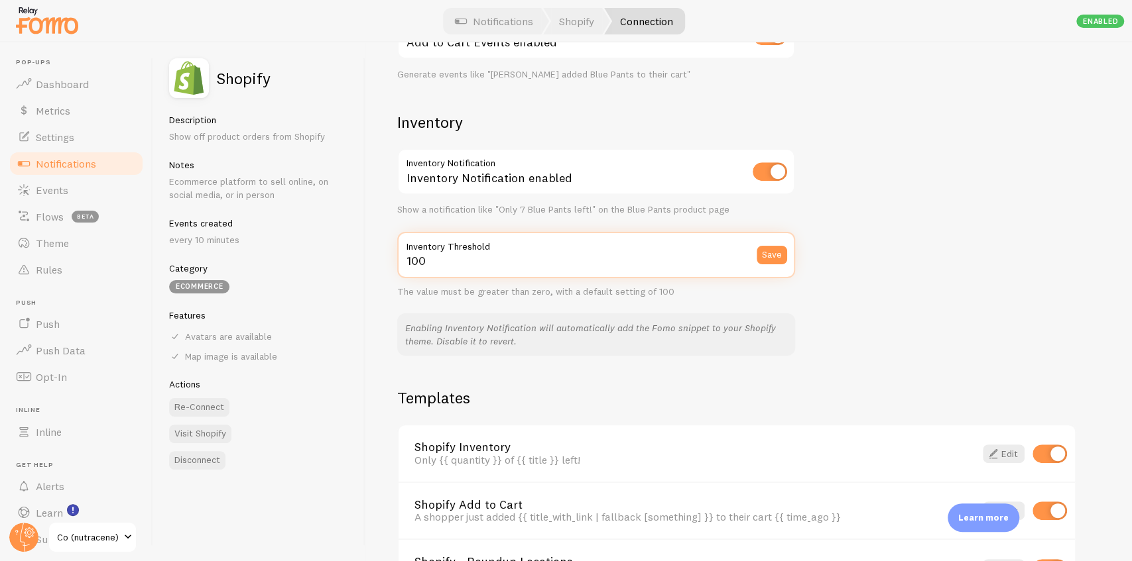
drag, startPoint x: 469, startPoint y: 268, endPoint x: 396, endPoint y: 266, distance: 72.9
click at [396, 266] on div "Settings Connection Connection enabled Disabled Connections won't create new Ev…" at bounding box center [748, 301] width 766 height 519
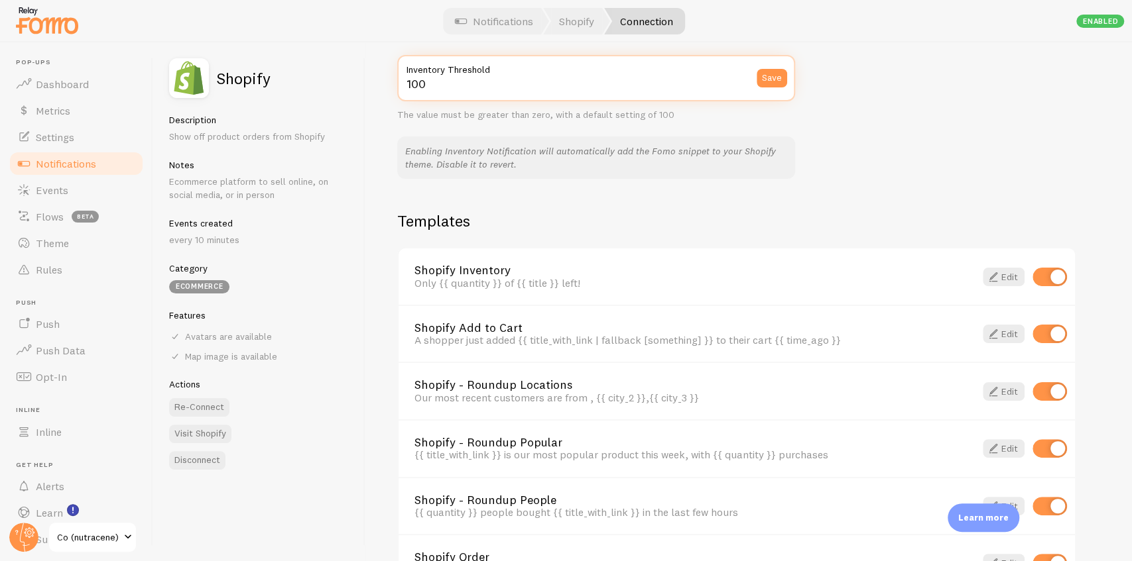
scroll to position [884, 0]
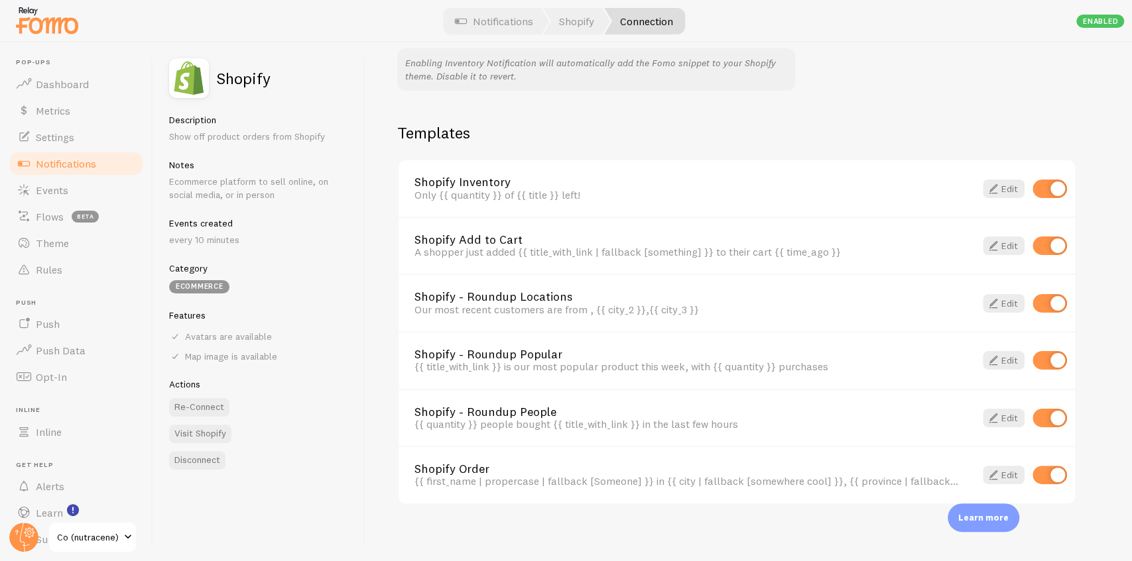
drag, startPoint x: 414, startPoint y: 194, endPoint x: 585, endPoint y: 194, distance: 171.0
click at [585, 194] on div "Shopify Inventory Only {{ quantity }} of {{ title }} left! Edit" at bounding box center [736, 188] width 676 height 56
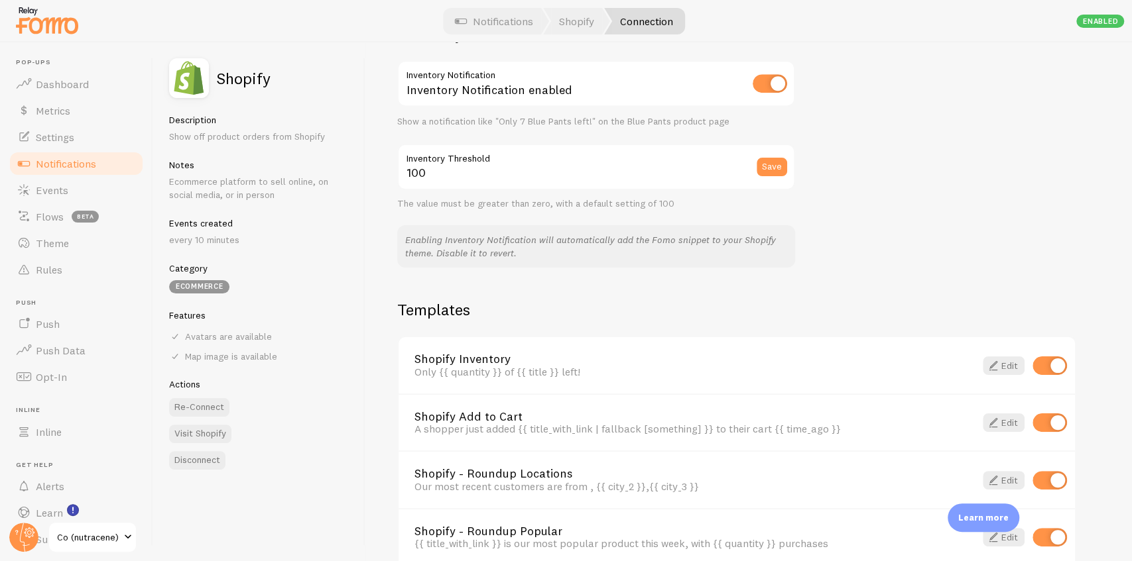
scroll to position [618, 0]
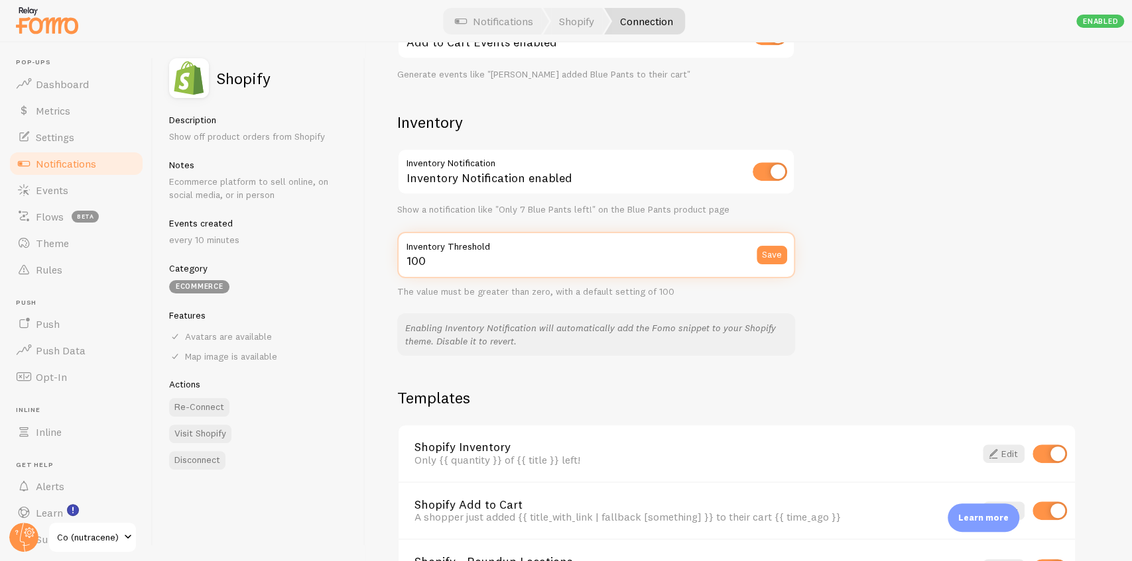
drag, startPoint x: 447, startPoint y: 262, endPoint x: 400, endPoint y: 241, distance: 51.4
click at [400, 241] on div "100 Inventory Threshold Save" at bounding box center [596, 255] width 398 height 46
click at [459, 260] on input "100" at bounding box center [596, 255] width 398 height 46
drag, startPoint x: 434, startPoint y: 263, endPoint x: 408, endPoint y: 239, distance: 35.2
click at [408, 239] on div "100 Inventory Threshold Save" at bounding box center [596, 255] width 398 height 46
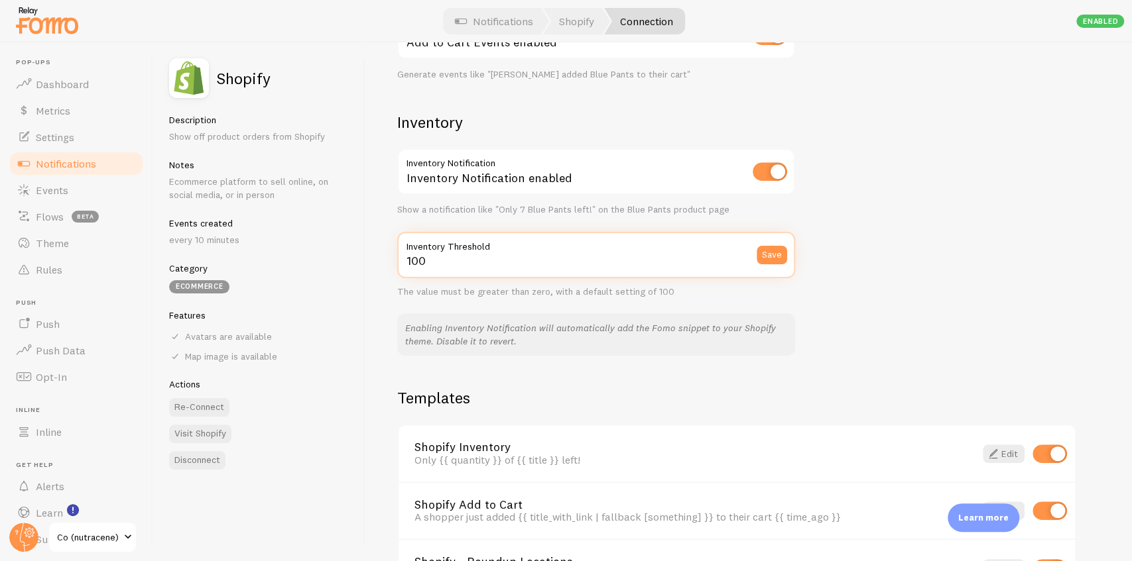
click at [439, 266] on input "100" at bounding box center [596, 255] width 398 height 46
drag, startPoint x: 452, startPoint y: 266, endPoint x: 397, endPoint y: 264, distance: 55.1
click at [397, 264] on input "100" at bounding box center [596, 255] width 398 height 46
click at [463, 447] on link "Shopify Inventory" at bounding box center [686, 447] width 544 height 12
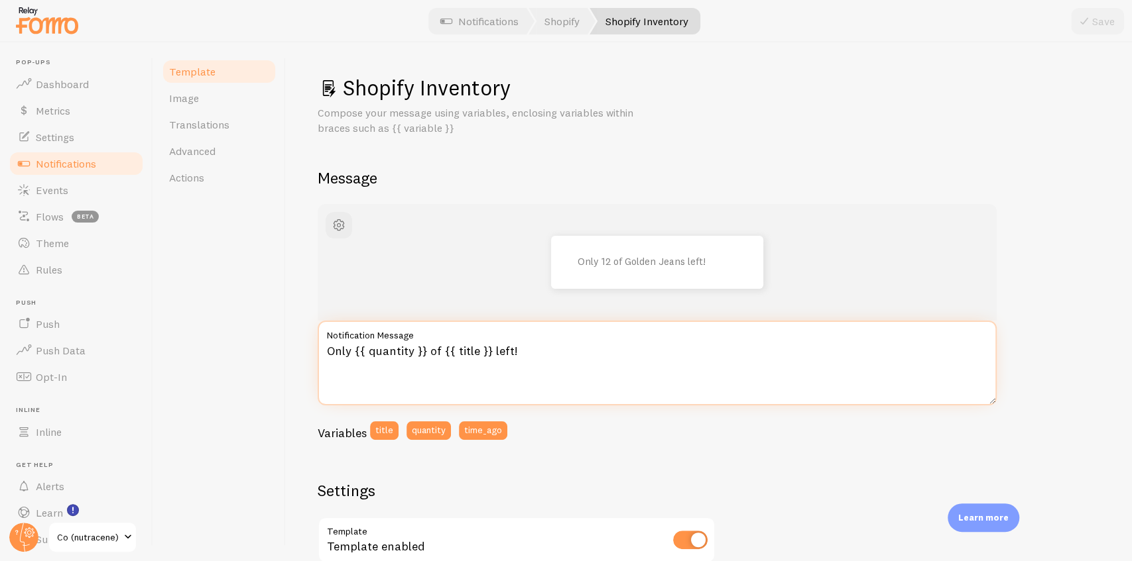
drag, startPoint x: 541, startPoint y: 349, endPoint x: 323, endPoint y: 349, distance: 218.1
click at [323, 349] on textarea "Only {{ quantity }} of {{ title }} left!" at bounding box center [657, 363] width 679 height 85
click at [524, 349] on textarea "Only {{ quantity }} of {{ title }} left!" at bounding box center [657, 363] width 679 height 85
drag, startPoint x: 536, startPoint y: 347, endPoint x: 318, endPoint y: 345, distance: 217.4
click at [318, 345] on textarea "Only {{ quantity }} of {{ title }} left!" at bounding box center [657, 363] width 679 height 85
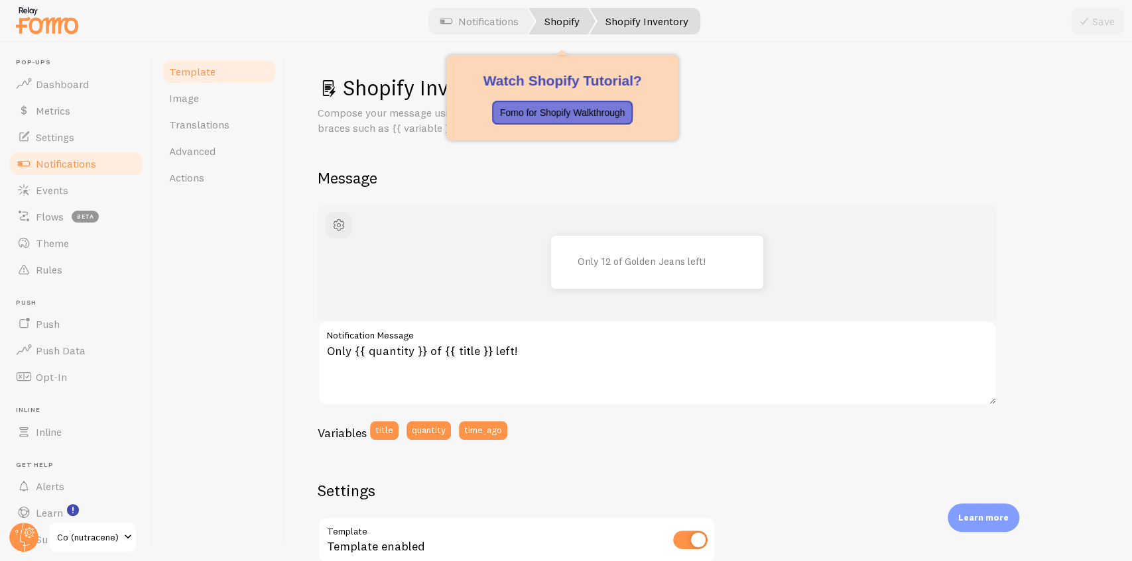
click at [558, 26] on link "Shopify" at bounding box center [561, 21] width 67 height 27
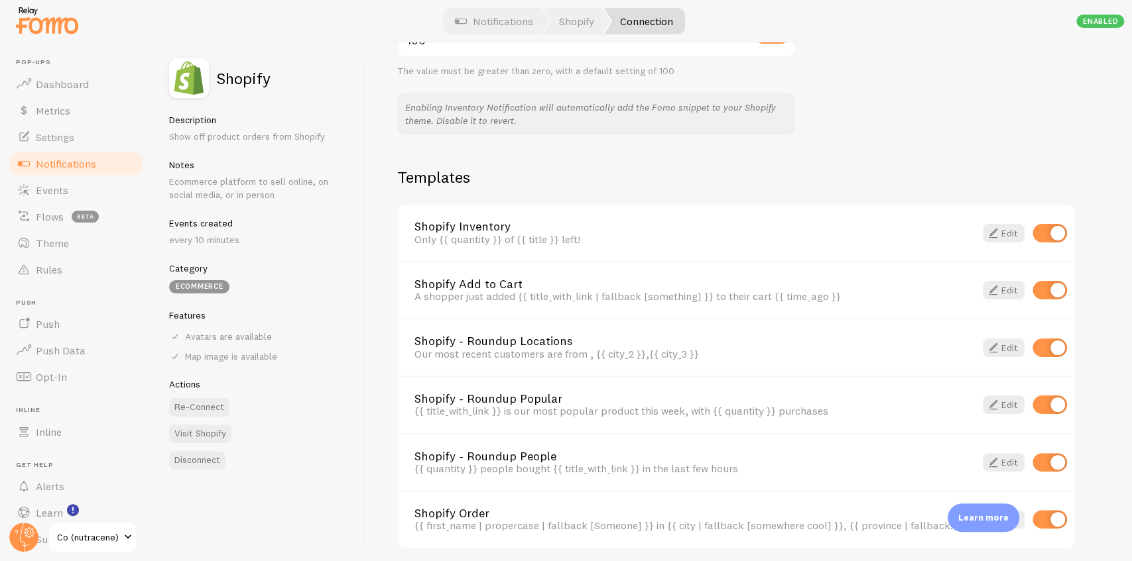
scroll to position [884, 0]
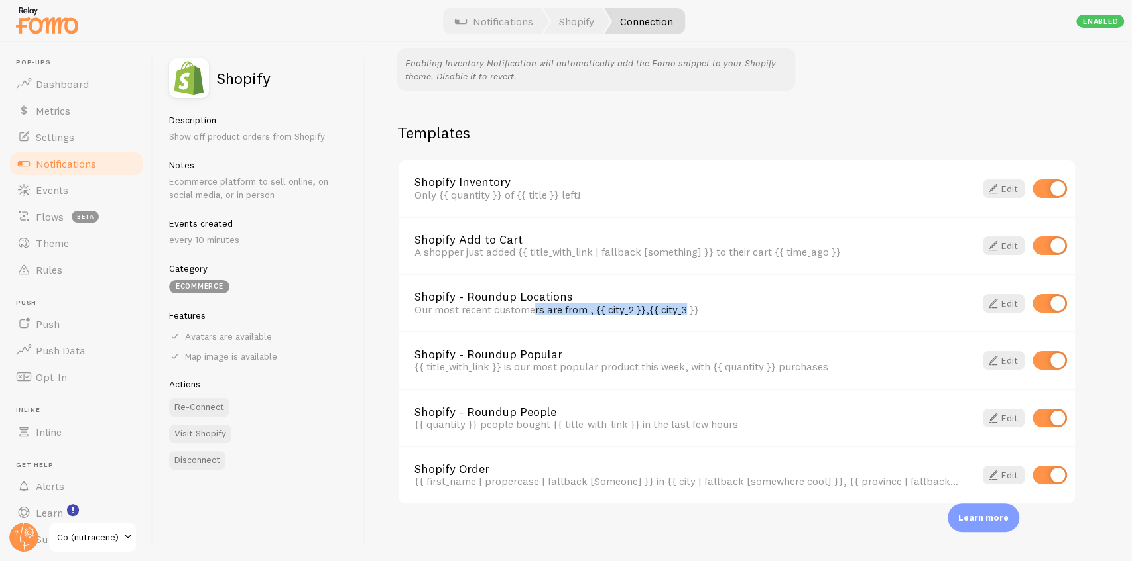
drag, startPoint x: 412, startPoint y: 310, endPoint x: 591, endPoint y: 308, distance: 179.7
click at [591, 308] on div "Shopify - Roundup Locations Our most recent customers are from , {{ city_2 }},{…" at bounding box center [736, 303] width 676 height 58
drag, startPoint x: 509, startPoint y: 367, endPoint x: 677, endPoint y: 362, distance: 168.5
click at [677, 362] on div "{{ title_with_link }} is our most popular product this week, with {{ quantity }…" at bounding box center [686, 367] width 544 height 12
drag, startPoint x: 691, startPoint y: 367, endPoint x: 780, endPoint y: 369, distance: 89.5
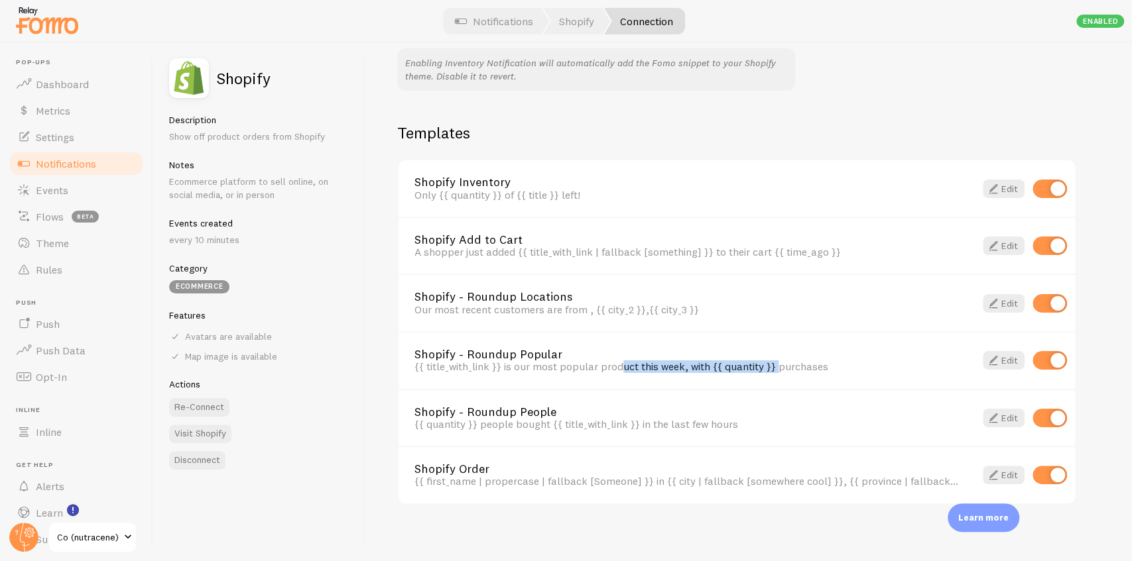
click at [780, 369] on div "{{ title_with_link }} is our most popular product this week, with {{ quantity }…" at bounding box center [686, 367] width 544 height 12
drag, startPoint x: 550, startPoint y: 426, endPoint x: 621, endPoint y: 426, distance: 70.9
click at [621, 426] on div "{{ quantity }} people bought {{ title_with_link }} in the last few hours" at bounding box center [686, 424] width 544 height 12
drag, startPoint x: 749, startPoint y: 424, endPoint x: 410, endPoint y: 357, distance: 345.9
click at [410, 357] on div "Shopify Inventory Only {{ quantity }} of {{ title }} left! Edit Shopify Add to …" at bounding box center [736, 331] width 679 height 345
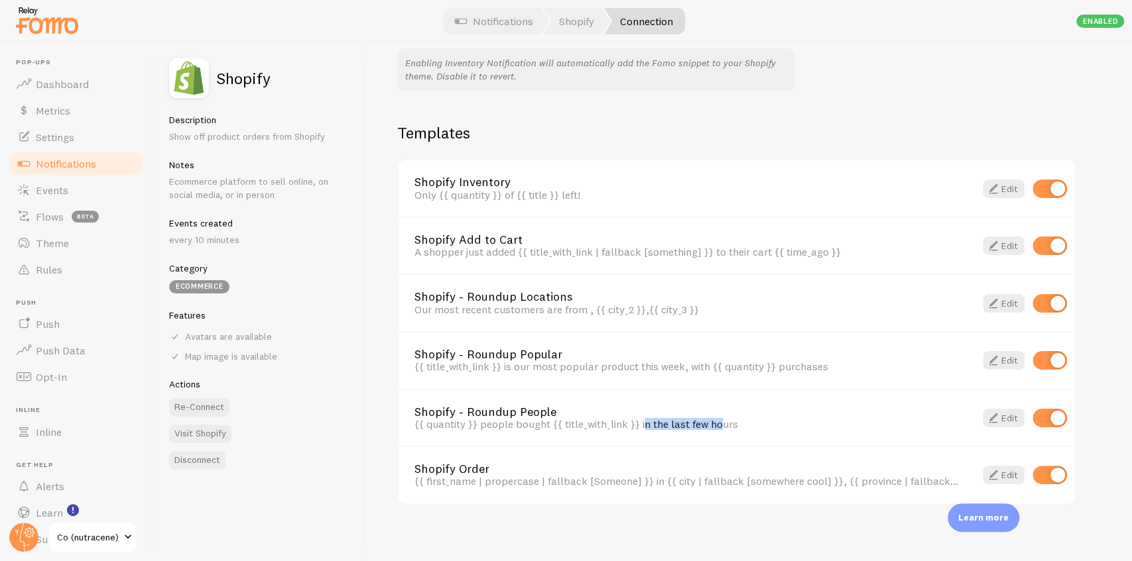
scroll to position [890, 0]
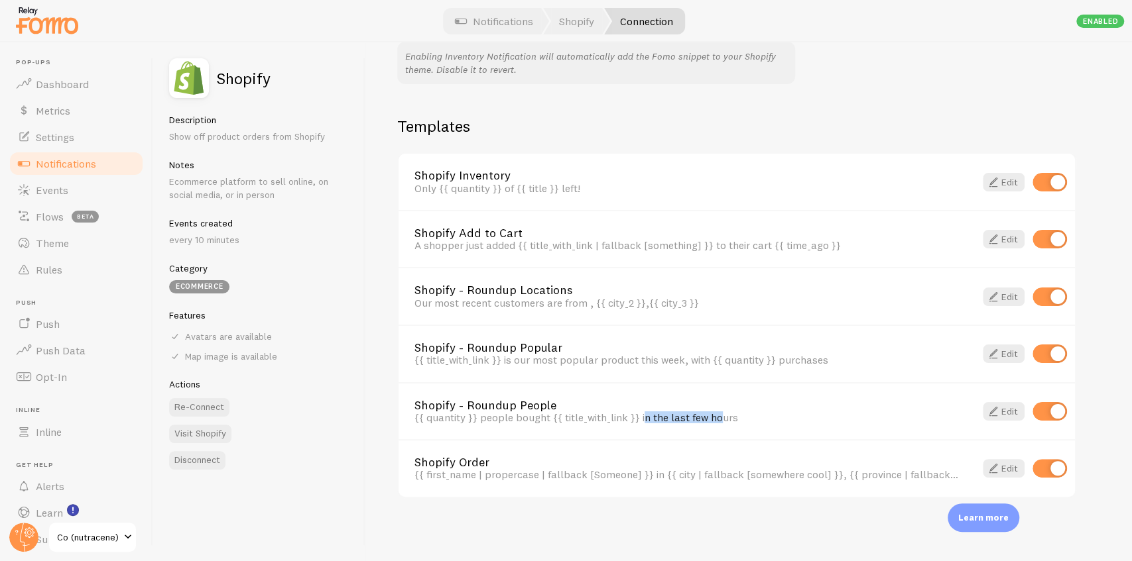
drag, startPoint x: 412, startPoint y: 463, endPoint x: 491, endPoint y: 463, distance: 79.5
click at [491, 463] on div "Shopify Order {{ first_name | propercase | fallback [Someone] }} in {{ city | f…" at bounding box center [736, 468] width 676 height 58
click at [534, 448] on div "Shopify Order {{ first_name | propercase | fallback [Someone] }} in {{ city | f…" at bounding box center [736, 468] width 676 height 58
click at [78, 105] on link "Metrics" at bounding box center [76, 110] width 137 height 27
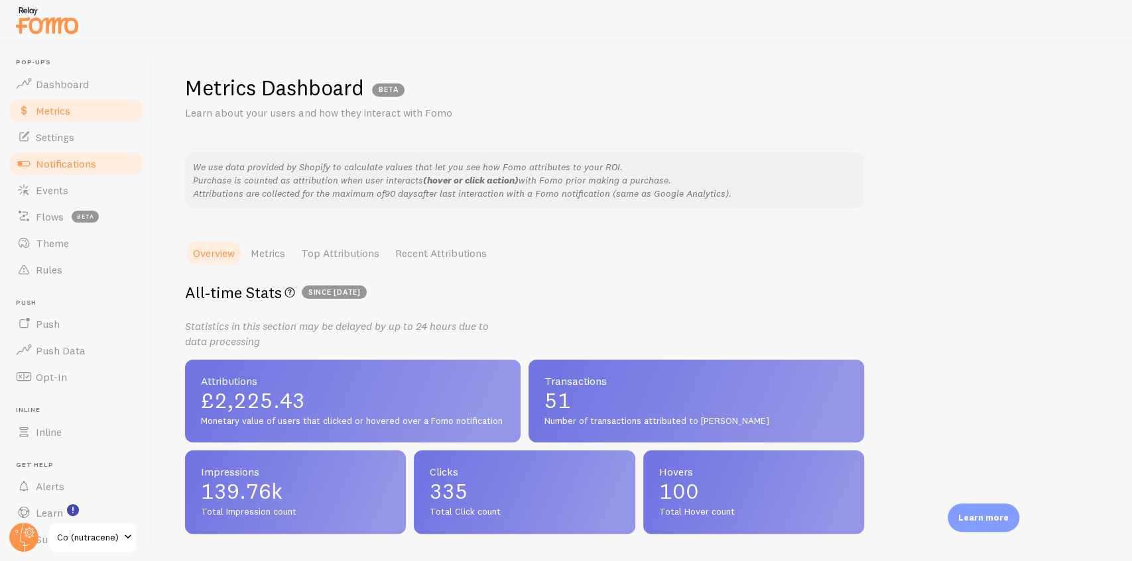
click at [56, 167] on span "Notifications" at bounding box center [66, 163] width 60 height 13
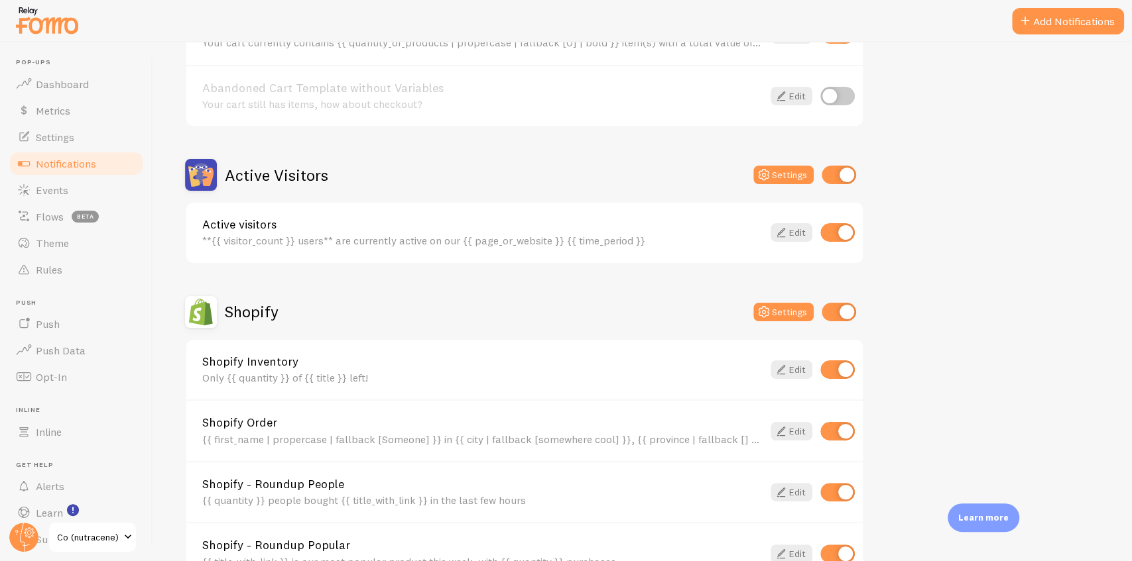
scroll to position [398, 0]
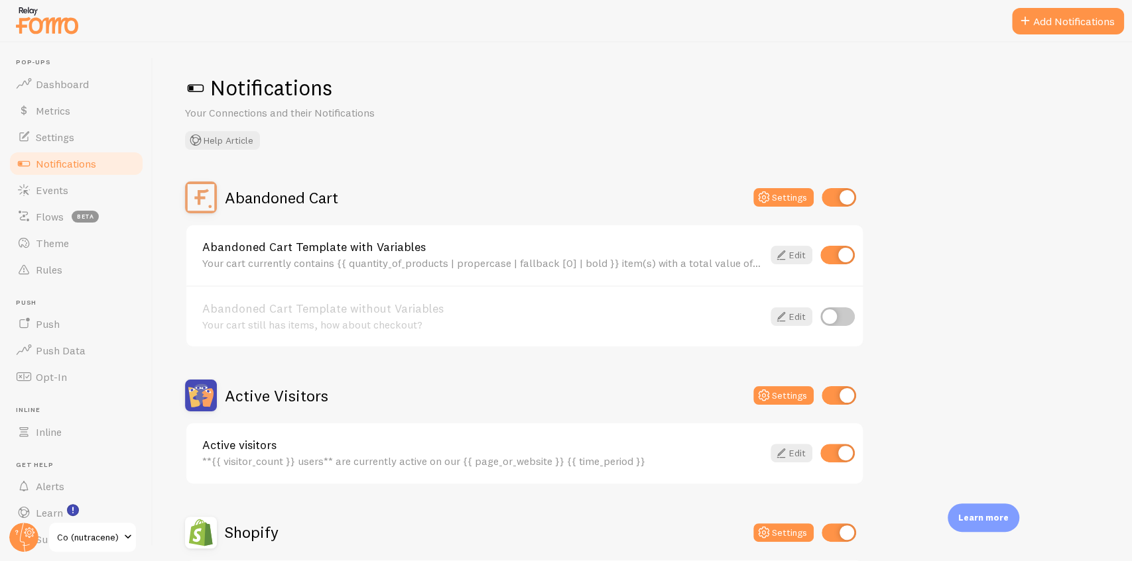
scroll to position [398, 0]
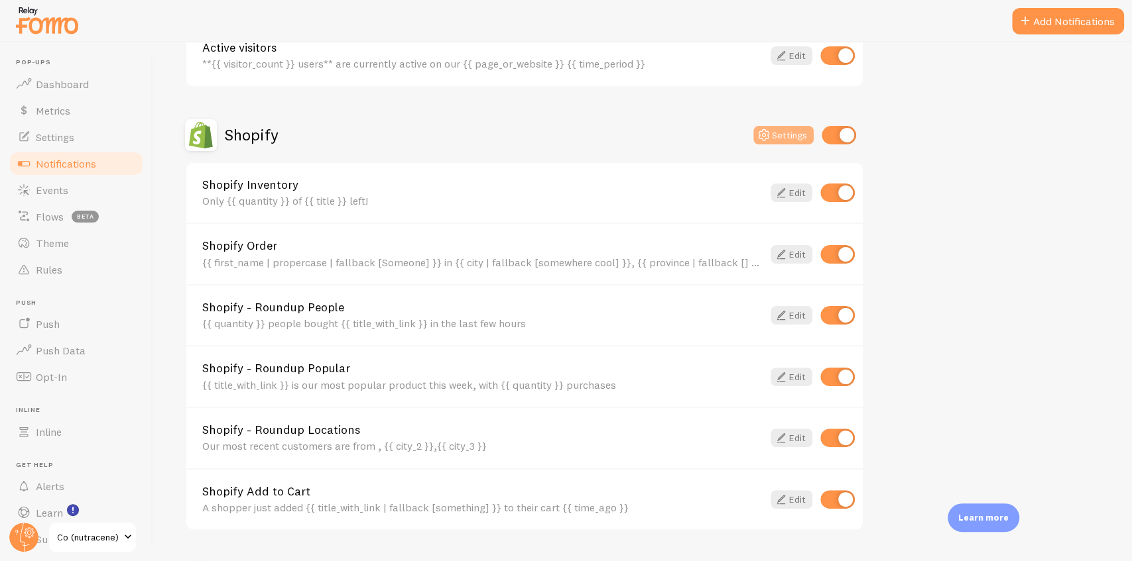
click at [777, 135] on button "Settings" at bounding box center [783, 135] width 60 height 19
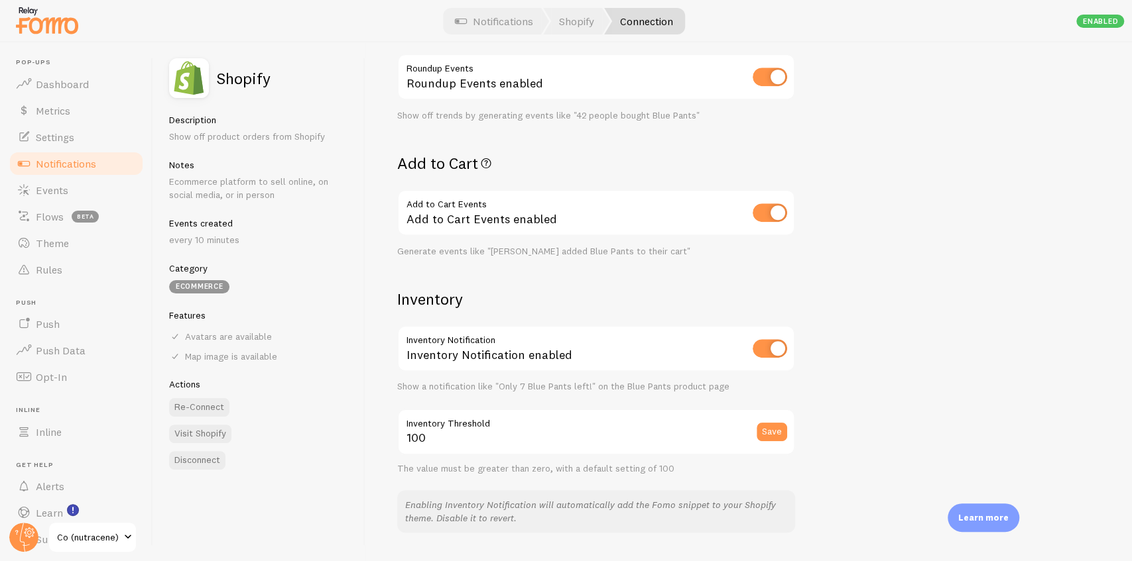
scroll to position [486, 0]
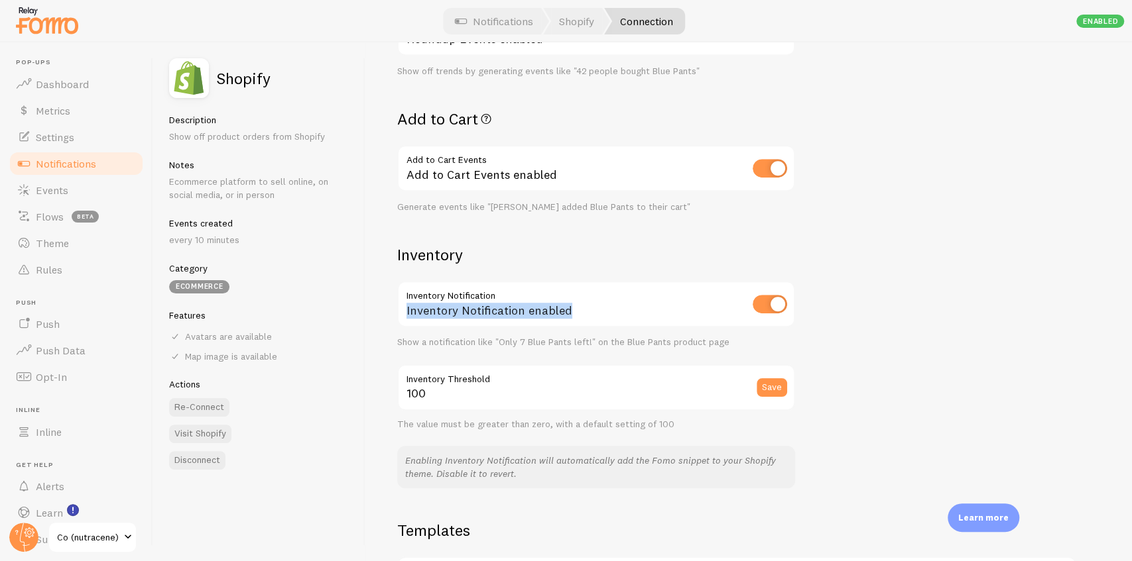
drag, startPoint x: 407, startPoint y: 308, endPoint x: 570, endPoint y: 306, distance: 163.1
click at [570, 306] on div "Inventory Notification enabled" at bounding box center [596, 305] width 398 height 48
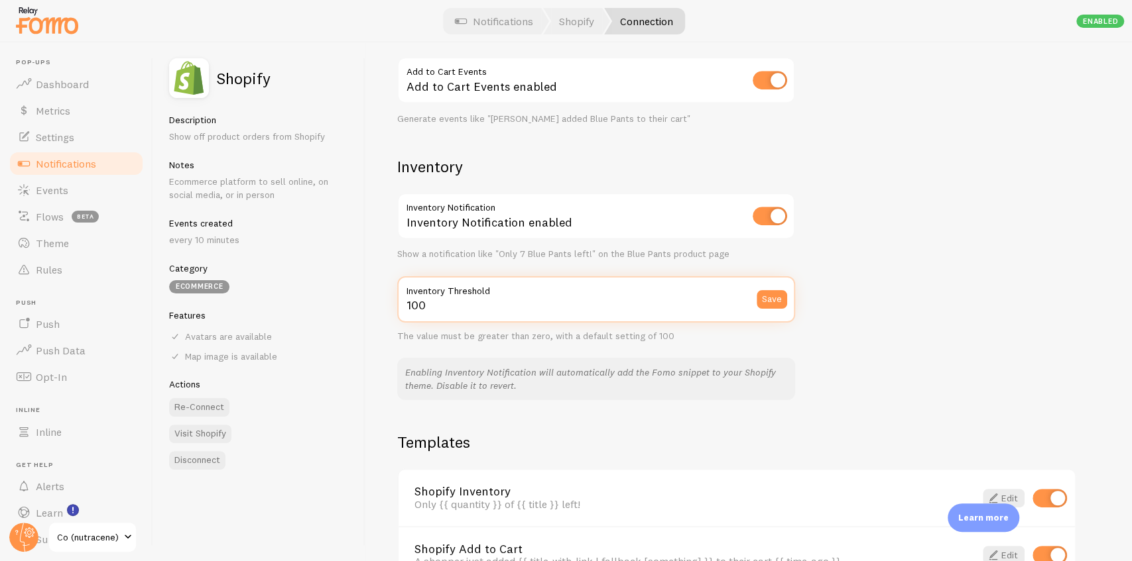
drag, startPoint x: 430, startPoint y: 302, endPoint x: 402, endPoint y: 302, distance: 27.8
click at [402, 302] on input "100" at bounding box center [596, 299] width 398 height 46
click at [488, 304] on input "100" at bounding box center [596, 299] width 398 height 46
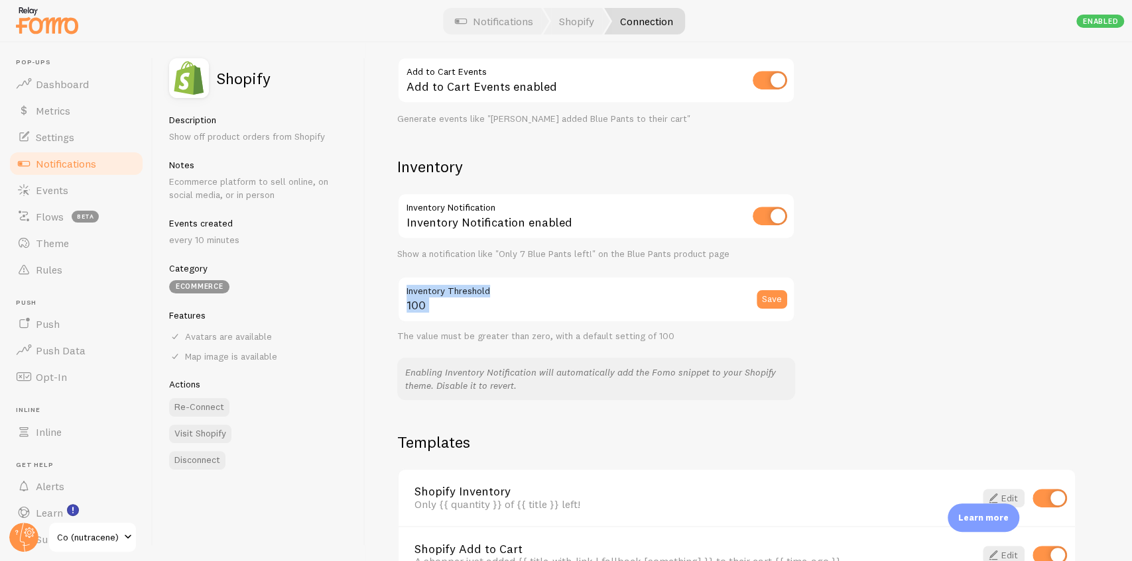
drag, startPoint x: 506, startPoint y: 291, endPoint x: 396, endPoint y: 290, distance: 110.0
click at [396, 290] on div "Settings Connection Connection enabled Disabled Connections won't create new Ev…" at bounding box center [748, 301] width 766 height 519
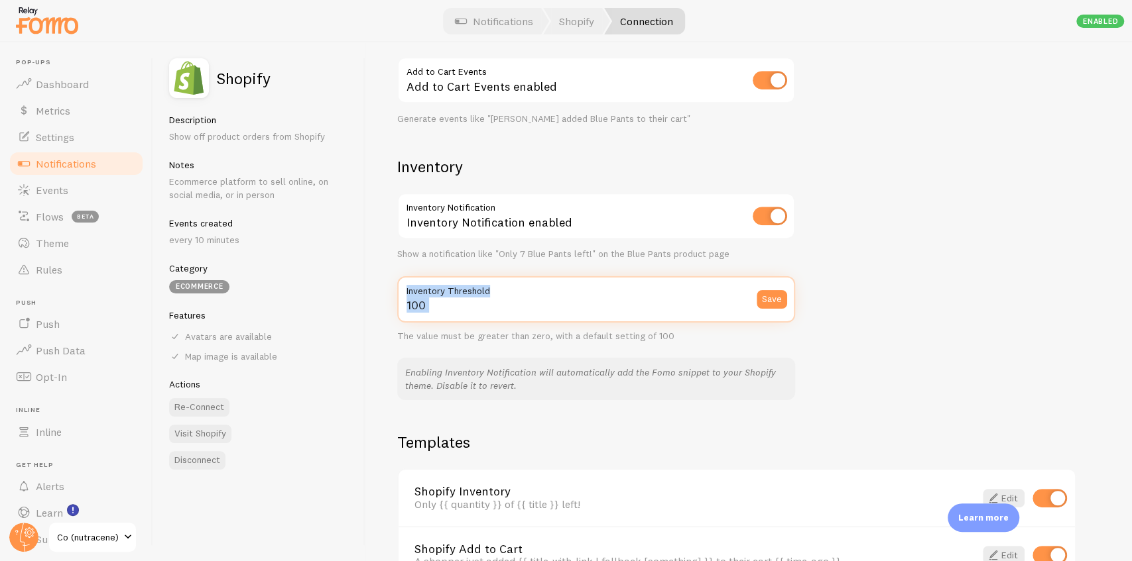
click at [449, 301] on input "100" at bounding box center [596, 299] width 398 height 46
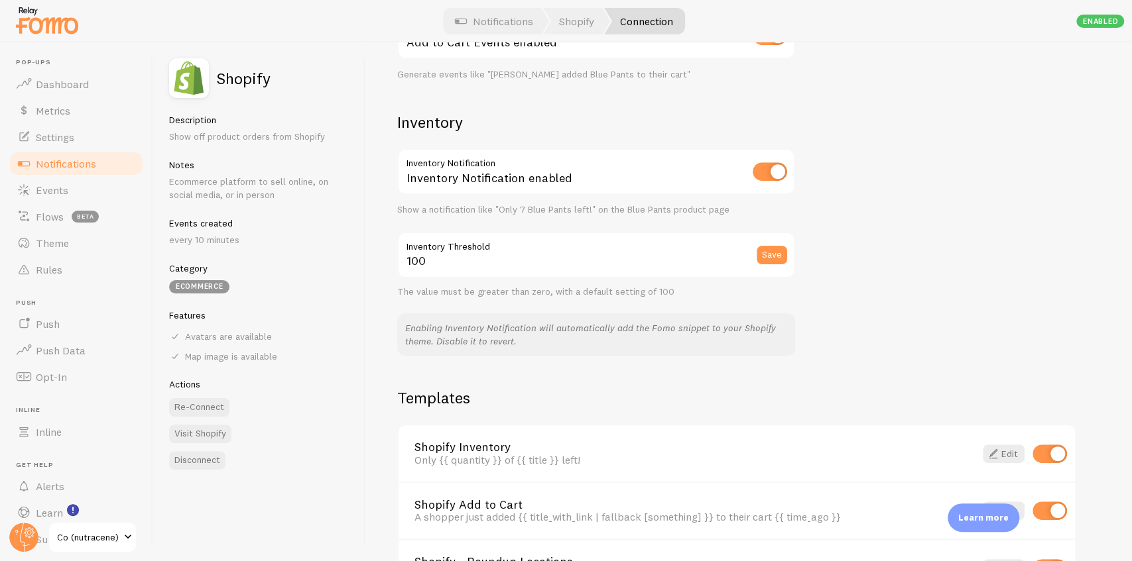
click at [420, 129] on h2 "Inventory" at bounding box center [596, 122] width 398 height 21
drag, startPoint x: 394, startPoint y: 117, endPoint x: 477, endPoint y: 122, distance: 83.0
click at [477, 122] on div "Settings Connection Connection enabled Disabled Connections won't create new Ev…" at bounding box center [748, 301] width 766 height 519
drag, startPoint x: 445, startPoint y: 259, endPoint x: 402, endPoint y: 241, distance: 46.4
click at [402, 241] on div "100 Inventory Threshold Save" at bounding box center [596, 255] width 398 height 46
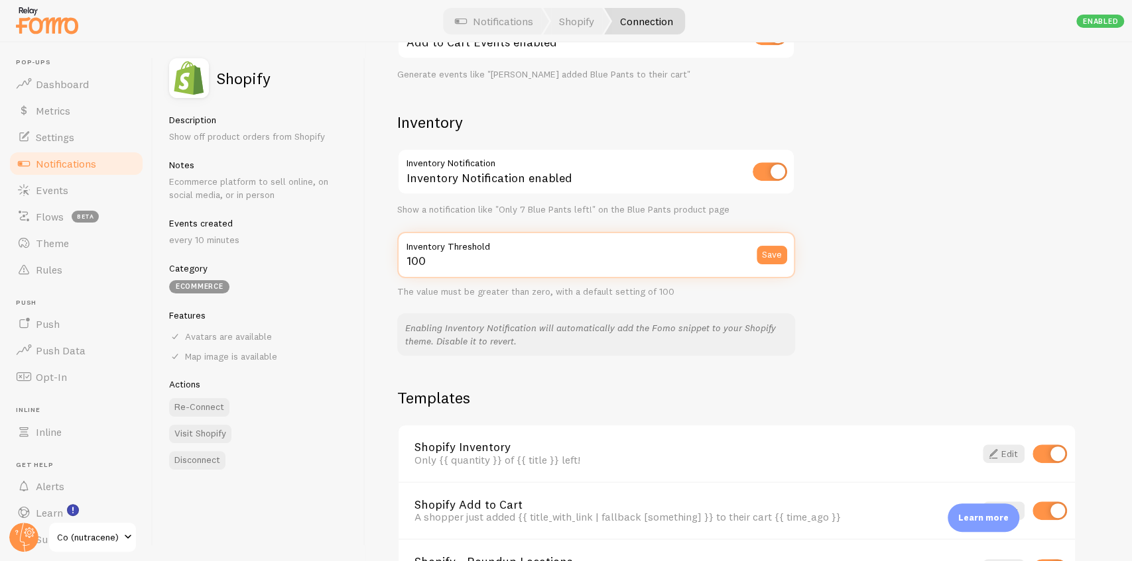
scroll to position [707, 0]
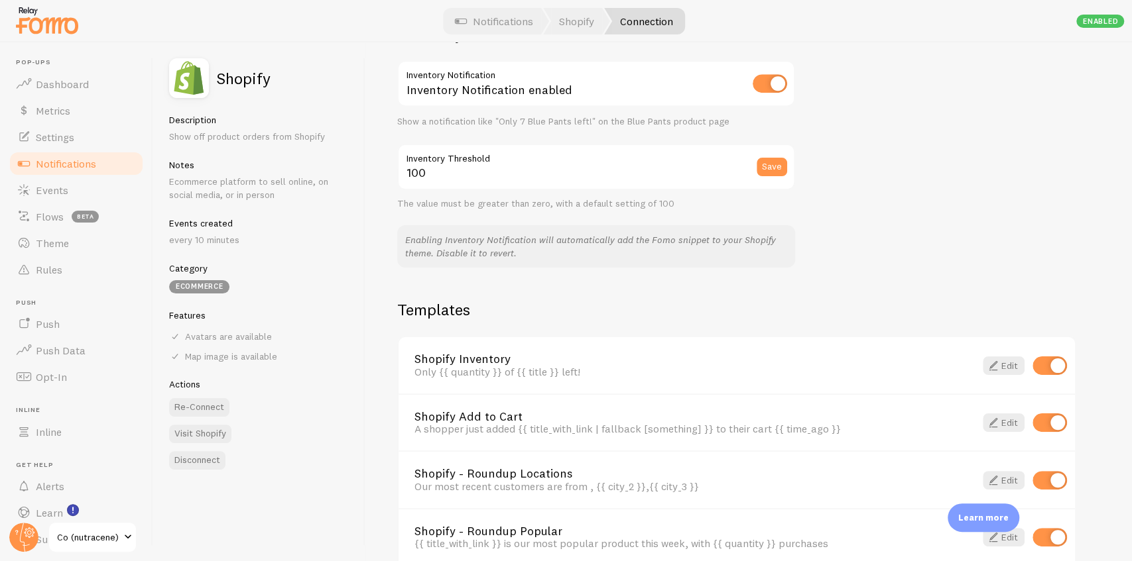
drag, startPoint x: 603, startPoint y: 373, endPoint x: 406, endPoint y: 375, distance: 196.9
click at [406, 375] on div "Shopify Inventory Only {{ quantity }} of {{ title }} left! Edit" at bounding box center [736, 365] width 676 height 56
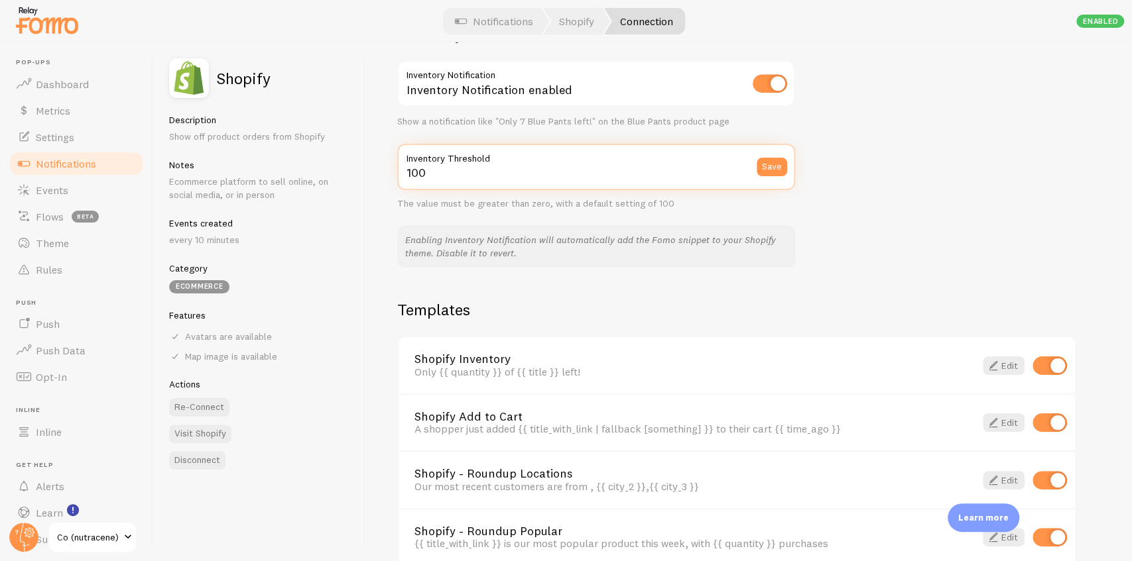
drag, startPoint x: 424, startPoint y: 169, endPoint x: 395, endPoint y: 166, distance: 28.6
click at [395, 166] on div "Settings Connection Connection enabled Disabled Connections won't create new Ev…" at bounding box center [748, 301] width 766 height 519
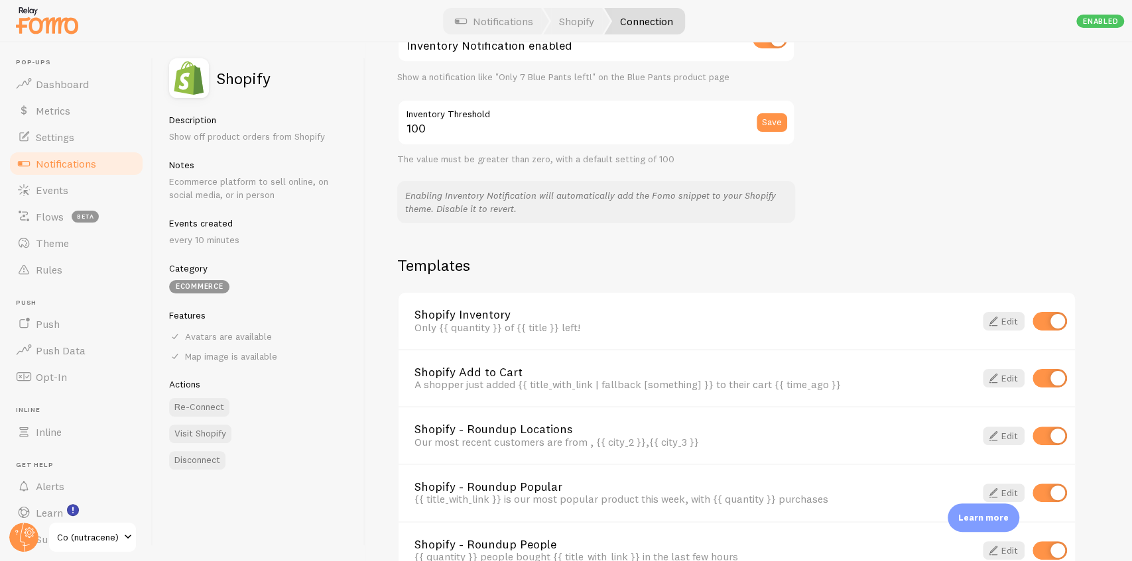
drag, startPoint x: 588, startPoint y: 331, endPoint x: 409, endPoint y: 313, distance: 179.9
click at [409, 313] on div "Shopify Inventory Only {{ quantity }} of {{ title }} left! Edit" at bounding box center [736, 321] width 676 height 56
click at [59, 109] on span "Metrics" at bounding box center [53, 110] width 34 height 13
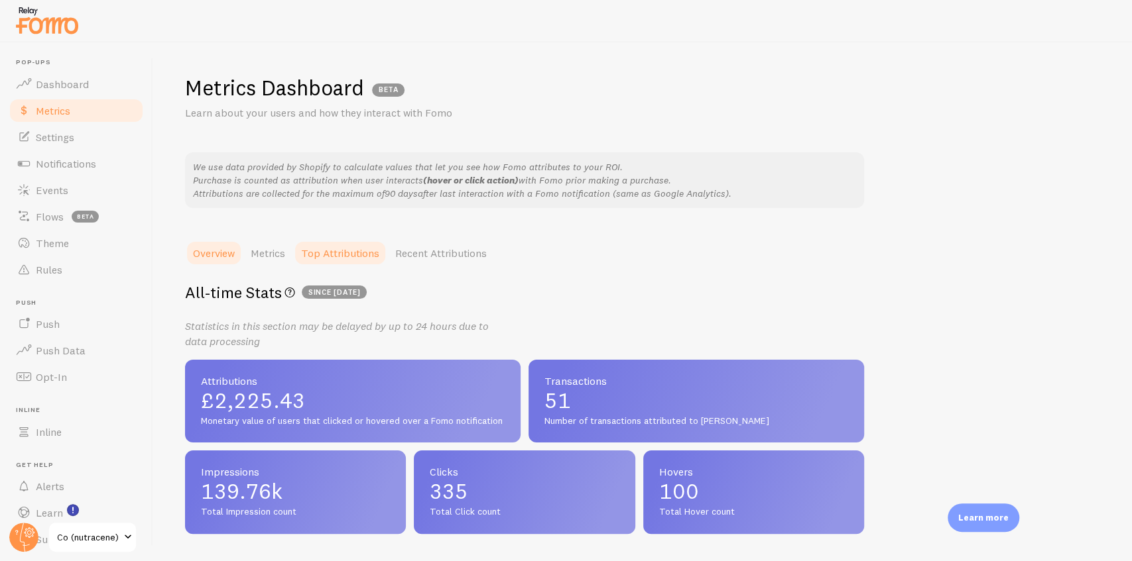
click at [333, 254] on link "Top Attributions" at bounding box center [340, 253] width 94 height 27
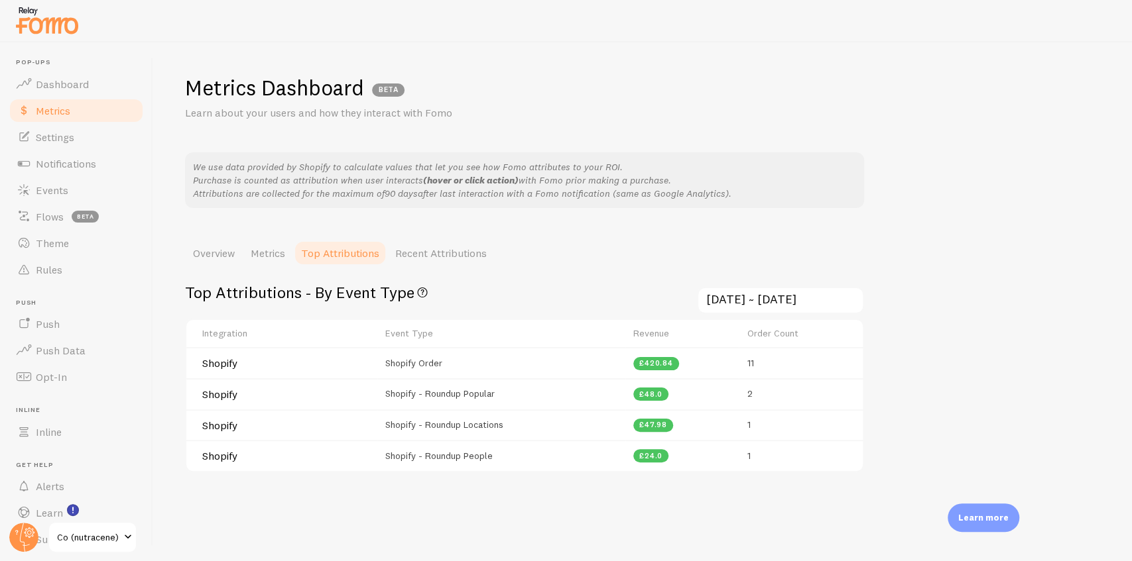
drag, startPoint x: 375, startPoint y: 369, endPoint x: 444, endPoint y: 369, distance: 68.9
click at [444, 369] on tr "Shopify Shopify Order £420.84 11" at bounding box center [524, 362] width 676 height 31
drag, startPoint x: 384, startPoint y: 395, endPoint x: 496, endPoint y: 395, distance: 112.0
click at [496, 395] on td "Shopify - Roundup Popular" at bounding box center [500, 394] width 247 height 31
click at [502, 396] on td "Shopify - Roundup Popular" at bounding box center [500, 394] width 247 height 31
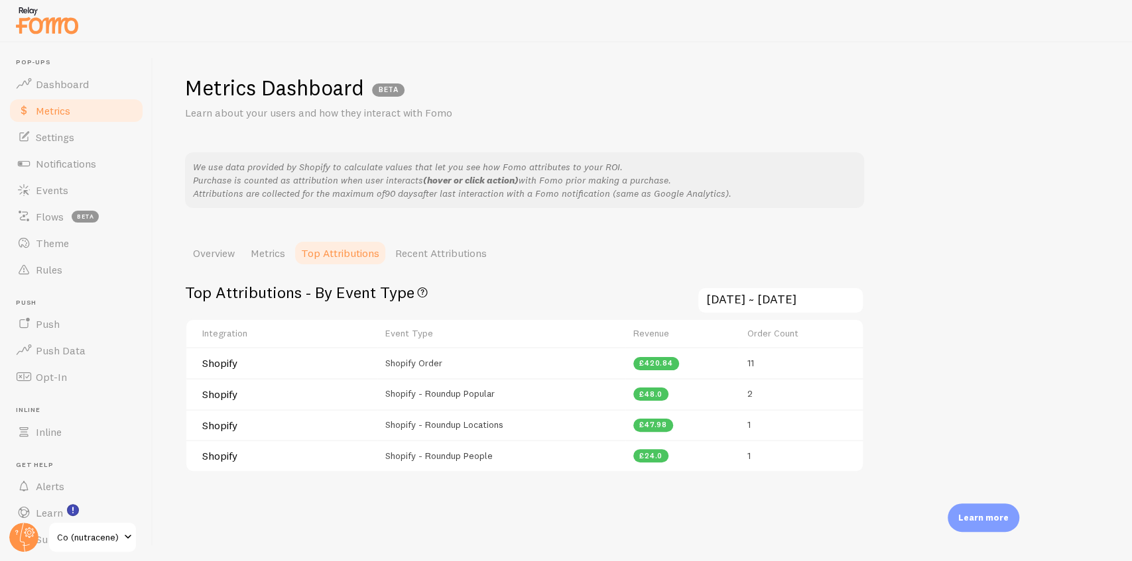
drag, startPoint x: 376, startPoint y: 393, endPoint x: 502, endPoint y: 400, distance: 126.8
click at [502, 400] on tr "Shopify Shopify - Roundup Popular £48.0 2" at bounding box center [524, 394] width 676 height 31
drag, startPoint x: 377, startPoint y: 464, endPoint x: 520, endPoint y: 462, distance: 143.2
click at [520, 462] on tr "Shopify Shopify - Roundup People £24.0 1" at bounding box center [524, 455] width 676 height 31
drag, startPoint x: 508, startPoint y: 432, endPoint x: 388, endPoint y: 422, distance: 119.7
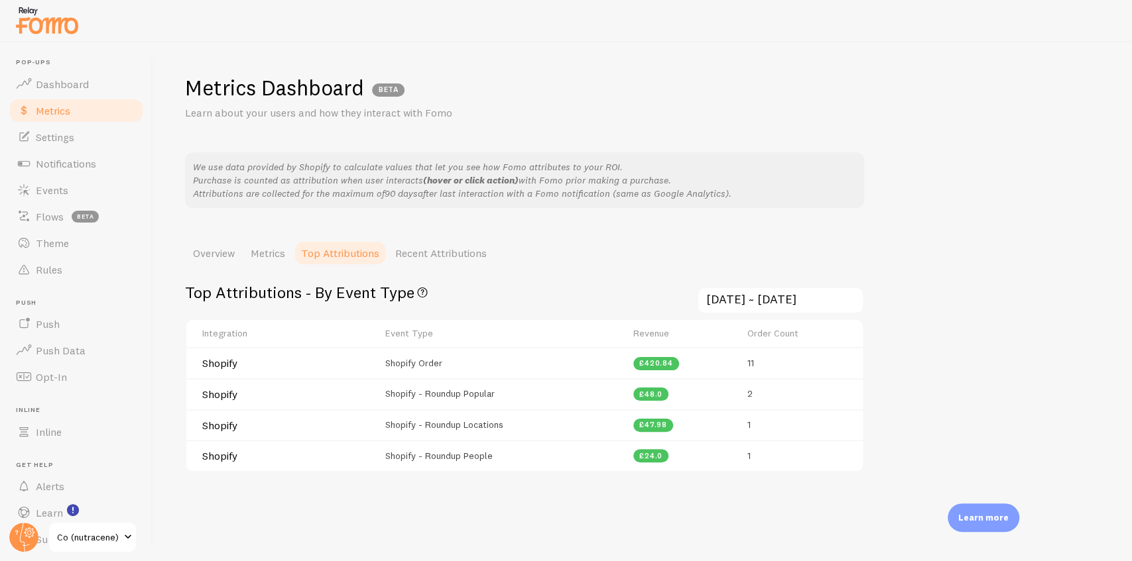
click at [388, 422] on td "Shopify - Roundup Locations" at bounding box center [500, 425] width 247 height 31
click at [80, 171] on link "Notifications" at bounding box center [76, 163] width 137 height 27
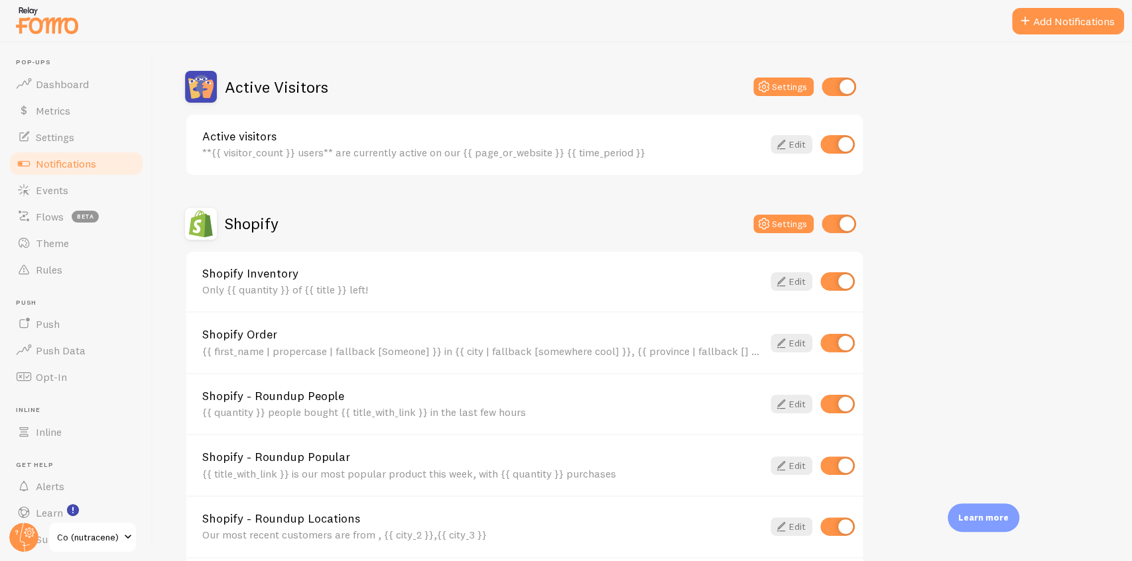
scroll to position [398, 0]
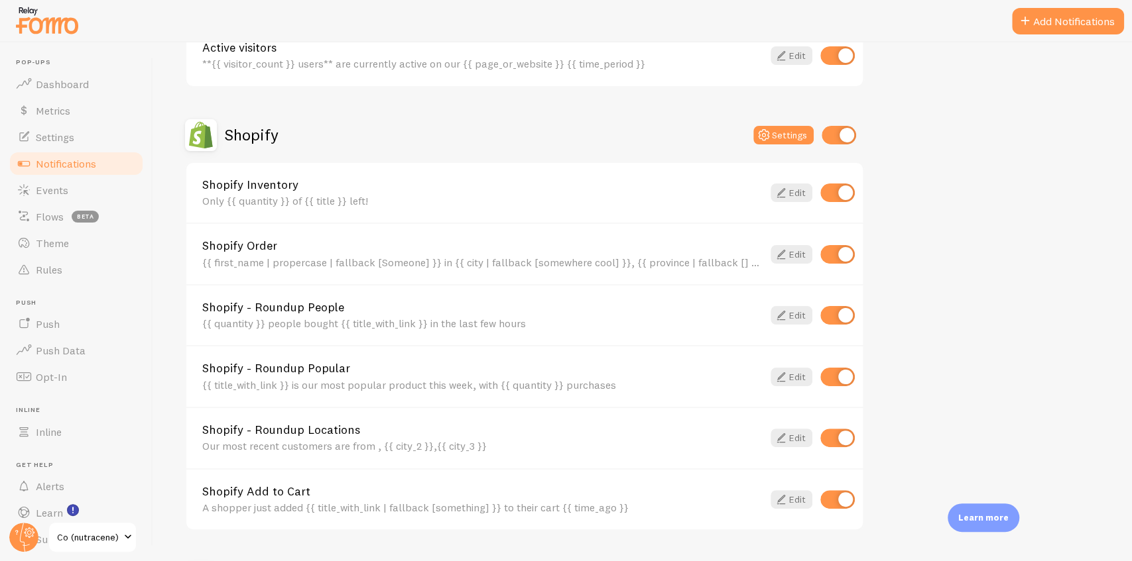
drag, startPoint x: 202, startPoint y: 246, endPoint x: 283, endPoint y: 245, distance: 80.9
click at [283, 245] on link "Shopify Order" at bounding box center [482, 246] width 560 height 12
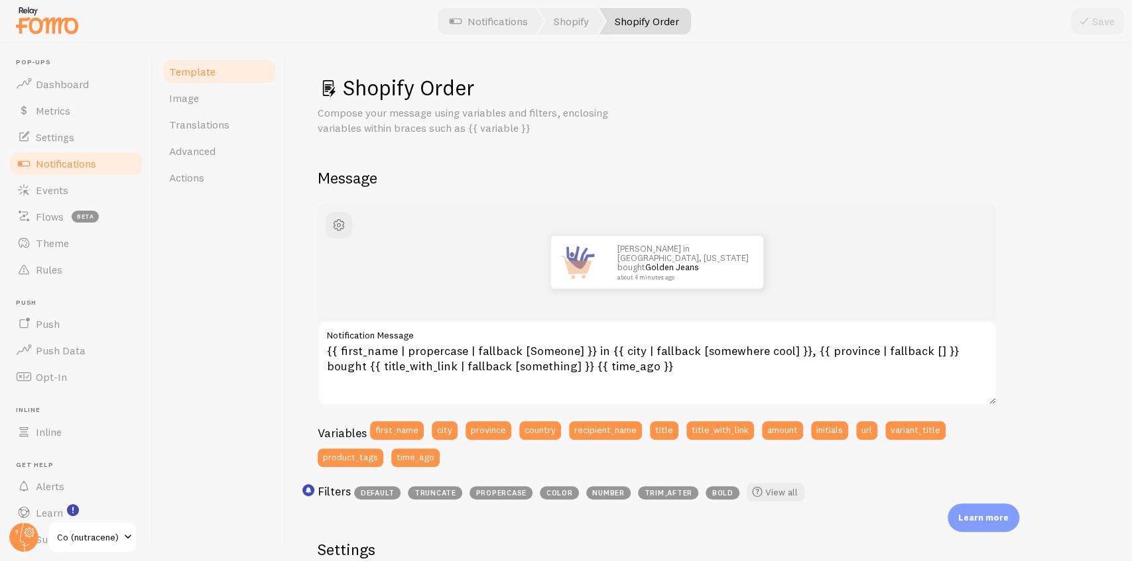
click at [88, 157] on span "Notifications" at bounding box center [66, 163] width 60 height 13
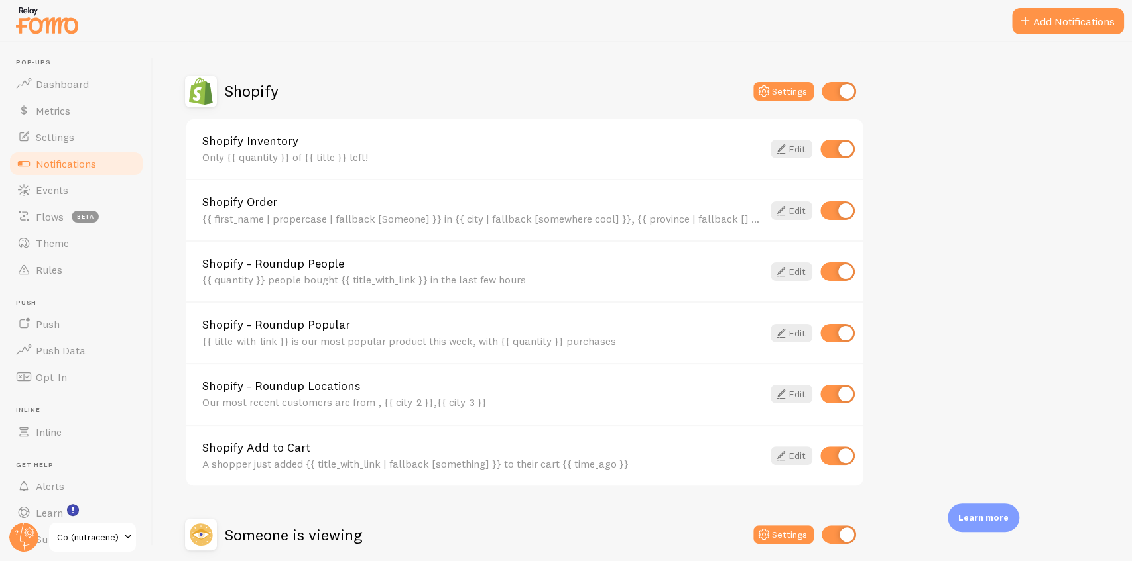
scroll to position [486, 0]
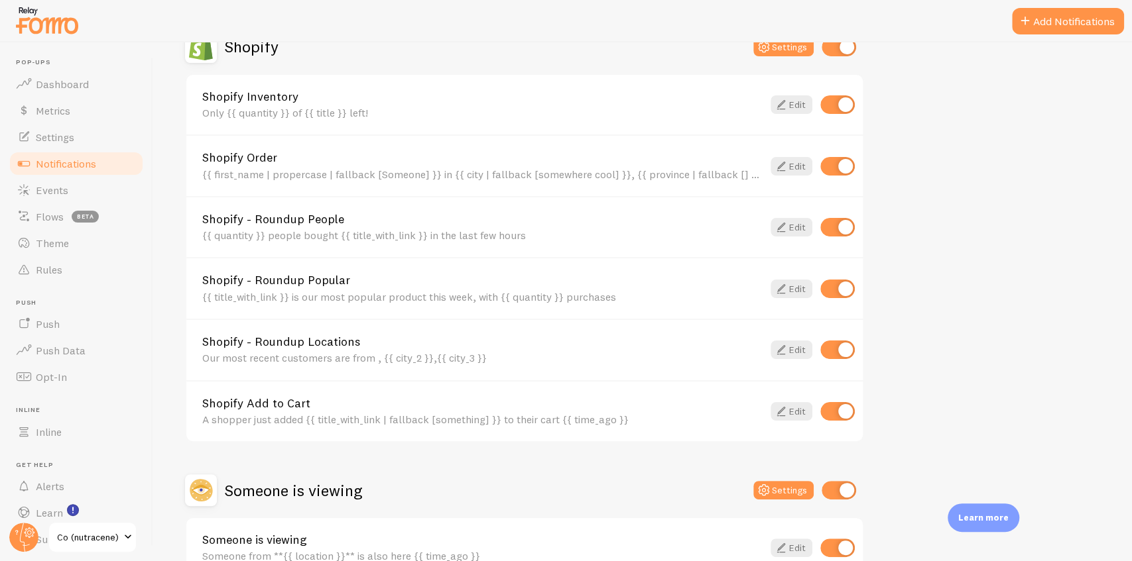
drag, startPoint x: 325, startPoint y: 400, endPoint x: 198, endPoint y: 398, distance: 126.6
click at [198, 398] on div "Shopify Add to Cart A shopper just added {{ title_with_link | fallback [somethi…" at bounding box center [524, 411] width 676 height 62
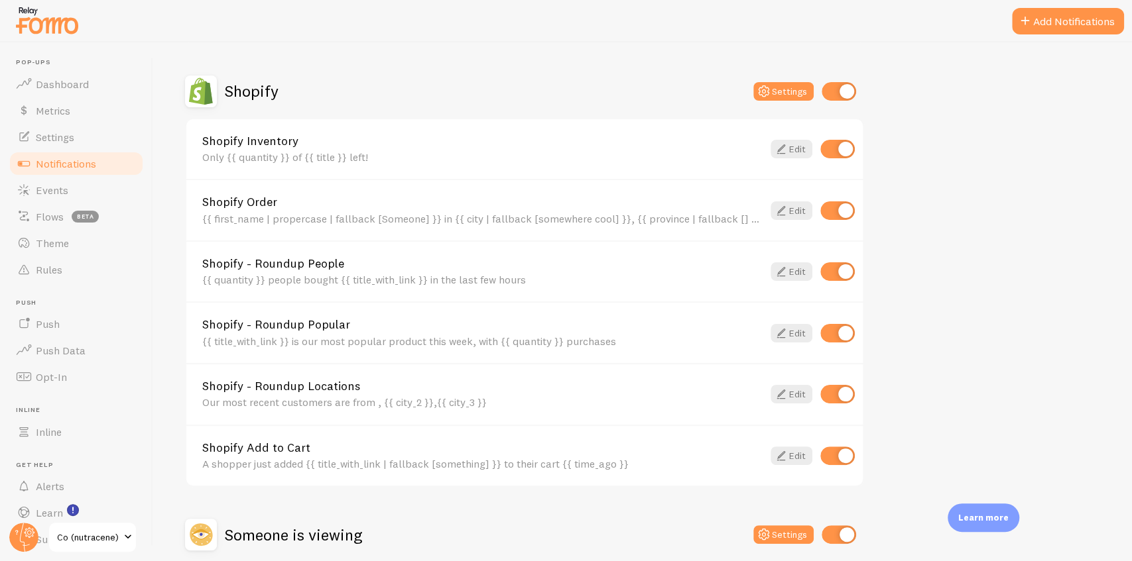
drag, startPoint x: 346, startPoint y: 266, endPoint x: 237, endPoint y: 261, distance: 109.5
click at [237, 261] on link "Shopify - Roundup People" at bounding box center [482, 264] width 560 height 12
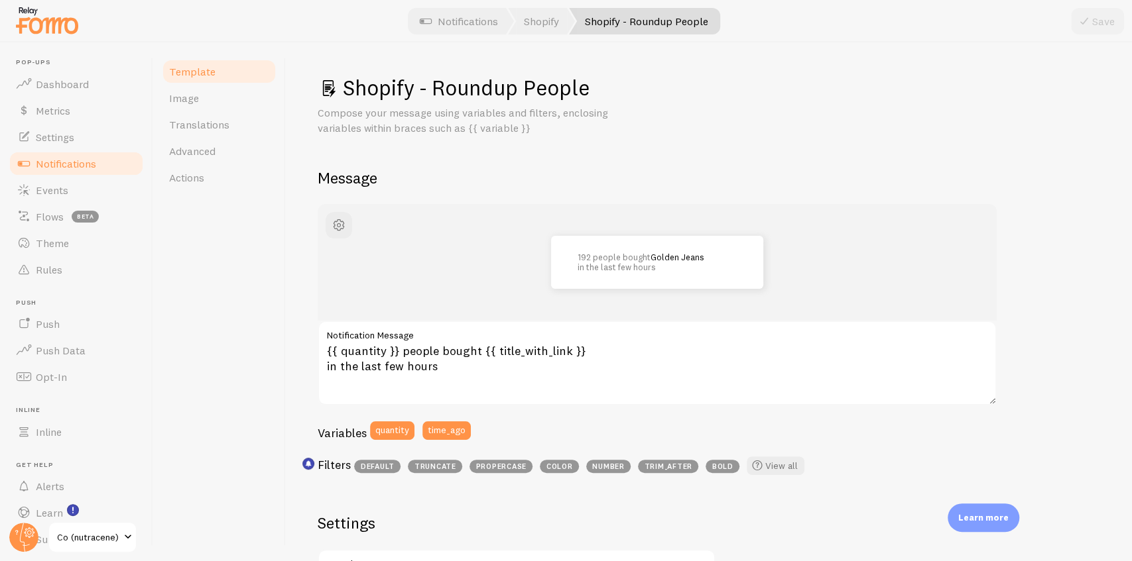
click at [88, 167] on span "Notifications" at bounding box center [66, 163] width 60 height 13
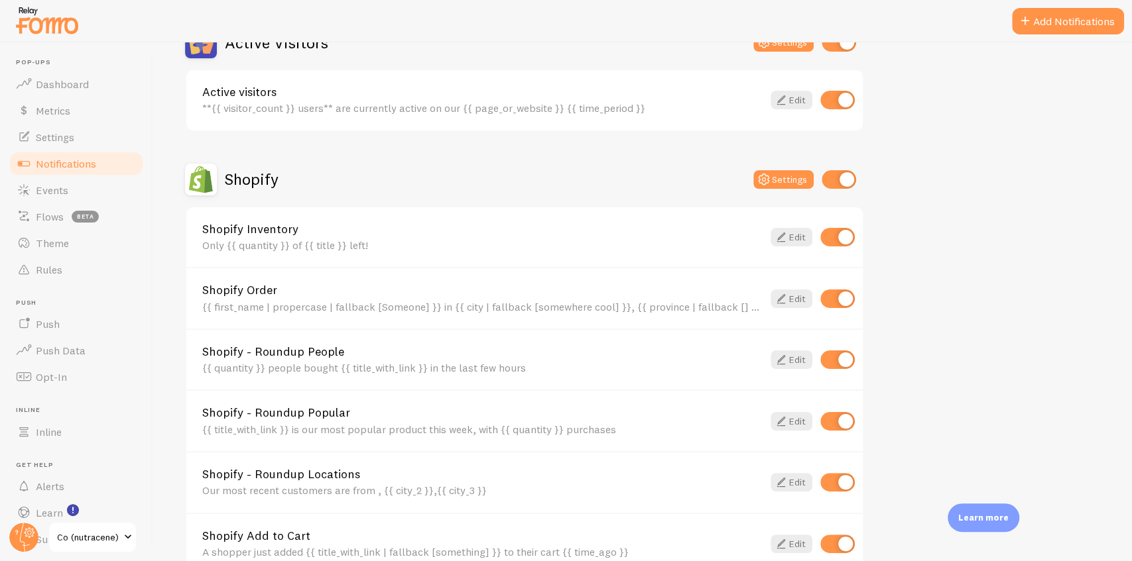
scroll to position [398, 0]
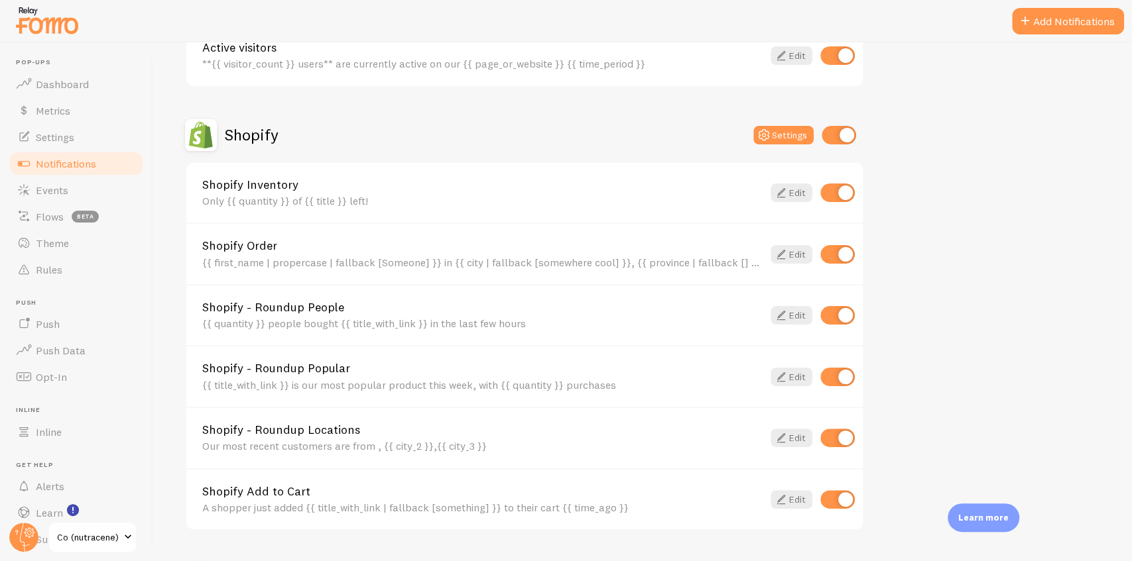
drag, startPoint x: 352, startPoint y: 367, endPoint x: 206, endPoint y: 363, distance: 145.9
click at [206, 363] on link "Shopify - Roundup Popular" at bounding box center [482, 369] width 560 height 12
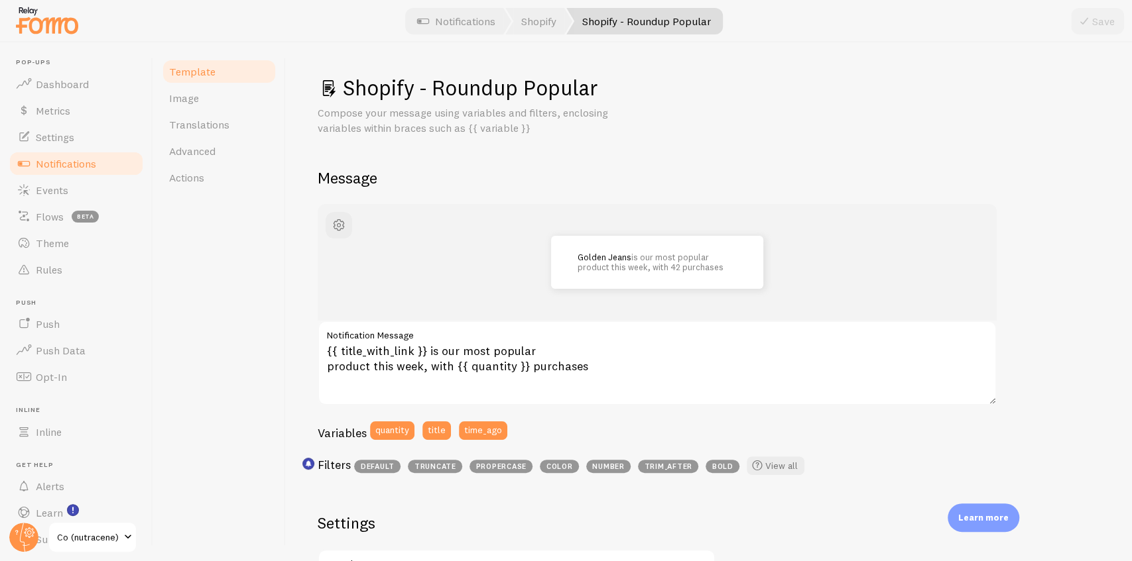
click at [111, 160] on link "Notifications" at bounding box center [76, 163] width 137 height 27
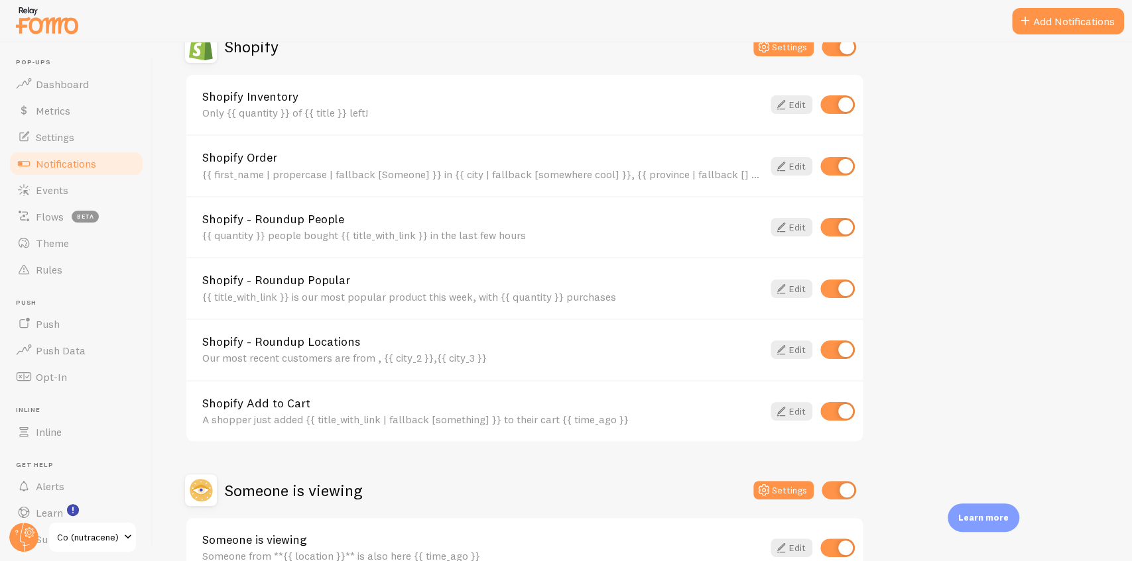
scroll to position [567, 0]
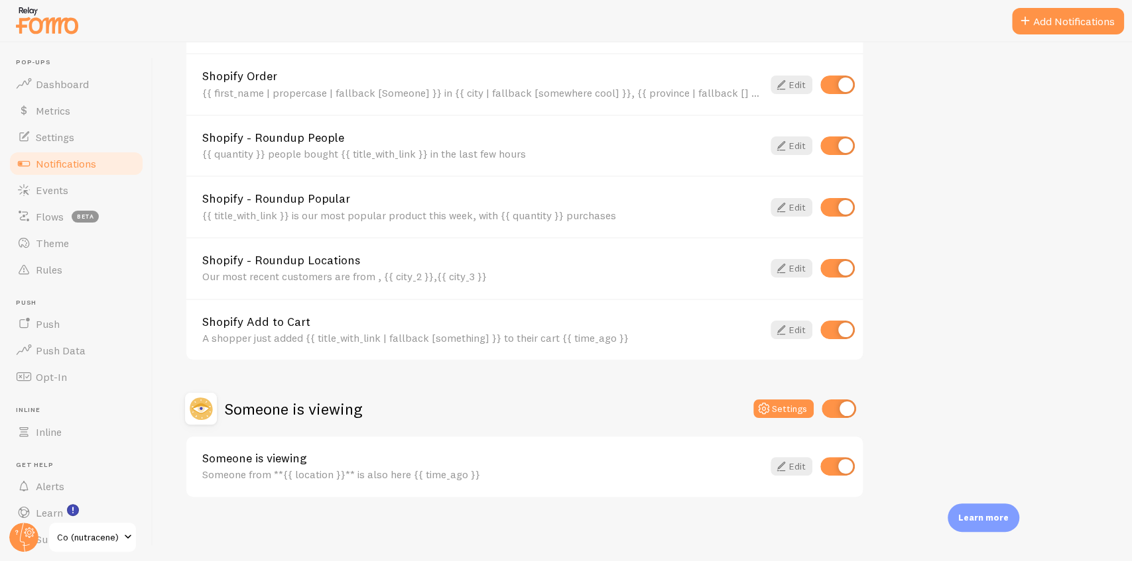
drag, startPoint x: 202, startPoint y: 463, endPoint x: 300, endPoint y: 458, distance: 98.2
click at [300, 458] on link "Someone is viewing" at bounding box center [482, 459] width 560 height 12
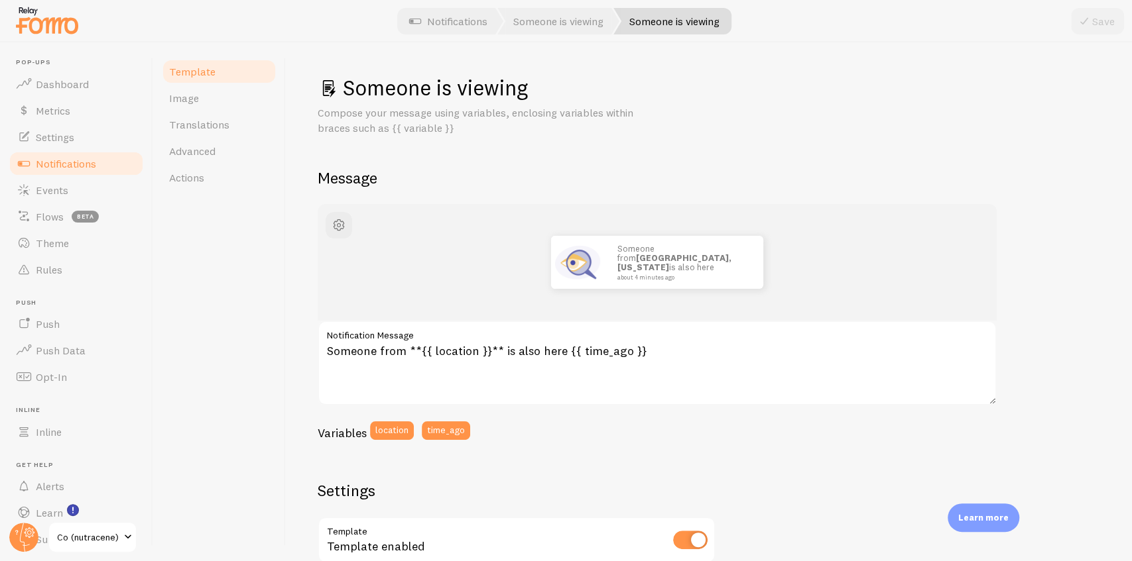
click at [98, 162] on link "Notifications" at bounding box center [76, 163] width 137 height 27
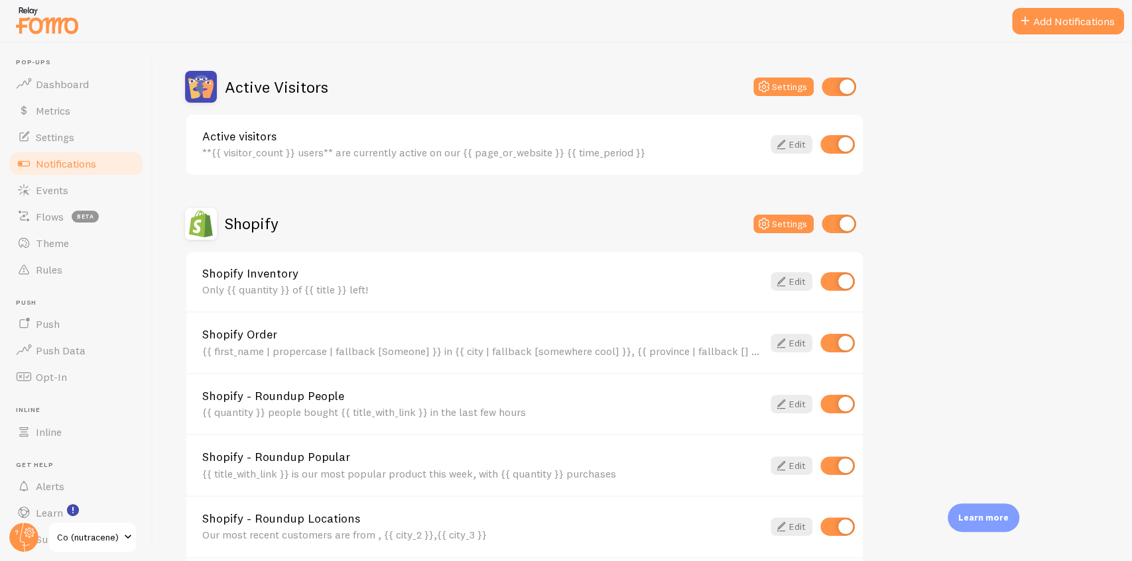
scroll to position [486, 0]
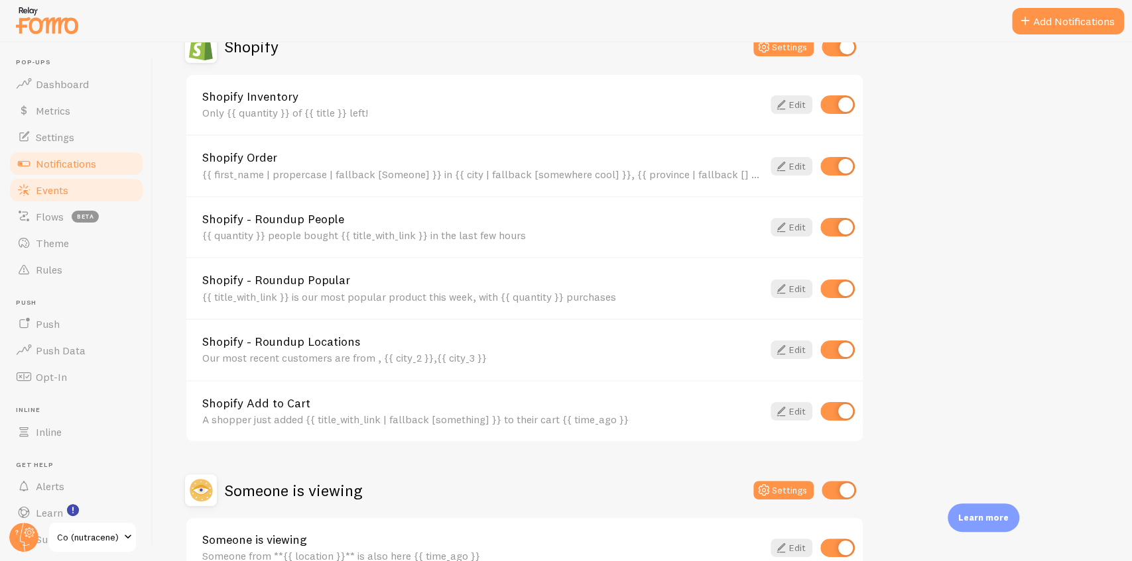
drag, startPoint x: 68, startPoint y: 190, endPoint x: 78, endPoint y: 190, distance: 9.3
click at [68, 190] on link "Events" at bounding box center [76, 190] width 137 height 27
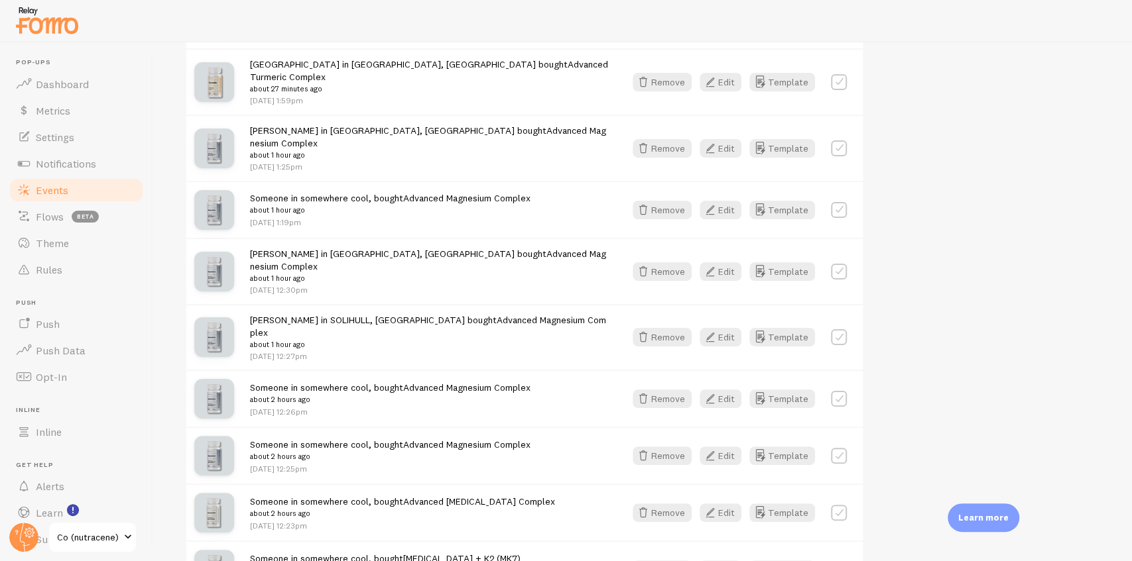
scroll to position [663, 0]
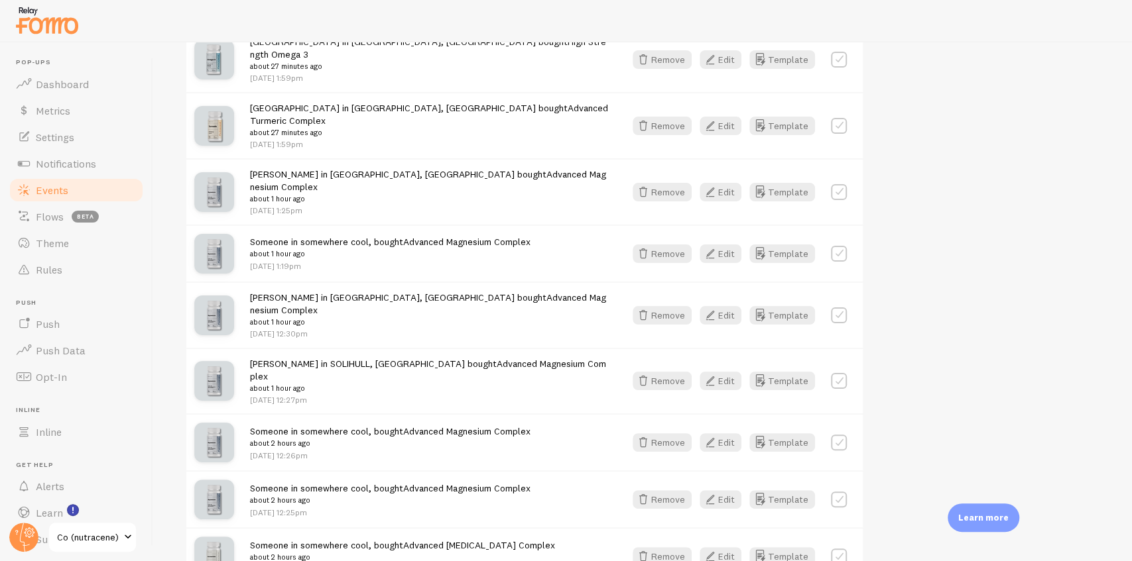
click at [288, 358] on span "Ray in SOLIHULL, England bought Advanced Magnesium Complex about 1 hour ago" at bounding box center [429, 376] width 359 height 37
click at [788, 372] on button "Template" at bounding box center [782, 381] width 66 height 19
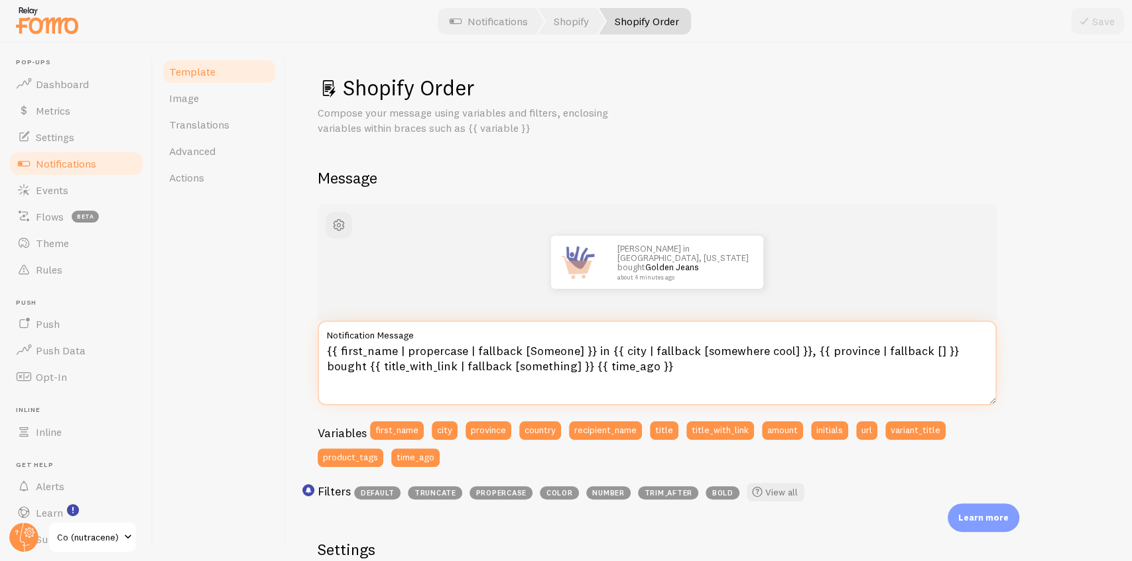
click at [642, 354] on textarea "{{ first_name | propercase | fallback [Someone] }} in {{ city | fallback [somew…" at bounding box center [657, 363] width 679 height 85
type textarea "{{ first_name | propercase | fallback [Someone] }} in {{ city | propercase | fa…"
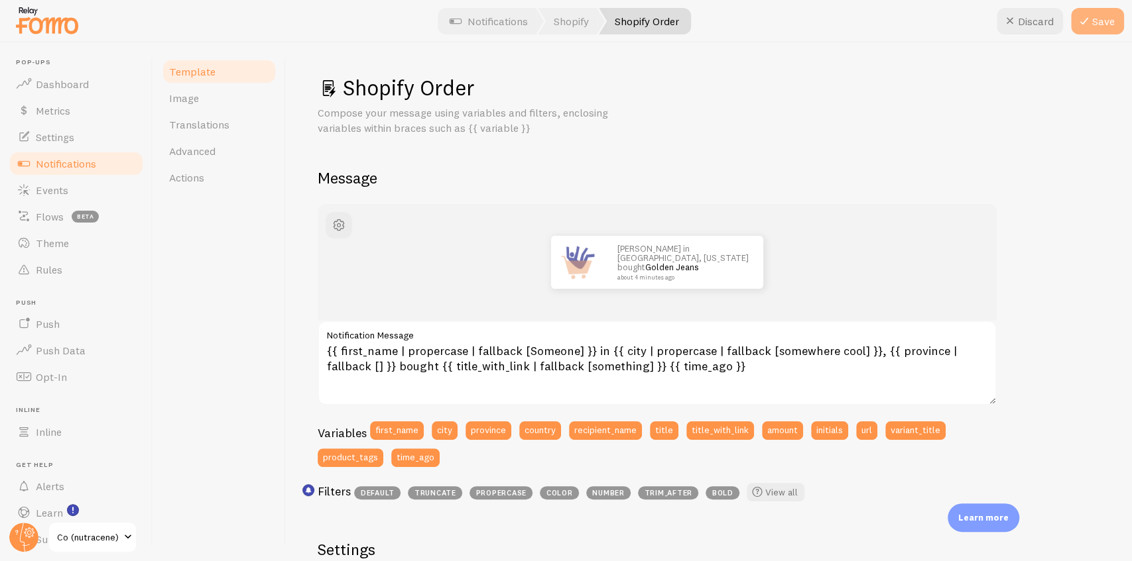
click at [1108, 25] on button "Save" at bounding box center [1097, 21] width 53 height 27
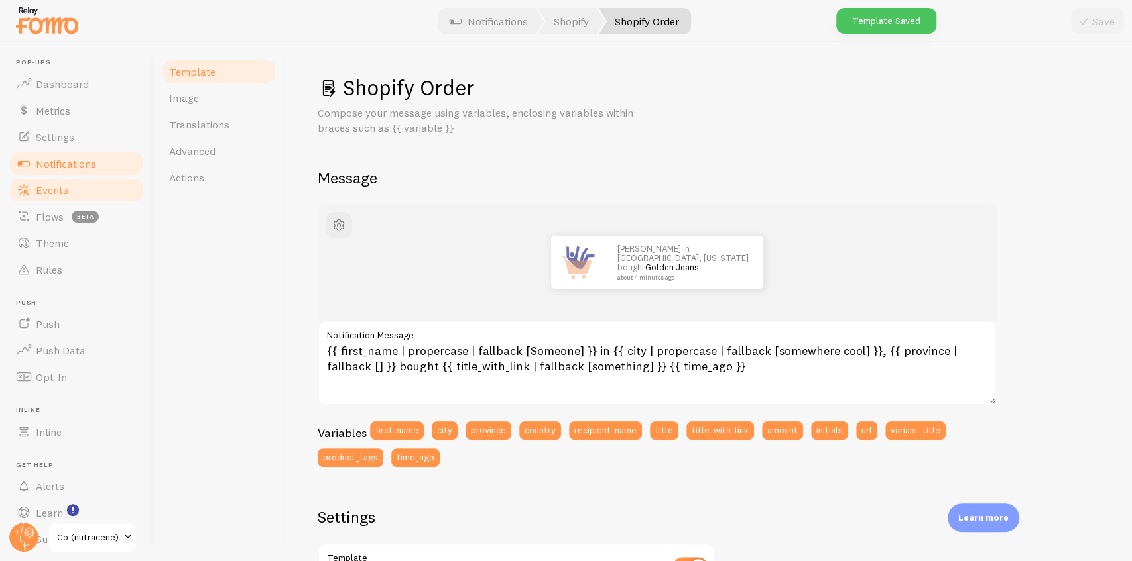
click at [50, 194] on span "Events" at bounding box center [52, 190] width 32 height 13
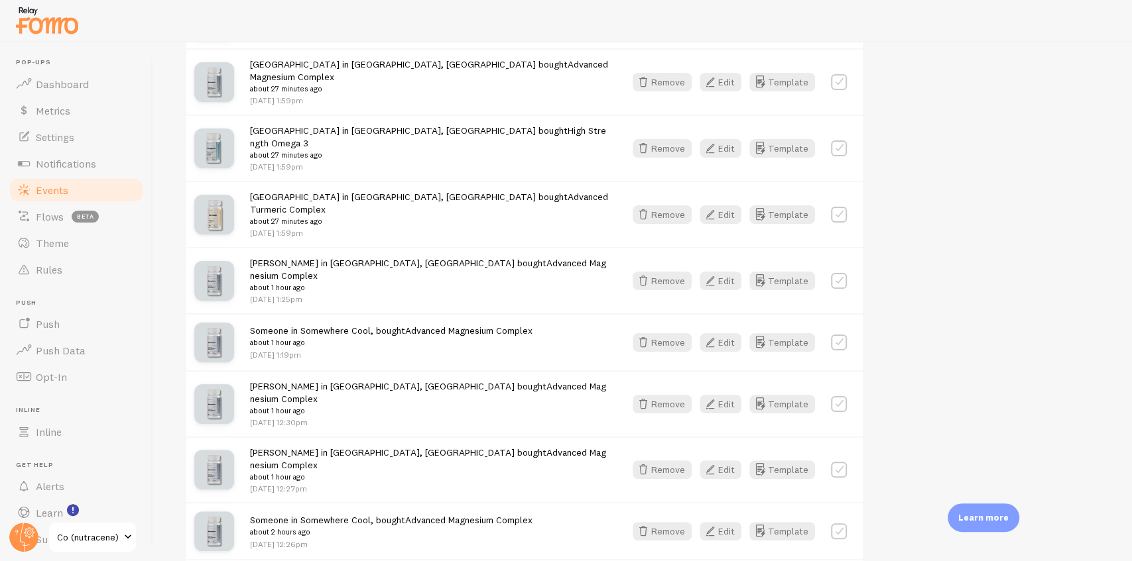
scroll to position [663, 0]
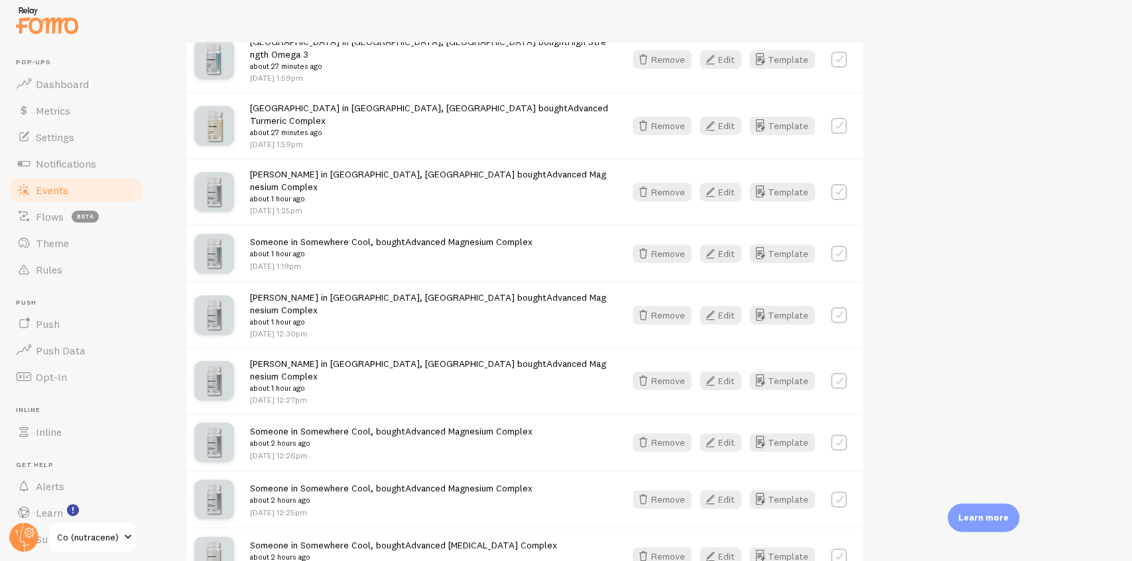
click at [288, 358] on span "Ray in Solihull, England bought Advanced Magnesium Complex about 1 hour ago" at bounding box center [429, 376] width 359 height 37
click at [56, 274] on span "Rules" at bounding box center [49, 269] width 27 height 13
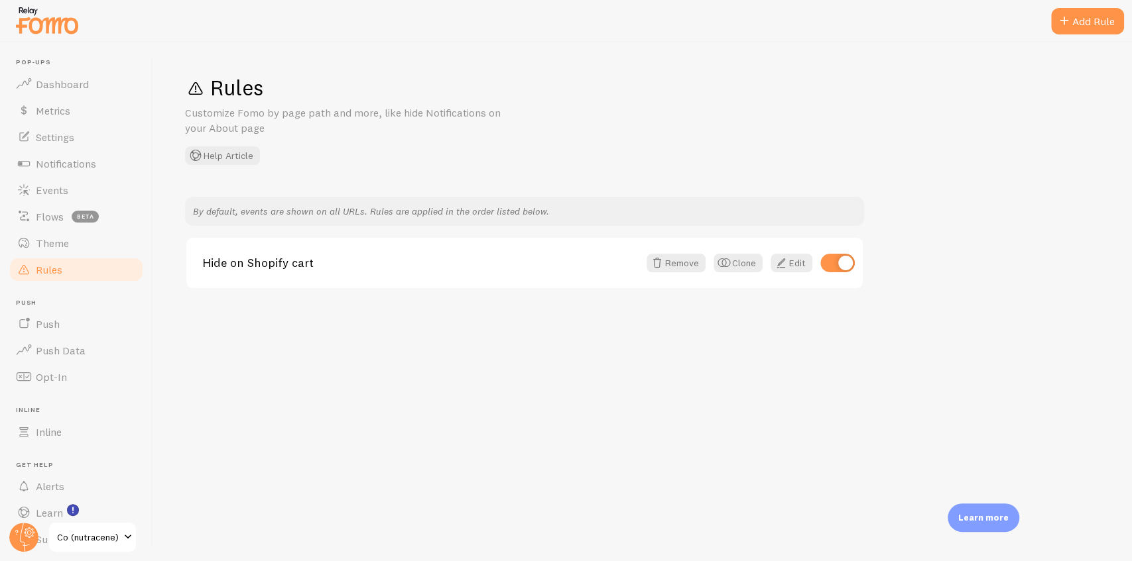
drag, startPoint x: 210, startPoint y: 93, endPoint x: 263, endPoint y: 95, distance: 52.4
click at [263, 95] on h1 "Rules" at bounding box center [642, 87] width 915 height 27
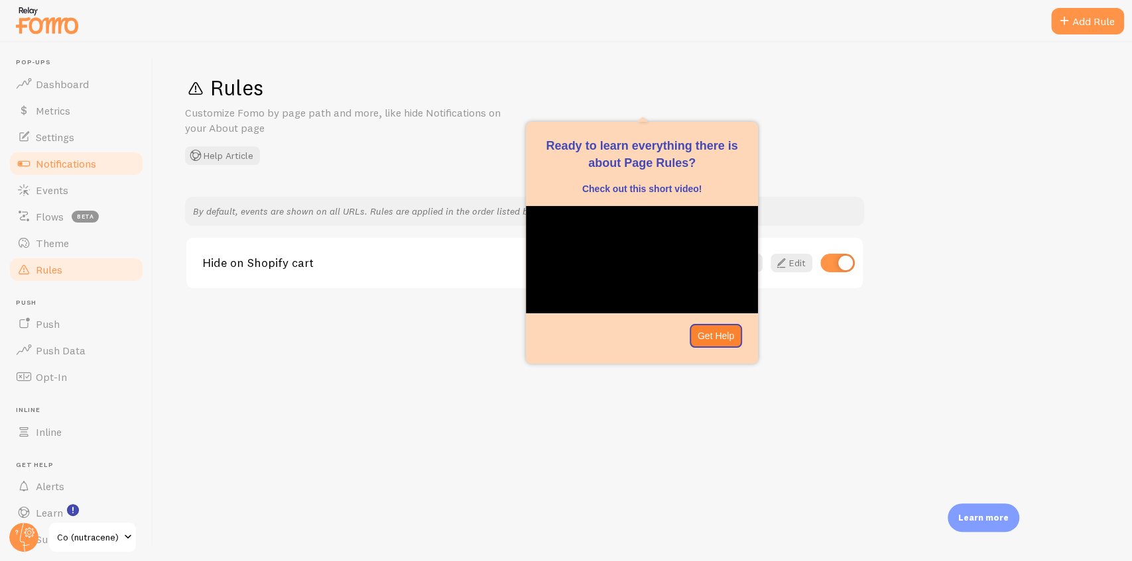
click at [81, 174] on link "Notifications" at bounding box center [76, 163] width 137 height 27
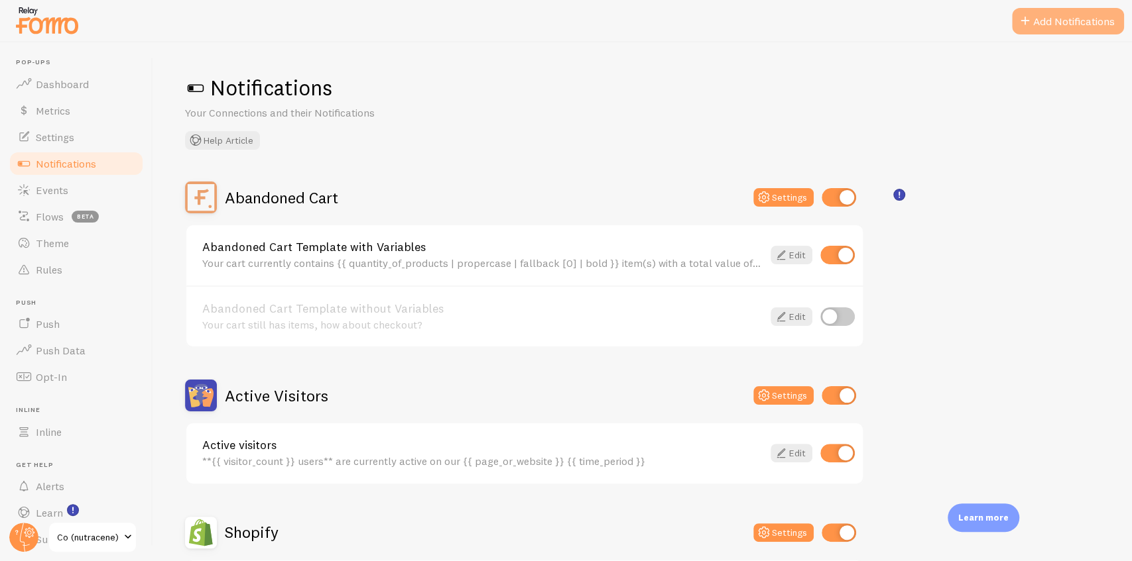
click at [1089, 25] on button "Add Notifications" at bounding box center [1068, 21] width 112 height 27
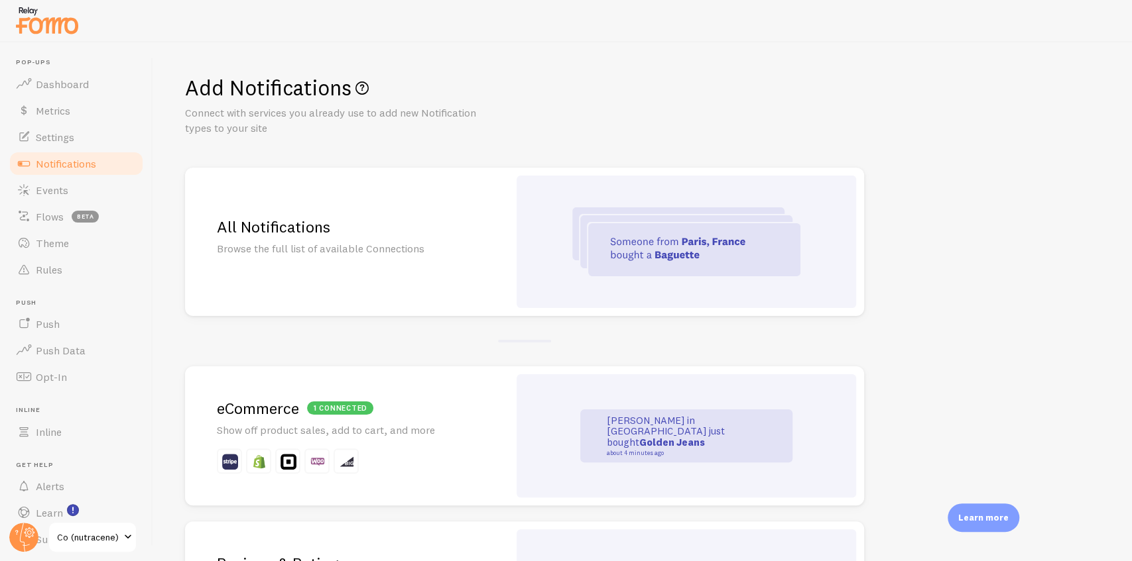
click at [510, 192] on link "All Notifications Browse the full list of available Connections" at bounding box center [524, 242] width 679 height 148
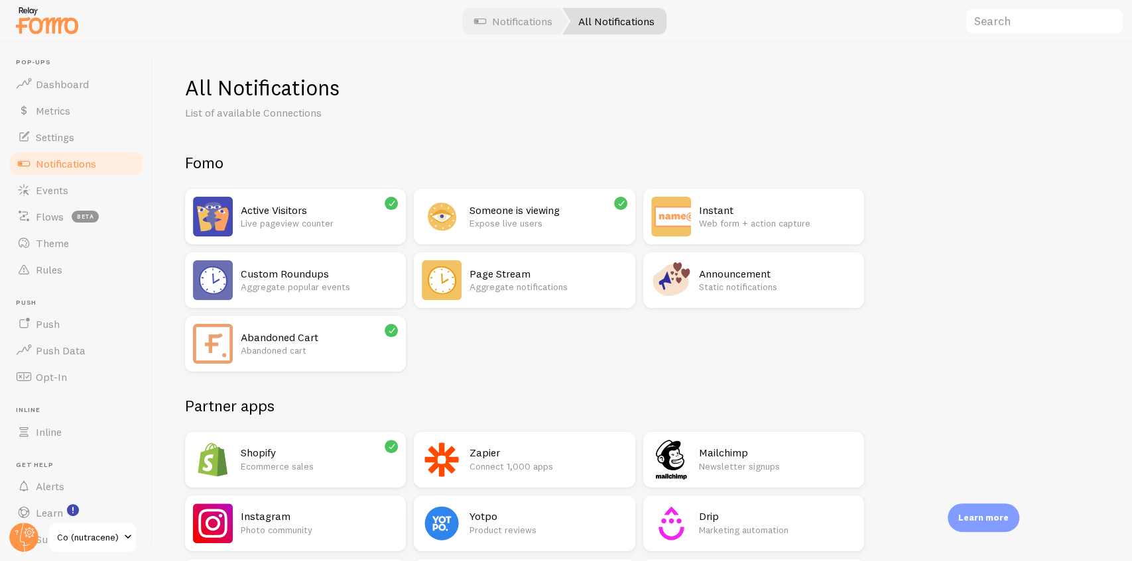
click at [491, 282] on p "Aggregate notifications" at bounding box center [547, 286] width 157 height 13
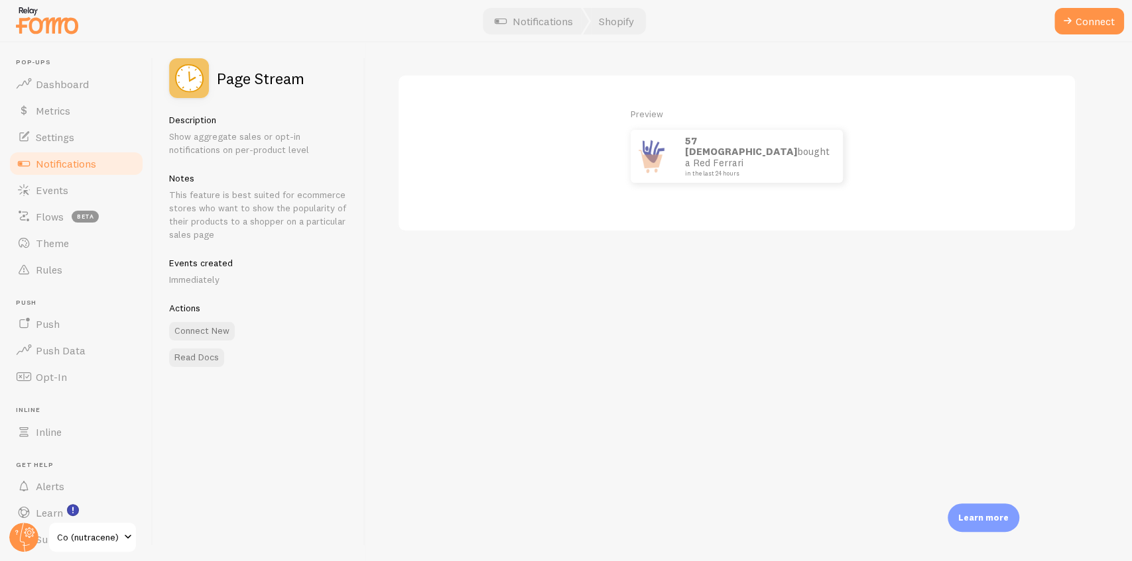
drag, startPoint x: 214, startPoint y: 85, endPoint x: 304, endPoint y: 84, distance: 89.5
click at [304, 84] on div "Page Stream" at bounding box center [236, 78] width 135 height 40
drag, startPoint x: 700, startPoint y: 147, endPoint x: 746, endPoint y: 145, distance: 45.8
click at [746, 145] on div "57 Italians bought a Red Ferrari in the last 24 hours" at bounding box center [757, 156] width 171 height 53
drag, startPoint x: 744, startPoint y: 162, endPoint x: 696, endPoint y: 143, distance: 51.2
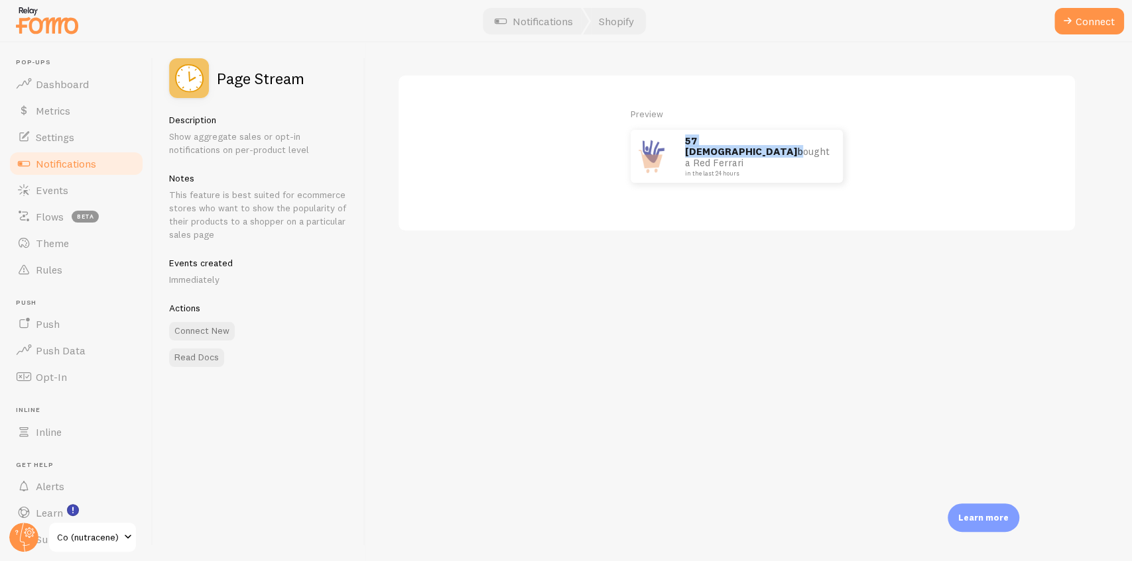
click at [696, 143] on p "57 Italians bought a Red Ferrari in the last 24 hours" at bounding box center [757, 156] width 145 height 41
click at [1074, 19] on span at bounding box center [1067, 21] width 16 height 16
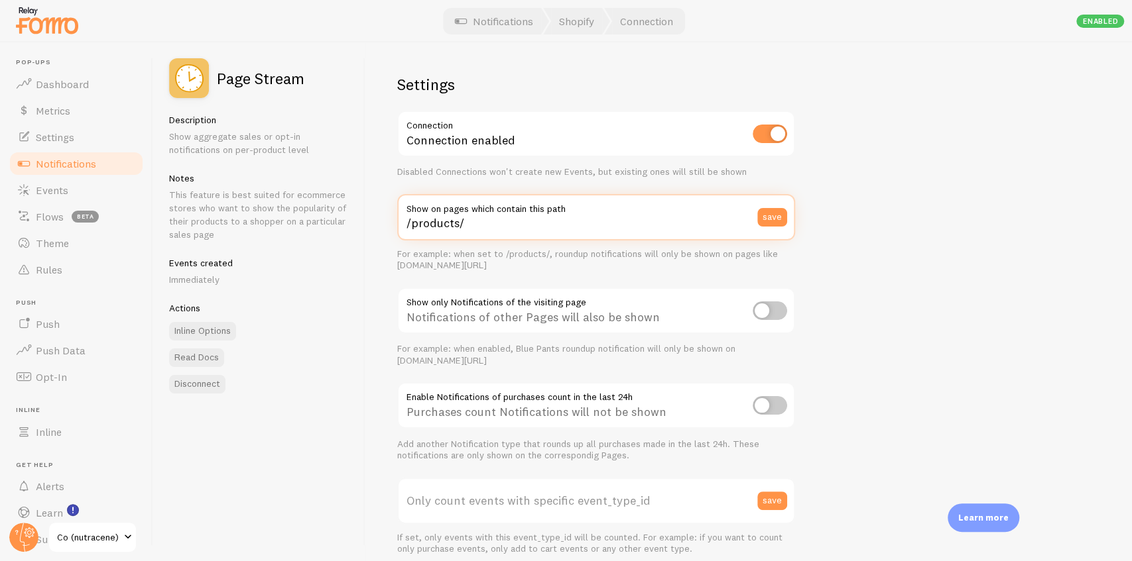
drag, startPoint x: 469, startPoint y: 229, endPoint x: 406, endPoint y: 223, distance: 63.3
click at [406, 223] on input "/products/" at bounding box center [596, 217] width 398 height 46
click at [469, 225] on input "/products/" at bounding box center [596, 217] width 398 height 46
drag, startPoint x: 498, startPoint y: 227, endPoint x: 402, endPoint y: 231, distance: 96.9
click at [402, 231] on input "/products/" at bounding box center [596, 217] width 398 height 46
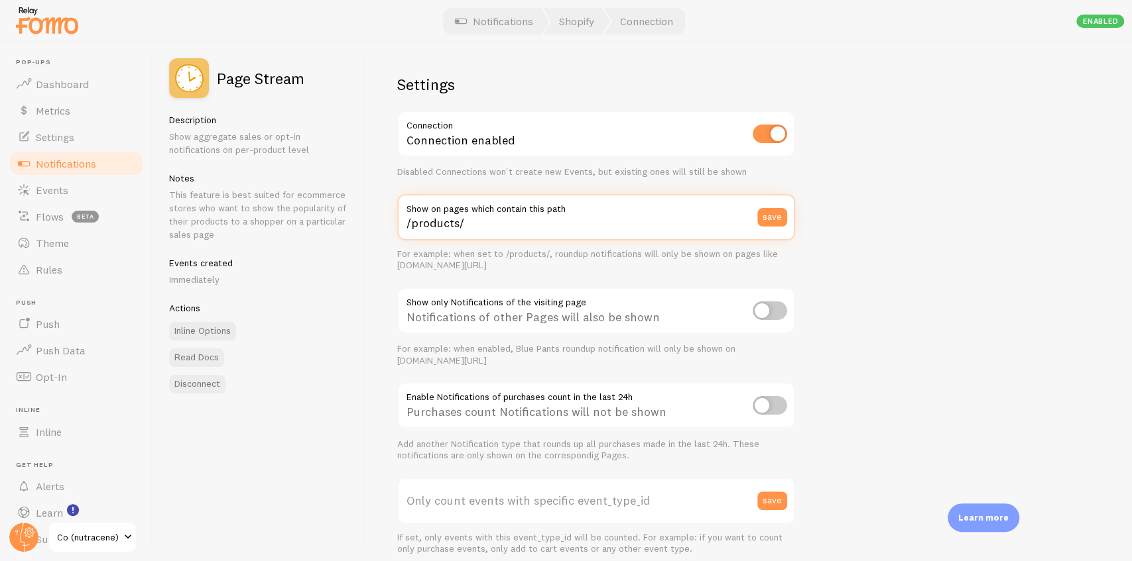
click at [467, 229] on input "/products/" at bounding box center [596, 217] width 398 height 46
drag, startPoint x: 504, startPoint y: 221, endPoint x: 402, endPoint y: 223, distance: 102.1
click at [402, 223] on input "/products/" at bounding box center [596, 217] width 398 height 46
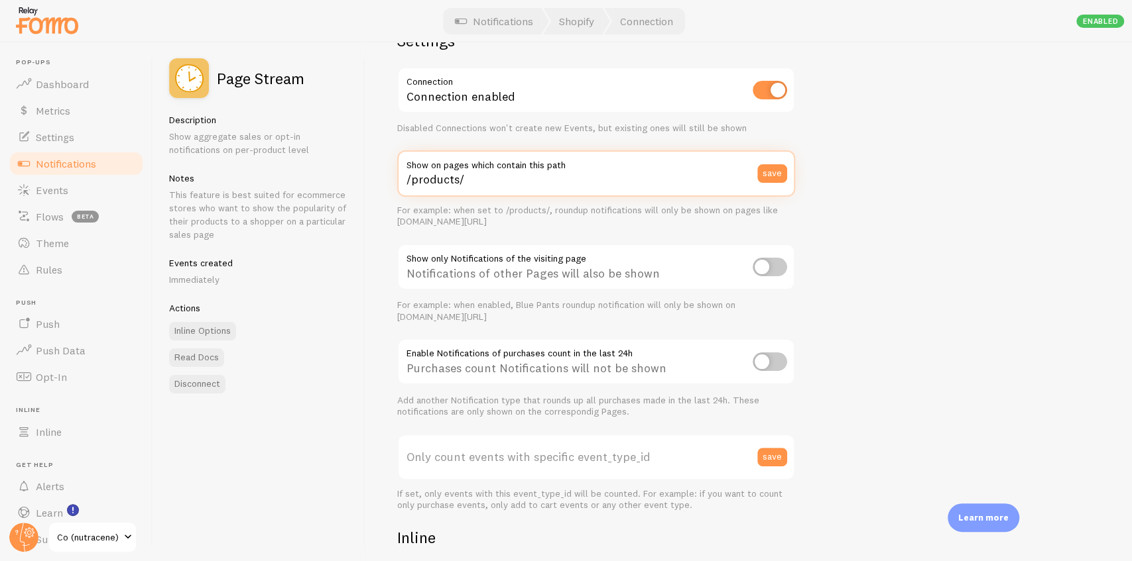
scroll to position [88, 0]
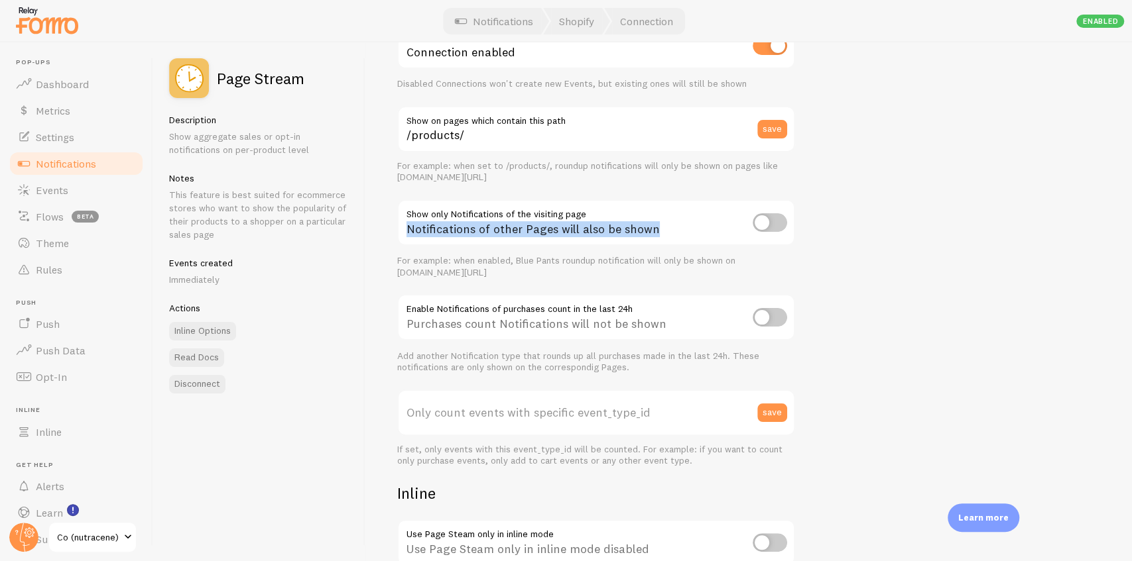
drag, startPoint x: 408, startPoint y: 209, endPoint x: 654, endPoint y: 213, distance: 245.3
click at [654, 213] on div "Notifications of other Pages will also be shown" at bounding box center [596, 224] width 398 height 48
click at [825, 209] on div "Settings Connection Connection enabled Disabled Connections won't create new Ev…" at bounding box center [748, 301] width 766 height 519
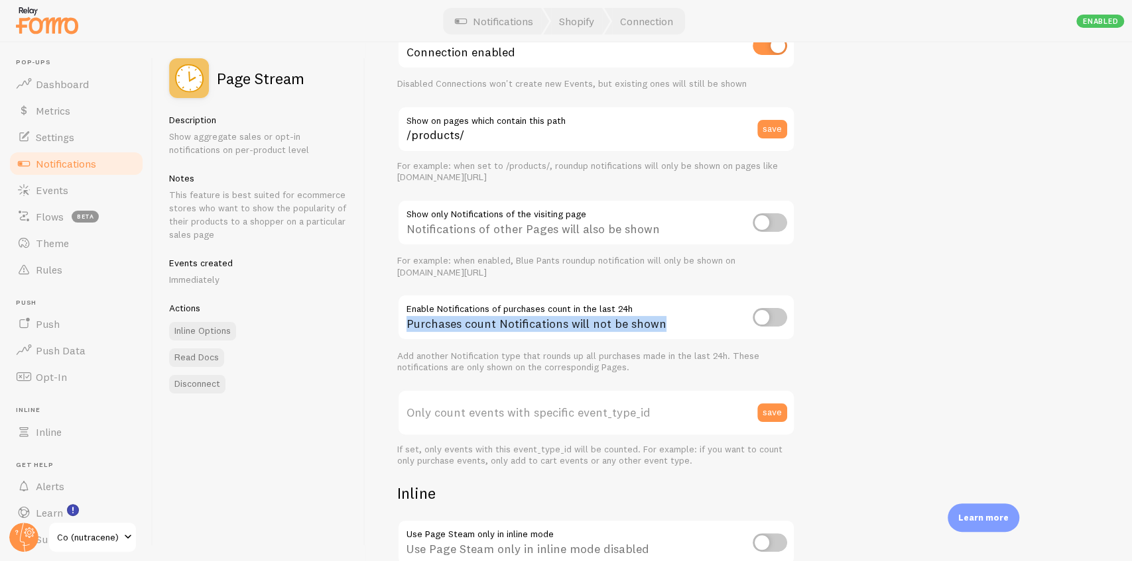
drag, startPoint x: 667, startPoint y: 327, endPoint x: 399, endPoint y: 307, distance: 268.6
click at [399, 307] on div "Purchases count Notifications will not be shown" at bounding box center [596, 318] width 398 height 48
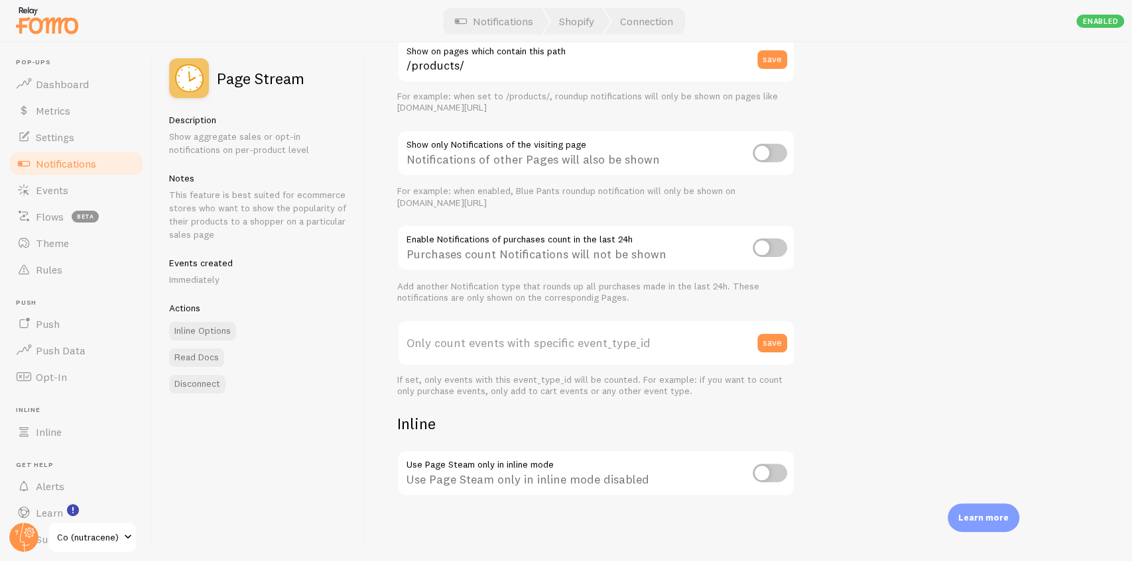
click at [428, 347] on label "Only count events with specific event_type_id" at bounding box center [596, 343] width 398 height 46
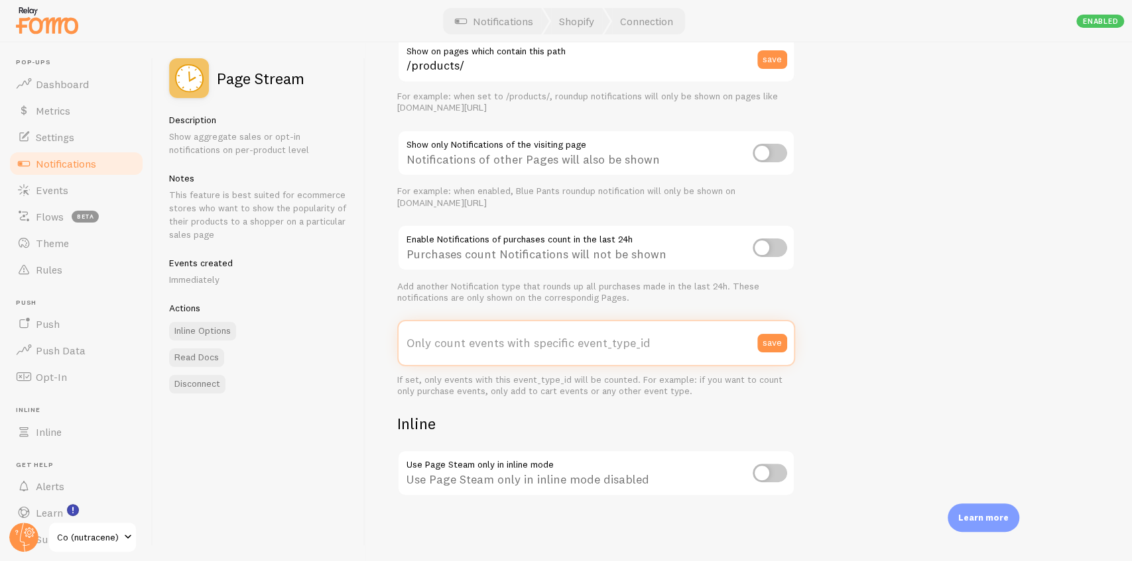
click at [428, 347] on input "Only count events with specific event_type_id" at bounding box center [596, 343] width 398 height 46
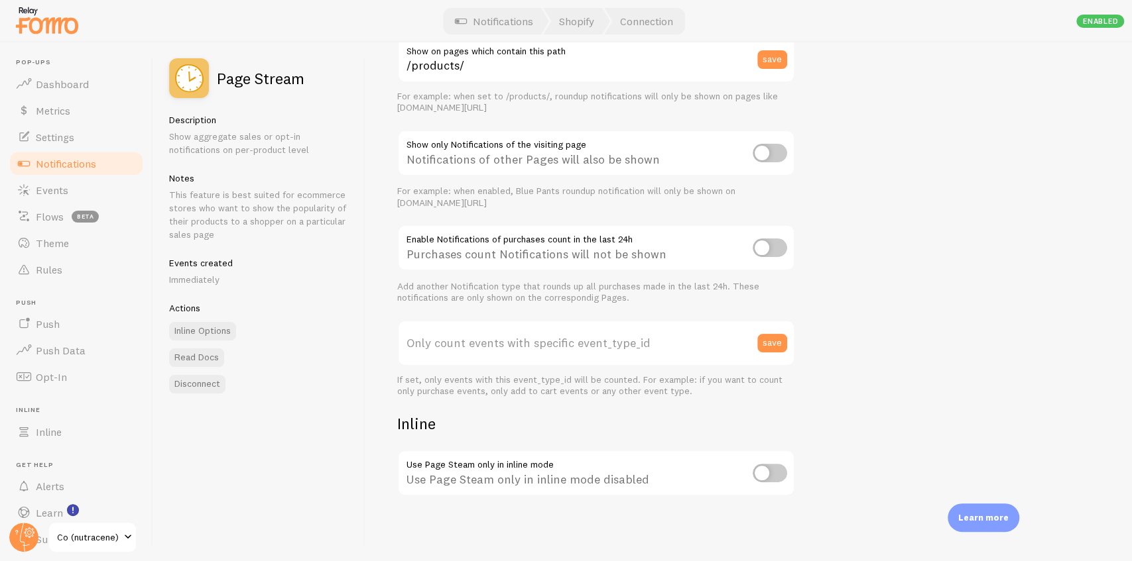
click at [768, 255] on input "checkbox" at bounding box center [769, 248] width 34 height 19
checkbox input "true"
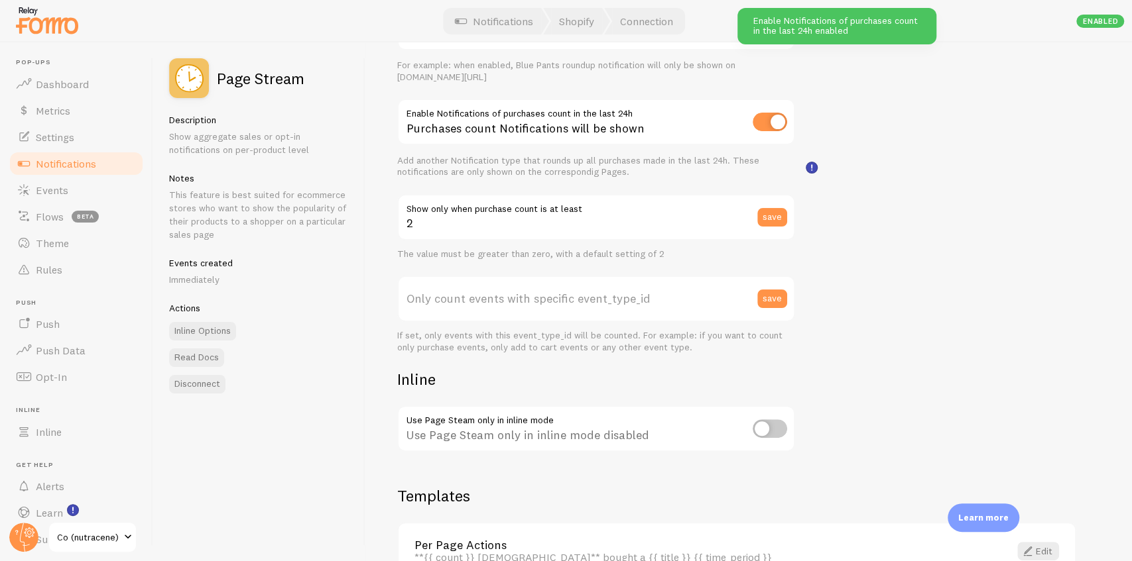
scroll to position [366, 0]
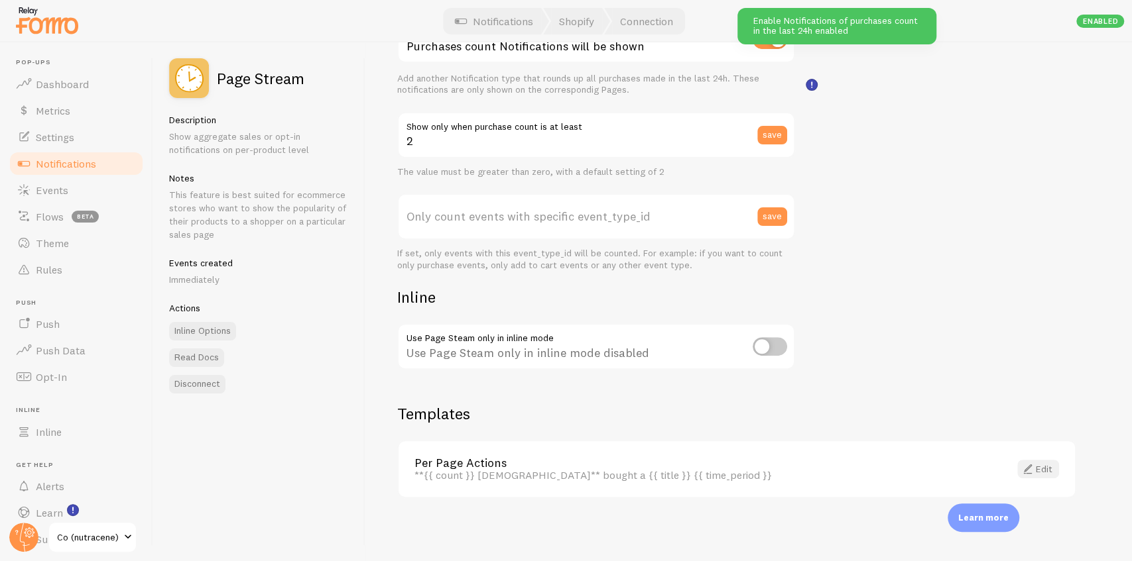
click at [1041, 465] on link "Edit" at bounding box center [1038, 469] width 42 height 19
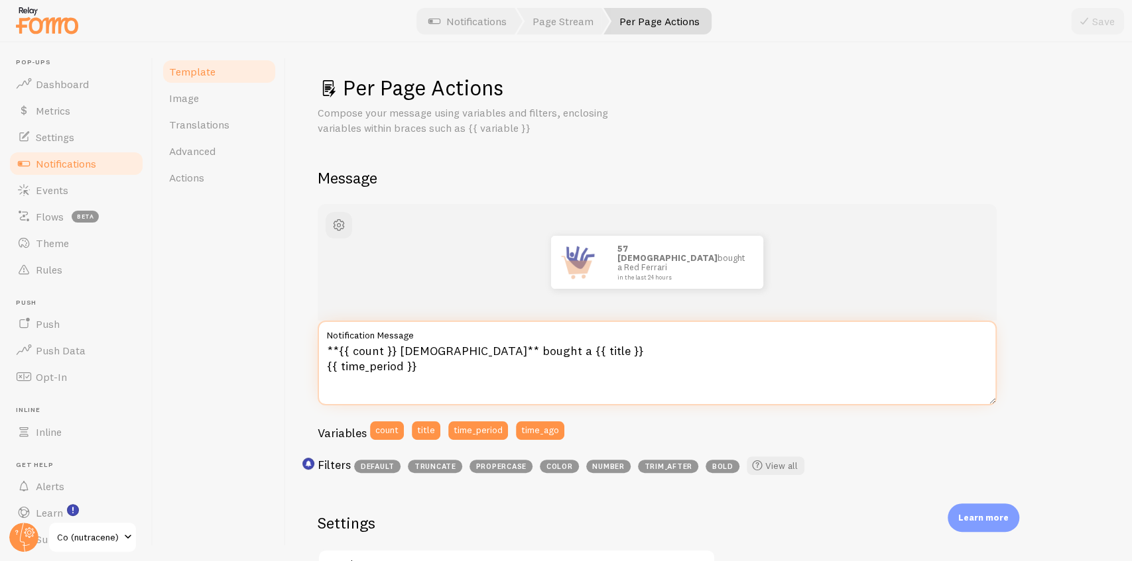
click at [415, 355] on textarea "**{{ count }} Italians** bought a {{ title }} {{ time_period }}" at bounding box center [657, 363] width 679 height 85
click at [554, 354] on textarea "**{{ count }} people** bought a {{ title }} {{ time_period }}" at bounding box center [657, 363] width 679 height 85
type textarea "**{{ count }} people** bought a {{ title }} recently! {{ time_period }}"
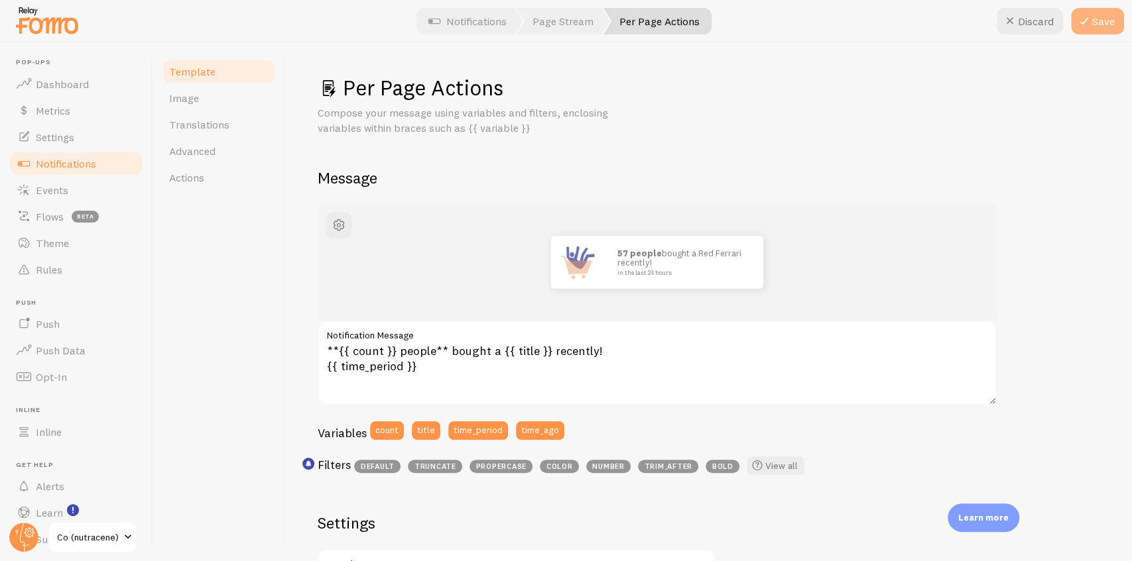
click at [1090, 21] on icon at bounding box center [1084, 21] width 16 height 16
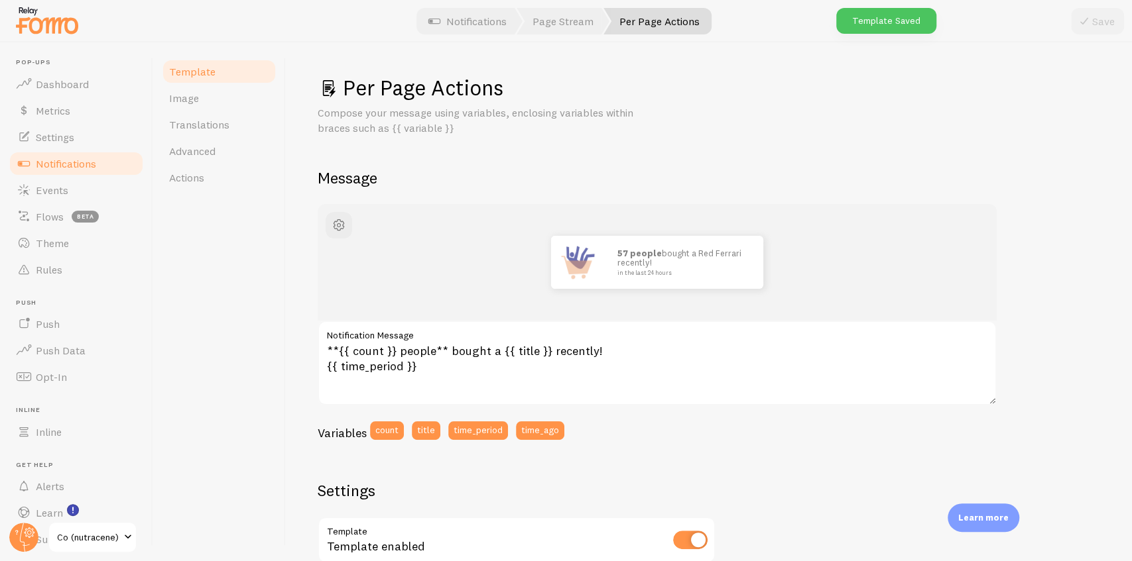
click at [566, 38] on div at bounding box center [566, 21] width 1132 height 42
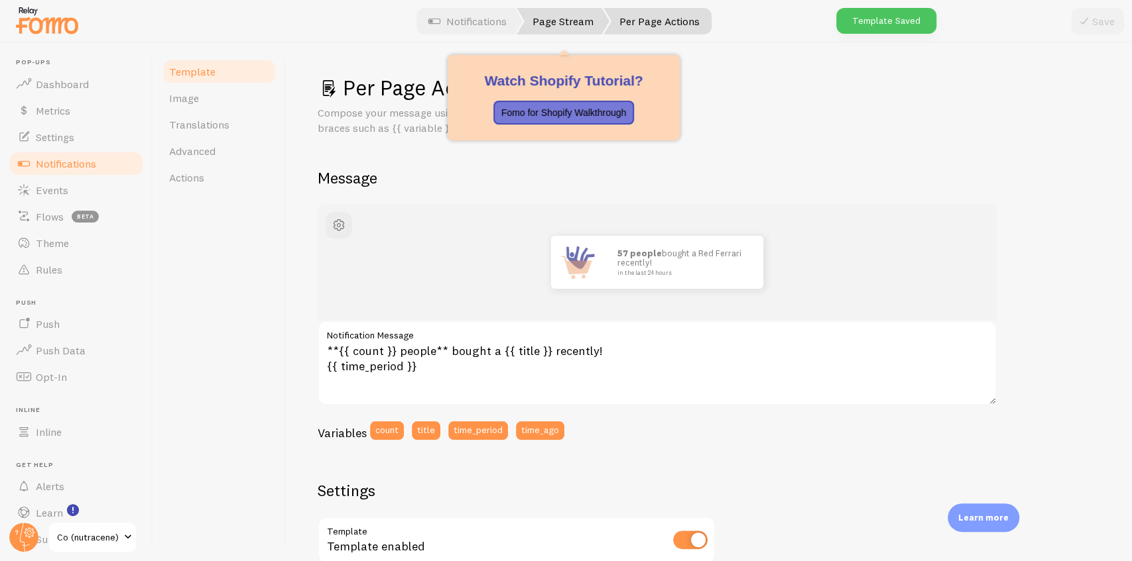
click at [569, 25] on link "Page Stream" at bounding box center [562, 21] width 93 height 27
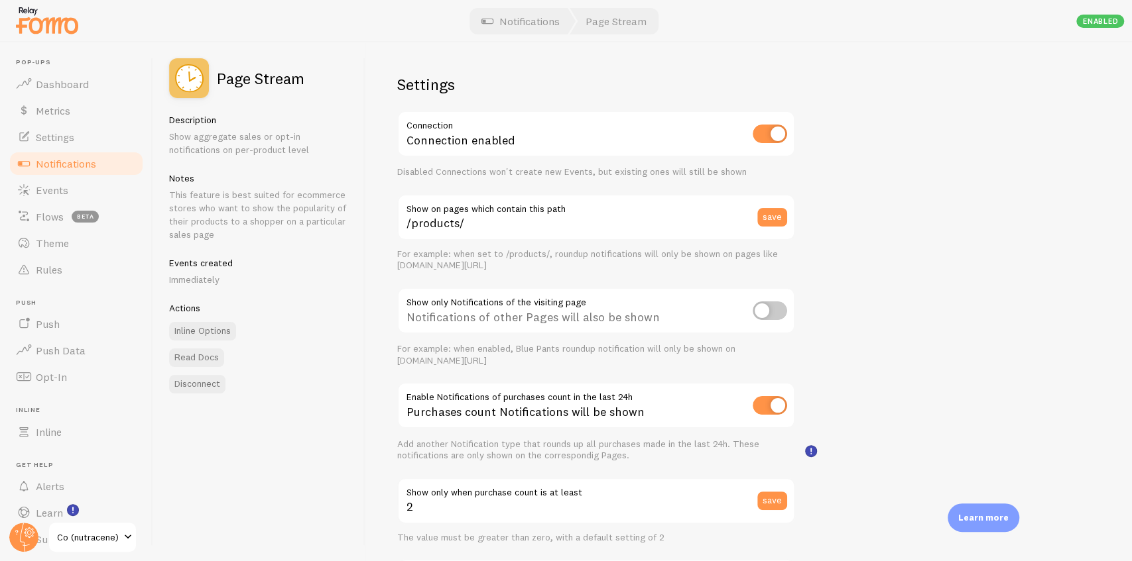
click at [760, 135] on input "checkbox" at bounding box center [769, 134] width 34 height 19
checkbox input "false"
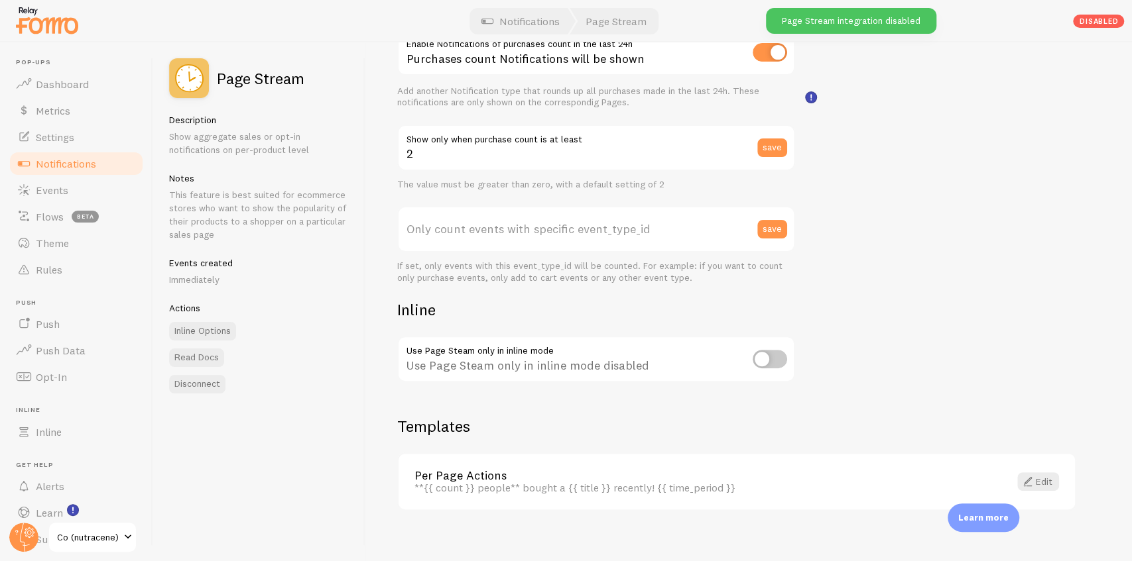
scroll to position [366, 0]
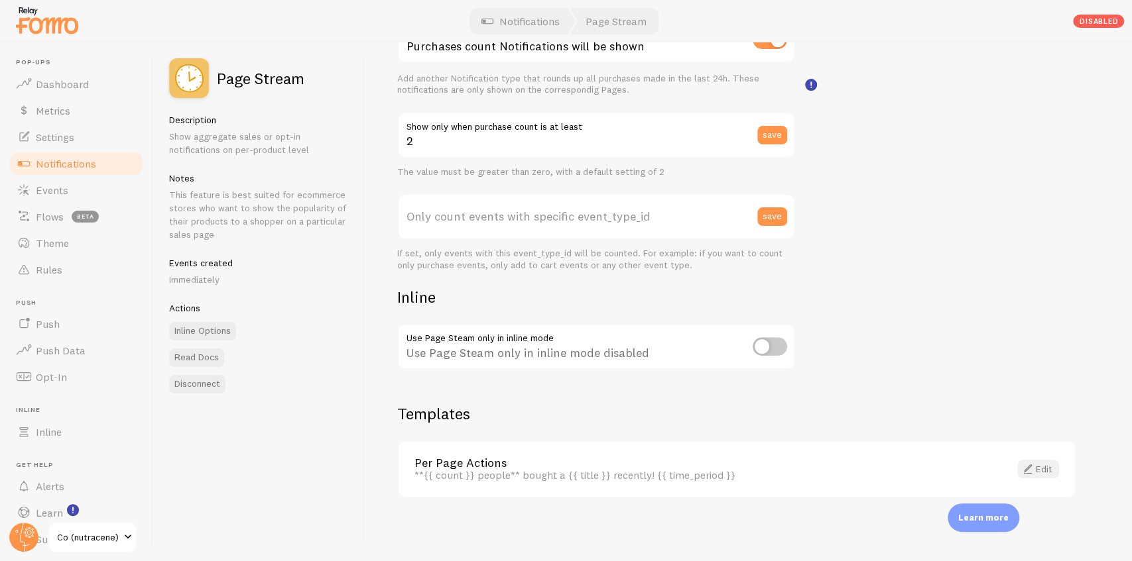
click at [1030, 469] on span at bounding box center [1028, 469] width 16 height 16
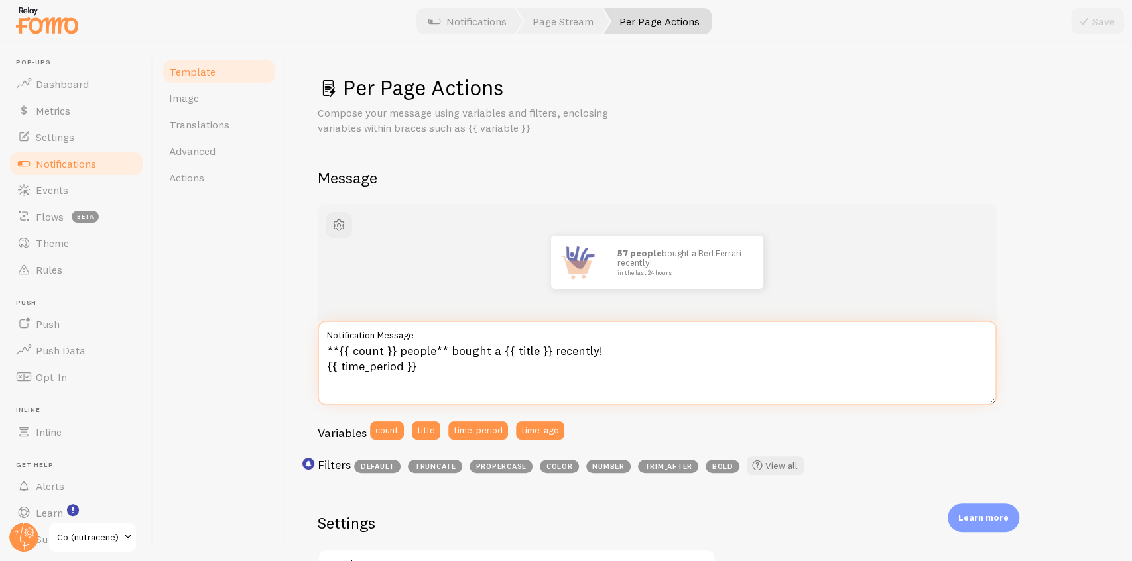
drag, startPoint x: 401, startPoint y: 355, endPoint x: 320, endPoint y: 356, distance: 81.5
click at [320, 356] on textarea "**{{ count }} people** bought a {{ title }} recently! {{ time_period }}" at bounding box center [657, 363] width 679 height 85
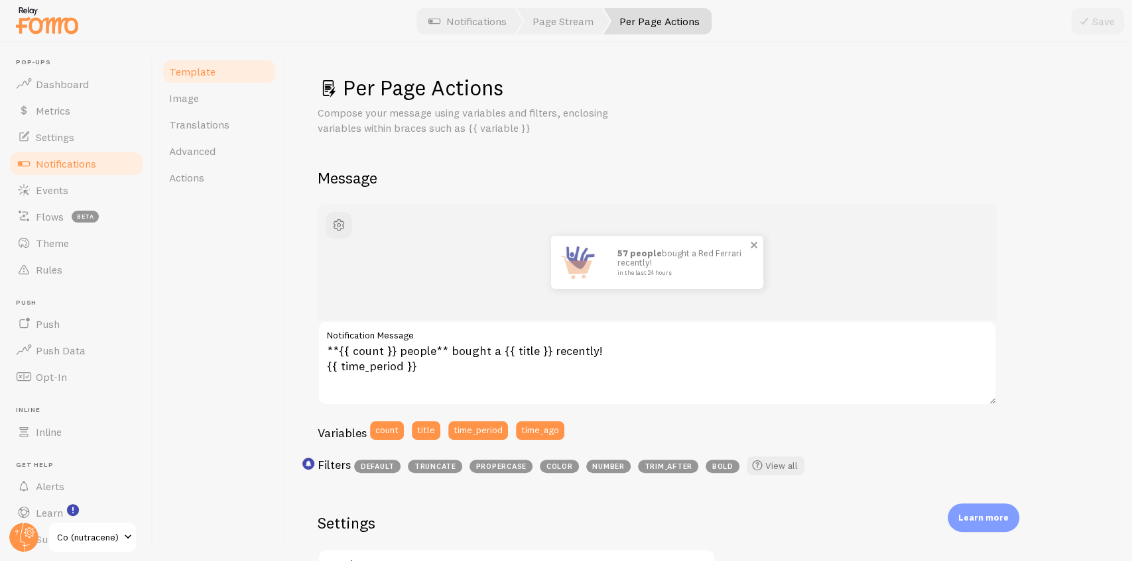
drag, startPoint x: 666, startPoint y: 262, endPoint x: 616, endPoint y: 248, distance: 52.3
click at [616, 248] on div "57 people bought a Red Ferrari recently! in the last 24 hours" at bounding box center [683, 262] width 159 height 53
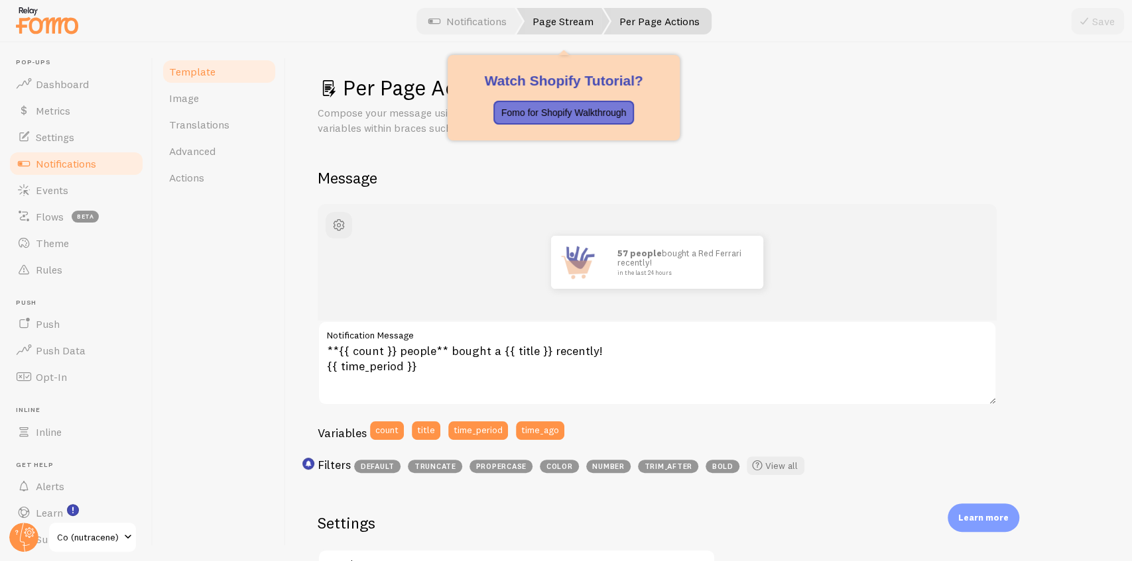
click at [561, 19] on link "Page Stream" at bounding box center [562, 21] width 93 height 27
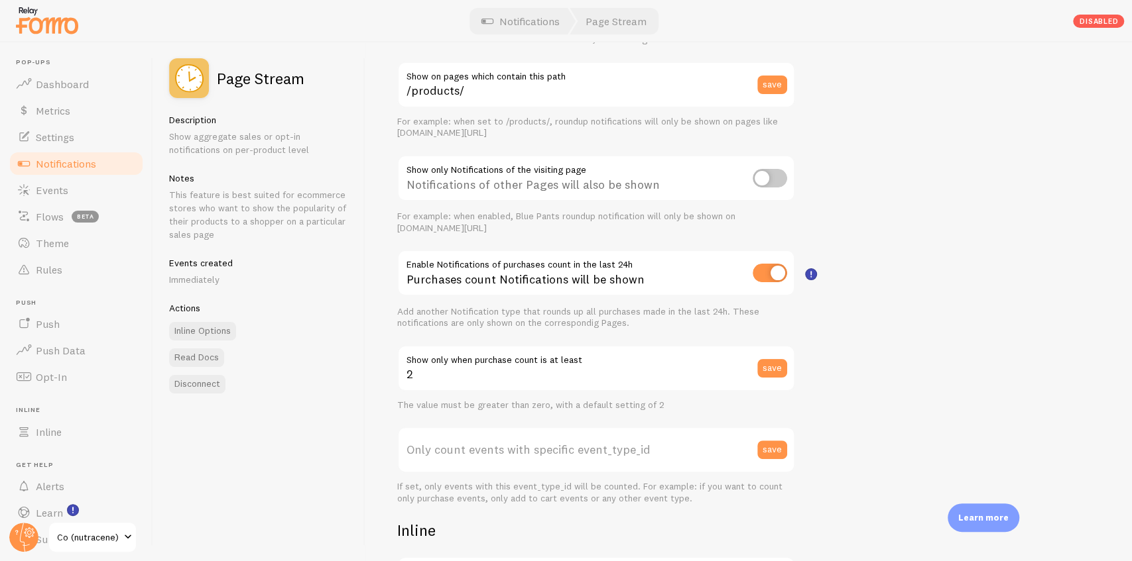
scroll to position [176, 0]
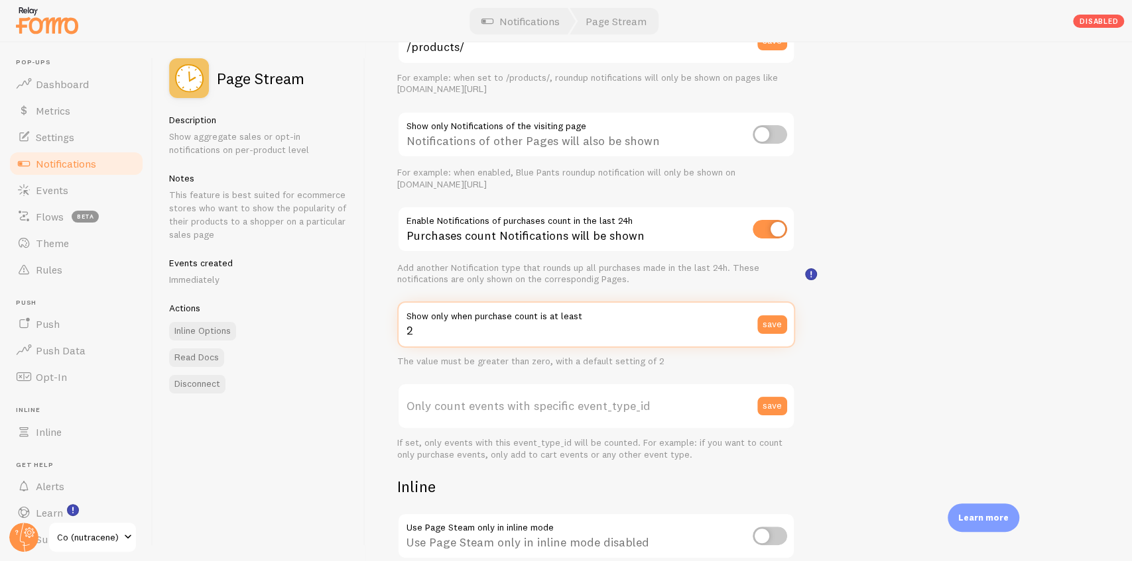
drag, startPoint x: 438, startPoint y: 337, endPoint x: 407, endPoint y: 337, distance: 31.2
click at [407, 337] on input "2" at bounding box center [596, 325] width 398 height 46
click at [507, 342] on input "2" at bounding box center [596, 325] width 398 height 46
drag, startPoint x: 443, startPoint y: 327, endPoint x: 401, endPoint y: 312, distance: 45.3
click at [401, 312] on div "2 Show only when purchase count is at least save" at bounding box center [596, 325] width 398 height 46
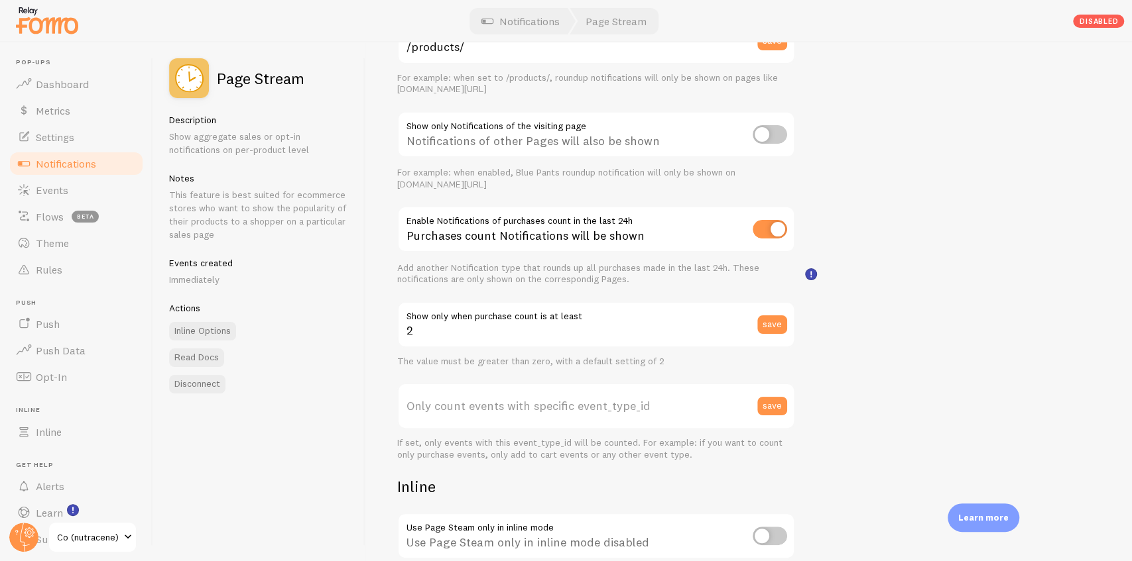
click at [452, 323] on label "Show only when purchase count is at least" at bounding box center [596, 313] width 398 height 23
click at [452, 323] on input "2" at bounding box center [596, 325] width 398 height 46
click at [443, 325] on input "2" at bounding box center [596, 325] width 398 height 46
drag, startPoint x: 415, startPoint y: 334, endPoint x: 399, endPoint y: 325, distance: 18.4
click at [399, 325] on input "2" at bounding box center [596, 325] width 398 height 46
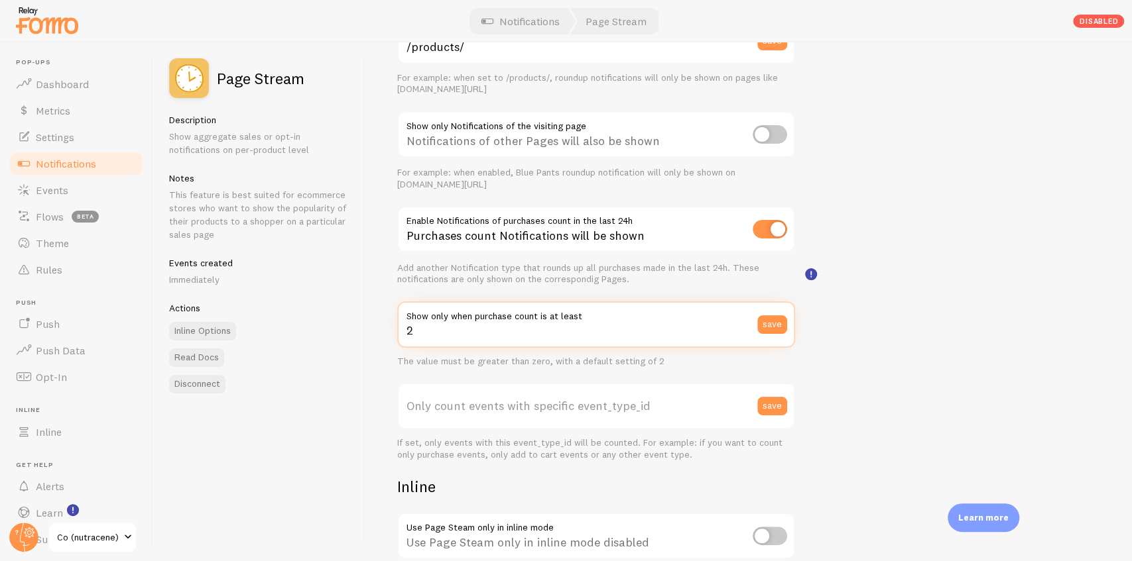
click at [440, 335] on input "2" at bounding box center [596, 325] width 398 height 46
drag, startPoint x: 440, startPoint y: 334, endPoint x: 393, endPoint y: 333, distance: 47.1
click at [393, 333] on div "Settings Connection Connection disabled Disabled Connections won't create new E…" at bounding box center [748, 301] width 766 height 519
type input "10"
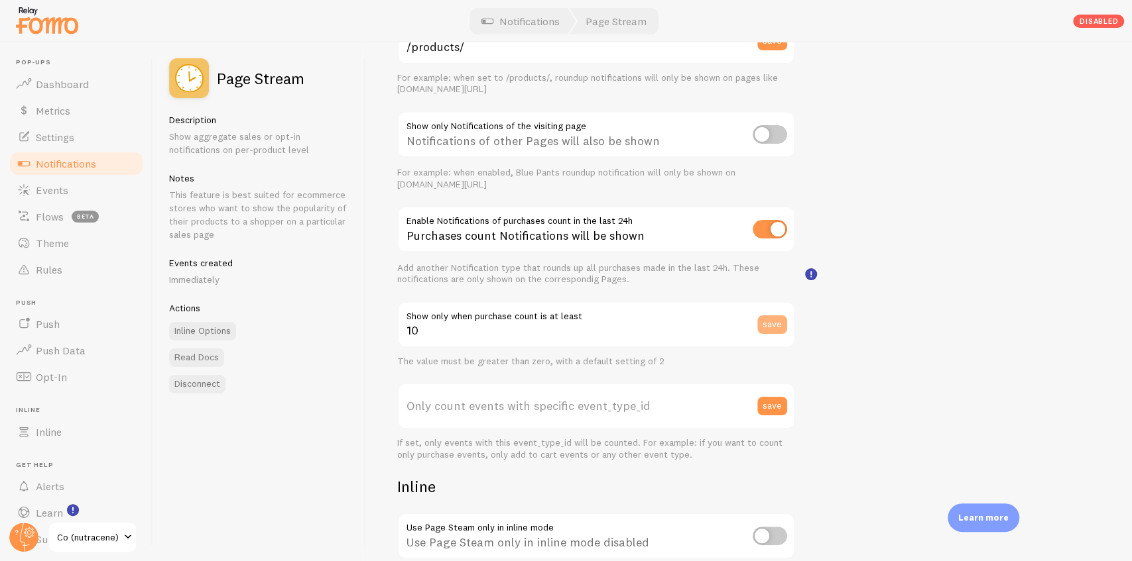
click at [777, 320] on button "save" at bounding box center [772, 325] width 30 height 19
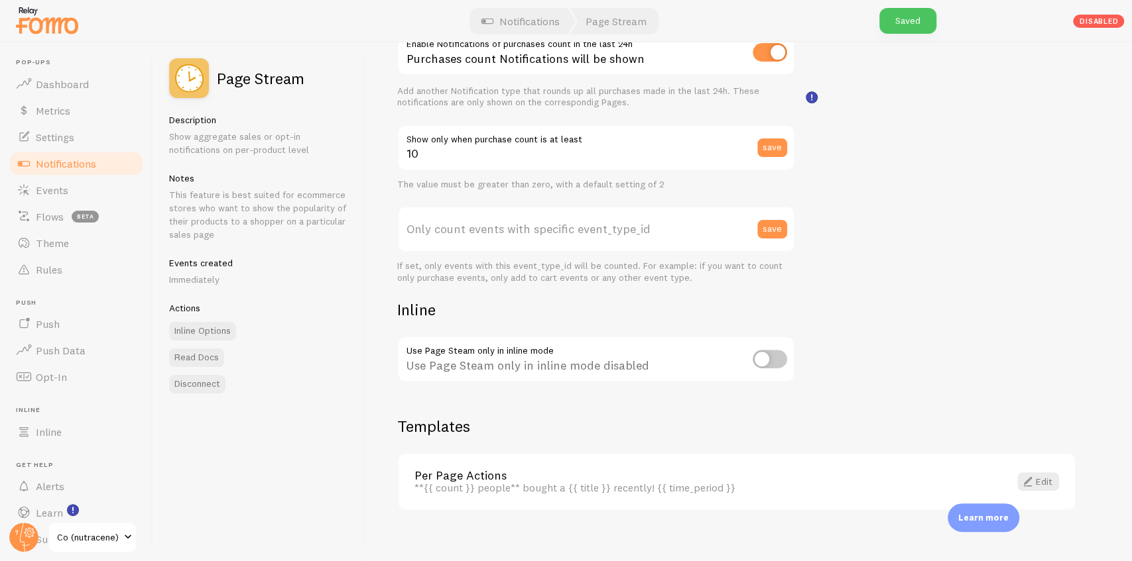
scroll to position [265, 0]
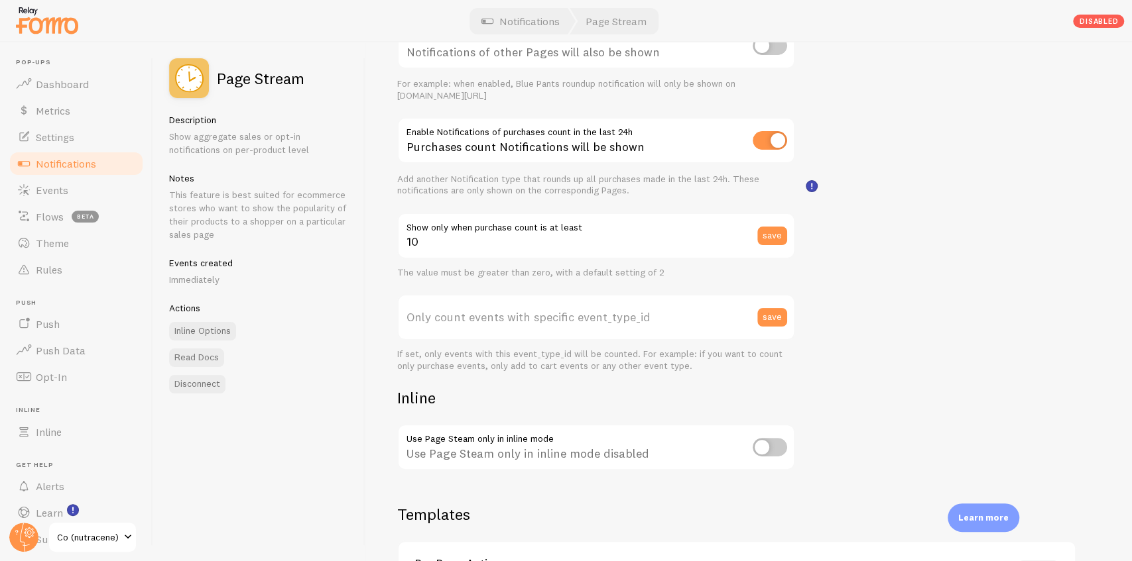
click at [434, 317] on label "Only count events with specific event_type_id" at bounding box center [596, 317] width 398 height 46
click at [434, 317] on input "Only count events with specific event_type_id" at bounding box center [596, 317] width 398 height 46
click at [74, 158] on span "Notifications" at bounding box center [66, 163] width 60 height 13
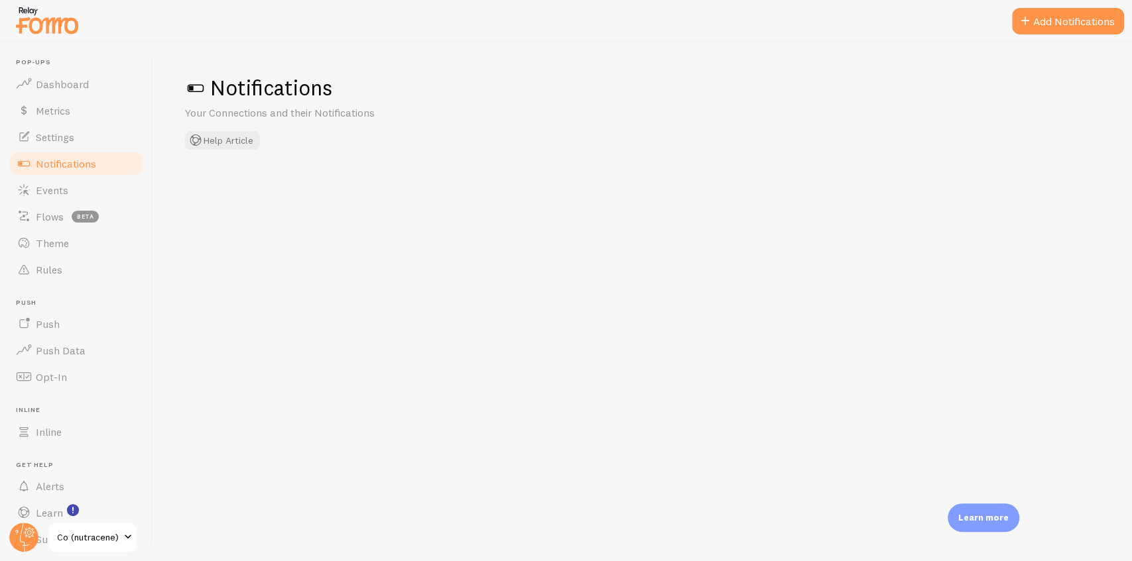
checkbox input "false"
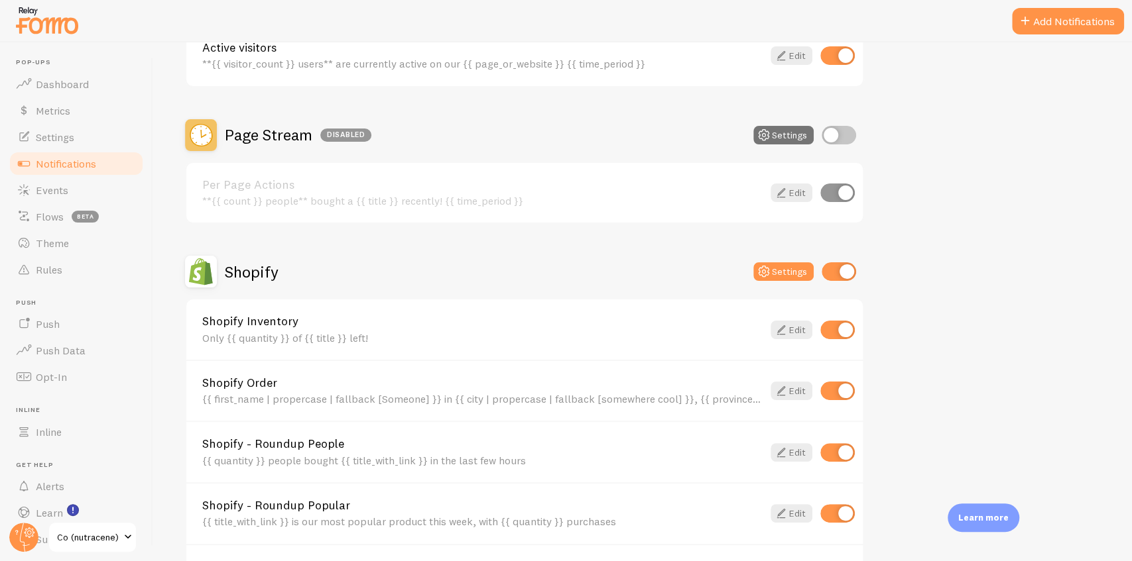
scroll to position [441, 0]
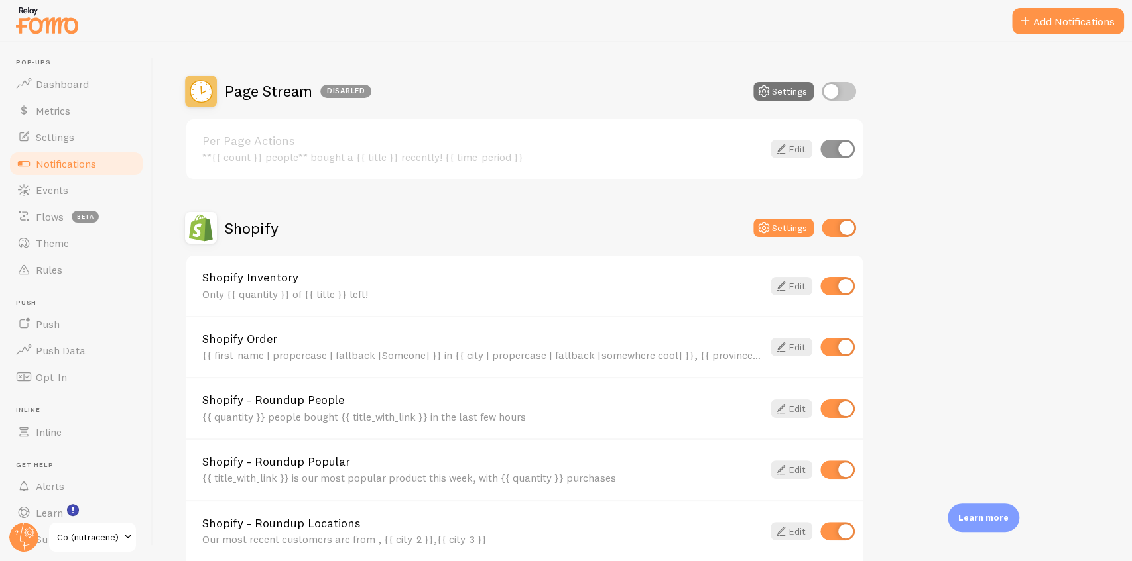
click at [259, 335] on link "Shopify Order" at bounding box center [482, 339] width 560 height 12
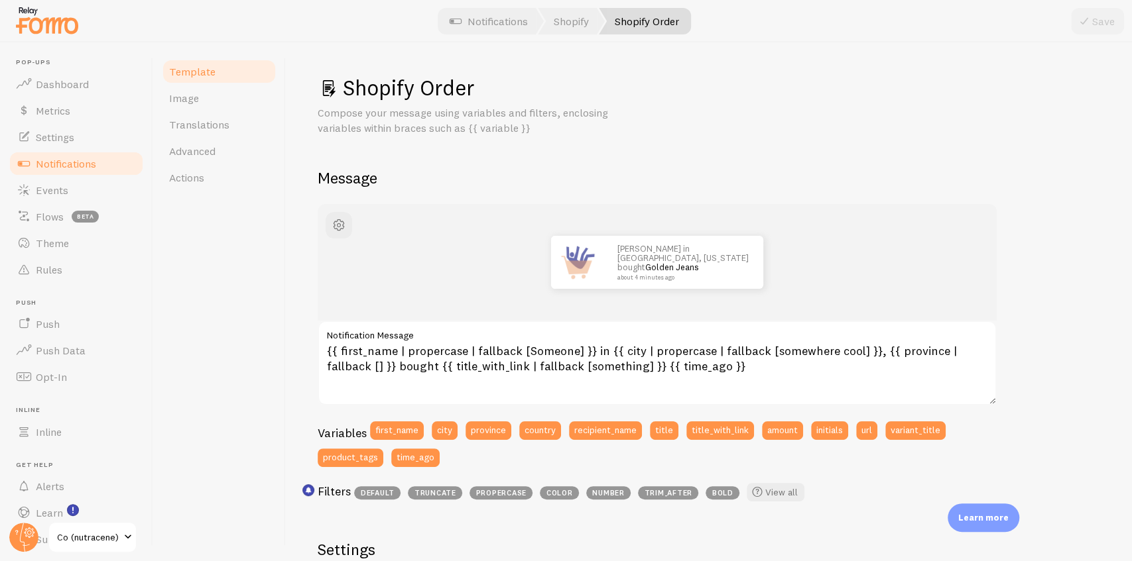
click at [80, 168] on span "Notifications" at bounding box center [66, 163] width 60 height 13
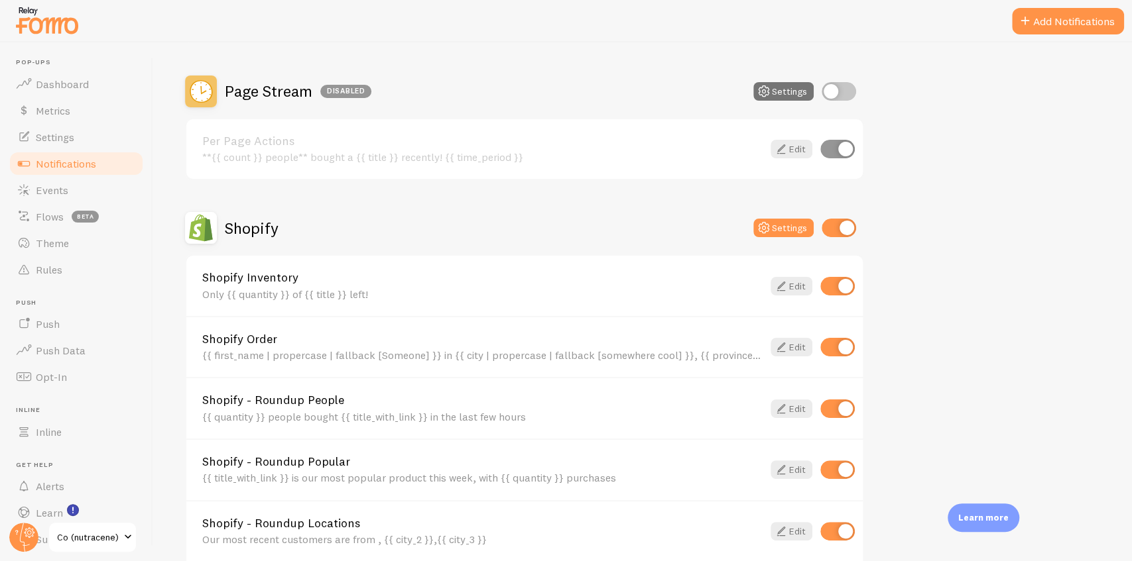
scroll to position [398, 0]
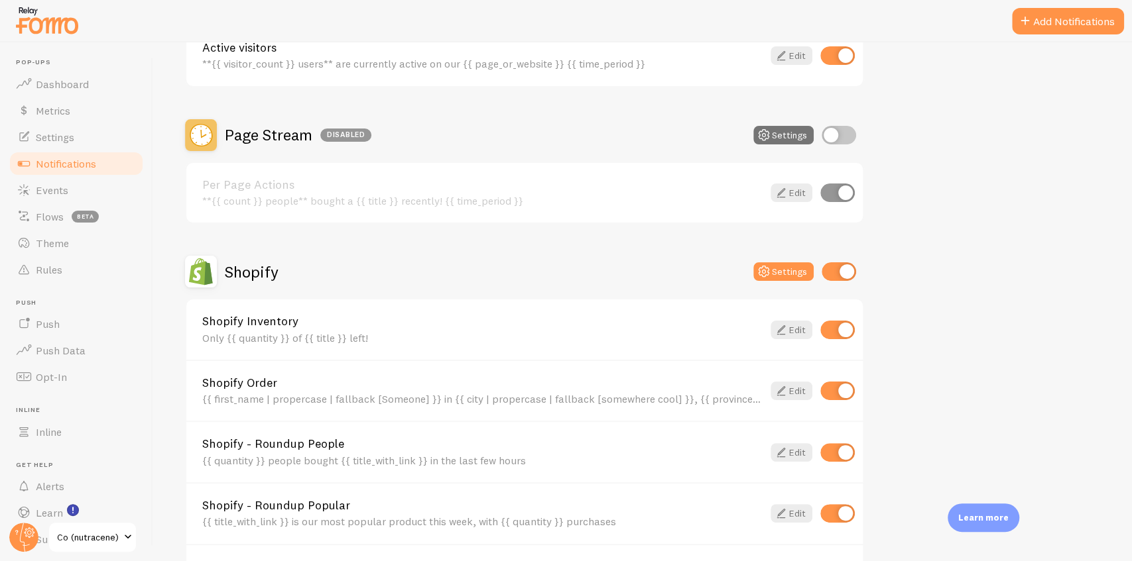
click at [304, 142] on h2 "Page Stream Disabled" at bounding box center [298, 135] width 146 height 21
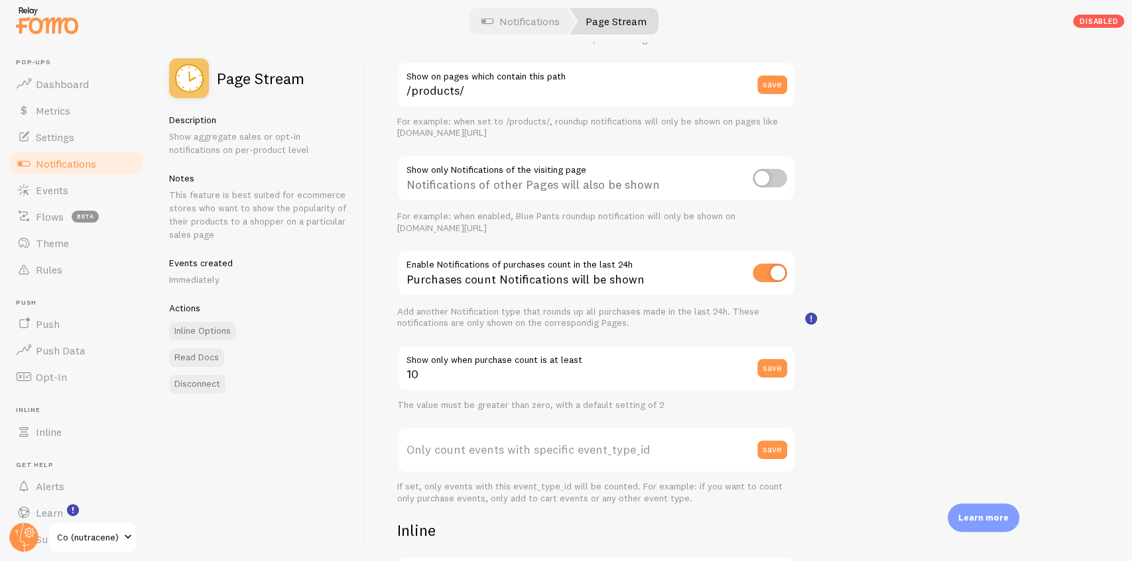
scroll to position [221, 0]
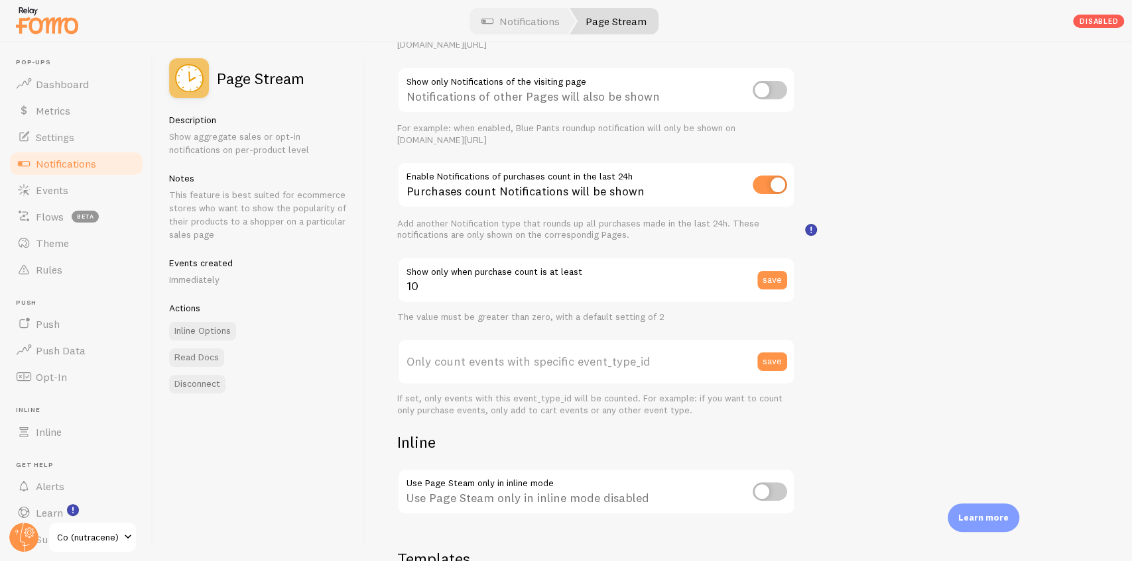
click at [447, 371] on label "Only count events with specific event_type_id" at bounding box center [596, 362] width 398 height 46
click at [447, 371] on input "Only count events with specific event_type_id" at bounding box center [596, 362] width 398 height 46
drag, startPoint x: 443, startPoint y: 357, endPoint x: 409, endPoint y: 367, distance: 35.2
click at [409, 367] on label "Only count events with specific event_type_id" at bounding box center [596, 362] width 398 height 46
click at [409, 367] on input "Only count events with specific event_type_id" at bounding box center [596, 362] width 398 height 46
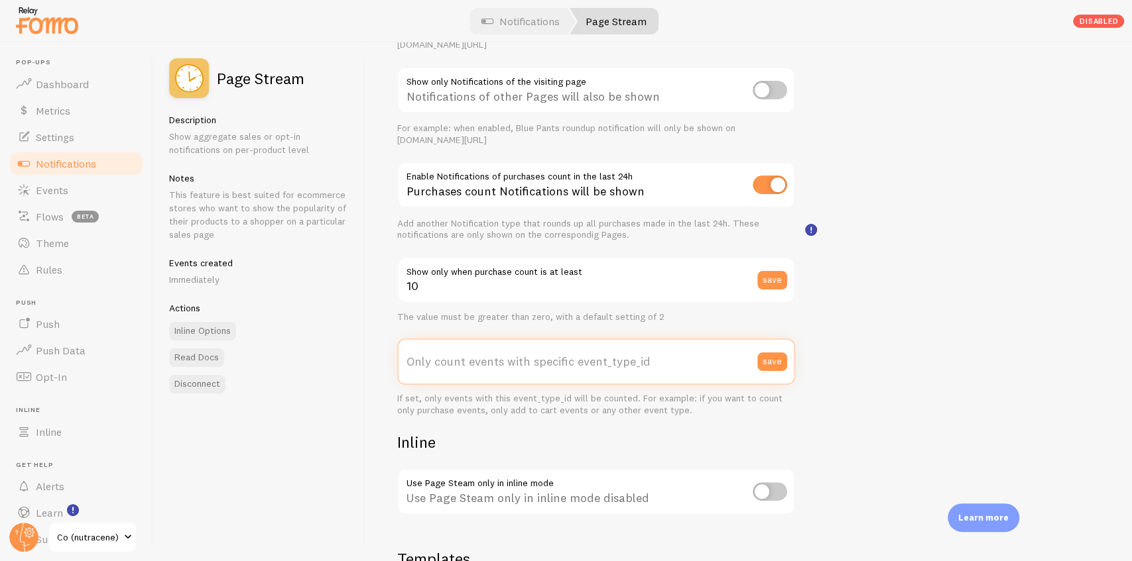
paste input "259235"
type input "259235"
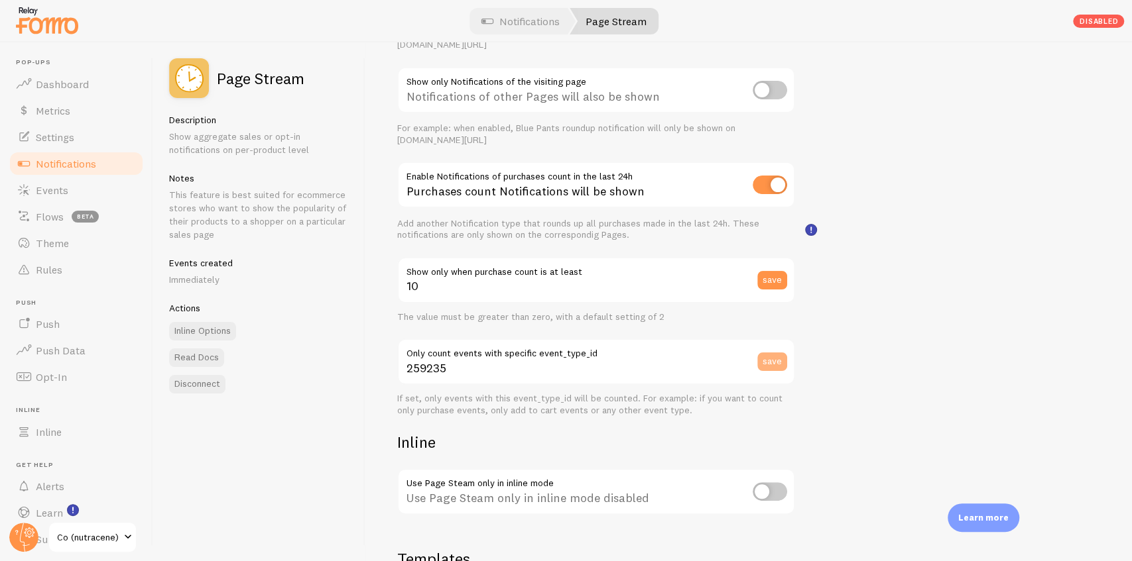
click at [762, 362] on button "save" at bounding box center [772, 362] width 30 height 19
drag, startPoint x: 464, startPoint y: 373, endPoint x: 399, endPoint y: 369, distance: 65.1
click at [399, 369] on input "259235" at bounding box center [596, 362] width 398 height 46
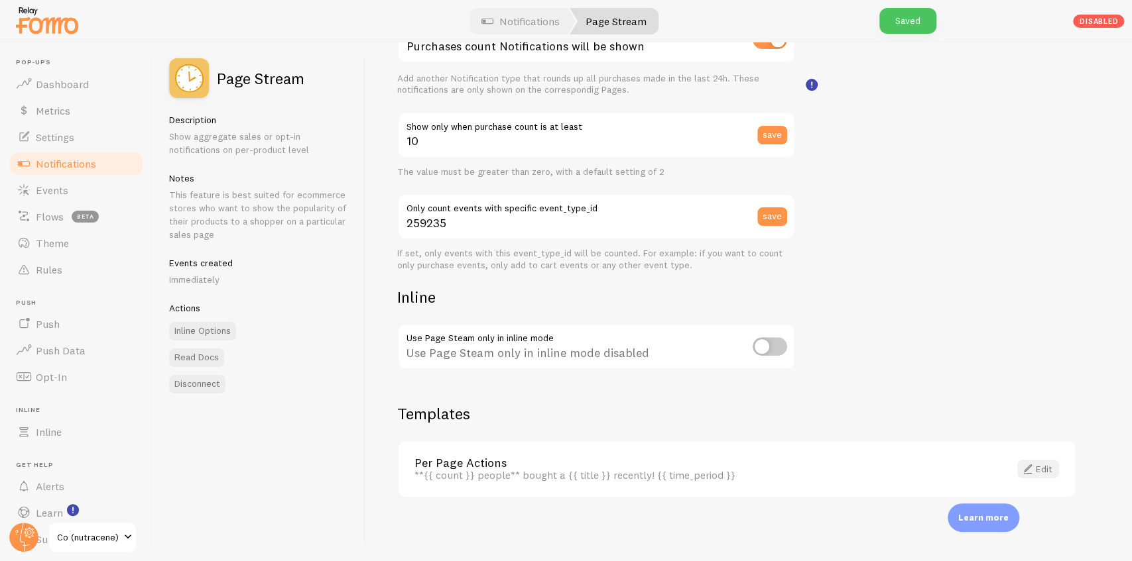
click at [1037, 473] on link "Edit" at bounding box center [1038, 469] width 42 height 19
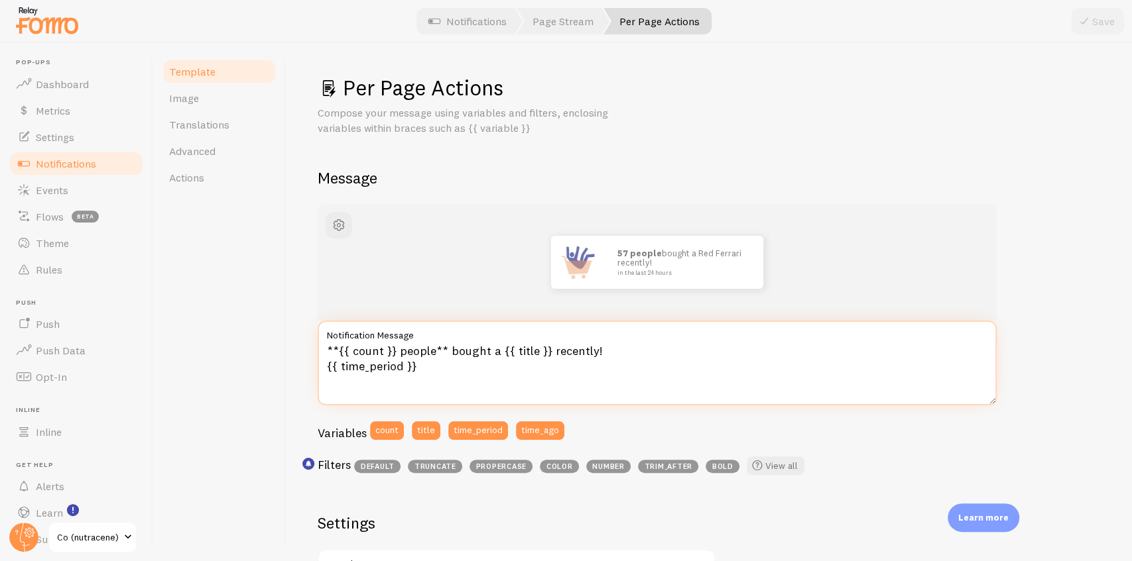
click at [555, 353] on textarea "**{{ count }} people** bought a {{ title }} recently! {{ time_period }}" at bounding box center [657, 363] width 679 height 85
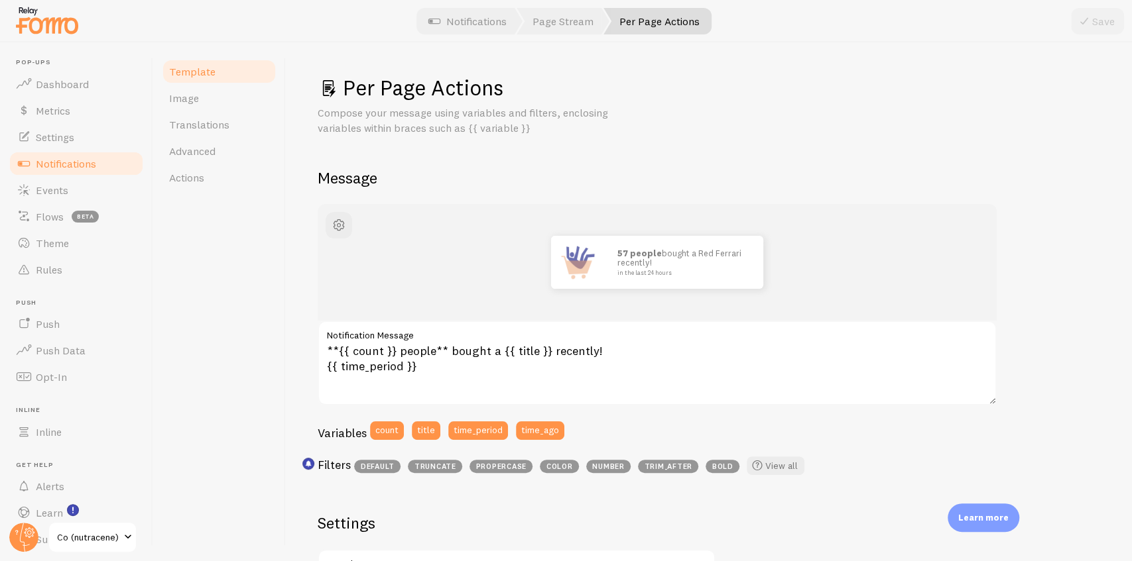
click at [72, 161] on span "Notifications" at bounding box center [66, 163] width 60 height 13
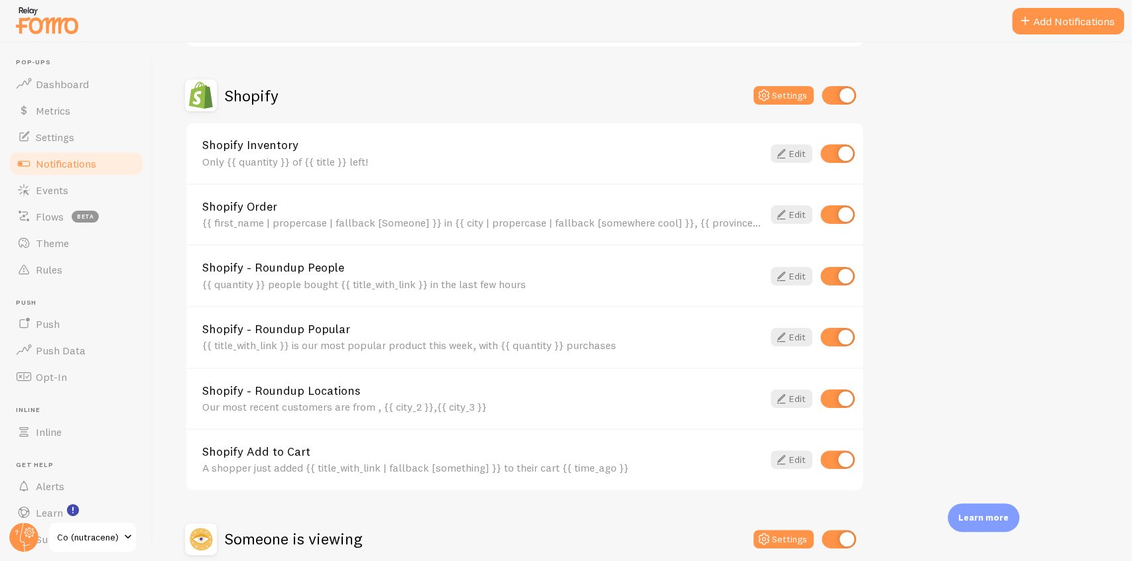
scroll to position [663, 0]
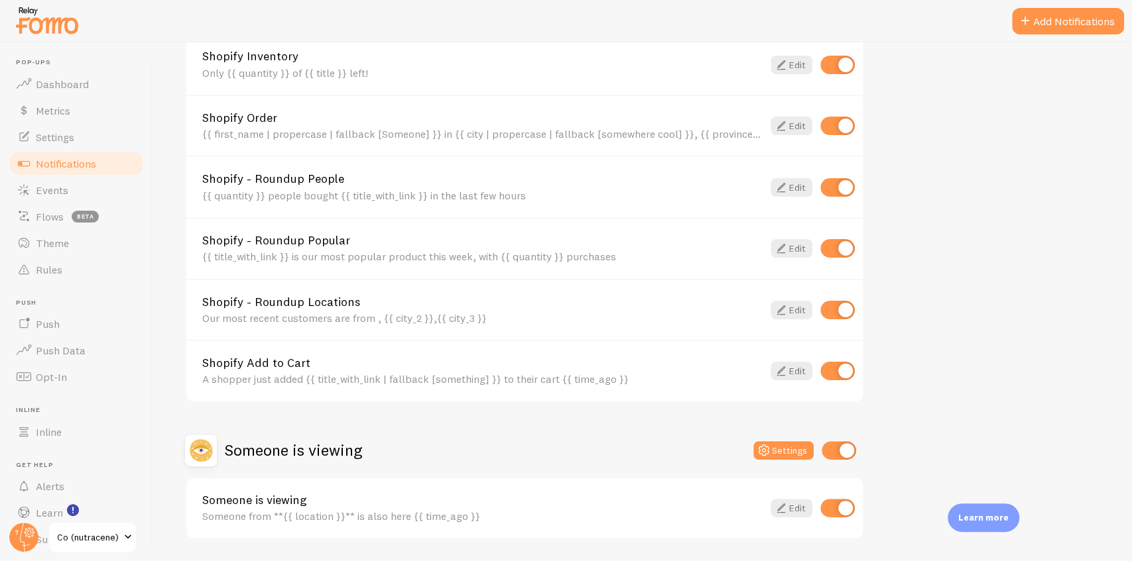
click at [264, 366] on link "Shopify Add to Cart" at bounding box center [482, 363] width 560 height 12
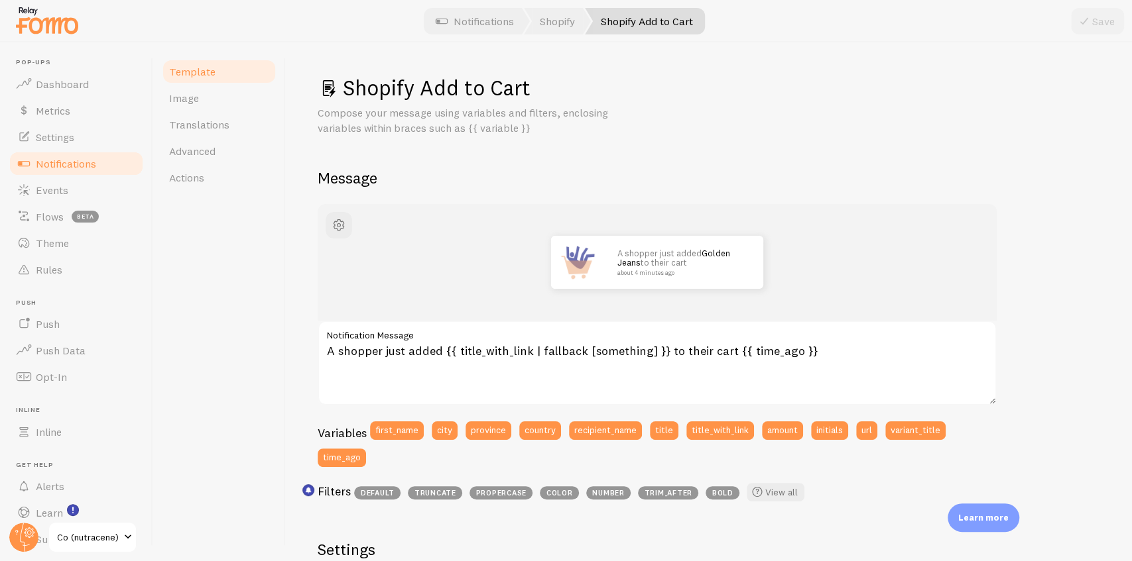
click at [113, 160] on link "Notifications" at bounding box center [76, 163] width 137 height 27
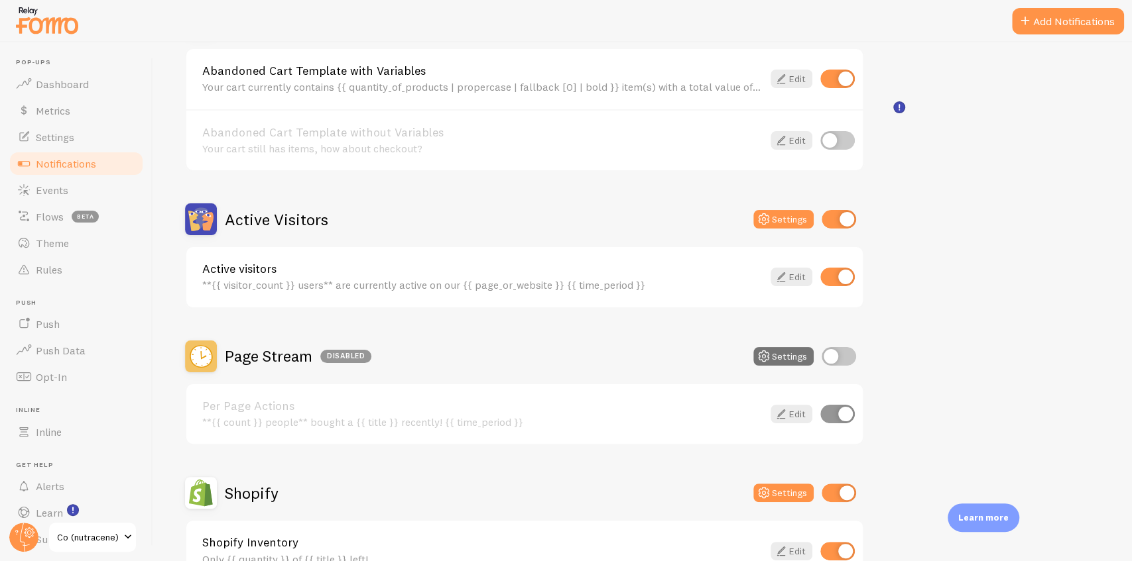
scroll to position [221, 0]
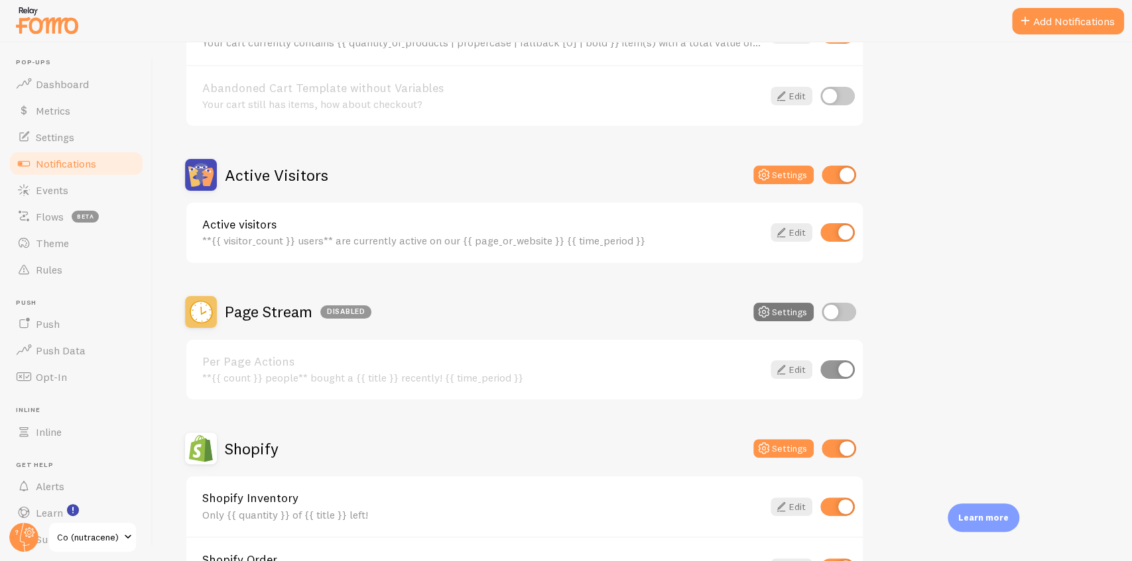
click at [772, 314] on icon at bounding box center [764, 312] width 16 height 16
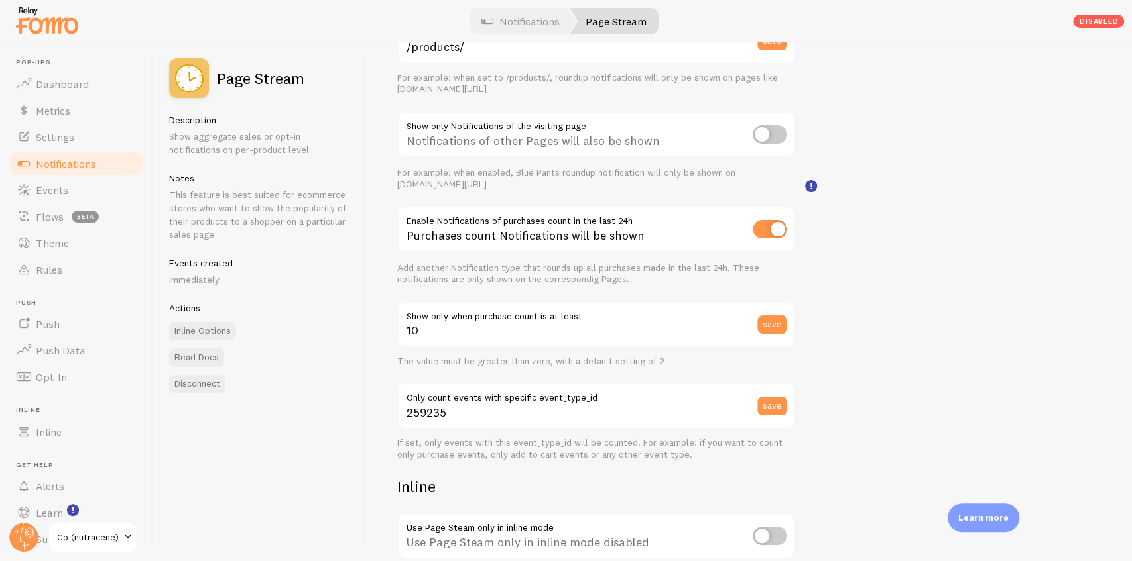
scroll to position [265, 0]
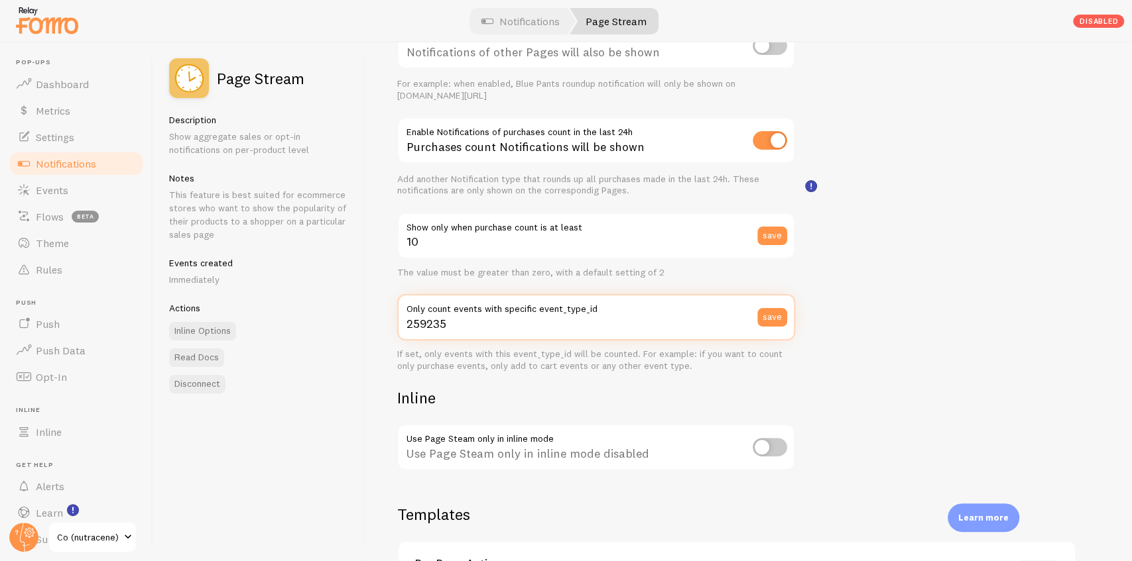
drag, startPoint x: 464, startPoint y: 327, endPoint x: 406, endPoint y: 327, distance: 57.7
click at [406, 327] on input "259235" at bounding box center [596, 317] width 398 height 46
click at [878, 379] on div "Settings Connection Connection disabled Disabled Connections won't create new E…" at bounding box center [748, 301] width 766 height 519
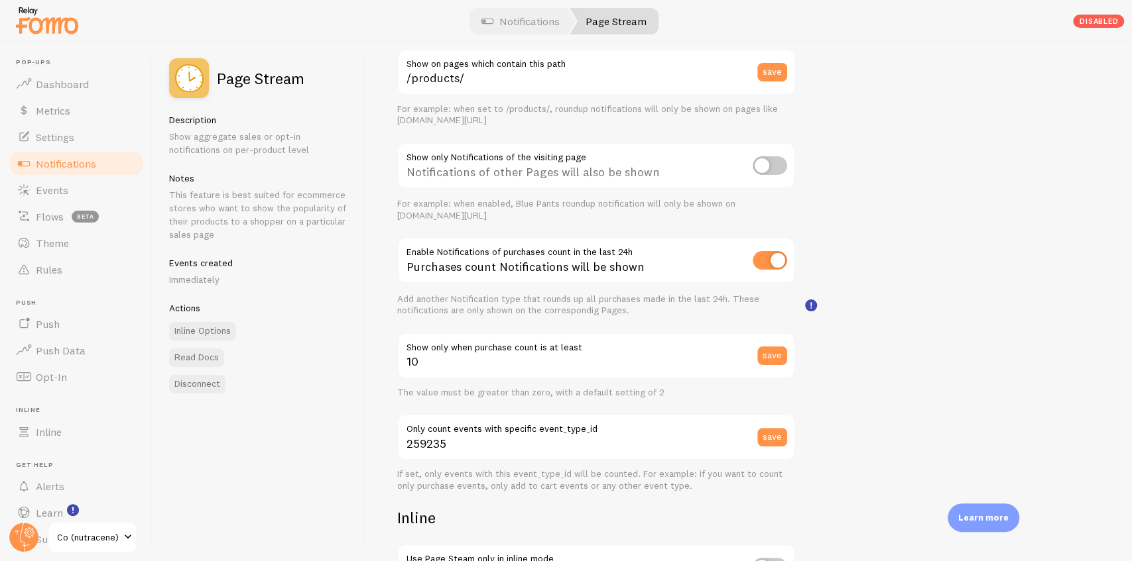
scroll to position [0, 0]
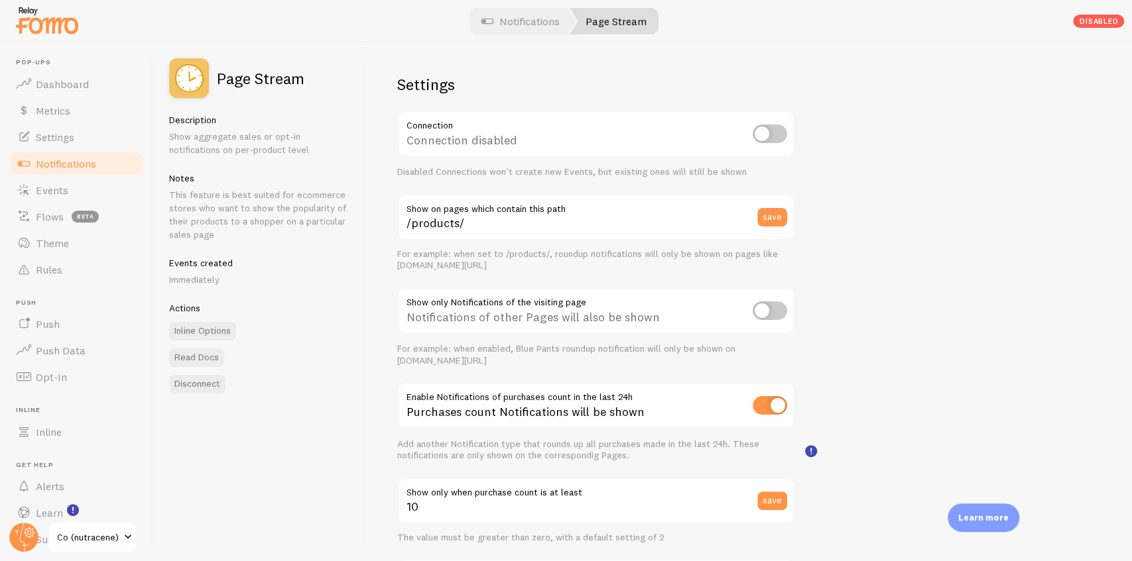
click at [85, 157] on span "Notifications" at bounding box center [66, 163] width 60 height 13
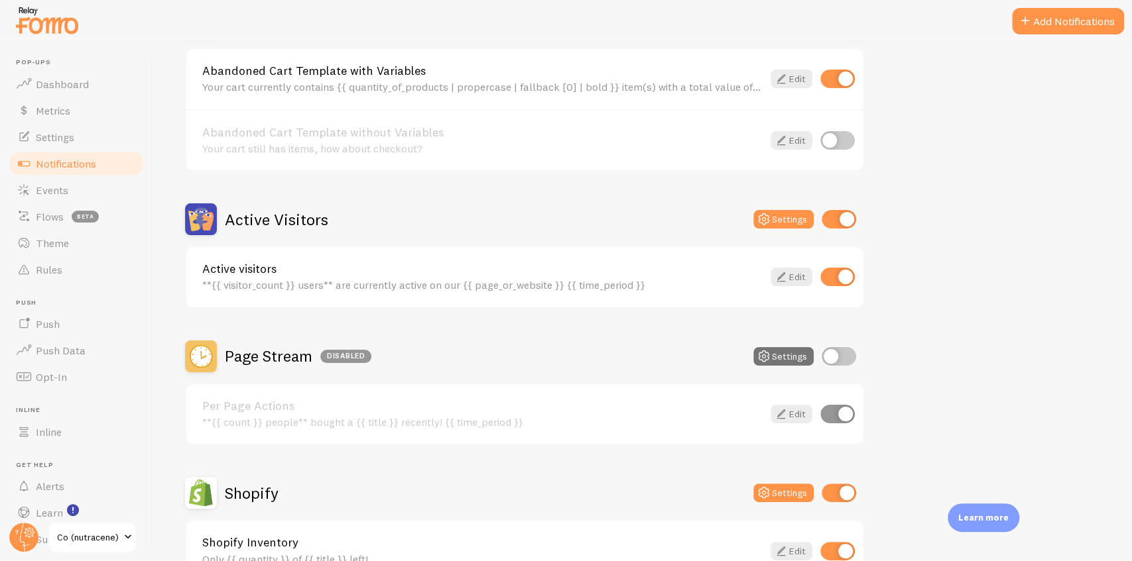
scroll to position [353, 0]
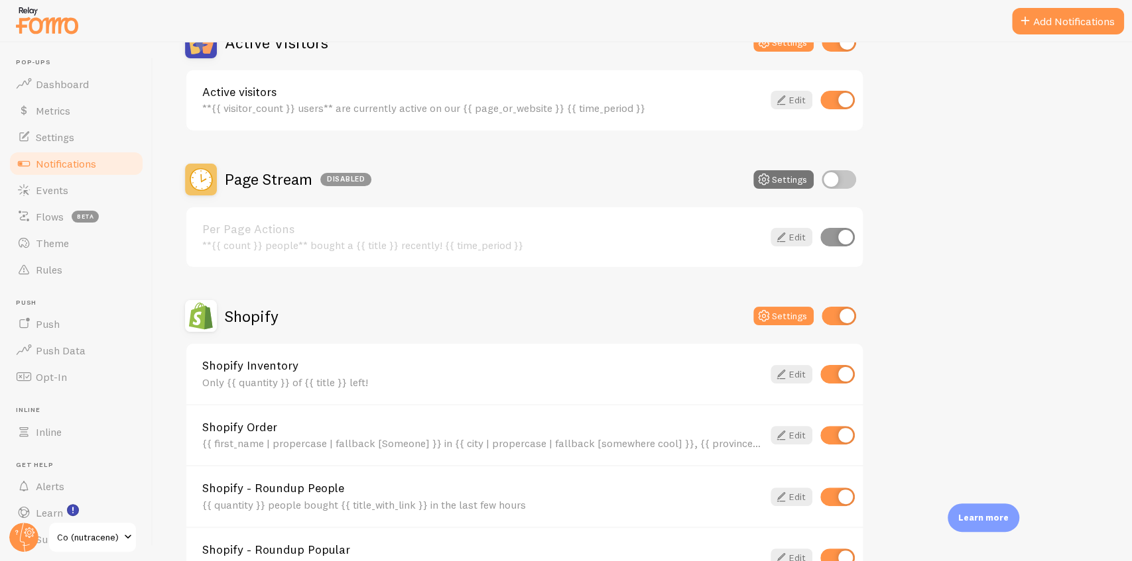
click at [270, 182] on h2 "Page Stream Disabled" at bounding box center [298, 179] width 146 height 21
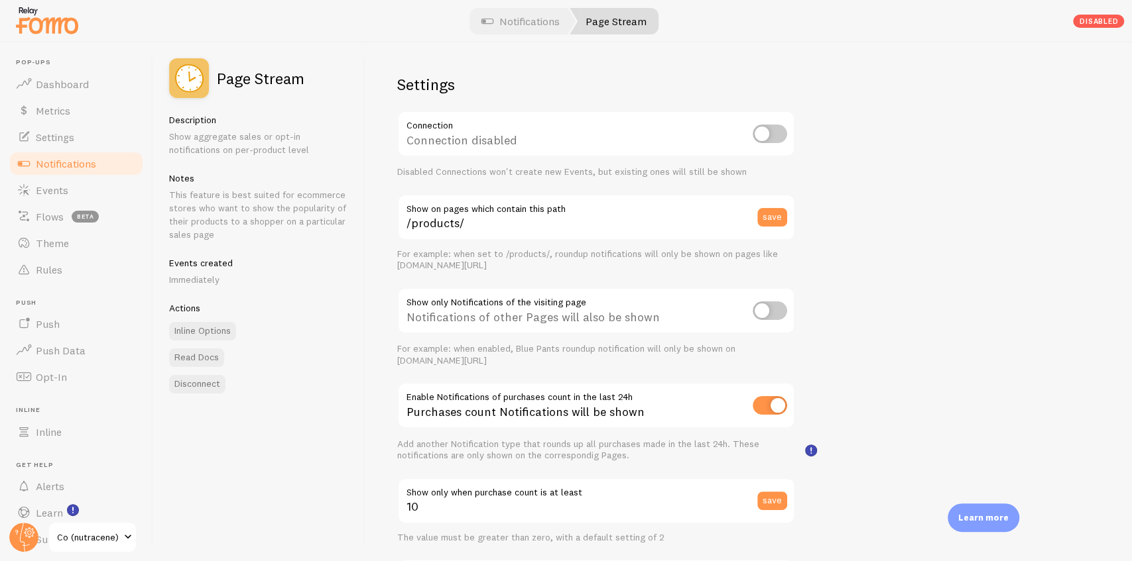
click at [55, 166] on span "Notifications" at bounding box center [66, 163] width 60 height 13
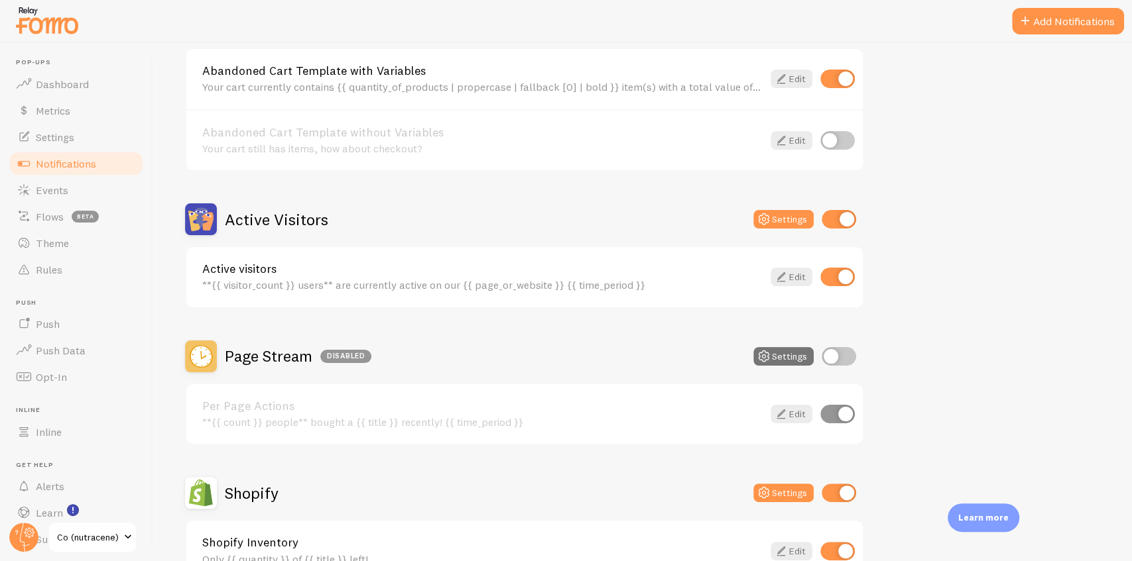
scroll to position [309, 0]
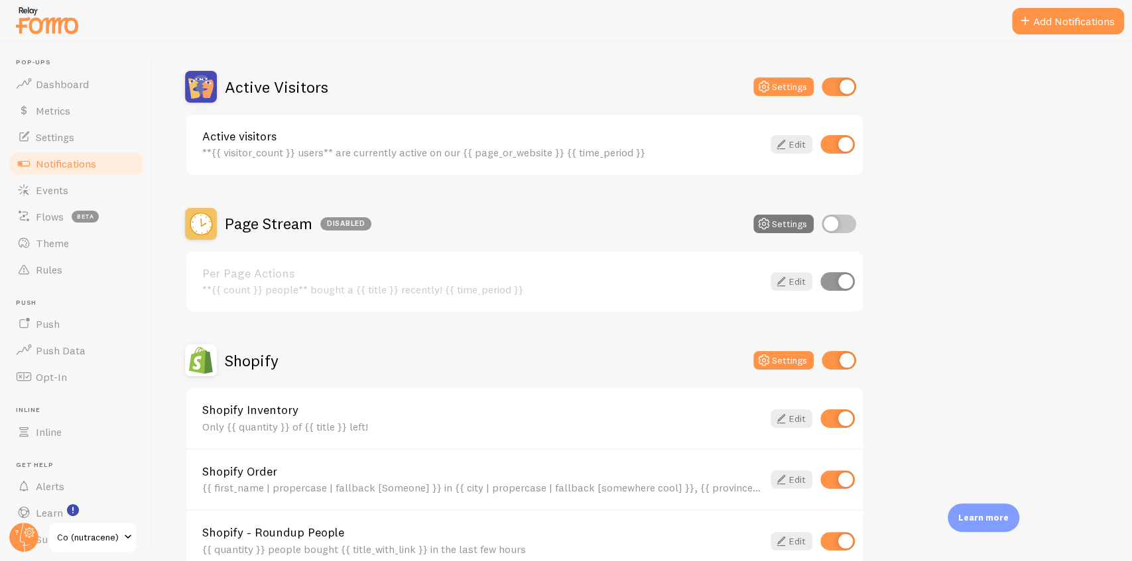
click at [754, 220] on button "Settings" at bounding box center [783, 224] width 60 height 19
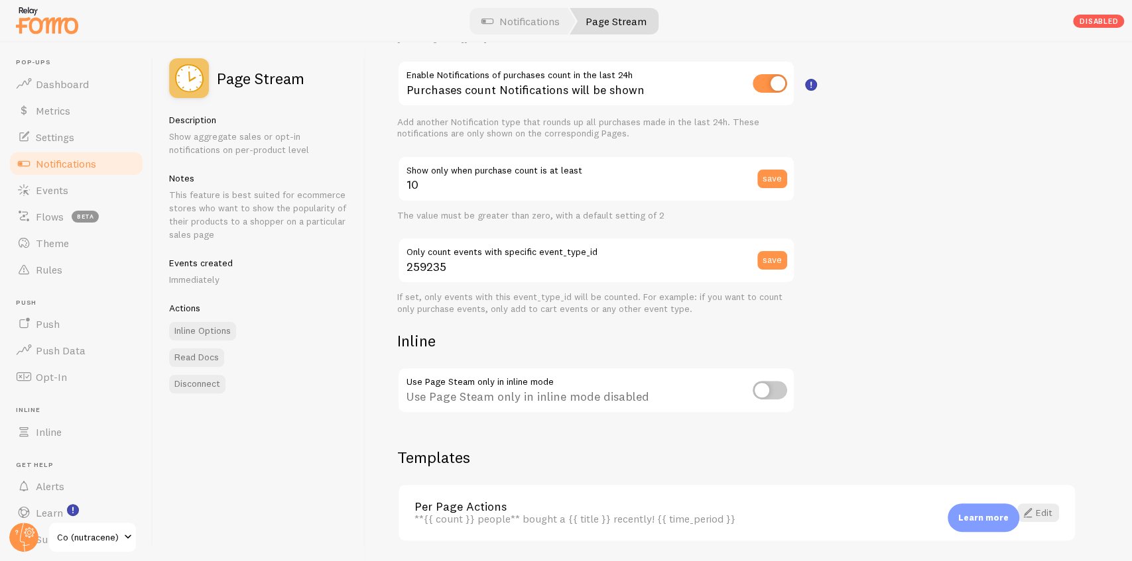
scroll to position [366, 0]
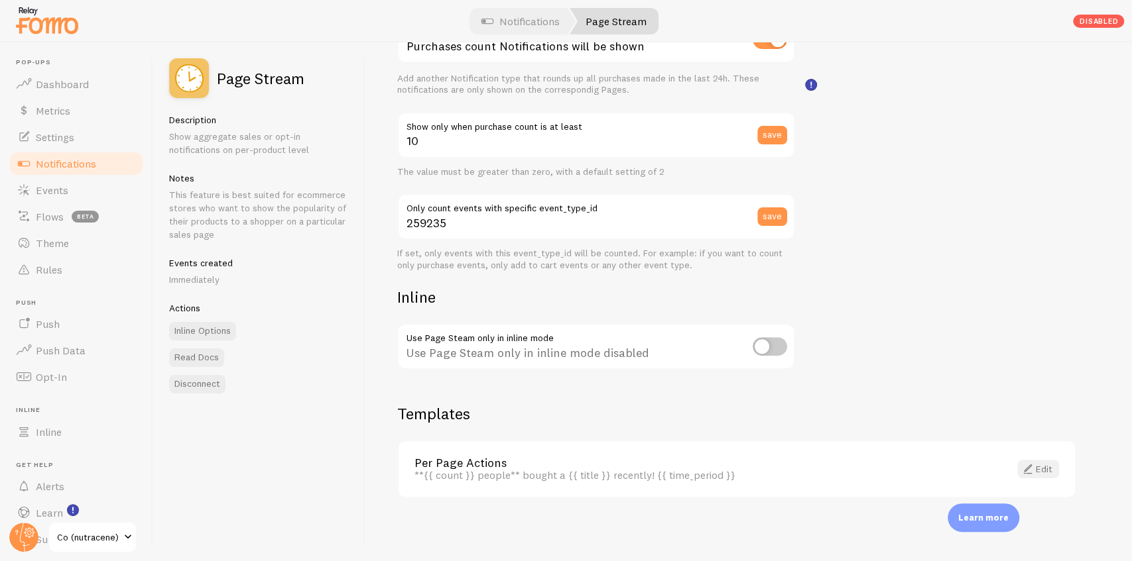
click at [1052, 464] on link "Edit" at bounding box center [1038, 469] width 42 height 19
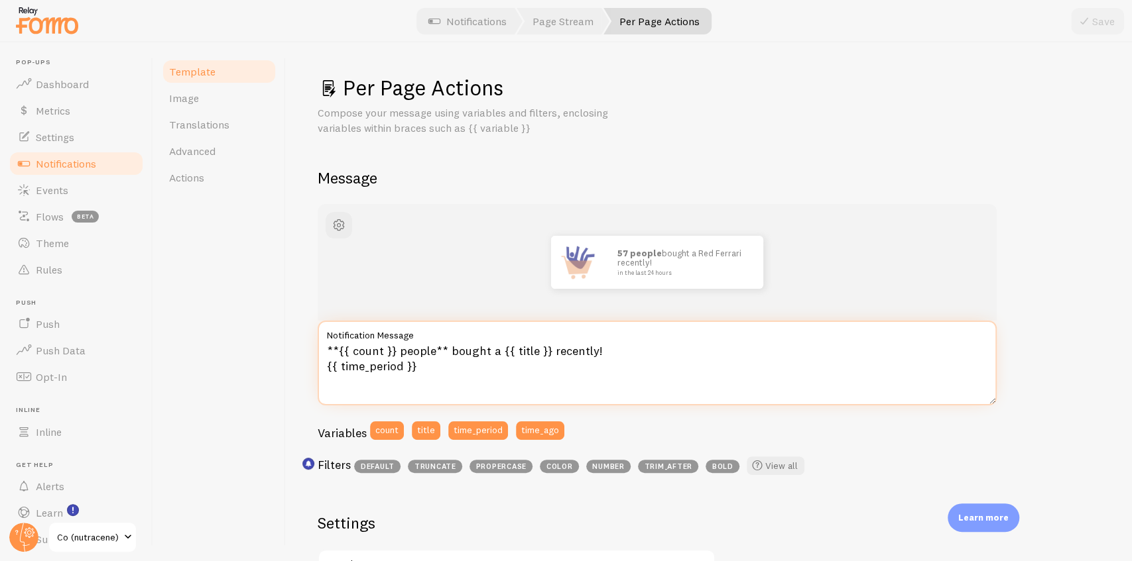
drag, startPoint x: 406, startPoint y: 362, endPoint x: 320, endPoint y: 349, distance: 87.8
click at [320, 349] on textarea "**{{ count }} people** bought a {{ title }} recently! {{ time_period }}" at bounding box center [657, 363] width 679 height 85
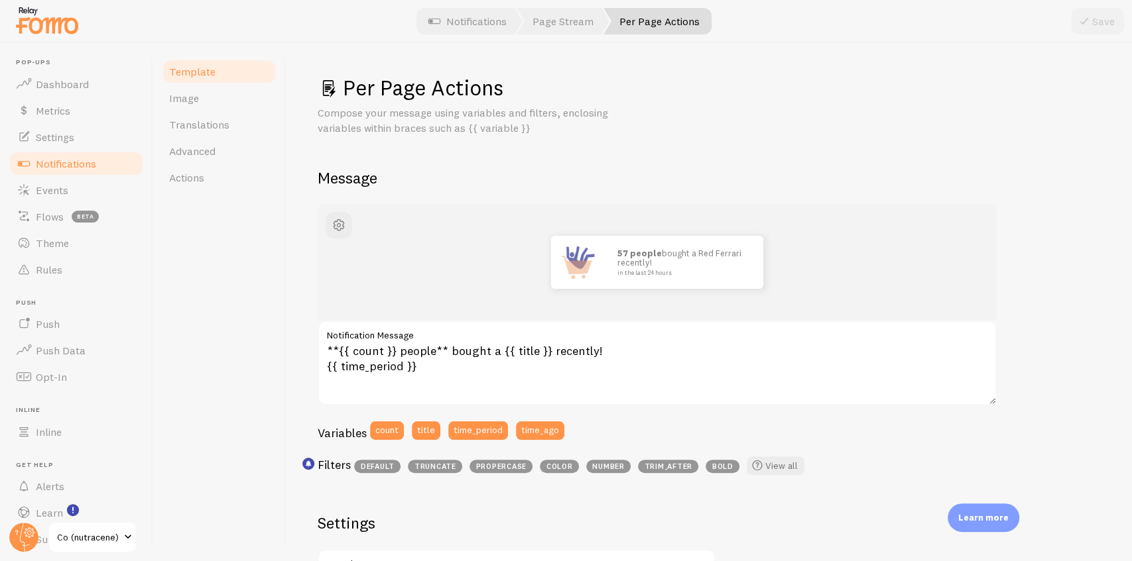
click at [62, 170] on link "Notifications" at bounding box center [76, 163] width 137 height 27
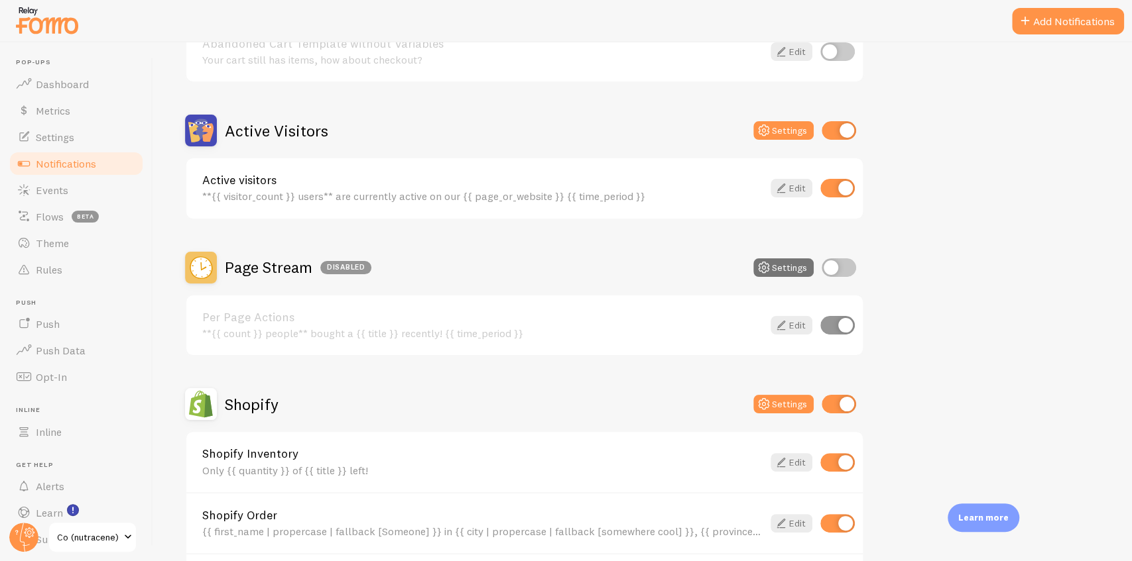
scroll to position [398, 0]
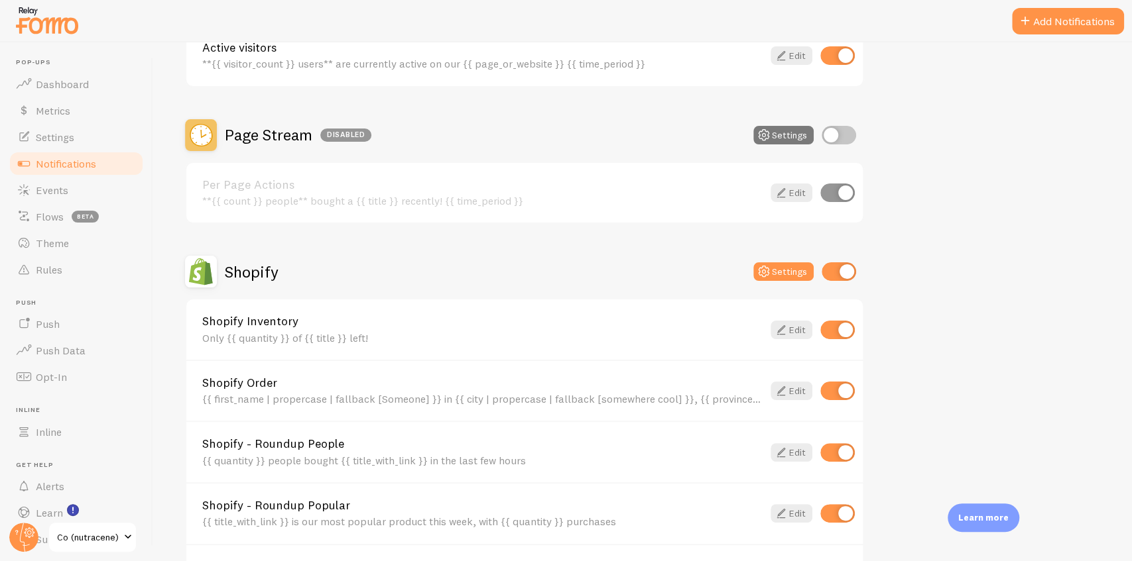
click at [778, 138] on button "Settings" at bounding box center [783, 135] width 60 height 19
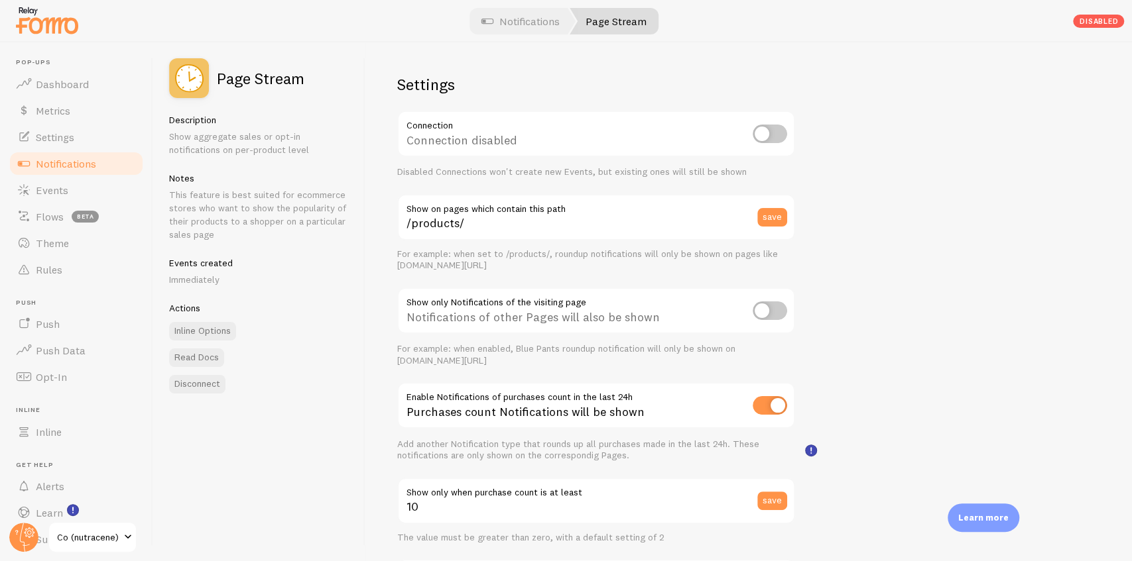
scroll to position [176, 0]
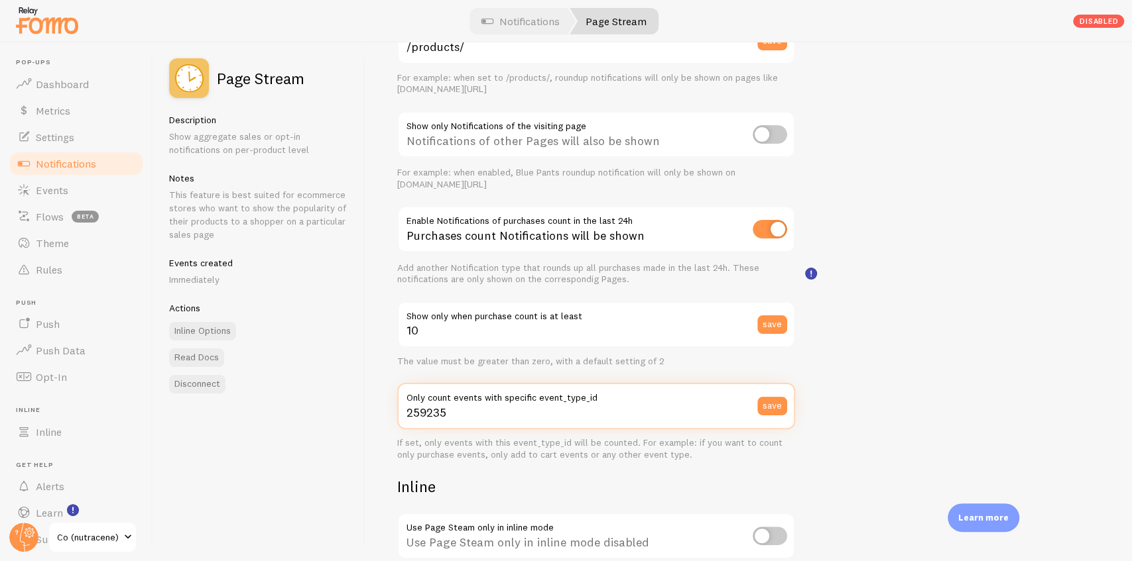
drag, startPoint x: 495, startPoint y: 412, endPoint x: 388, endPoint y: 410, distance: 106.1
click at [388, 410] on div "Settings Connection Connection disabled Disabled Connections won't create new E…" at bounding box center [748, 301] width 766 height 519
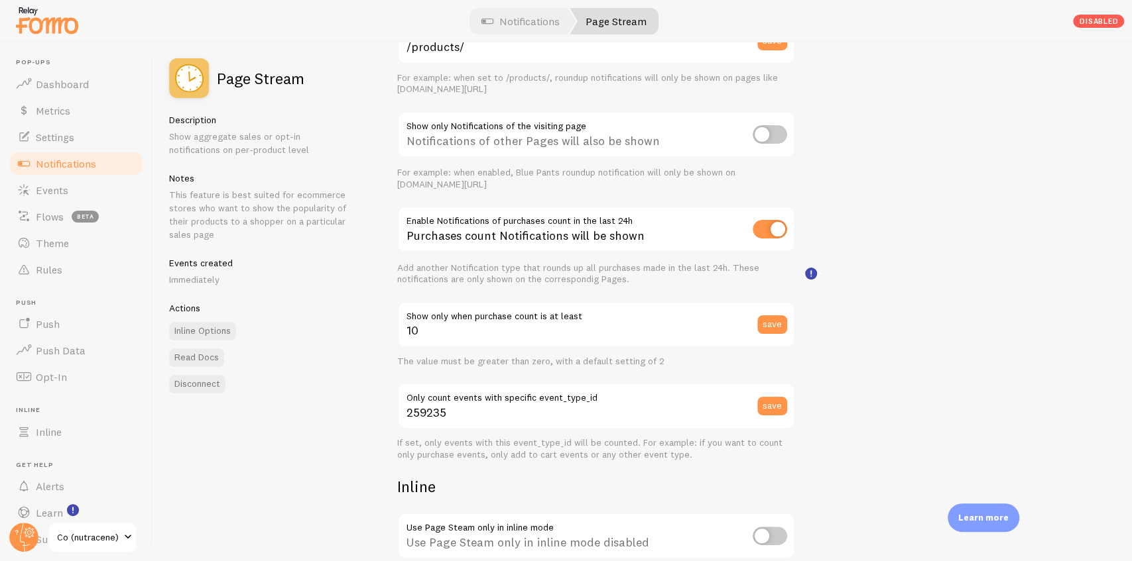
click at [823, 338] on div "Settings Connection Connection disabled Disabled Connections won't create new E…" at bounding box center [748, 301] width 766 height 519
drag, startPoint x: 418, startPoint y: 337, endPoint x: 378, endPoint y: 332, distance: 40.0
click at [378, 332] on div "Settings Connection Connection disabled Disabled Connections won't create new E…" at bounding box center [748, 301] width 766 height 519
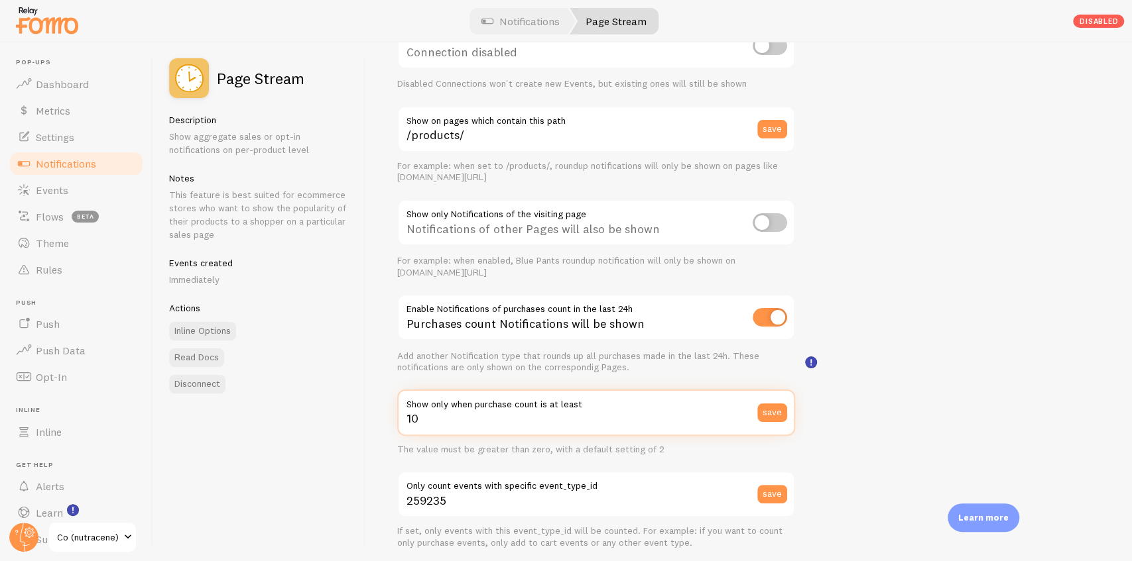
scroll to position [0, 0]
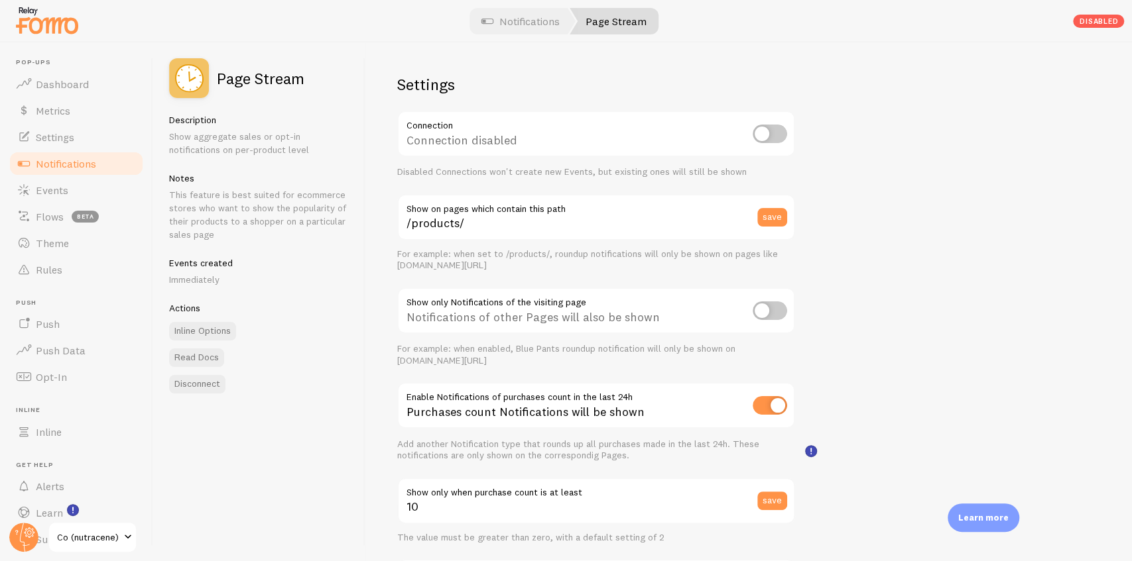
click at [111, 161] on link "Notifications" at bounding box center [76, 163] width 137 height 27
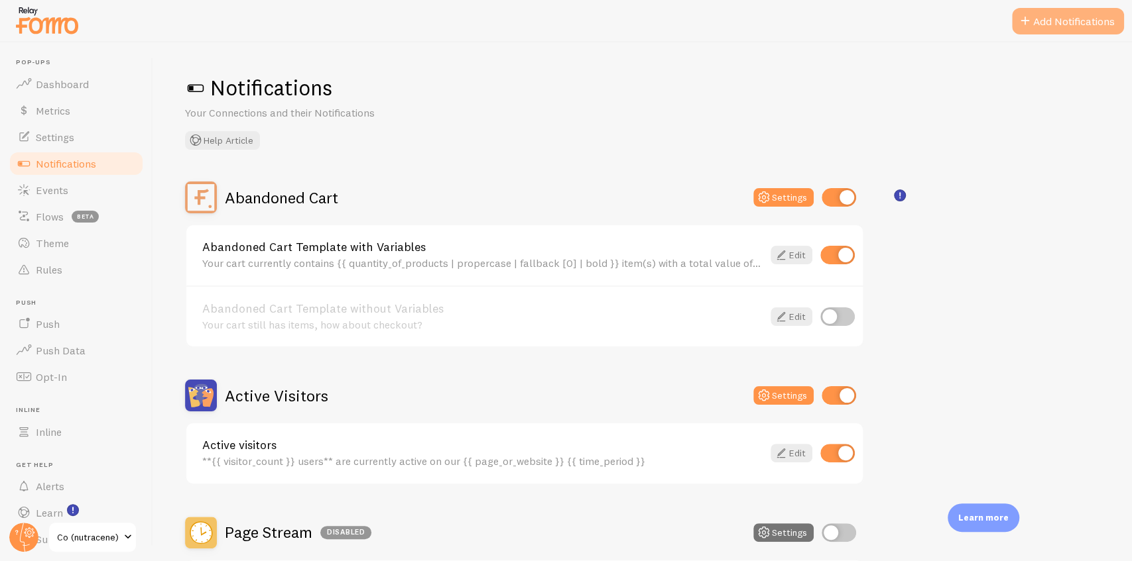
click at [1025, 27] on span at bounding box center [1025, 21] width 16 height 16
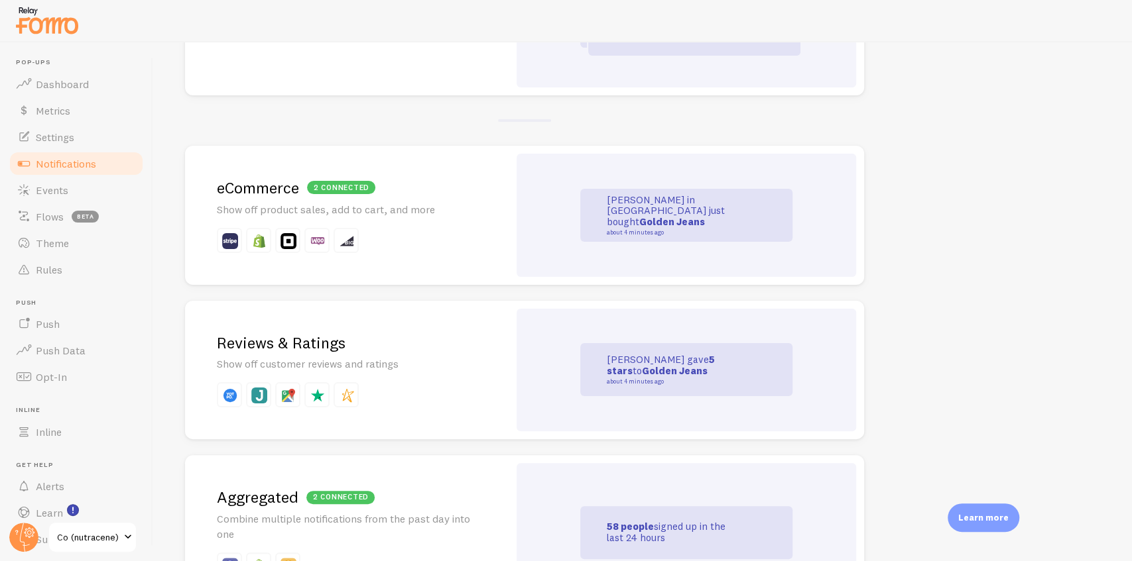
scroll to position [265, 0]
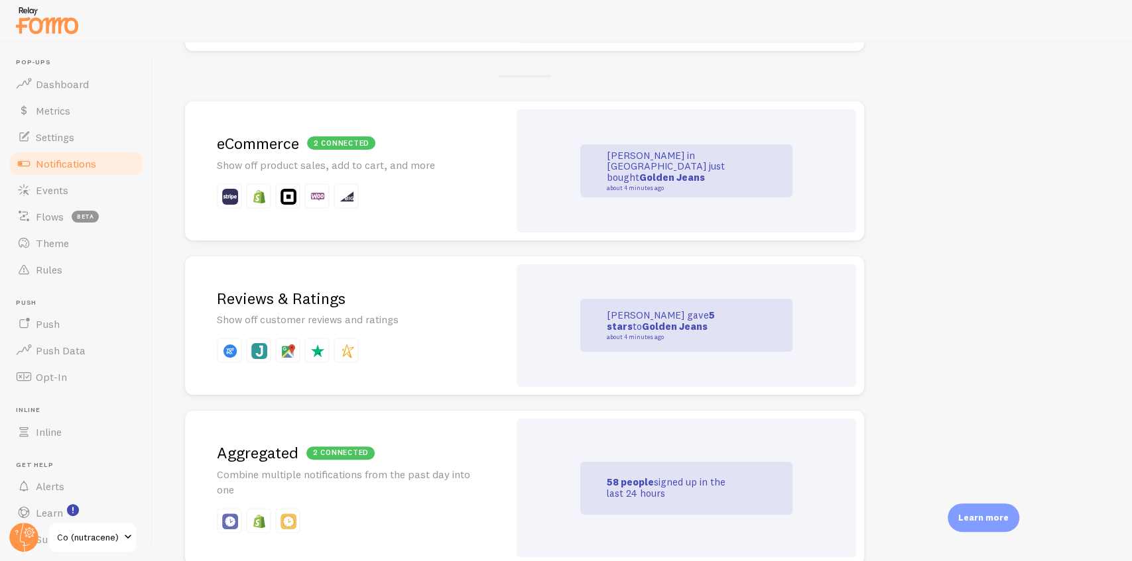
click at [284, 304] on h2 "Reviews & Ratings" at bounding box center [347, 298] width 260 height 21
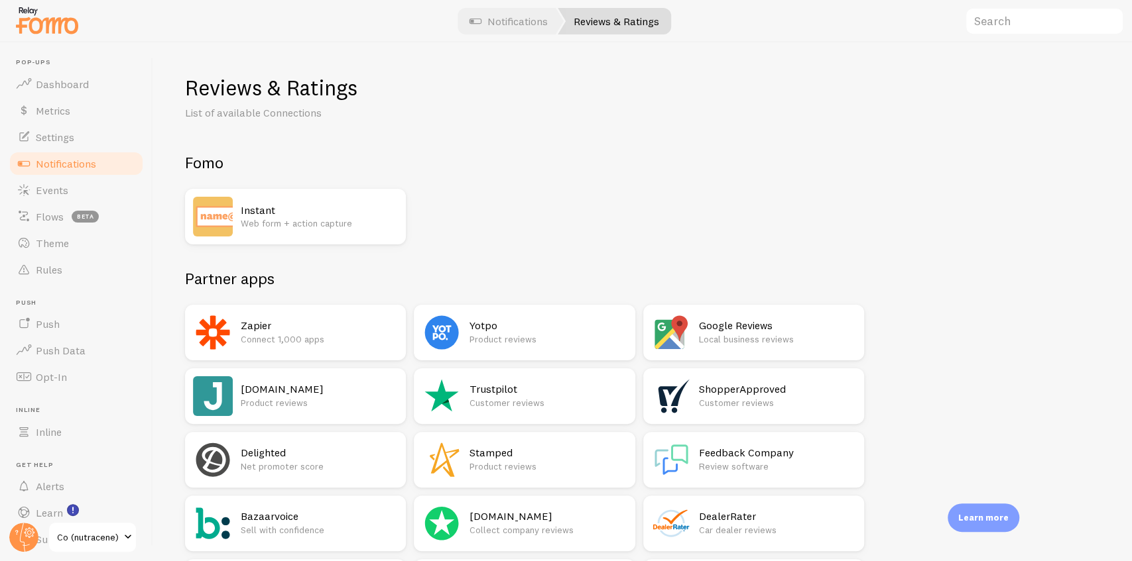
scroll to position [88, 0]
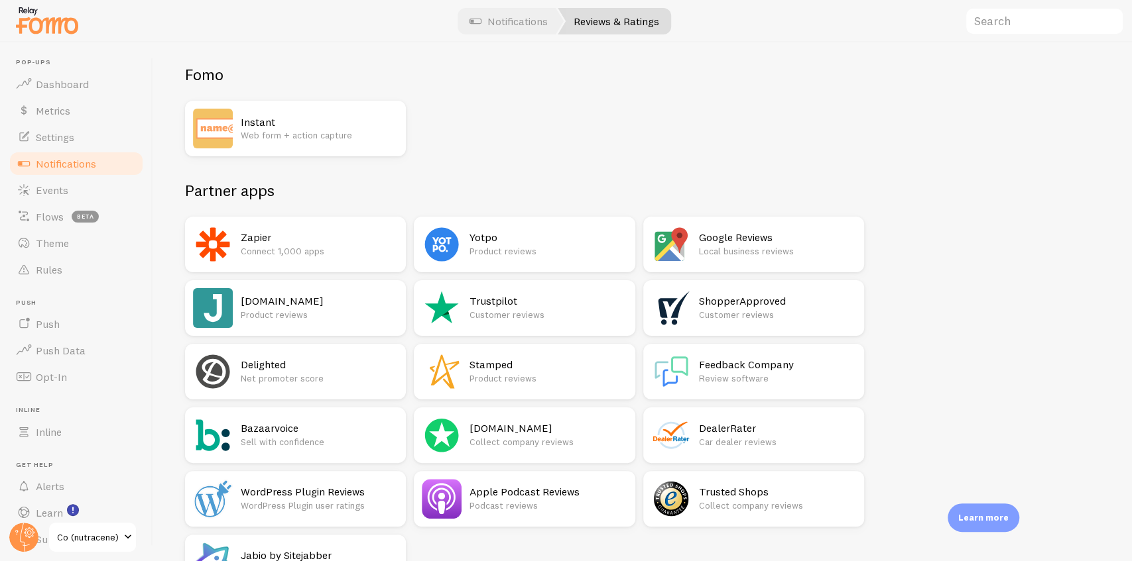
click at [261, 314] on p "Product reviews" at bounding box center [319, 314] width 157 height 13
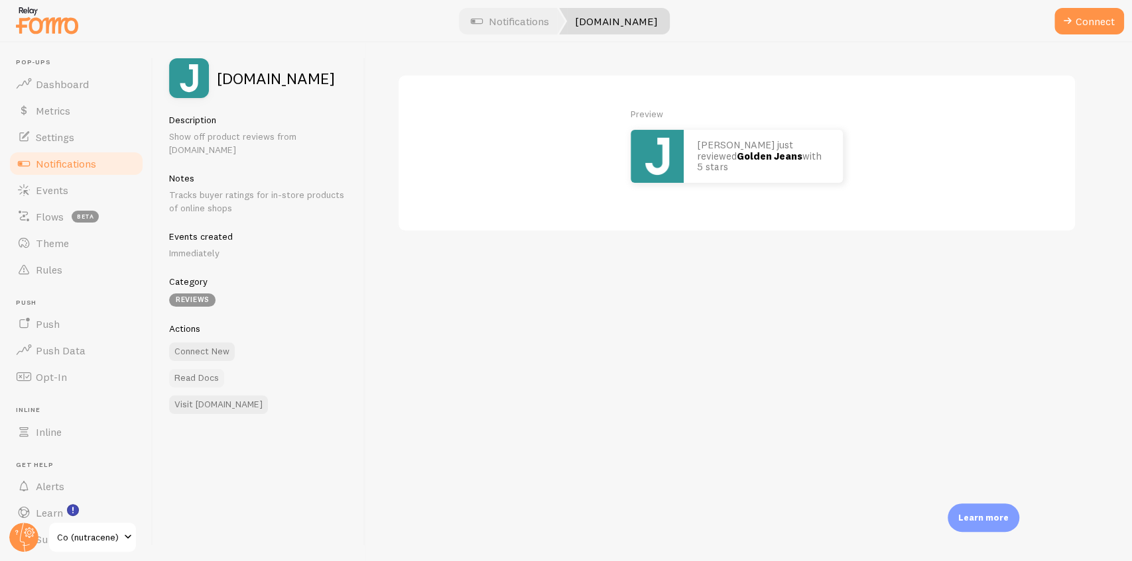
click at [191, 369] on link "Read Docs" at bounding box center [196, 378] width 55 height 19
click at [76, 168] on span "Notifications" at bounding box center [66, 163] width 60 height 13
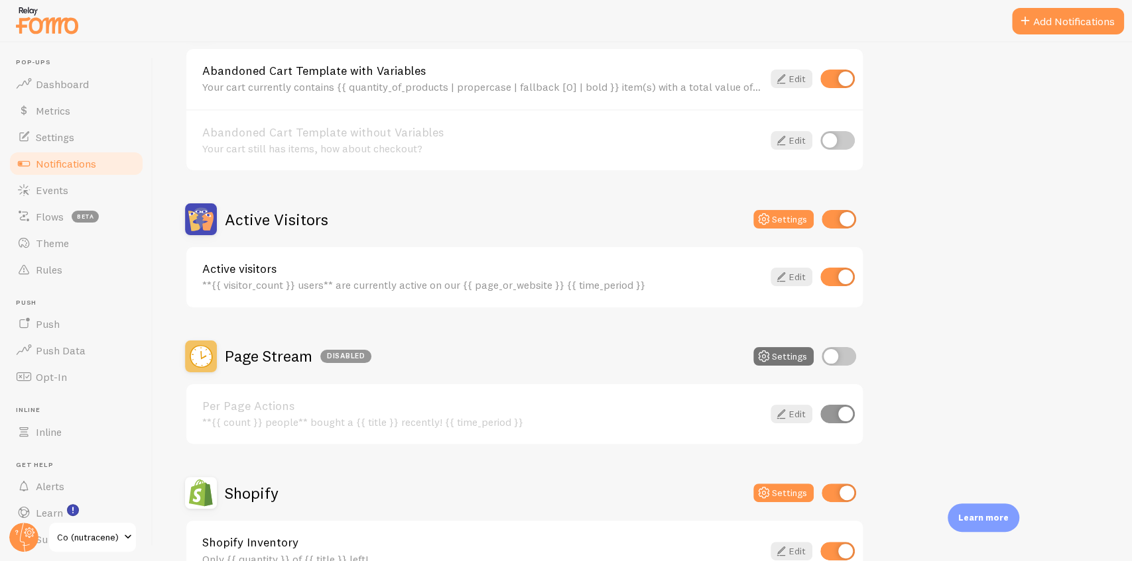
scroll to position [265, 0]
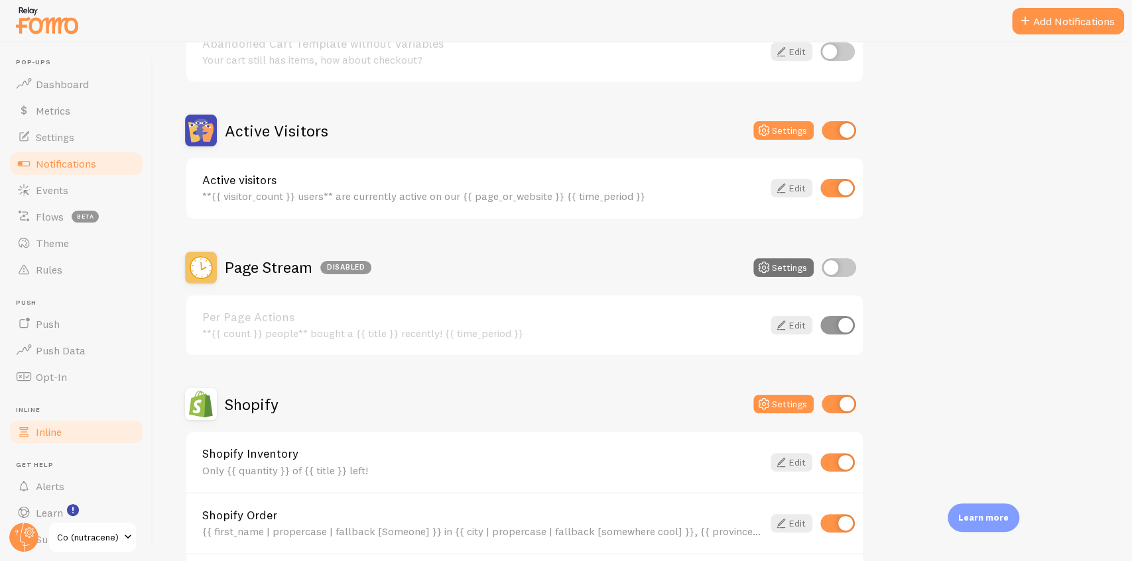
click at [95, 436] on link "Inline" at bounding box center [76, 432] width 137 height 27
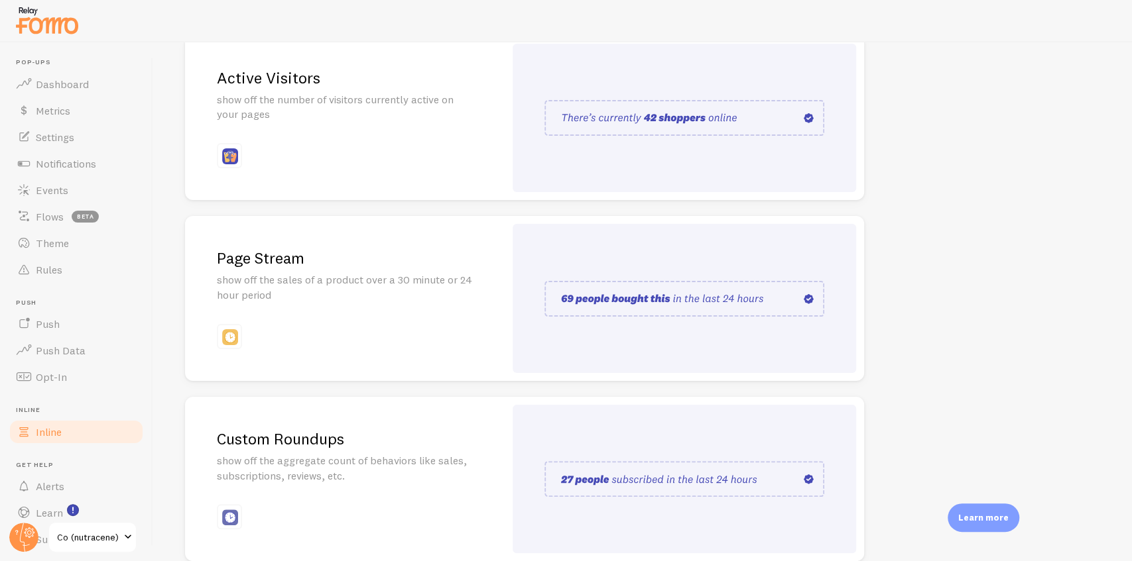
scroll to position [88, 0]
